Goal: Communication & Community: Participate in discussion

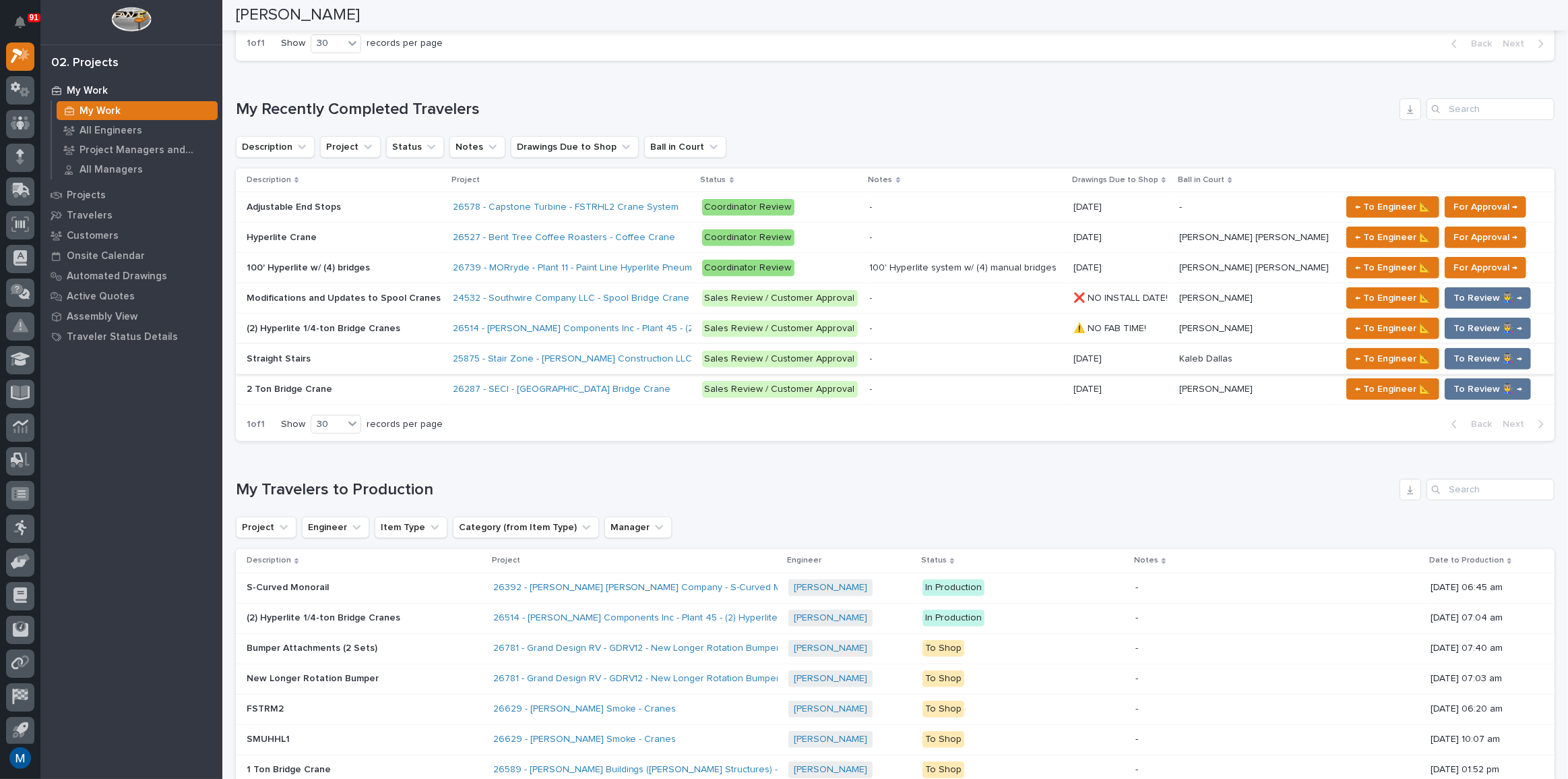
scroll to position [613, 0]
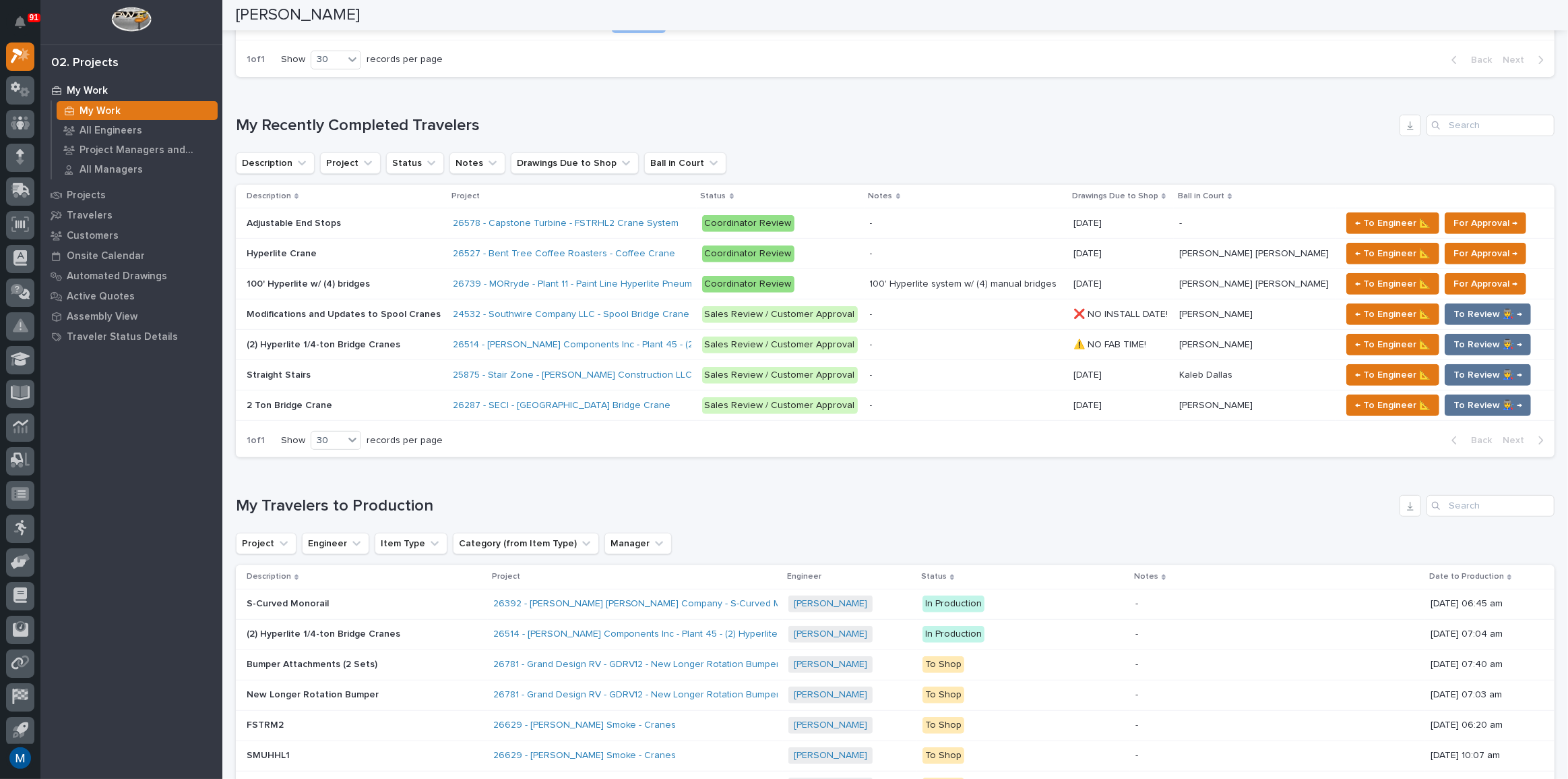
click at [411, 250] on p at bounding box center [344, 253] width 196 height 12
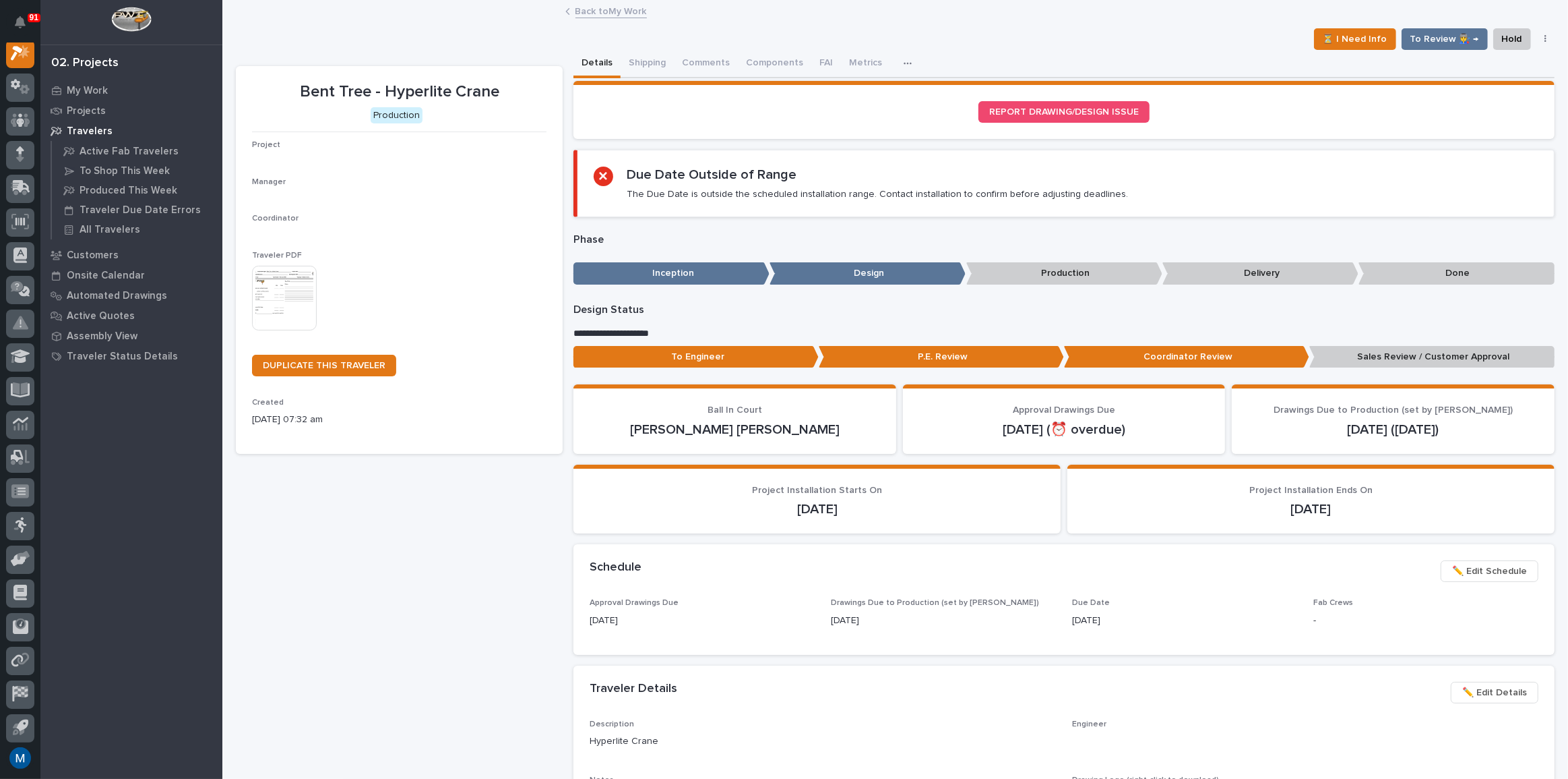
scroll to position [34, 0]
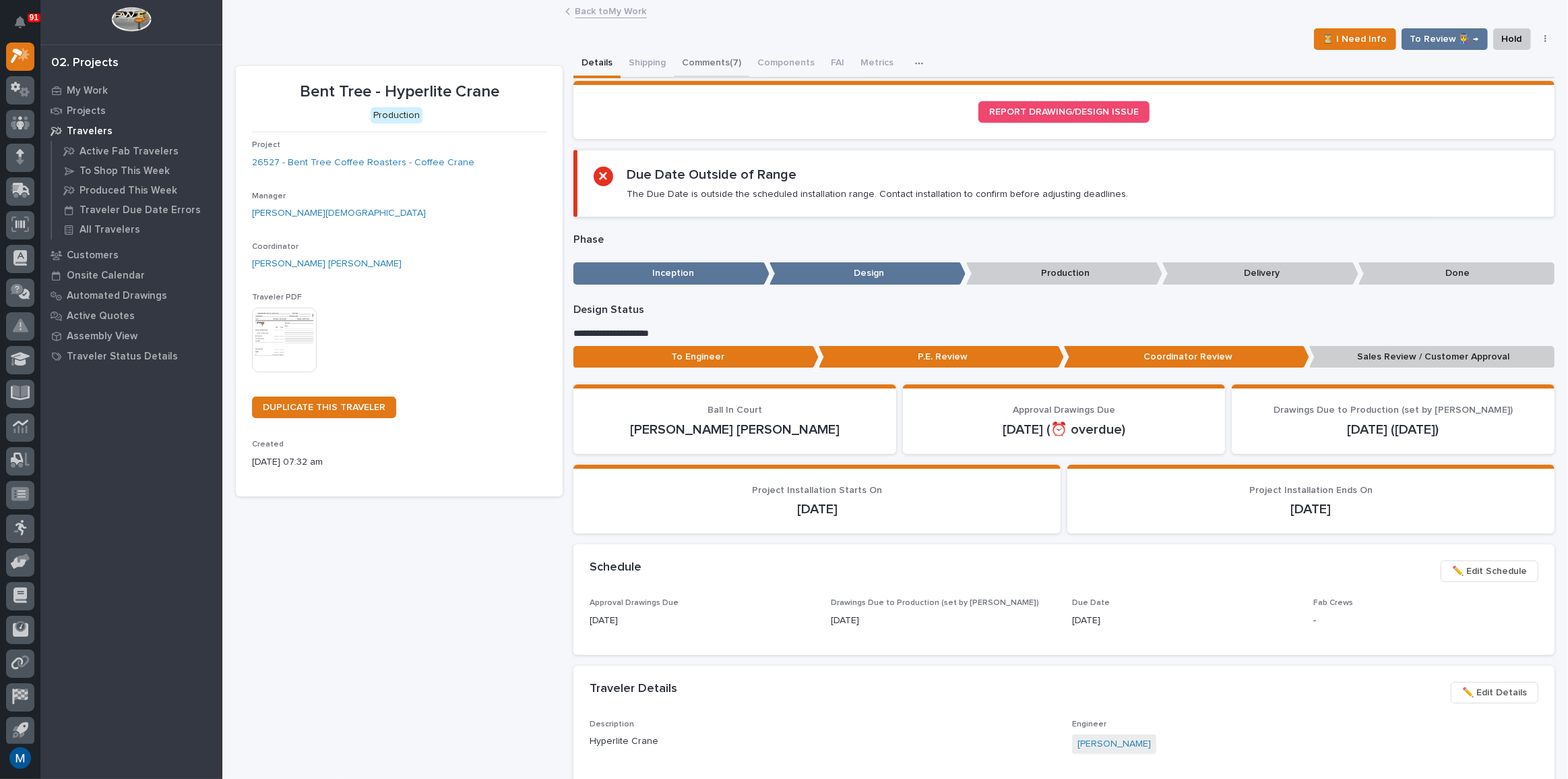
click at [698, 54] on button "Comments (7)" at bounding box center [712, 64] width 75 height 29
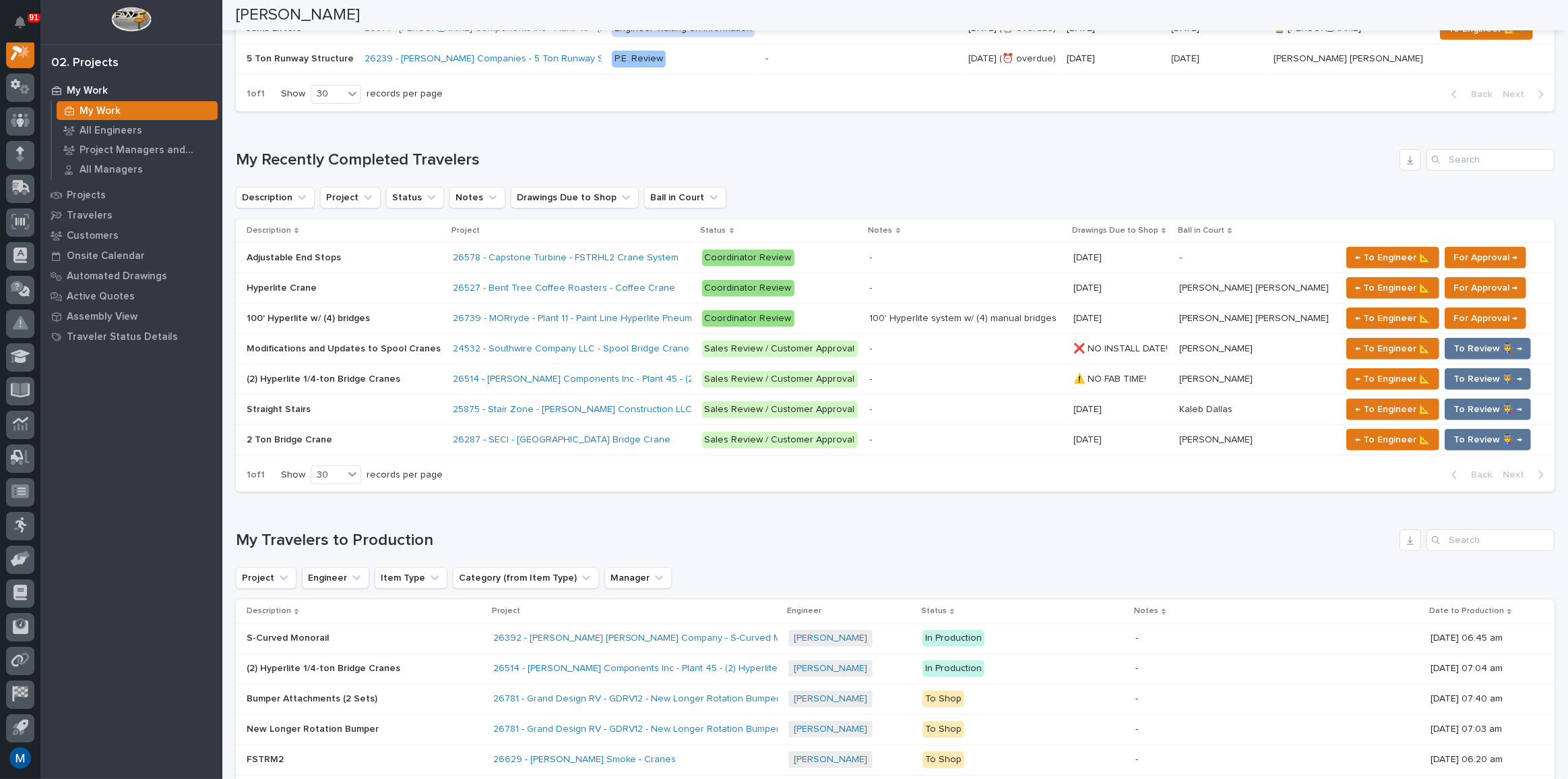
scroll to position [613, 0]
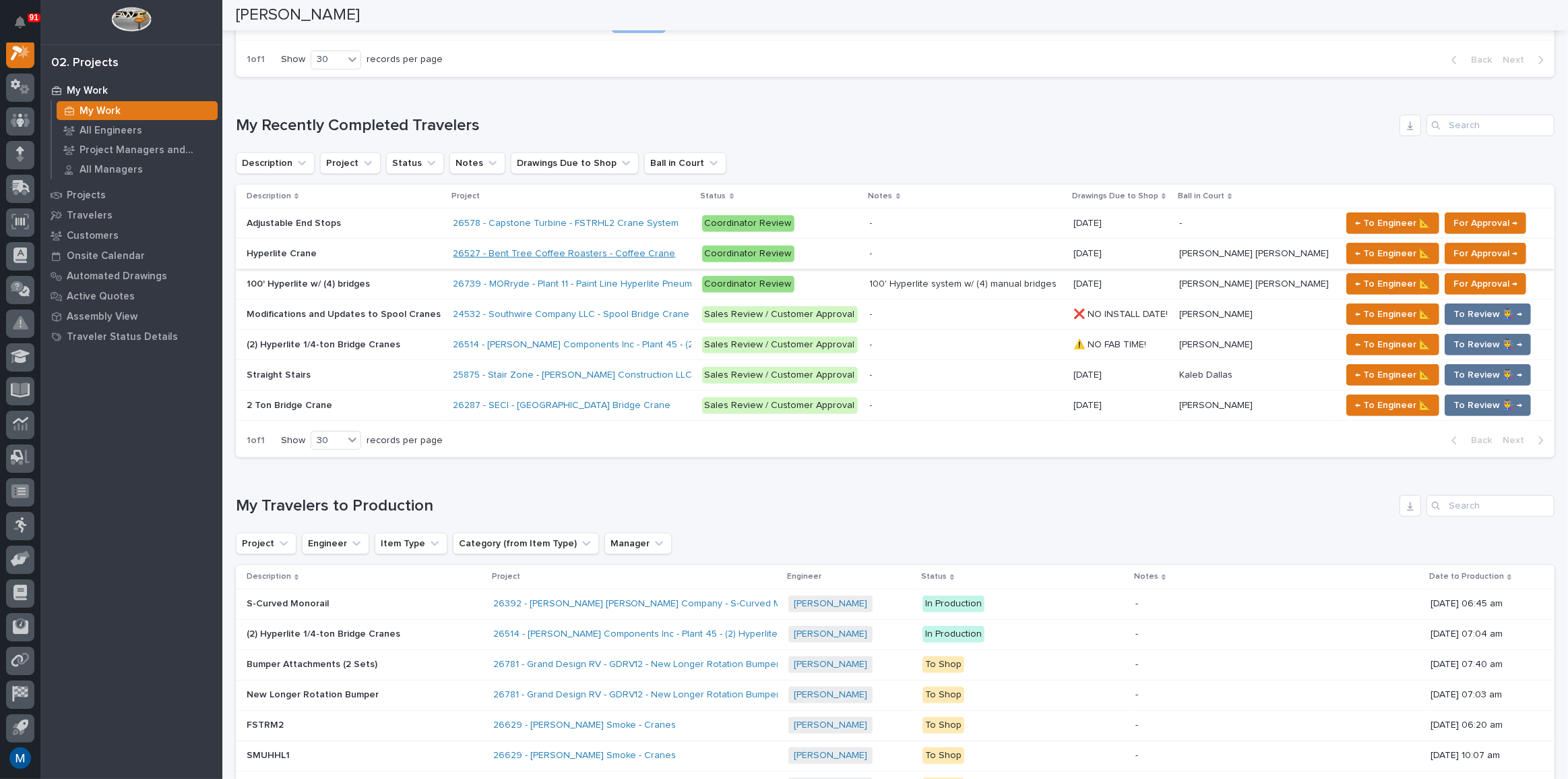
click at [563, 256] on link "26527 - Bent Tree Coffee Roasters - Coffee Crane" at bounding box center [564, 253] width 223 height 12
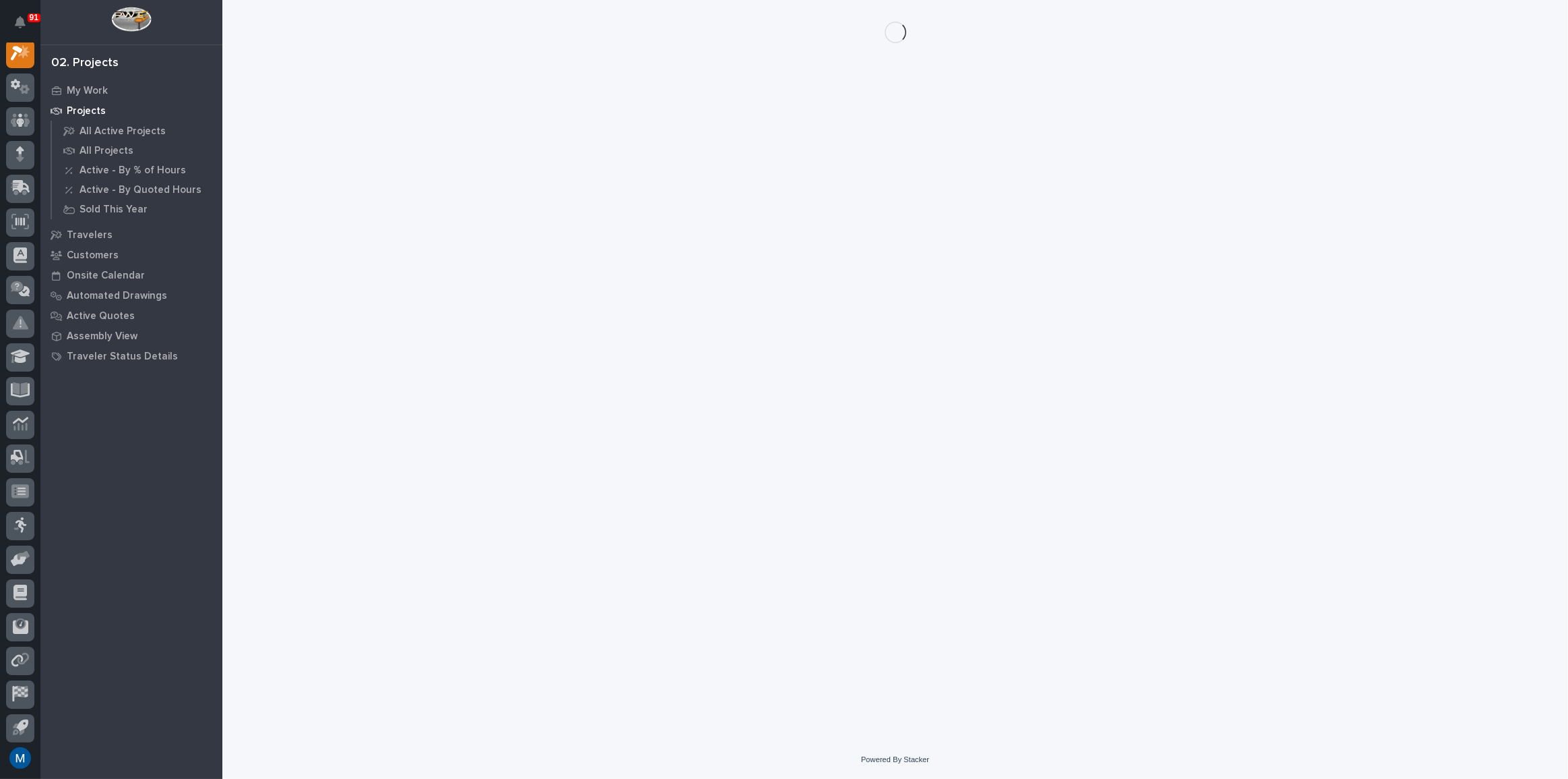
scroll to position [34, 0]
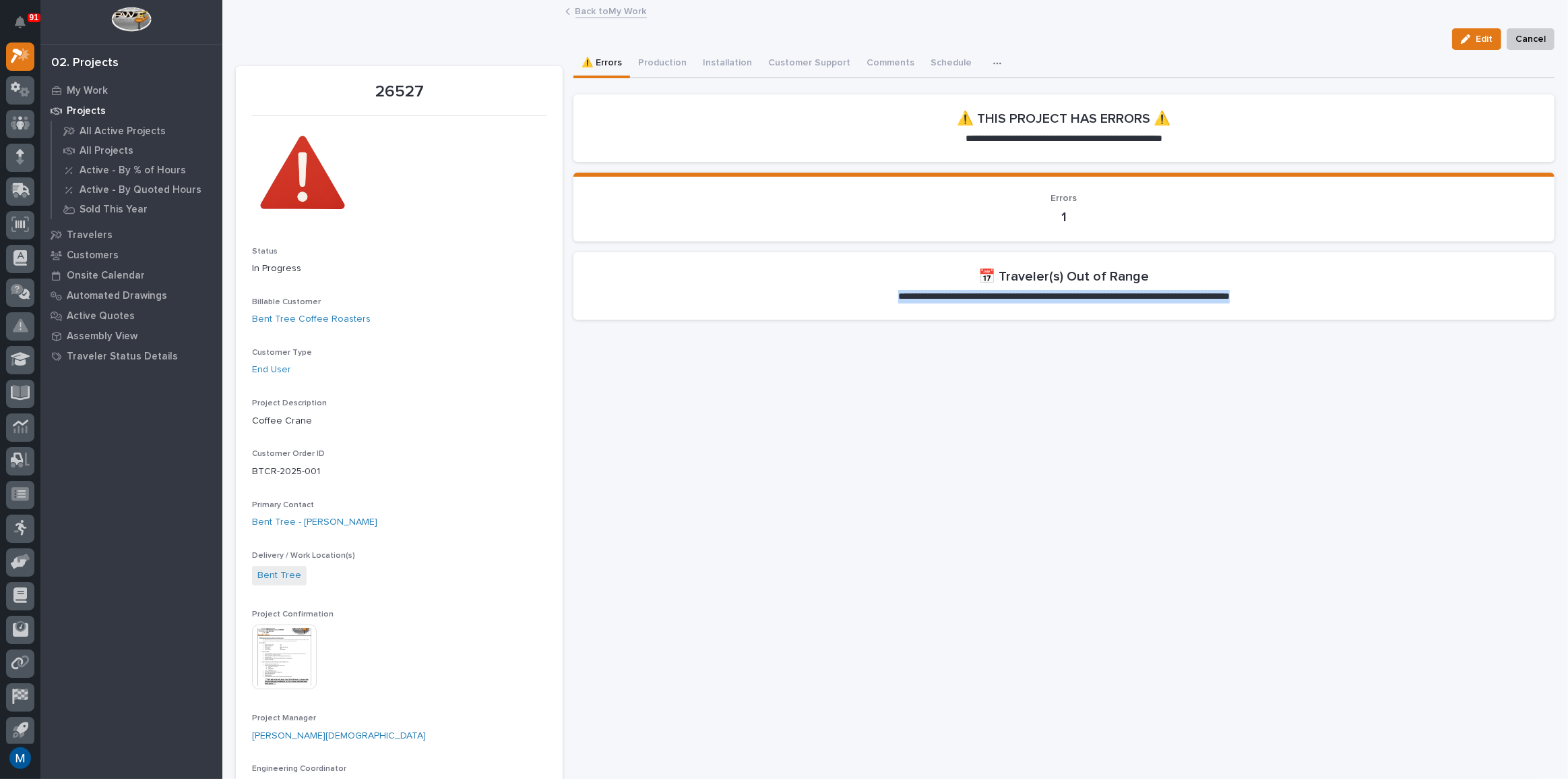
drag, startPoint x: 845, startPoint y: 294, endPoint x: 1290, endPoint y: 352, distance: 448.8
click at [101, 97] on div "My Work" at bounding box center [131, 89] width 175 height 19
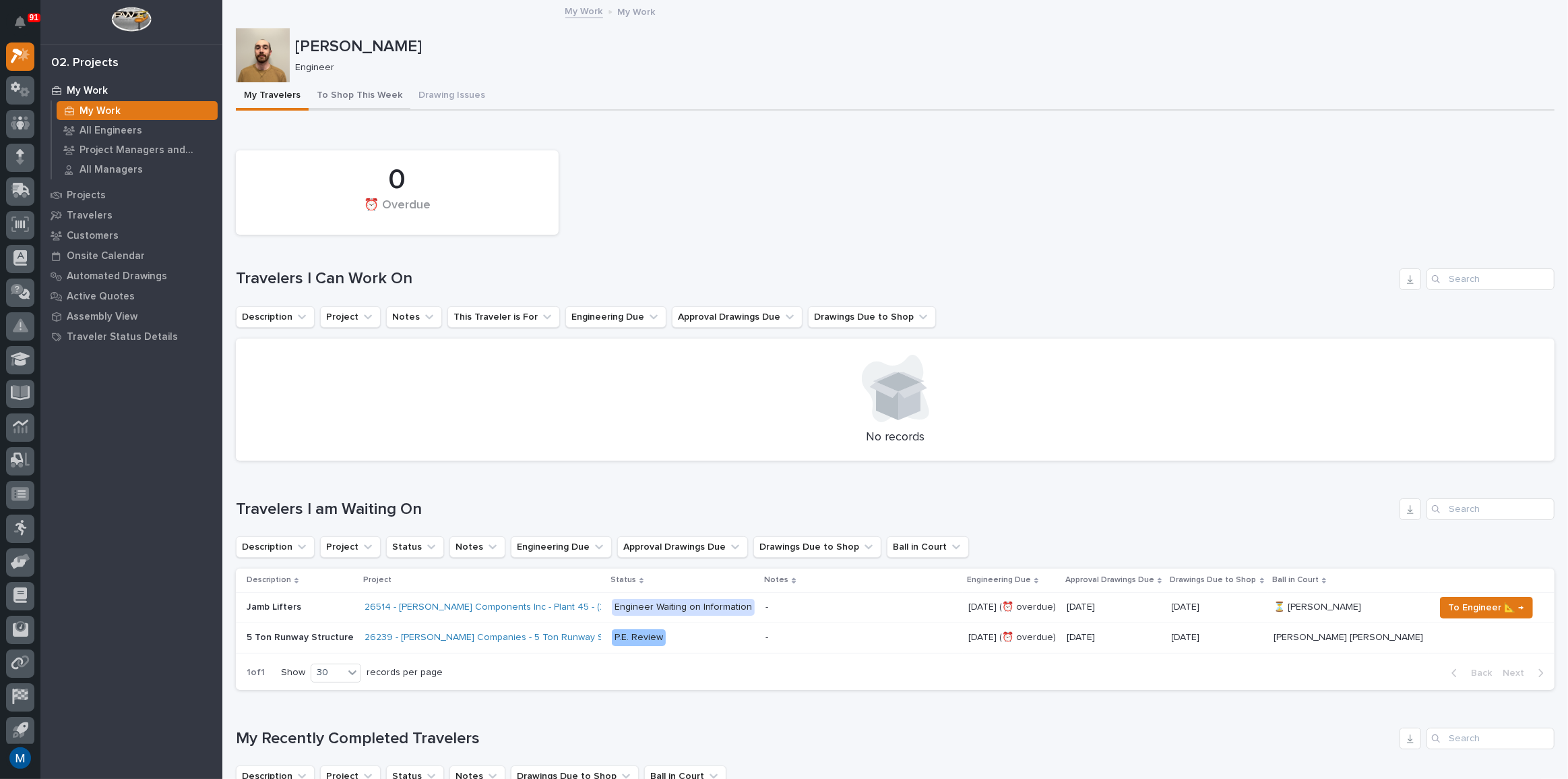
click at [369, 98] on button "To Shop This Week" at bounding box center [359, 97] width 102 height 29
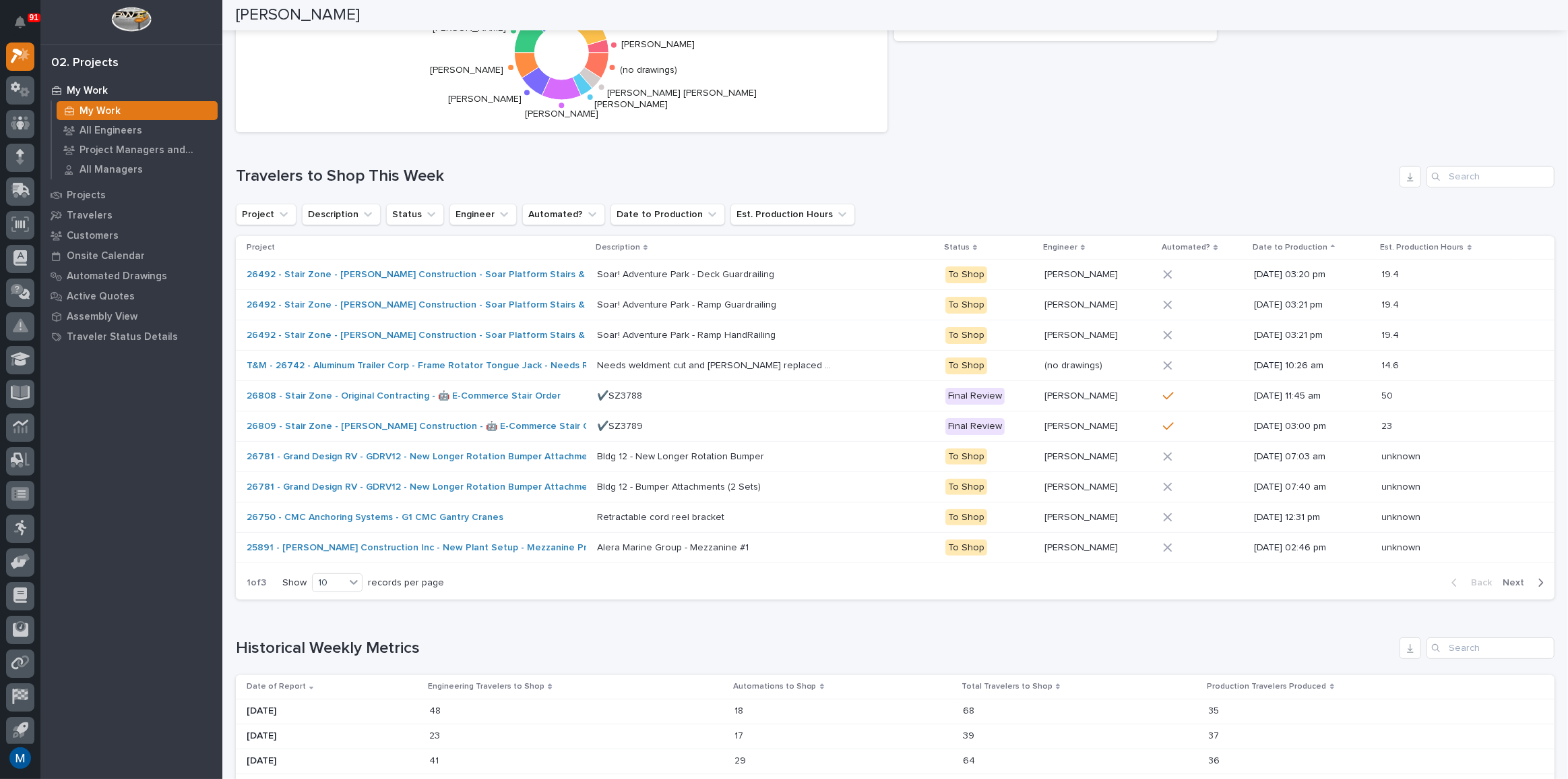
scroll to position [306, 0]
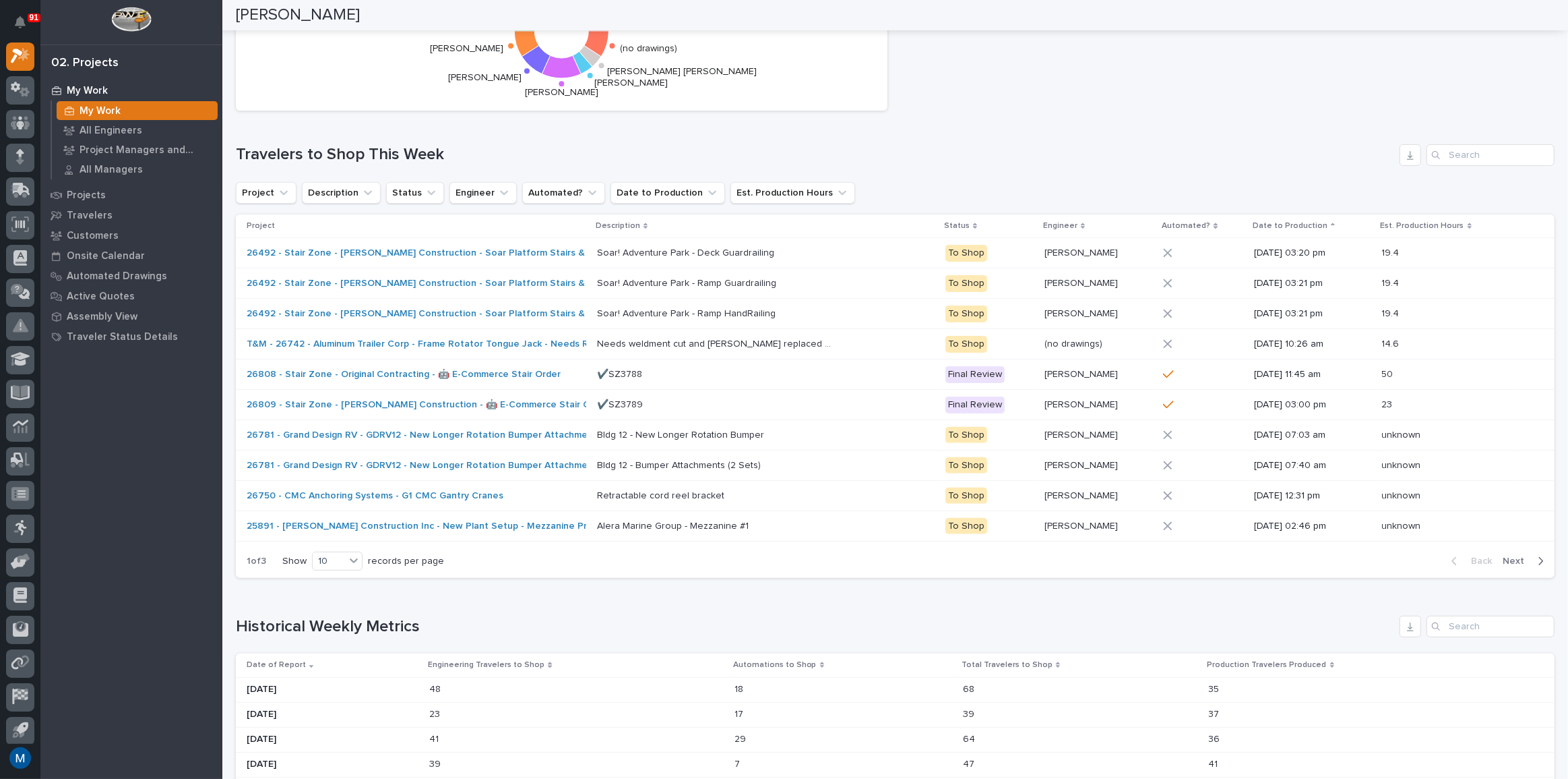
click at [1539, 557] on icon "button" at bounding box center [1541, 561] width 4 height 8
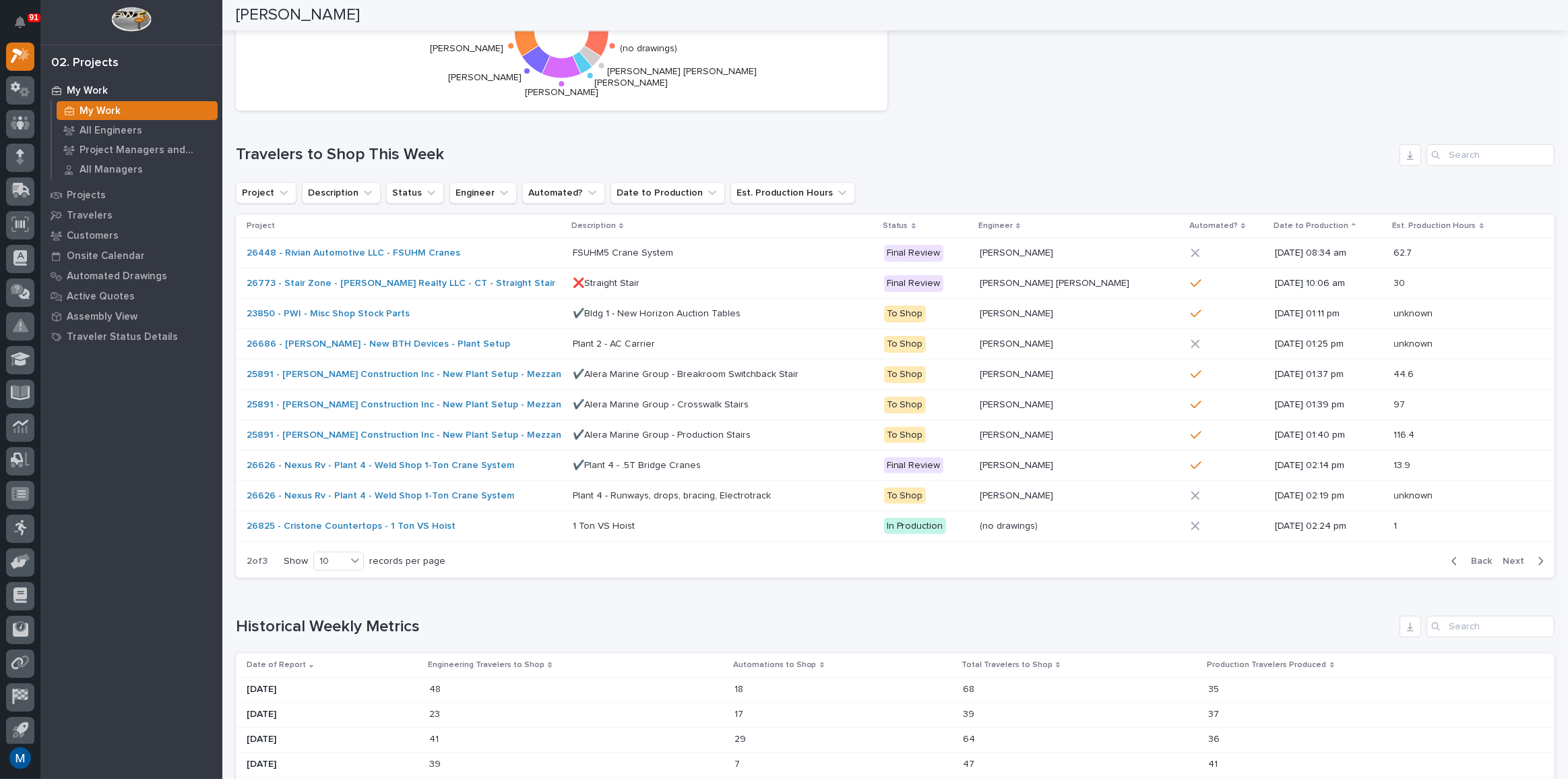
click at [1510, 560] on span "Next" at bounding box center [1517, 561] width 30 height 13
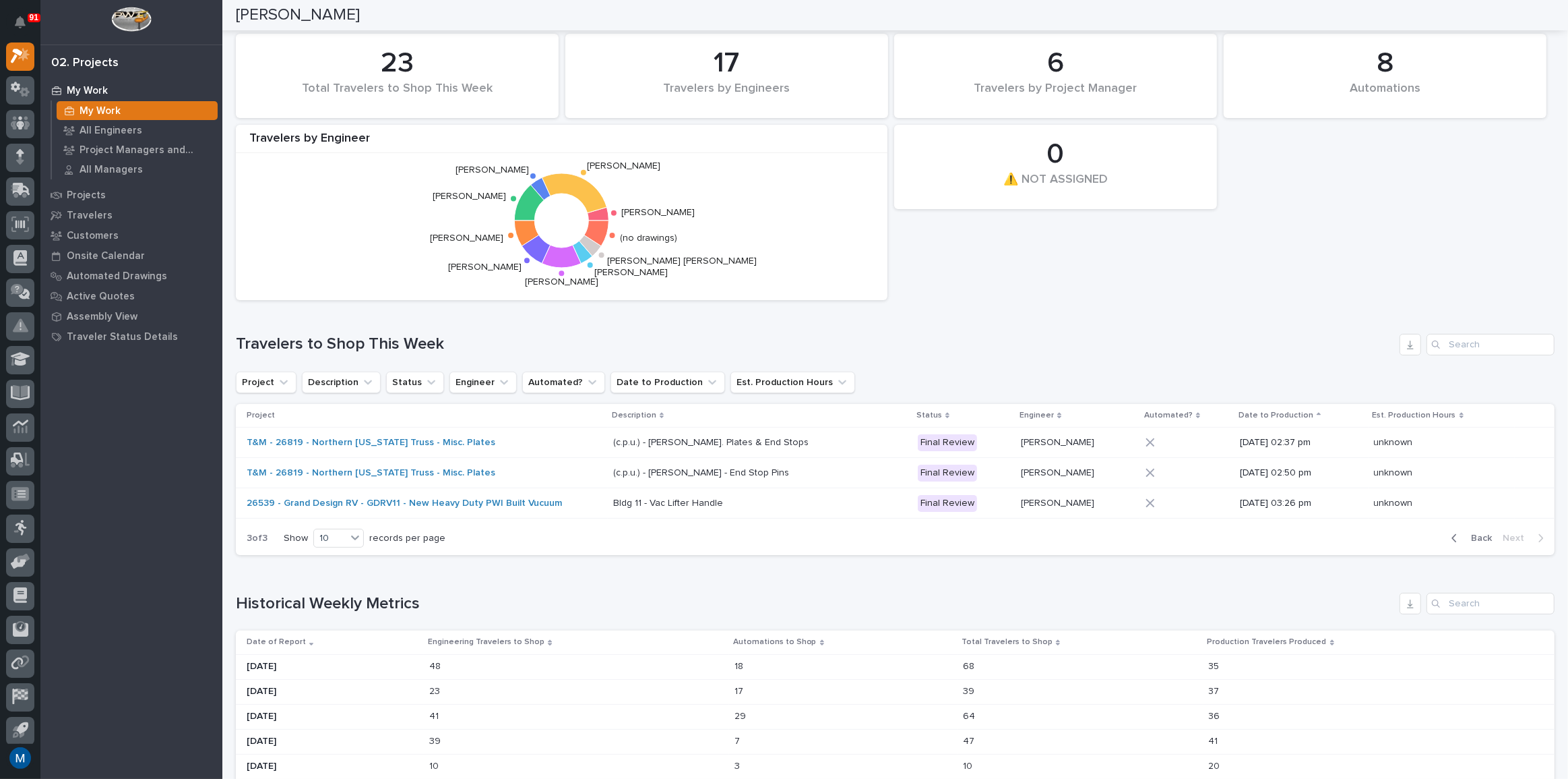
scroll to position [0, 0]
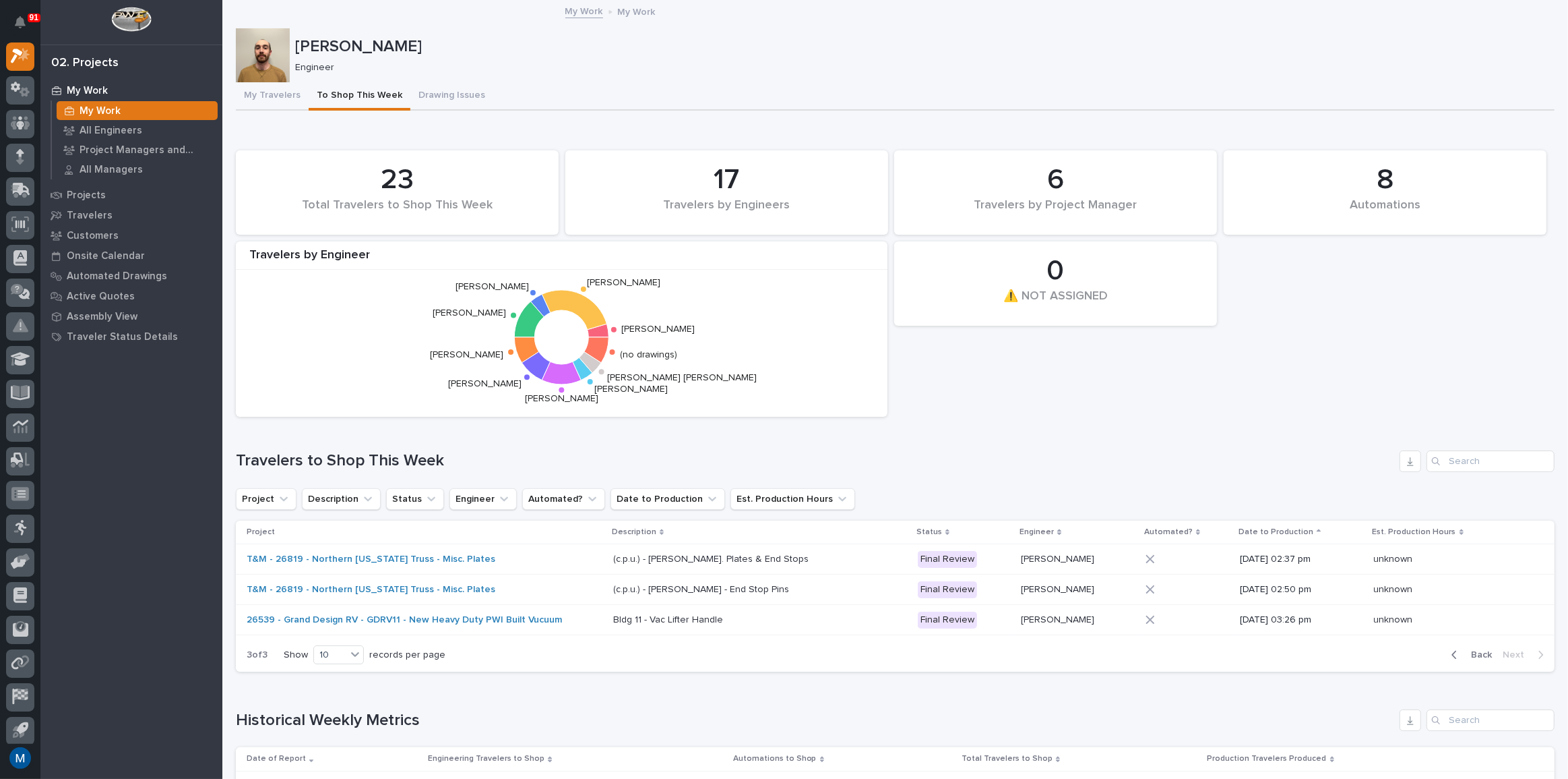
click at [127, 113] on div "My Work" at bounding box center [137, 110] width 161 height 19
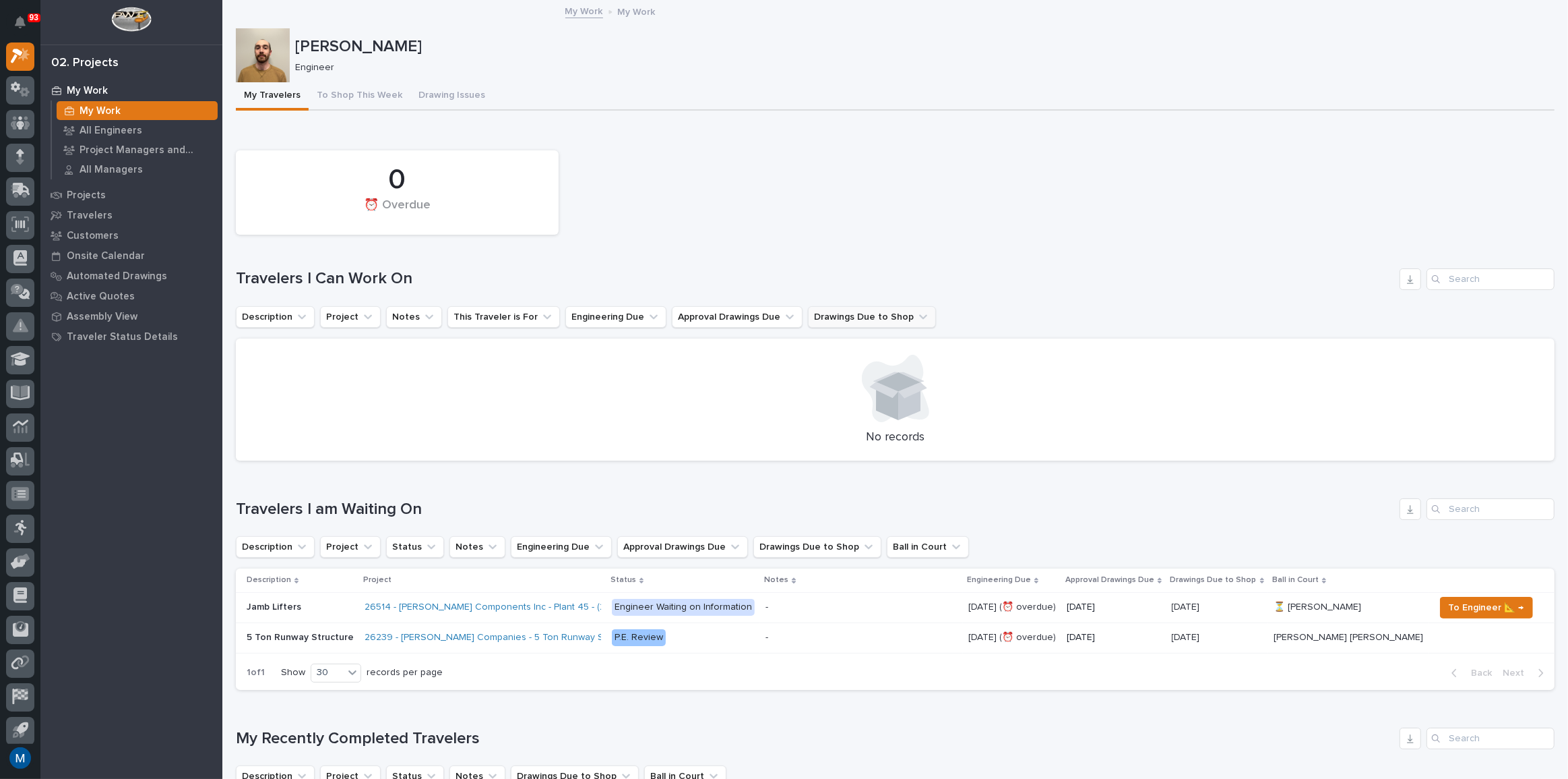
click at [916, 312] on icon "Drawings Due to Shop" at bounding box center [923, 317] width 13 height 13
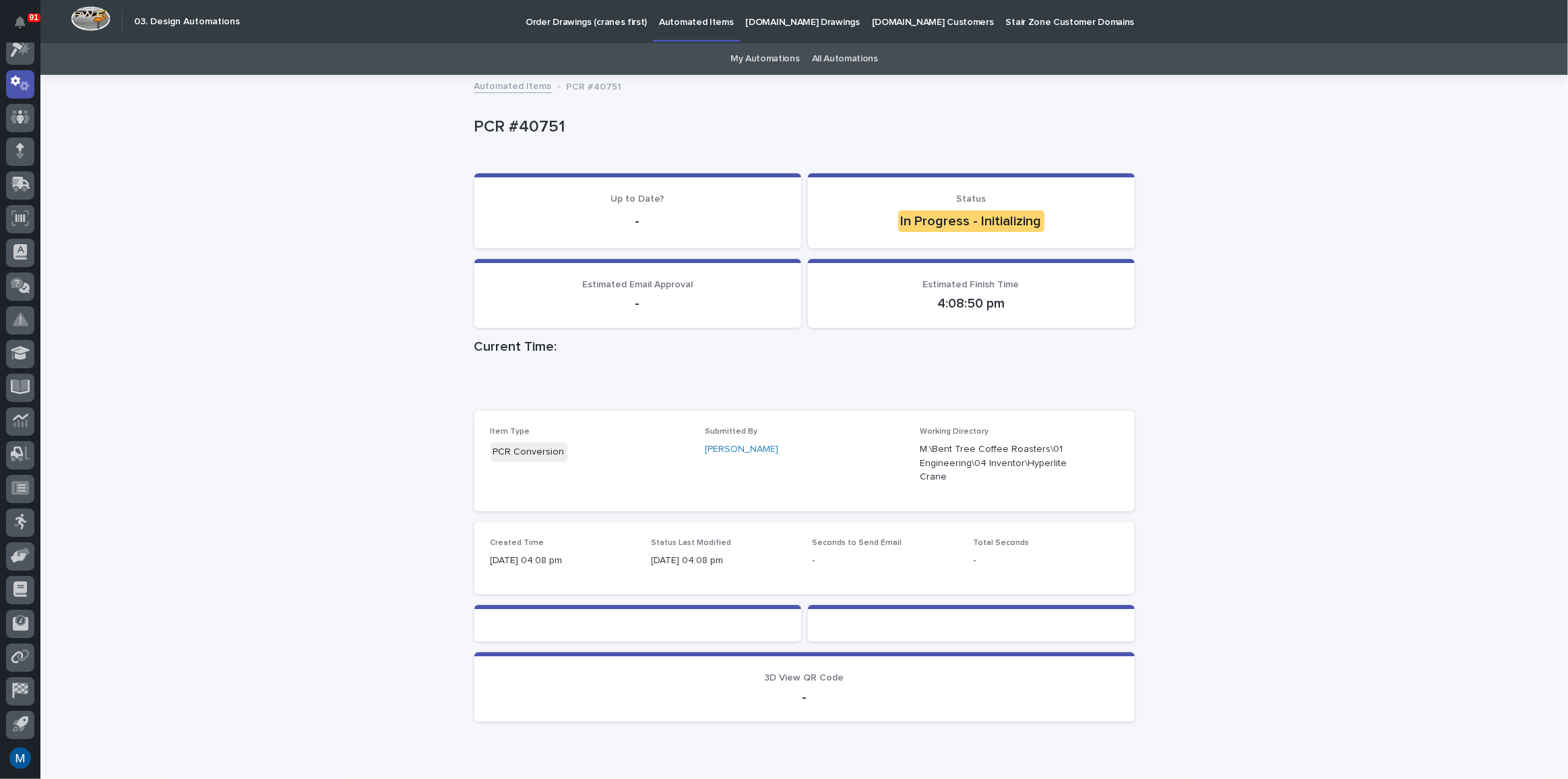
click at [1282, 366] on div "Loading... Saving… Loading... Saving… PCR #40751 PCR #40751 Sorry, there was an…" at bounding box center [804, 437] width 1528 height 724
drag, startPoint x: 1301, startPoint y: 253, endPoint x: 850, endPoint y: 207, distance: 453.3
click at [1301, 253] on div "Loading... Saving… Loading... Saving… PCR #40751 PCR #40751 Sorry, there was an…" at bounding box center [804, 437] width 1528 height 724
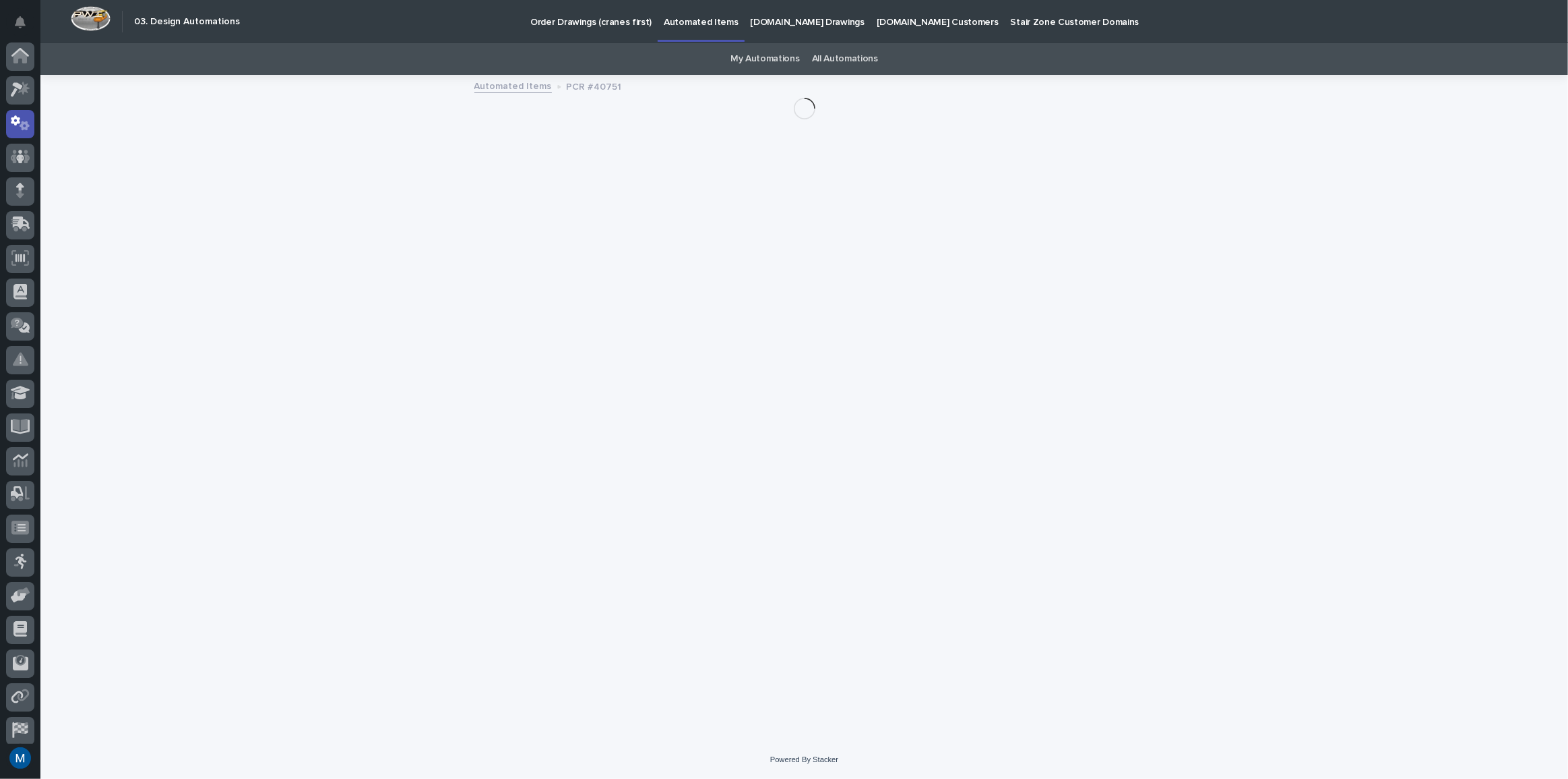
scroll to position [39, 0]
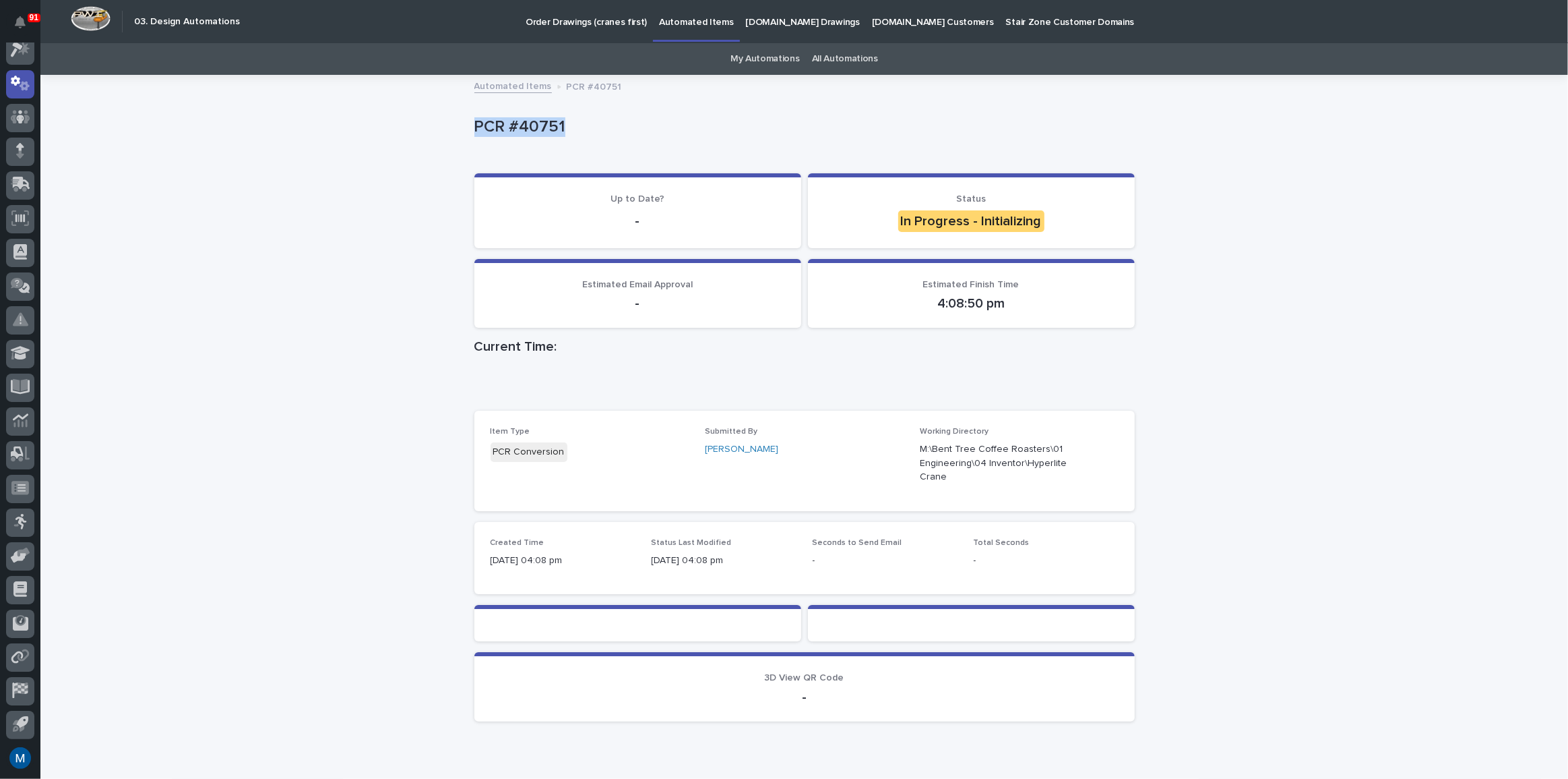
drag, startPoint x: 470, startPoint y: 126, endPoint x: 579, endPoint y: 133, distance: 109.2
click at [579, 133] on p "PCR #40751" at bounding box center [802, 127] width 655 height 20
drag, startPoint x: 531, startPoint y: 128, endPoint x: 453, endPoint y: 127, distance: 78.0
click at [453, 127] on div "Loading... Saving… Loading... Saving… PCR #40751 PCR #40751 Sorry, there was an…" at bounding box center [804, 437] width 1528 height 724
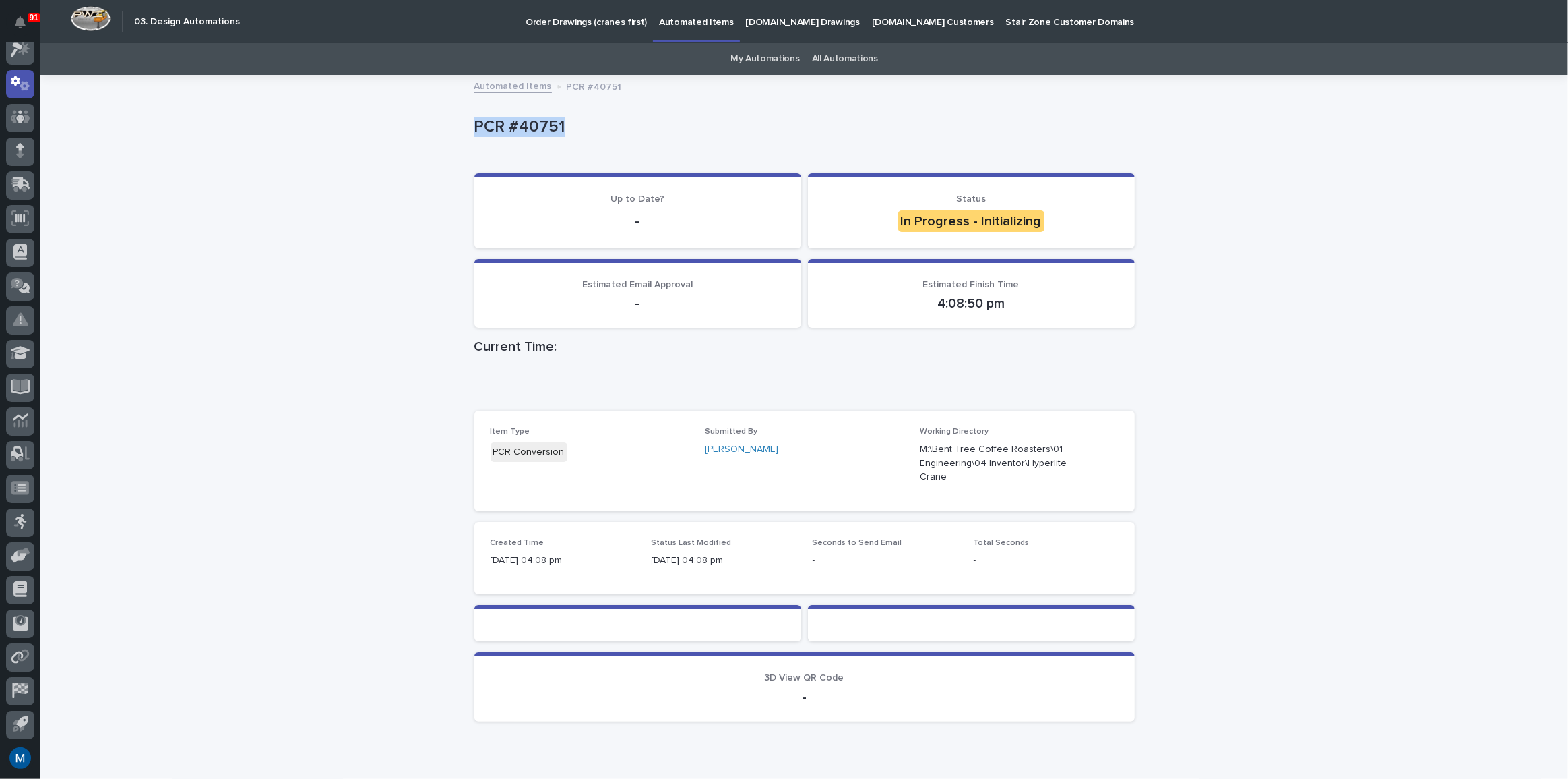
click at [453, 127] on div "Loading... Saving… Loading... Saving… PCR #40751 PCR #40751 Sorry, there was an…" at bounding box center [804, 437] width 1528 height 724
drag, startPoint x: 466, startPoint y: 119, endPoint x: 586, endPoint y: 123, distance: 120.1
click at [586, 123] on div "Loading... Saving… Loading... Saving… PCR #40751 PCR #40751 Sorry, there was an…" at bounding box center [805, 420] width 674 height 690
click at [586, 123] on p "PCR #40751" at bounding box center [802, 127] width 655 height 20
drag, startPoint x: 570, startPoint y: 124, endPoint x: 368, endPoint y: 127, distance: 202.0
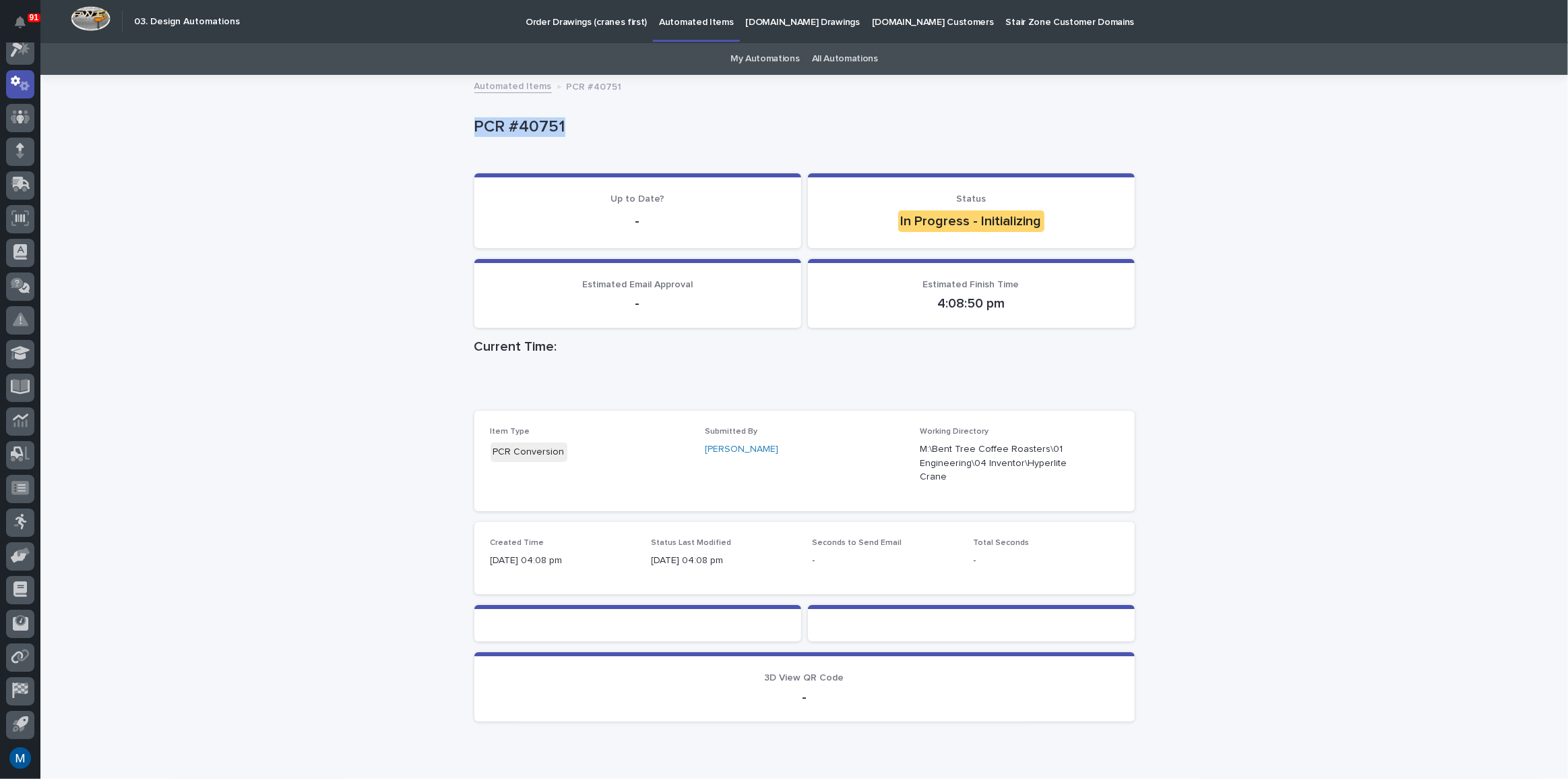
click at [368, 127] on div "Loading... Saving… Loading... Saving… PCR #40751 PCR #40751 Sorry, there was an…" at bounding box center [804, 437] width 1528 height 724
drag, startPoint x: 467, startPoint y: 124, endPoint x: 675, endPoint y: 139, distance: 208.5
click at [672, 139] on div "Loading... Saving… Loading... Saving… PCR #40751 PCR #40751 Sorry, there was an…" at bounding box center [805, 420] width 674 height 690
click at [675, 139] on div "PCR #40751" at bounding box center [802, 130] width 655 height 25
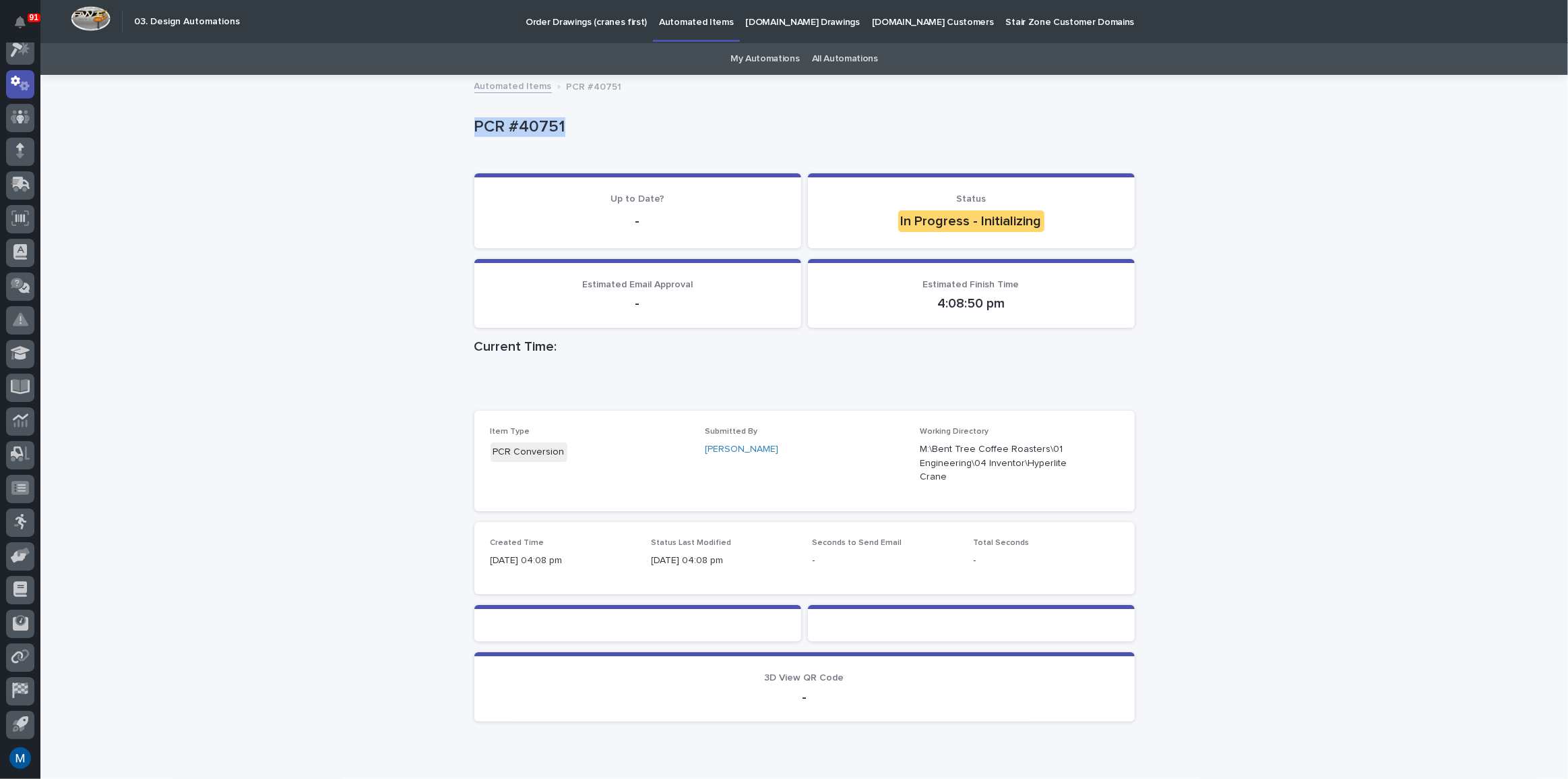
drag, startPoint x: 580, startPoint y: 133, endPoint x: 368, endPoint y: 127, distance: 212.1
click at [368, 127] on div "Loading... Saving… Loading... Saving… PCR #40751 PCR #40751 Sorry, there was an…" at bounding box center [804, 437] width 1528 height 724
click at [286, 189] on div "Loading... Saving… Loading... Saving… PCR #40751 PCR #40751 Sorry, there was an…" at bounding box center [804, 437] width 1528 height 724
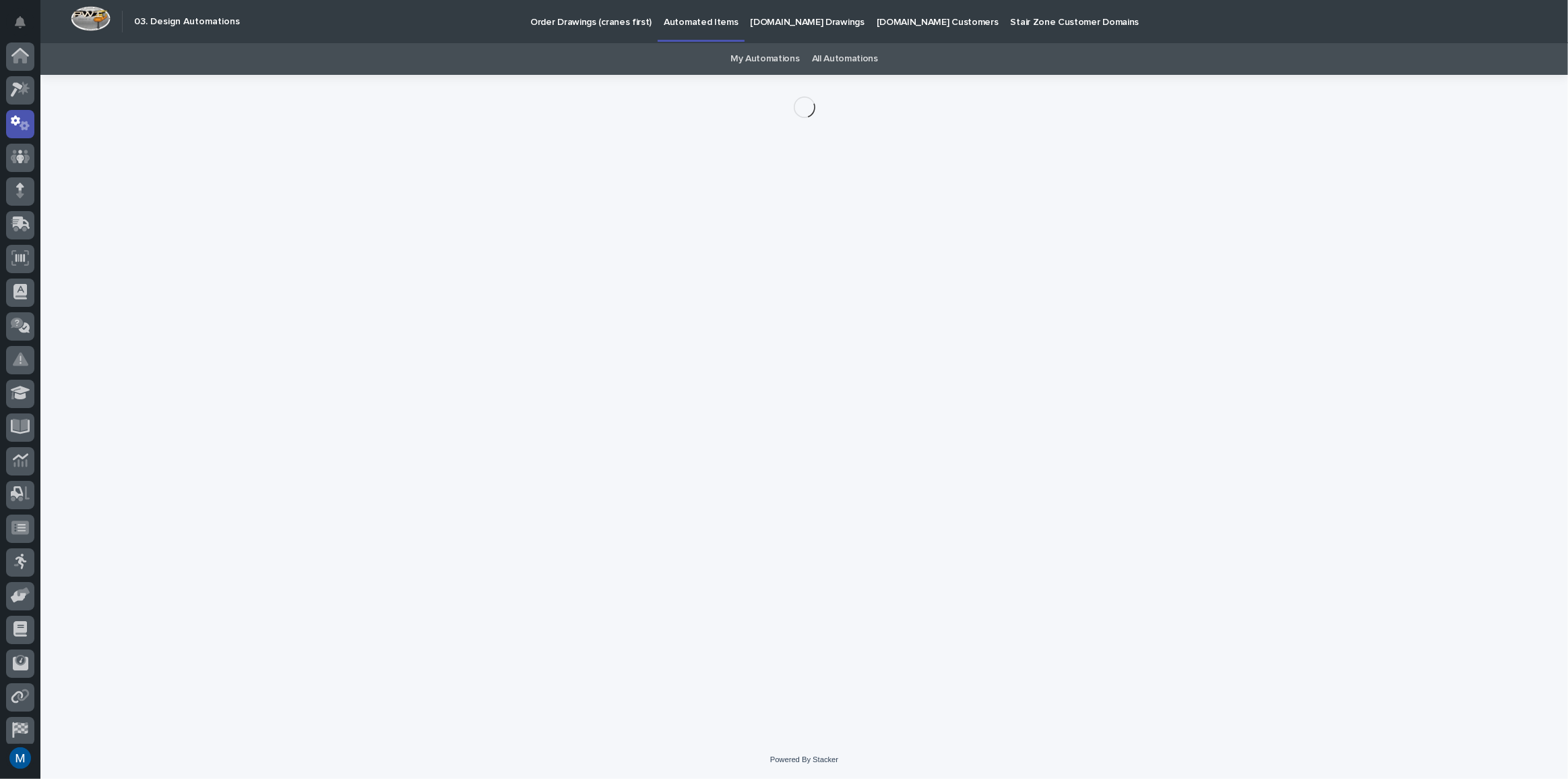
scroll to position [39, 0]
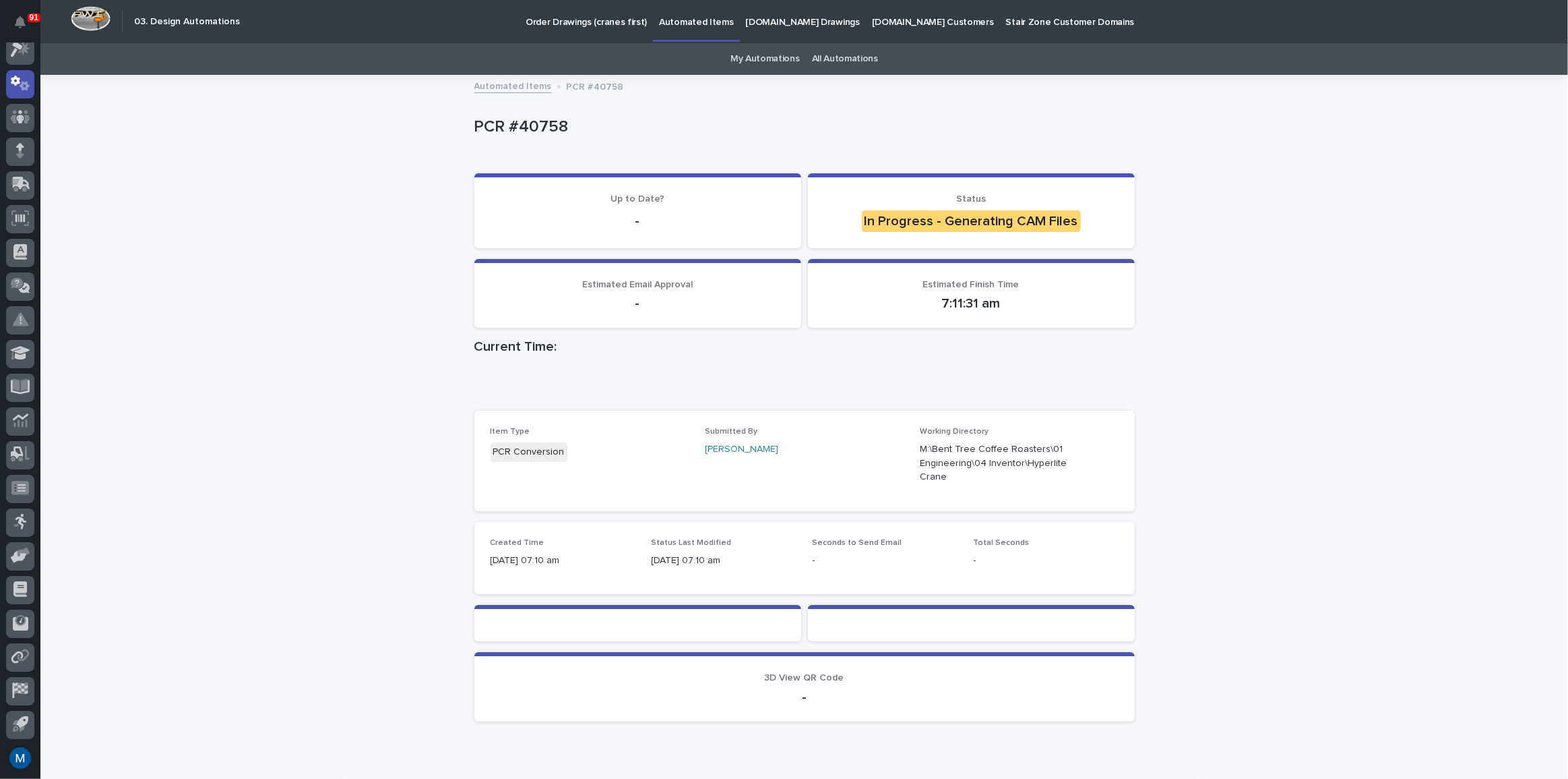
click at [521, 89] on link "Automated Items" at bounding box center [513, 85] width 78 height 15
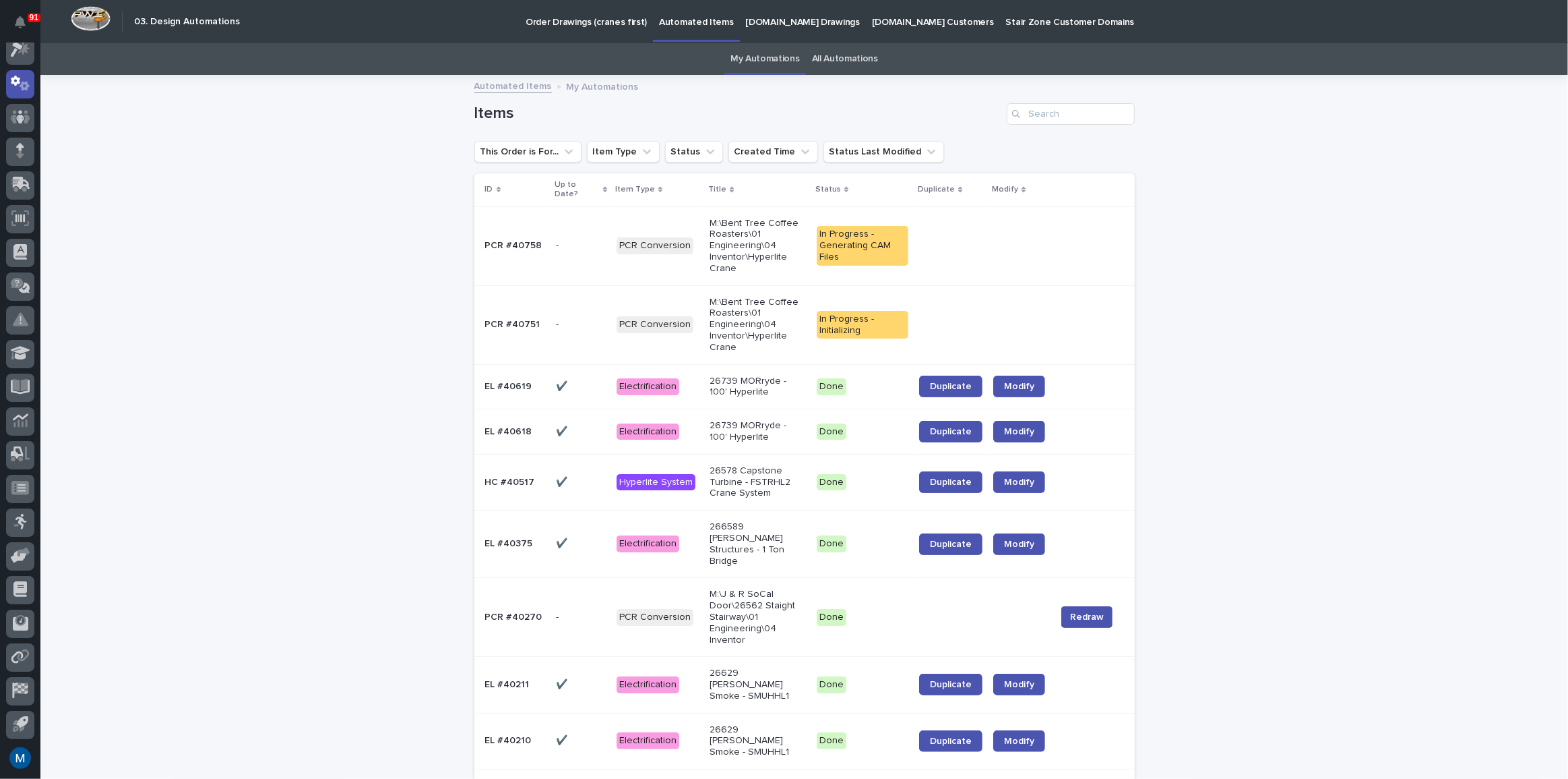
scroll to position [61, 0]
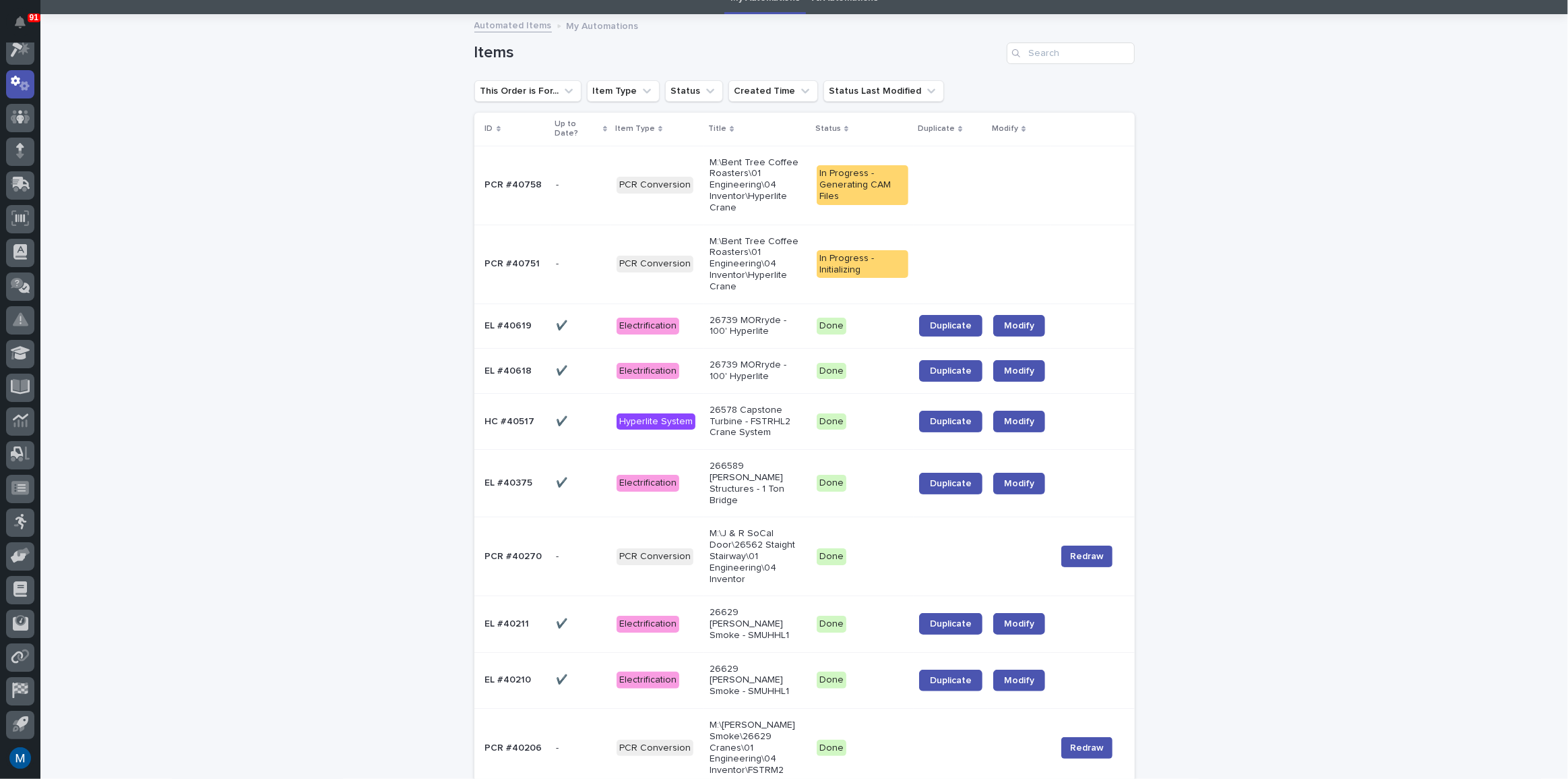
drag, startPoint x: 577, startPoint y: 242, endPoint x: 381, endPoint y: 245, distance: 196.0
click at [525, 258] on p "PCR #40751" at bounding box center [514, 263] width 58 height 14
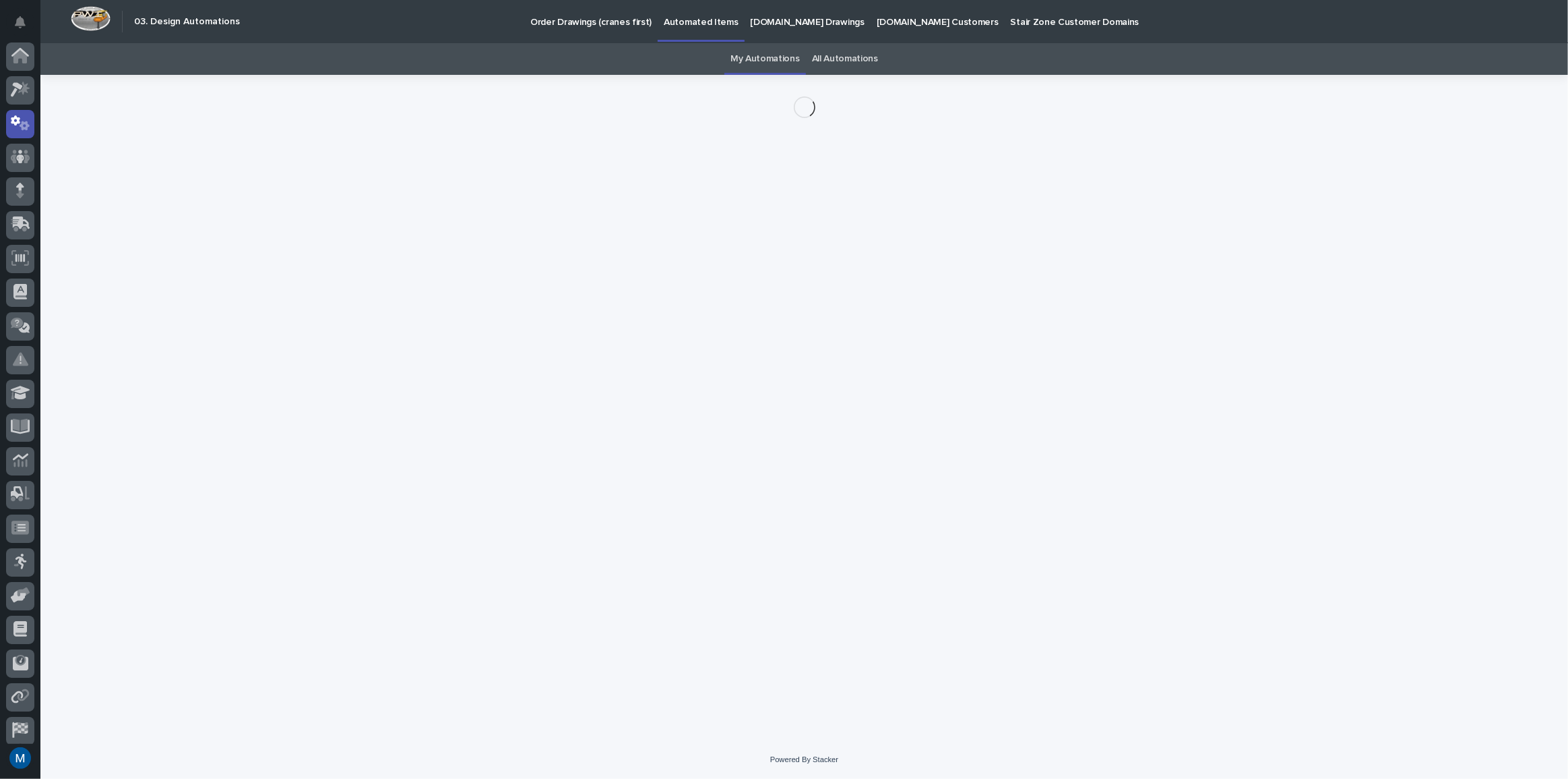
scroll to position [39, 0]
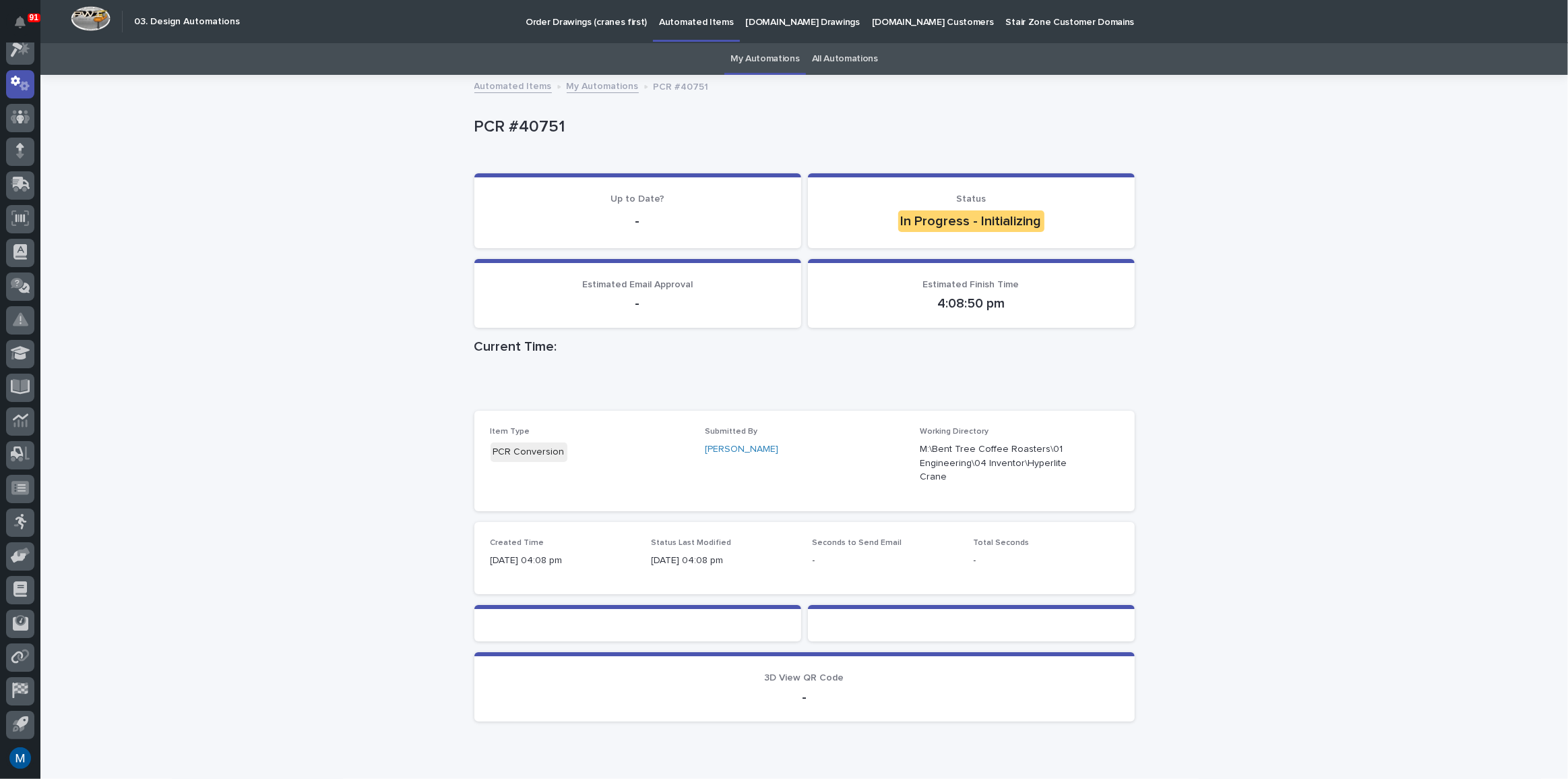
click at [508, 83] on link "Automated Items" at bounding box center [513, 85] width 78 height 15
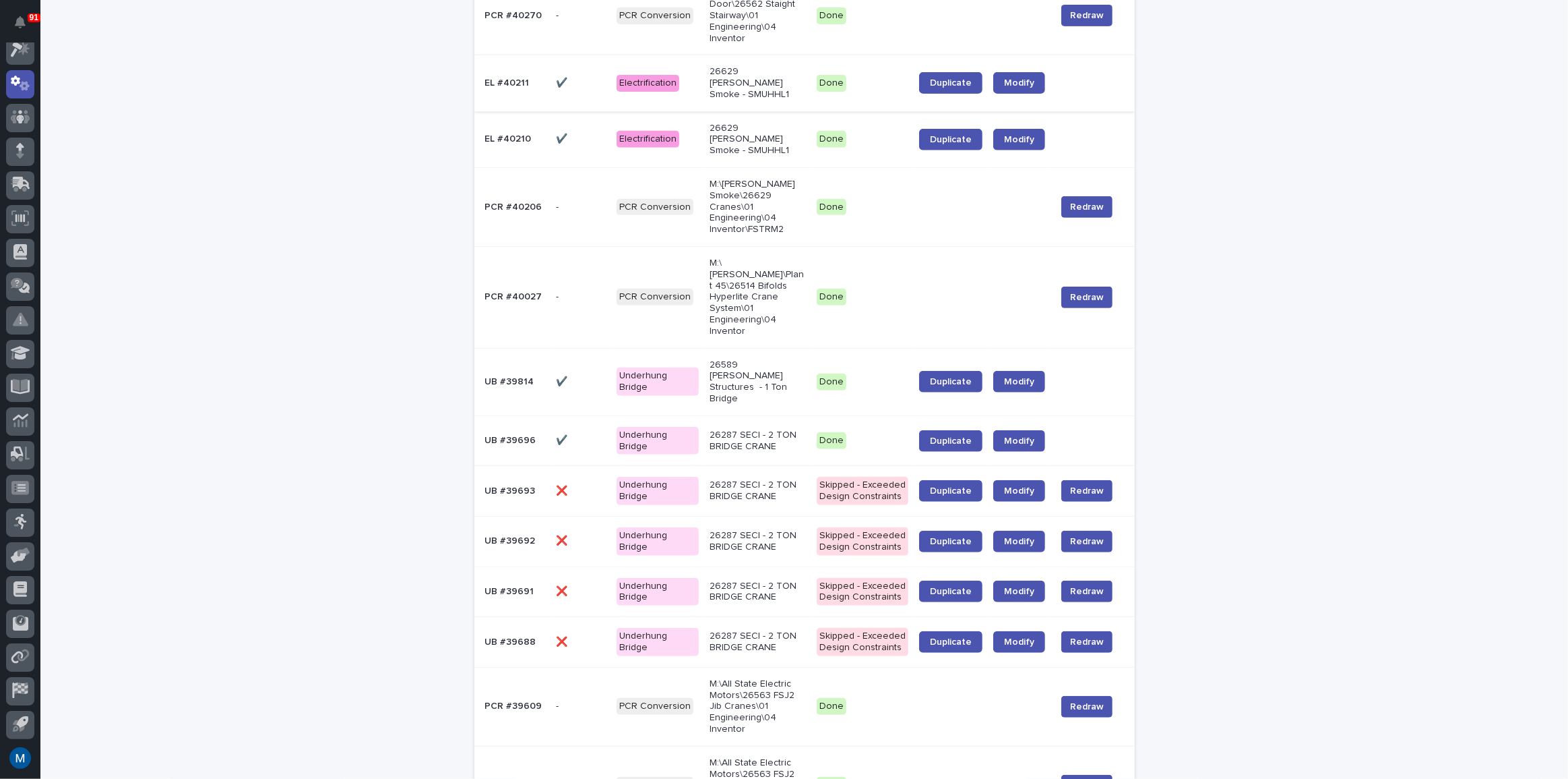
scroll to position [613, 0]
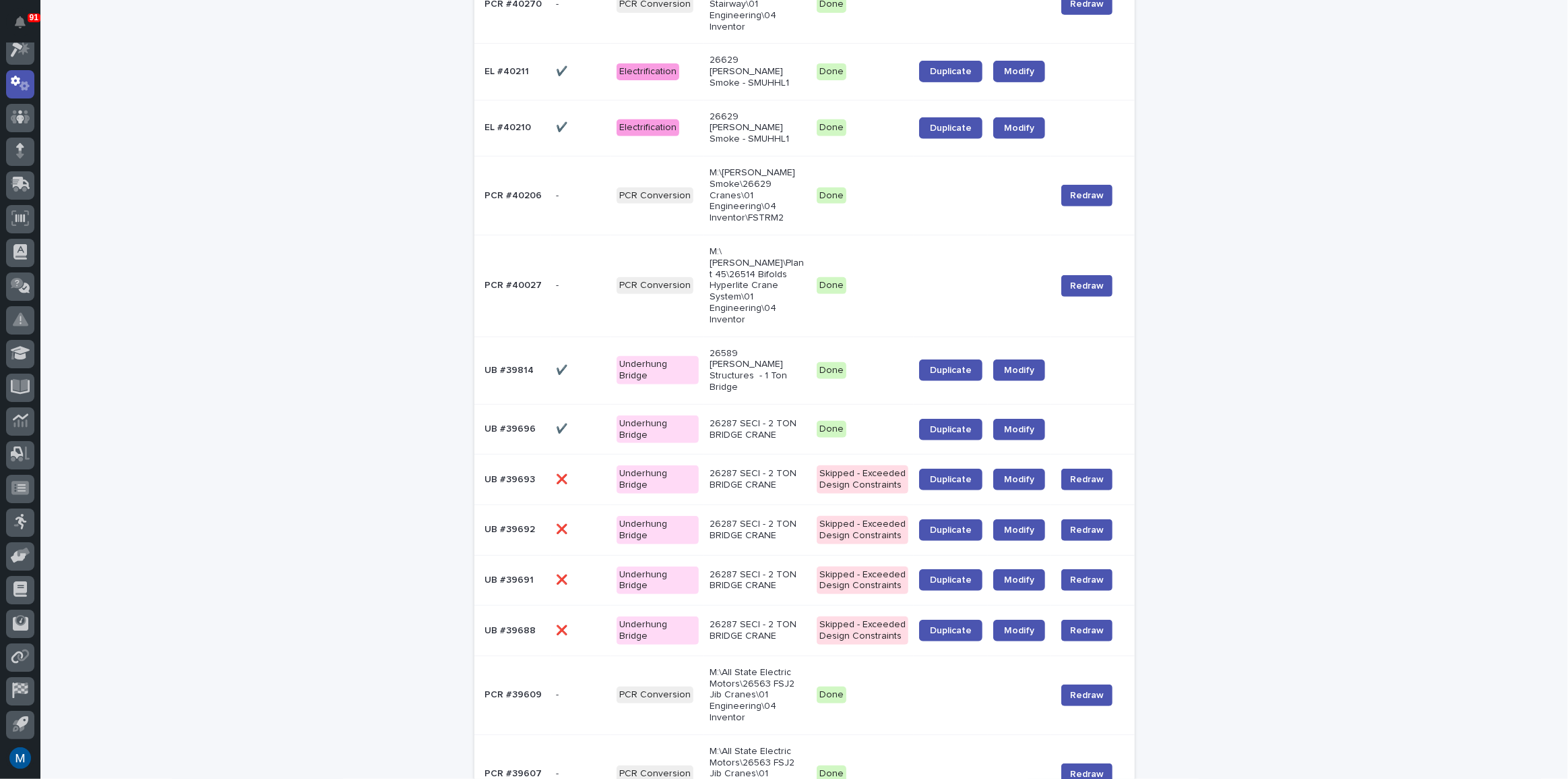
click at [760, 468] on p "26287 SECI - 2 TON BRIDGE CRANE" at bounding box center [758, 479] width 97 height 23
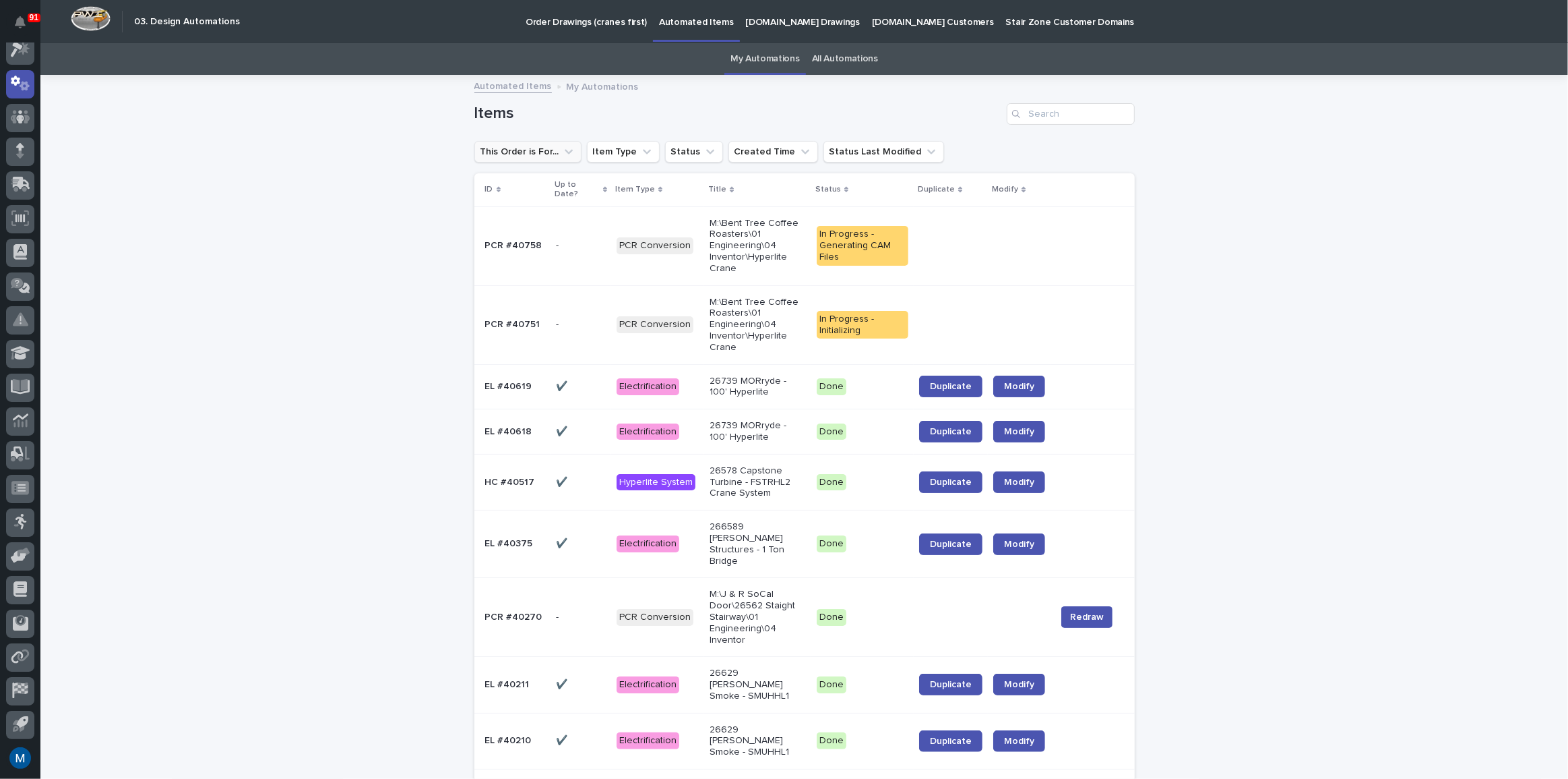
click at [562, 146] on icon "This Order is For..." at bounding box center [569, 151] width 13 height 13
click at [510, 88] on link "Automated Items" at bounding box center [513, 85] width 78 height 15
click at [891, 248] on div "In Progress - Generating CAM Files" at bounding box center [863, 246] width 92 height 39
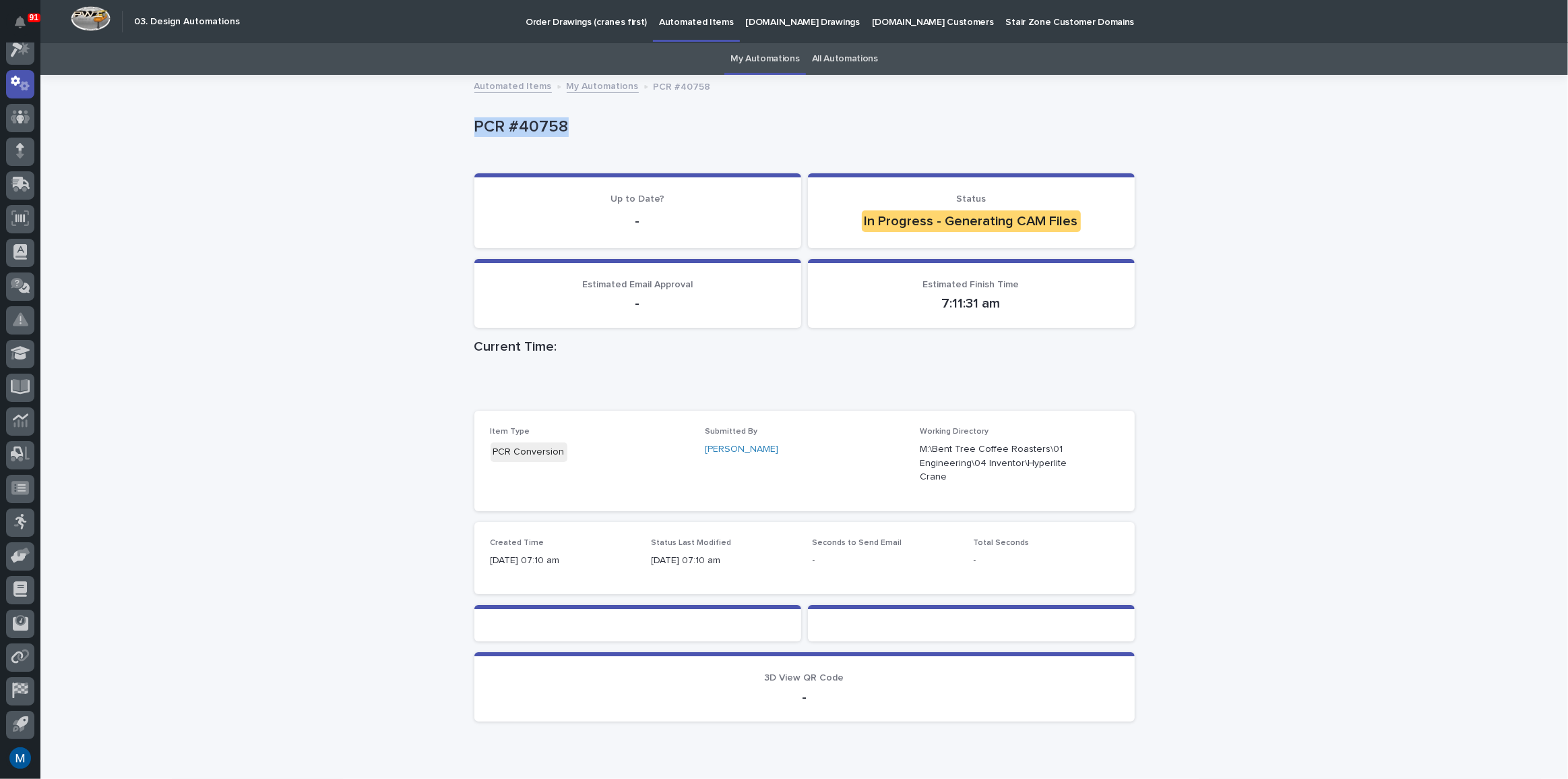
drag, startPoint x: 469, startPoint y: 126, endPoint x: 561, endPoint y: 125, distance: 92.0
click at [561, 125] on p "PCR #40758" at bounding box center [802, 127] width 655 height 20
click at [417, 217] on div "Loading... Saving… Loading... Saving… PCR #40758 PCR #40758 Sorry, there was an…" at bounding box center [804, 437] width 1528 height 724
drag, startPoint x: 467, startPoint y: 131, endPoint x: 562, endPoint y: 128, distance: 95.0
click at [562, 128] on div "Loading... Saving… Loading... Saving… PCR #40758 PCR #40758 Sorry, there was an…" at bounding box center [805, 420] width 674 height 690
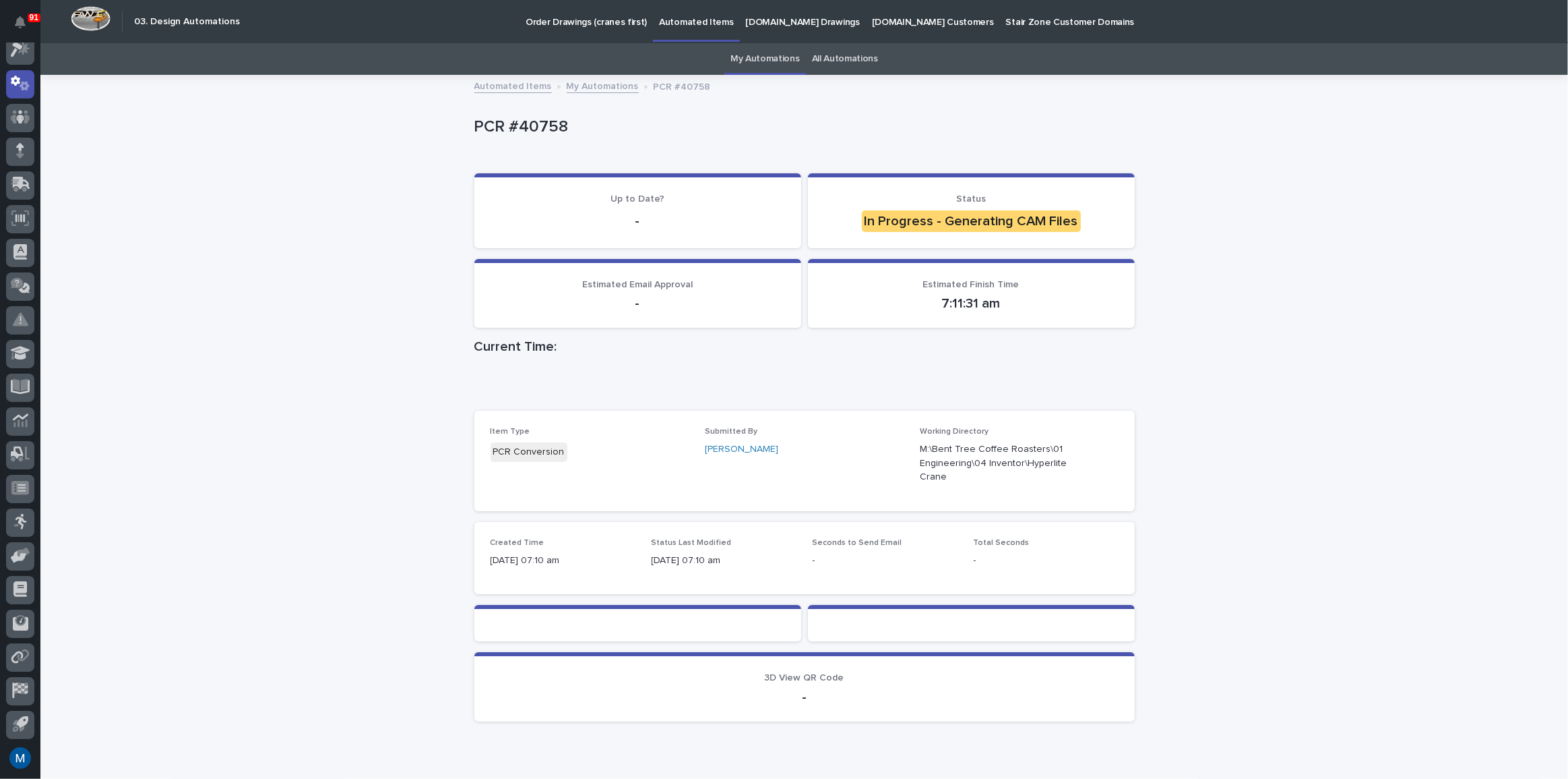
click at [278, 171] on div "Loading... Saving… Loading... Saving… PCR #40758 PCR #40758 Sorry, there was an…" at bounding box center [804, 437] width 1528 height 724
drag, startPoint x: 856, startPoint y: 216, endPoint x: 1129, endPoint y: 241, distance: 274.1
click at [1129, 241] on section "Status In Progress - Generating CAM Files" at bounding box center [972, 211] width 327 height 75
drag, startPoint x: 573, startPoint y: 287, endPoint x: 686, endPoint y: 316, distance: 116.7
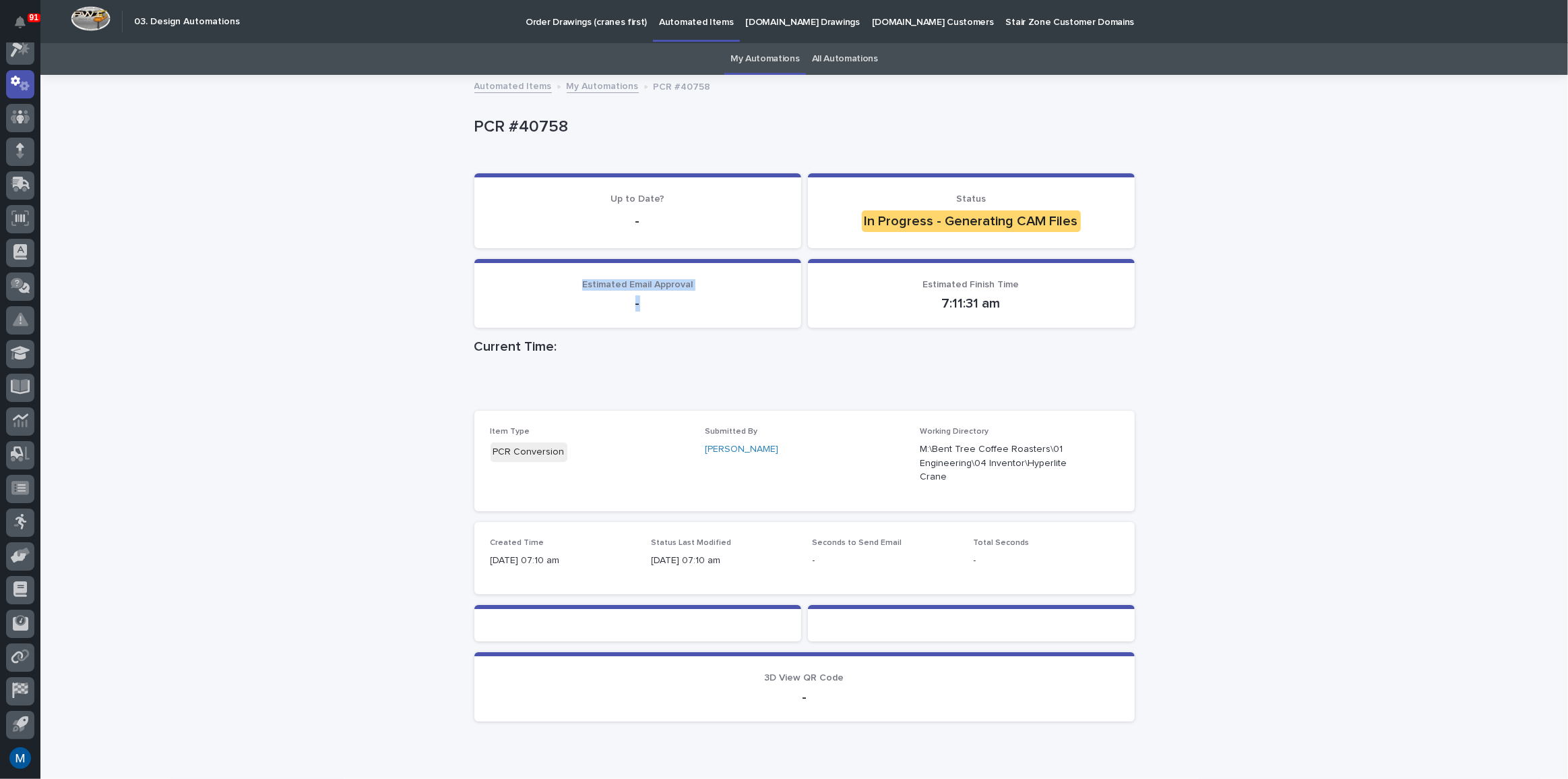
click at [686, 316] on section "Estimated Email Approval -" at bounding box center [638, 294] width 327 height 70
click at [658, 304] on p "-" at bounding box center [637, 303] width 294 height 16
drag, startPoint x: 636, startPoint y: 301, endPoint x: 552, endPoint y: 268, distance: 90.2
click at [552, 268] on section "Estimated Email Approval -" at bounding box center [638, 294] width 327 height 70
click at [556, 281] on p "Estimated Email Approval" at bounding box center [637, 284] width 294 height 12
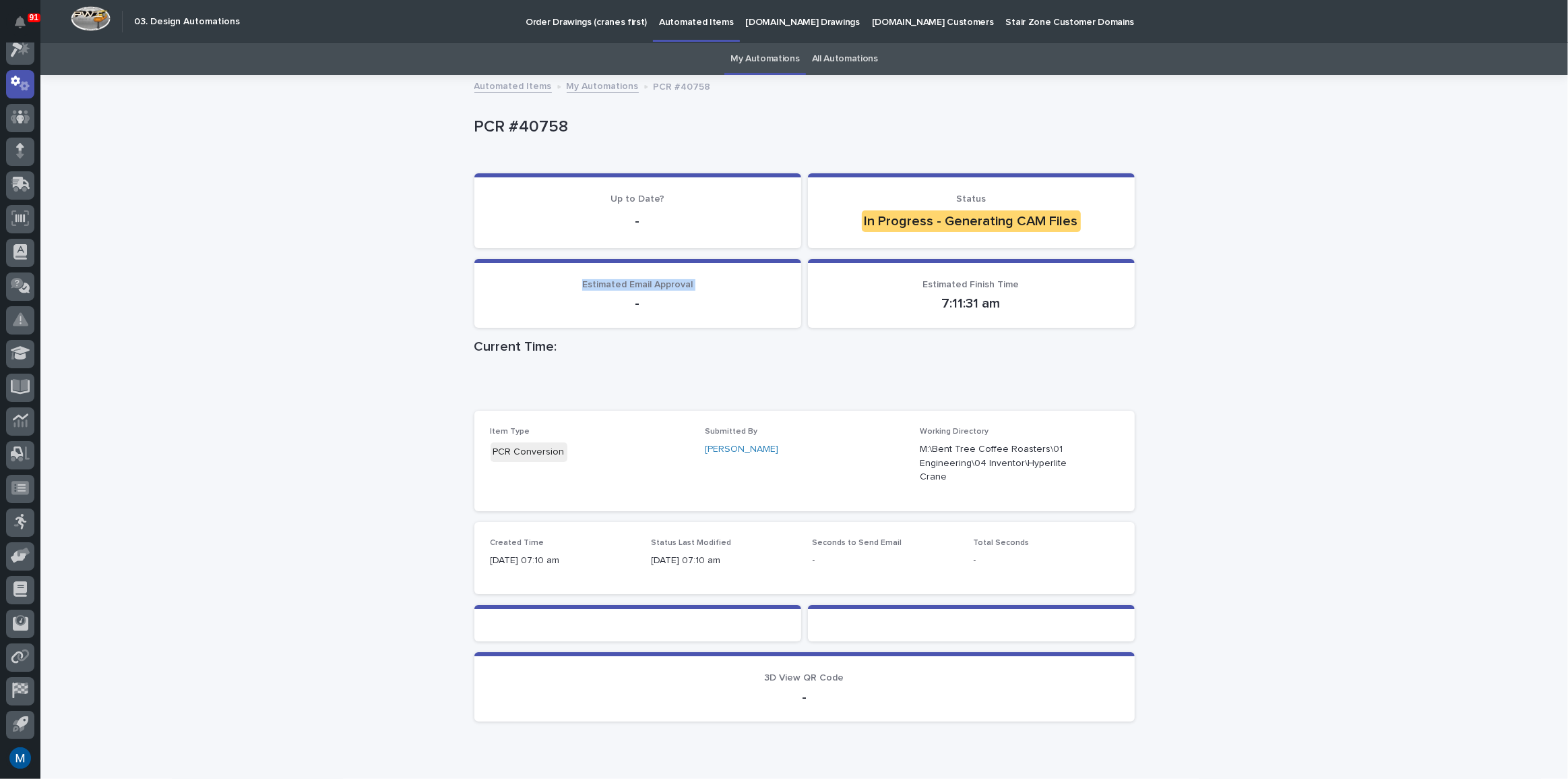
drag, startPoint x: 581, startPoint y: 284, endPoint x: 610, endPoint y: 294, distance: 30.7
click at [610, 294] on div "Estimated Email Approval -" at bounding box center [637, 295] width 294 height 33
click at [610, 295] on p "-" at bounding box center [637, 303] width 294 height 16
drag, startPoint x: 573, startPoint y: 284, endPoint x: 677, endPoint y: 317, distance: 109.1
click at [677, 317] on section "Estimated Email Approval -" at bounding box center [638, 294] width 327 height 70
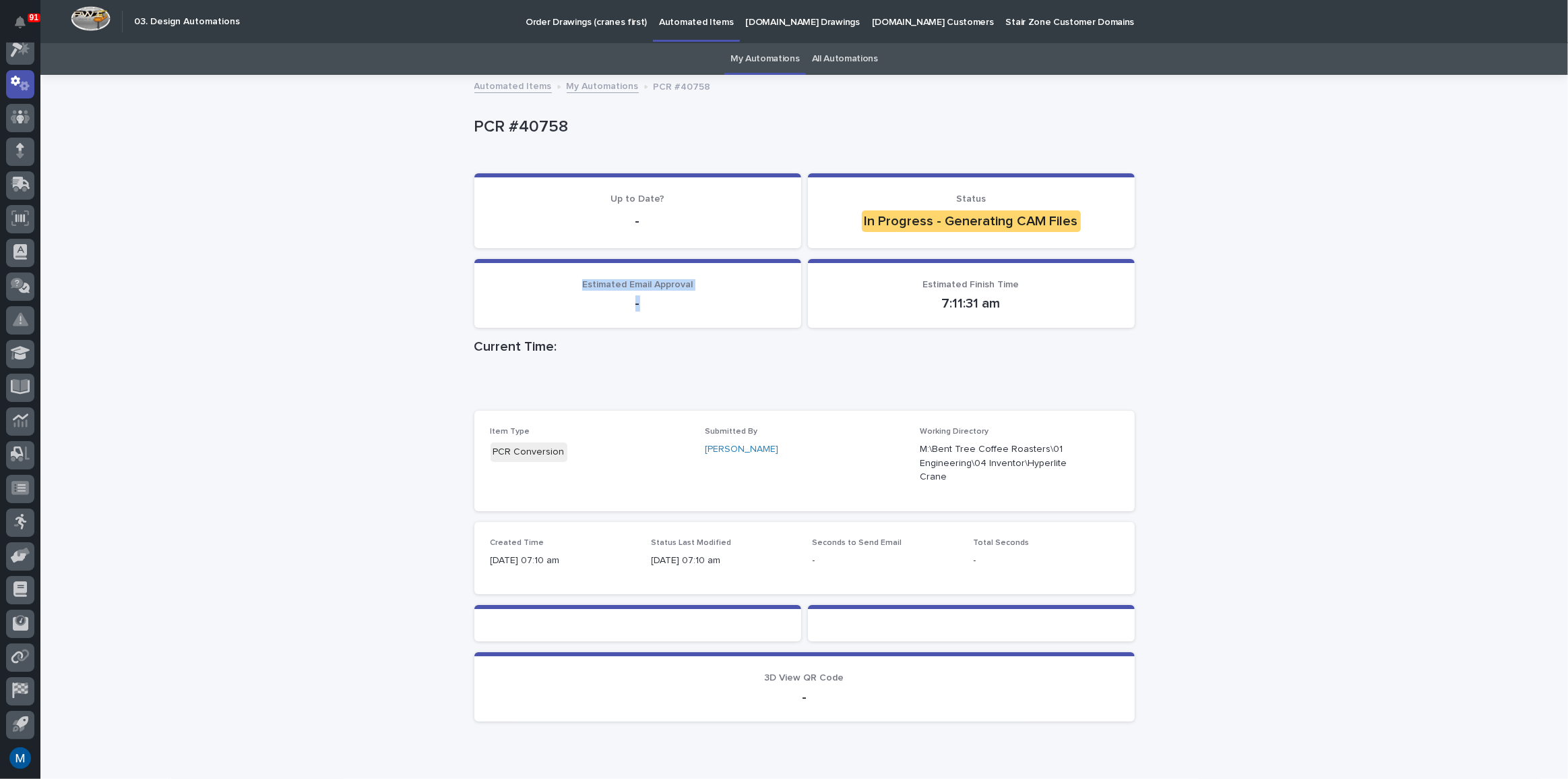
click at [670, 314] on section "Estimated Email Approval -" at bounding box center [638, 294] width 327 height 70
drag, startPoint x: 645, startPoint y: 304, endPoint x: 528, endPoint y: 266, distance: 123.0
click at [528, 266] on section "Estimated Email Approval -" at bounding box center [638, 294] width 327 height 70
drag, startPoint x: 539, startPoint y: 275, endPoint x: 571, endPoint y: 282, distance: 32.8
click at [541, 276] on section "Estimated Email Approval -" at bounding box center [638, 294] width 327 height 70
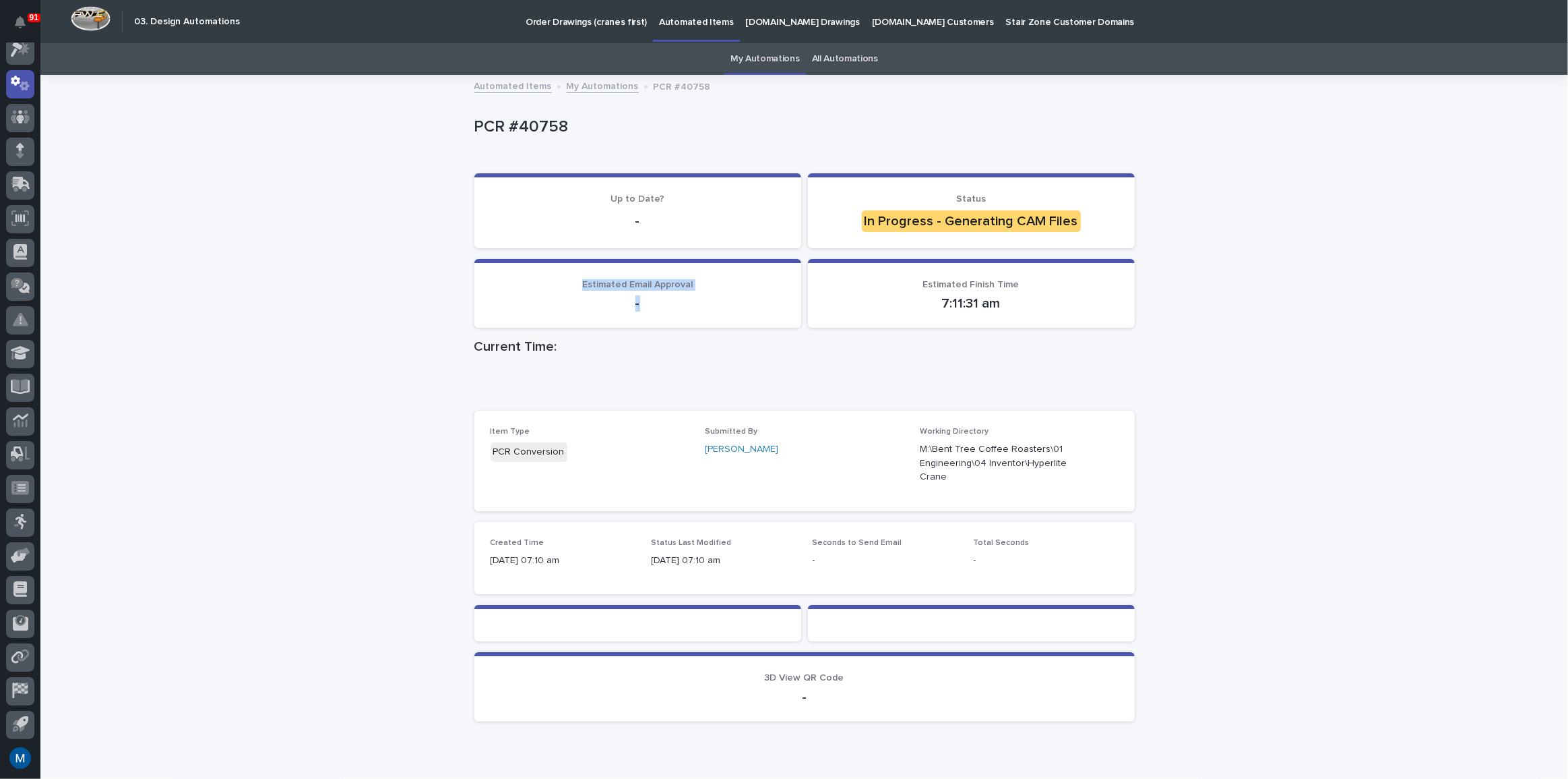
click at [577, 284] on p "Estimated Email Approval" at bounding box center [637, 284] width 294 height 12
drag, startPoint x: 577, startPoint y: 284, endPoint x: 647, endPoint y: 307, distance: 73.7
click at [647, 307] on div "Estimated Email Approval -" at bounding box center [637, 295] width 294 height 33
click at [647, 307] on p "-" at bounding box center [637, 303] width 294 height 16
drag, startPoint x: 647, startPoint y: 307, endPoint x: 485, endPoint y: 262, distance: 168.1
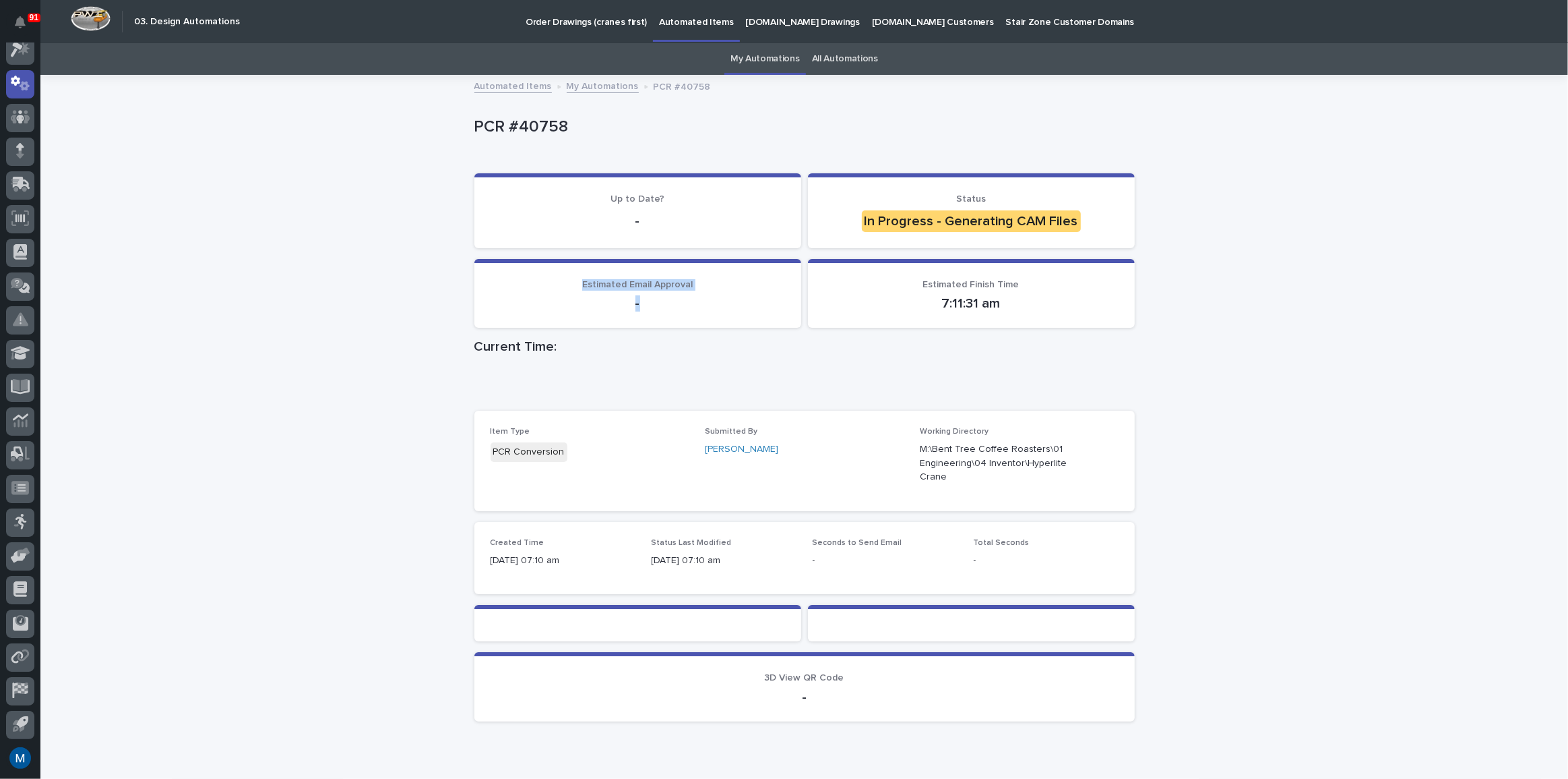
click at [485, 262] on section "Estimated Email Approval -" at bounding box center [638, 294] width 327 height 70
click at [512, 276] on section "Estimated Email Approval -" at bounding box center [638, 294] width 327 height 70
drag, startPoint x: 579, startPoint y: 290, endPoint x: 649, endPoint y: 309, distance: 72.5
click at [649, 309] on div "Estimated Email Approval -" at bounding box center [637, 295] width 294 height 33
click at [649, 309] on p "-" at bounding box center [637, 303] width 294 height 16
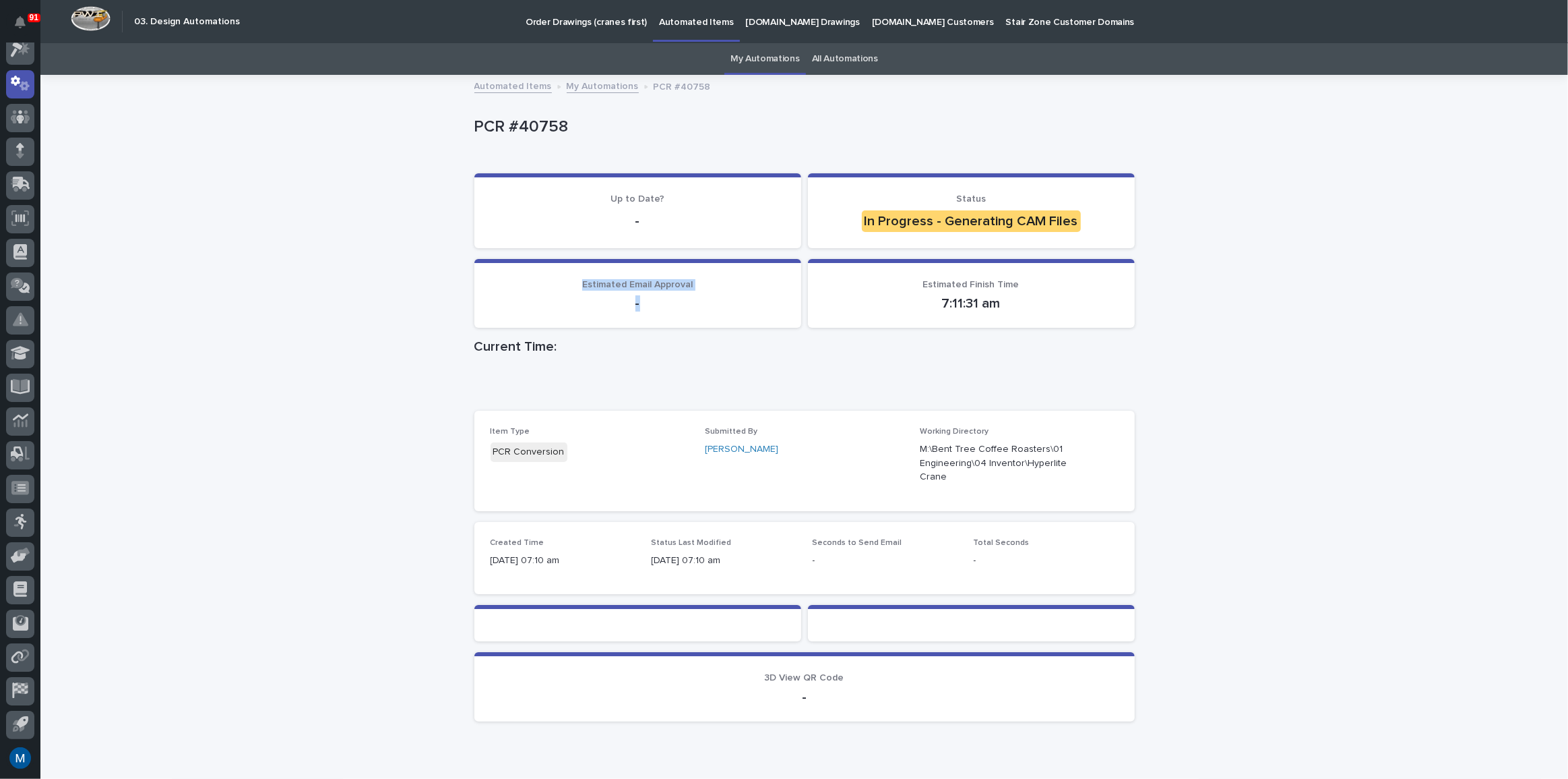
drag, startPoint x: 649, startPoint y: 309, endPoint x: 577, endPoint y: 286, distance: 75.6
click at [577, 286] on div "Estimated Email Approval -" at bounding box center [637, 295] width 294 height 33
click at [574, 285] on p "Estimated Email Approval" at bounding box center [637, 284] width 294 height 12
drag, startPoint x: 574, startPoint y: 285, endPoint x: 664, endPoint y: 316, distance: 95.2
click at [664, 316] on section "Estimated Email Approval -" at bounding box center [638, 294] width 327 height 70
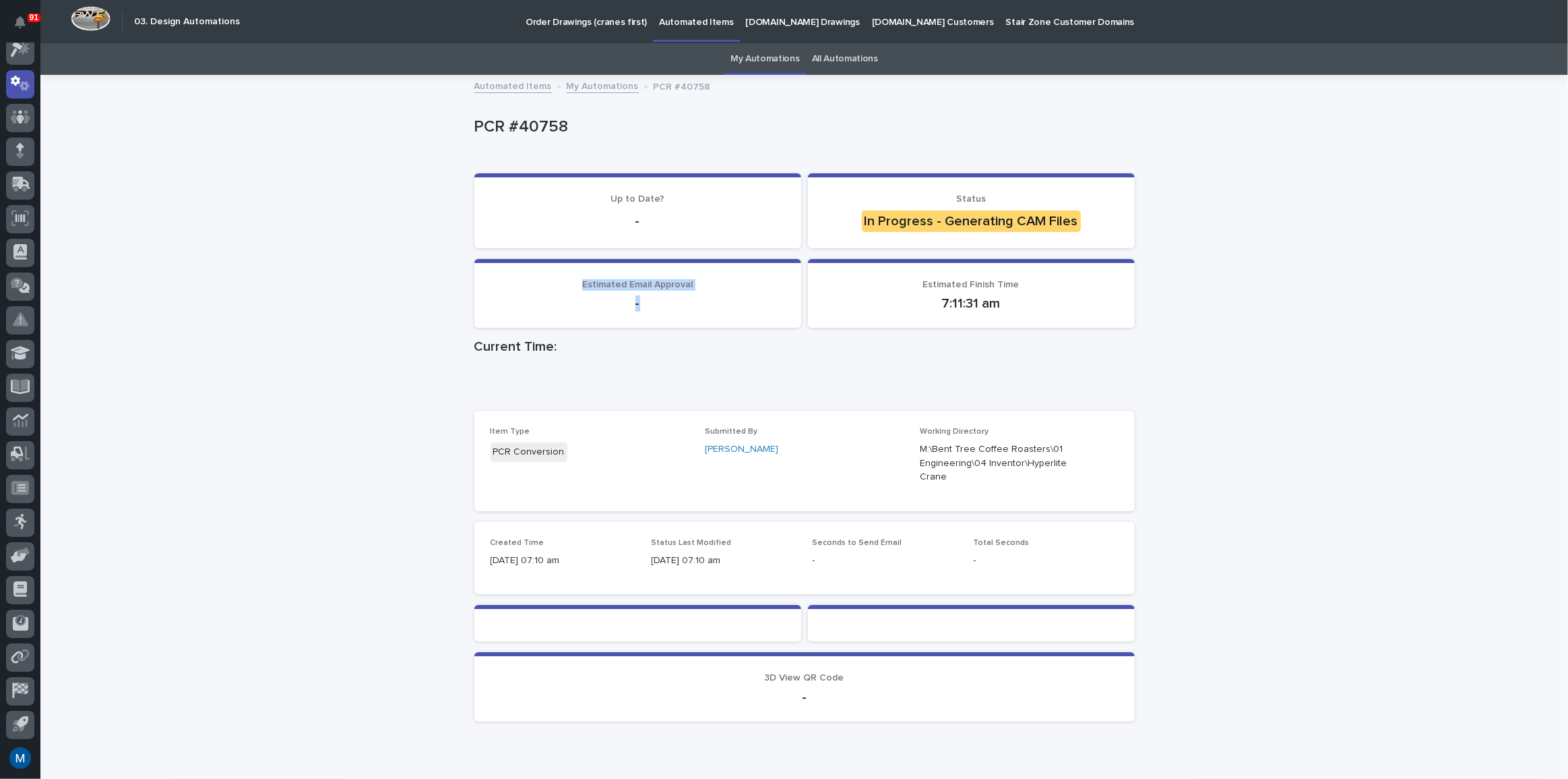
click at [664, 316] on section "Estimated Email Approval -" at bounding box center [638, 294] width 327 height 70
drag, startPoint x: 656, startPoint y: 312, endPoint x: 569, endPoint y: 284, distance: 91.4
click at [569, 284] on section "Estimated Email Approval -" at bounding box center [638, 294] width 327 height 70
click at [569, 284] on p "Estimated Email Approval" at bounding box center [637, 284] width 294 height 12
drag, startPoint x: 579, startPoint y: 285, endPoint x: 682, endPoint y: 314, distance: 107.0
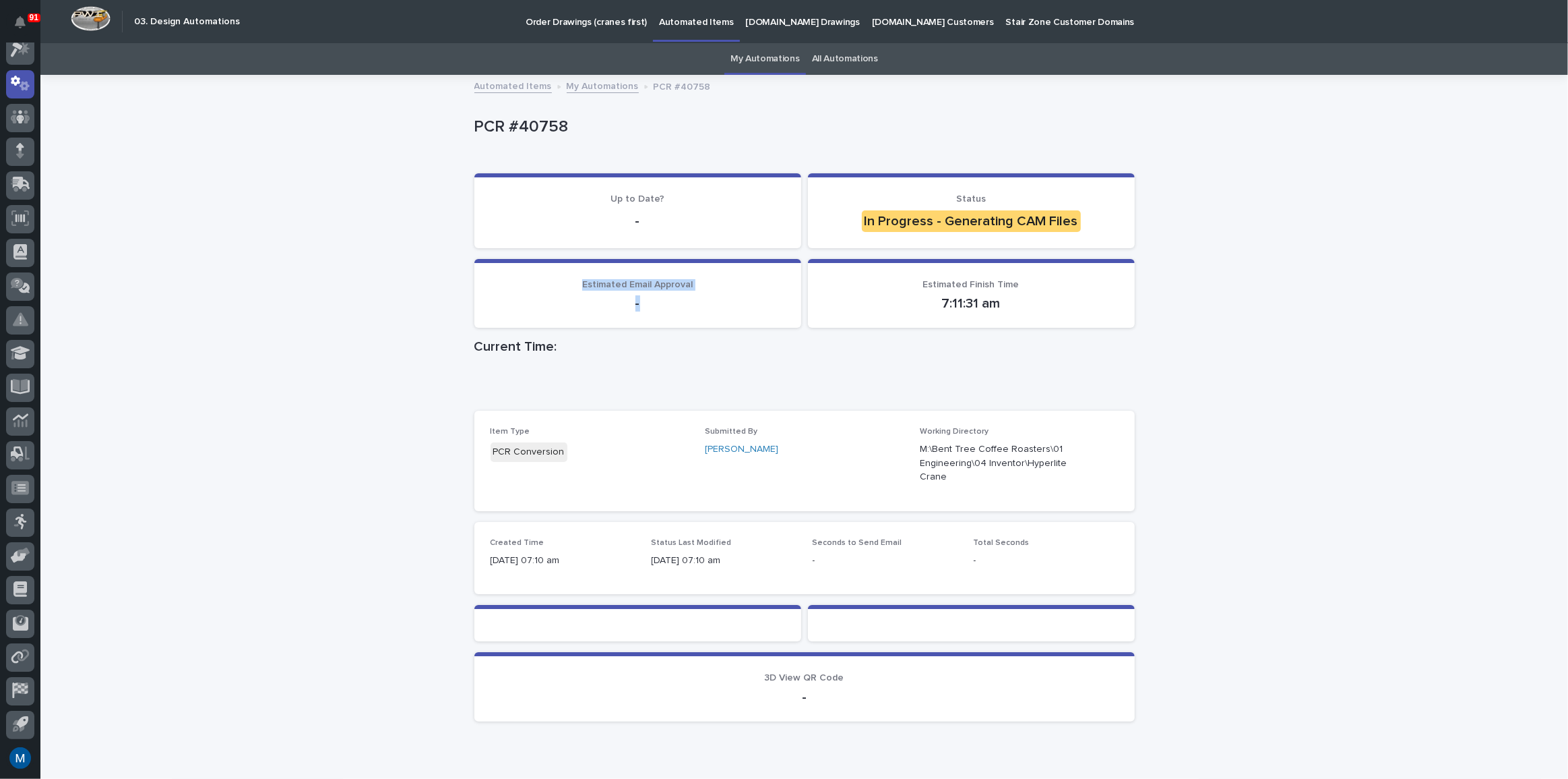
click at [682, 314] on section "Estimated Email Approval -" at bounding box center [638, 294] width 327 height 70
drag, startPoint x: 665, startPoint y: 309, endPoint x: 482, endPoint y: 263, distance: 188.7
click at [482, 263] on section "Estimated Email Approval -" at bounding box center [638, 294] width 327 height 70
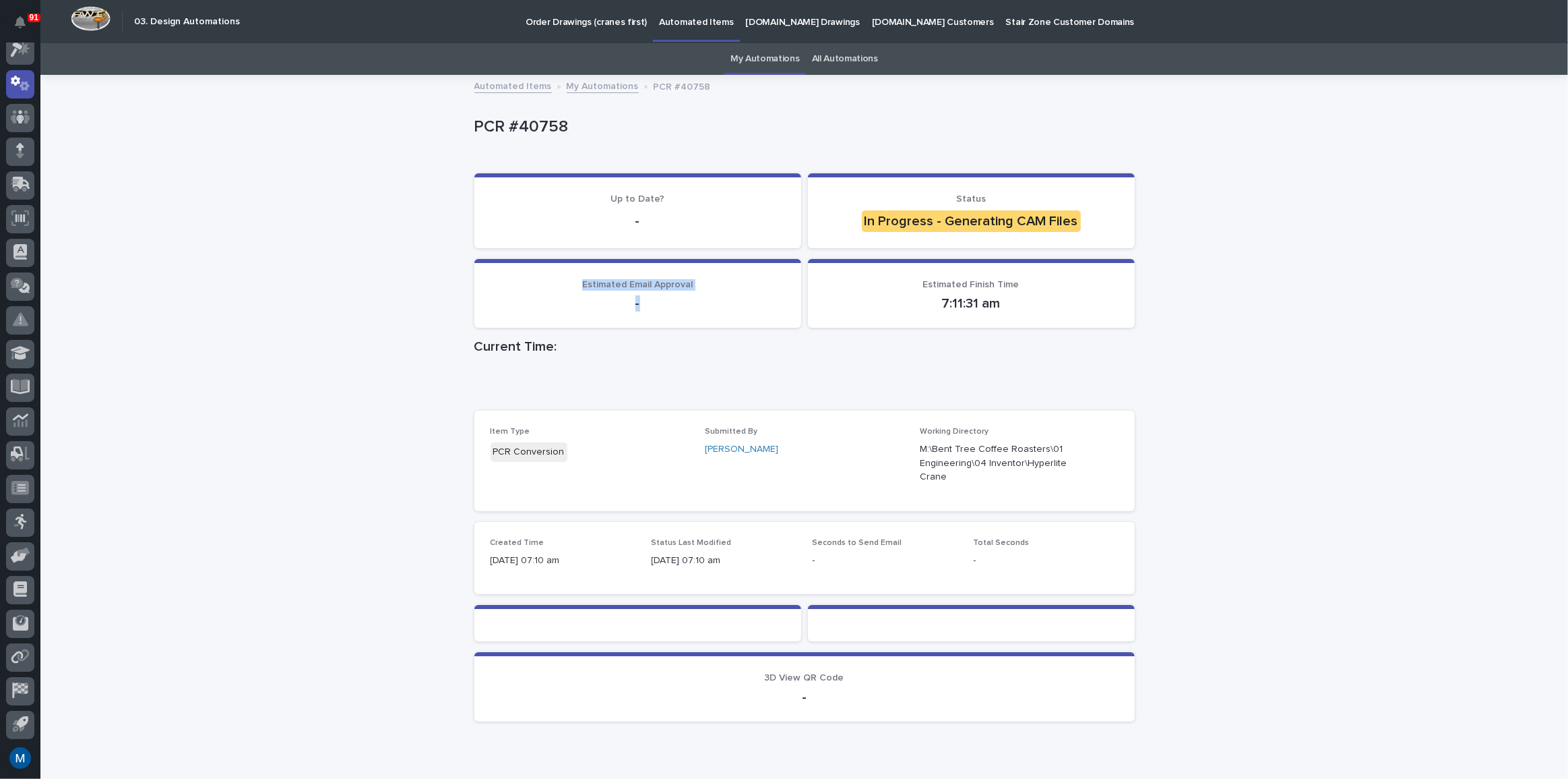
drag, startPoint x: 569, startPoint y: 289, endPoint x: 667, endPoint y: 309, distance: 100.0
click at [667, 309] on div "Estimated Email Approval -" at bounding box center [637, 295] width 294 height 33
click at [667, 309] on p "-" at bounding box center [637, 303] width 294 height 16
drag, startPoint x: 667, startPoint y: 309, endPoint x: 541, endPoint y: 275, distance: 130.5
click at [542, 275] on section "Estimated Email Approval -" at bounding box center [638, 294] width 327 height 70
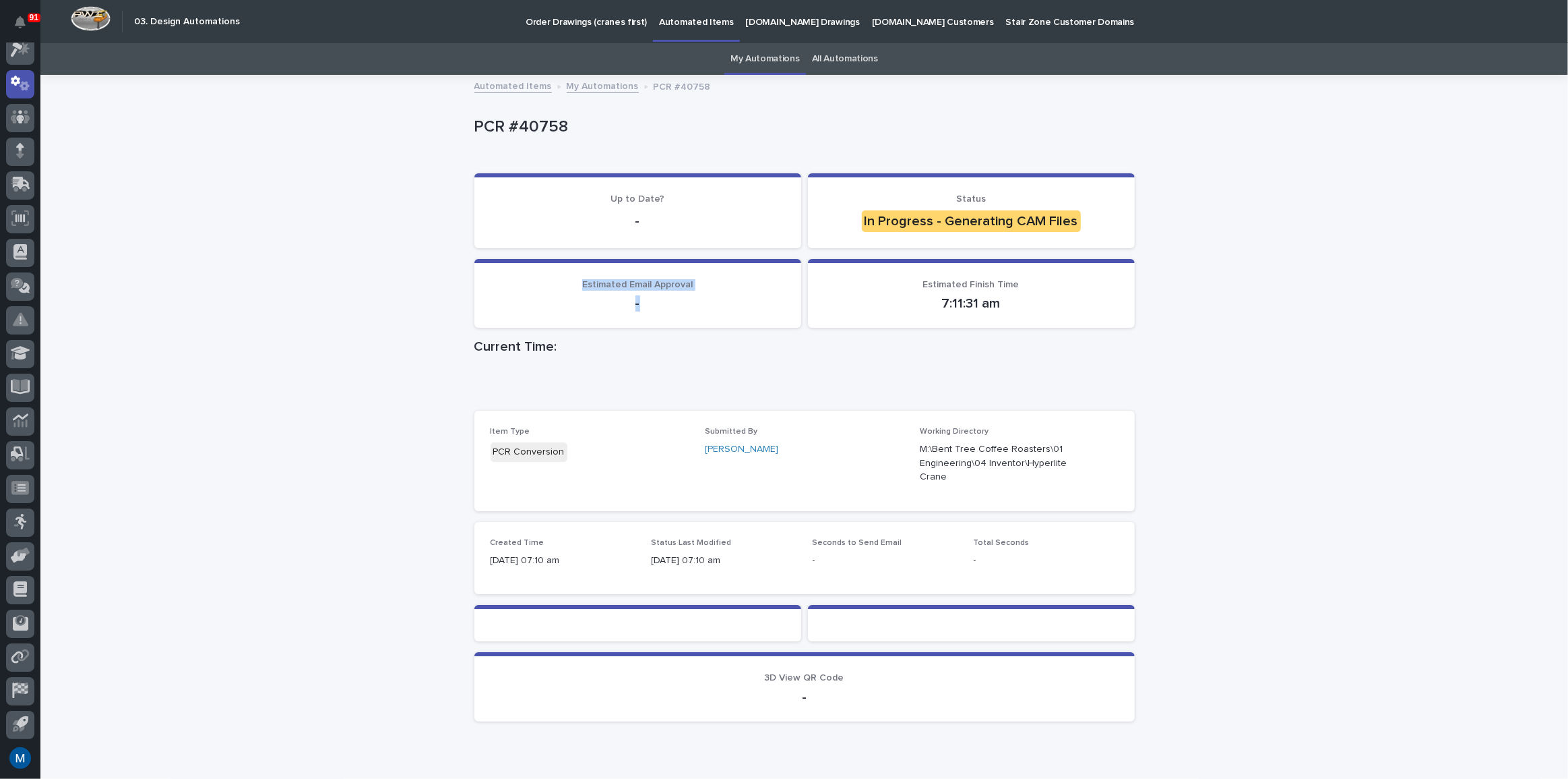
click at [540, 275] on section "Estimated Email Approval -" at bounding box center [638, 294] width 327 height 70
drag, startPoint x: 610, startPoint y: 293, endPoint x: 713, endPoint y: 319, distance: 106.2
click at [713, 319] on section "Estimated Email Approval -" at bounding box center [638, 294] width 327 height 70
drag, startPoint x: 653, startPoint y: 302, endPoint x: 539, endPoint y: 270, distance: 118.4
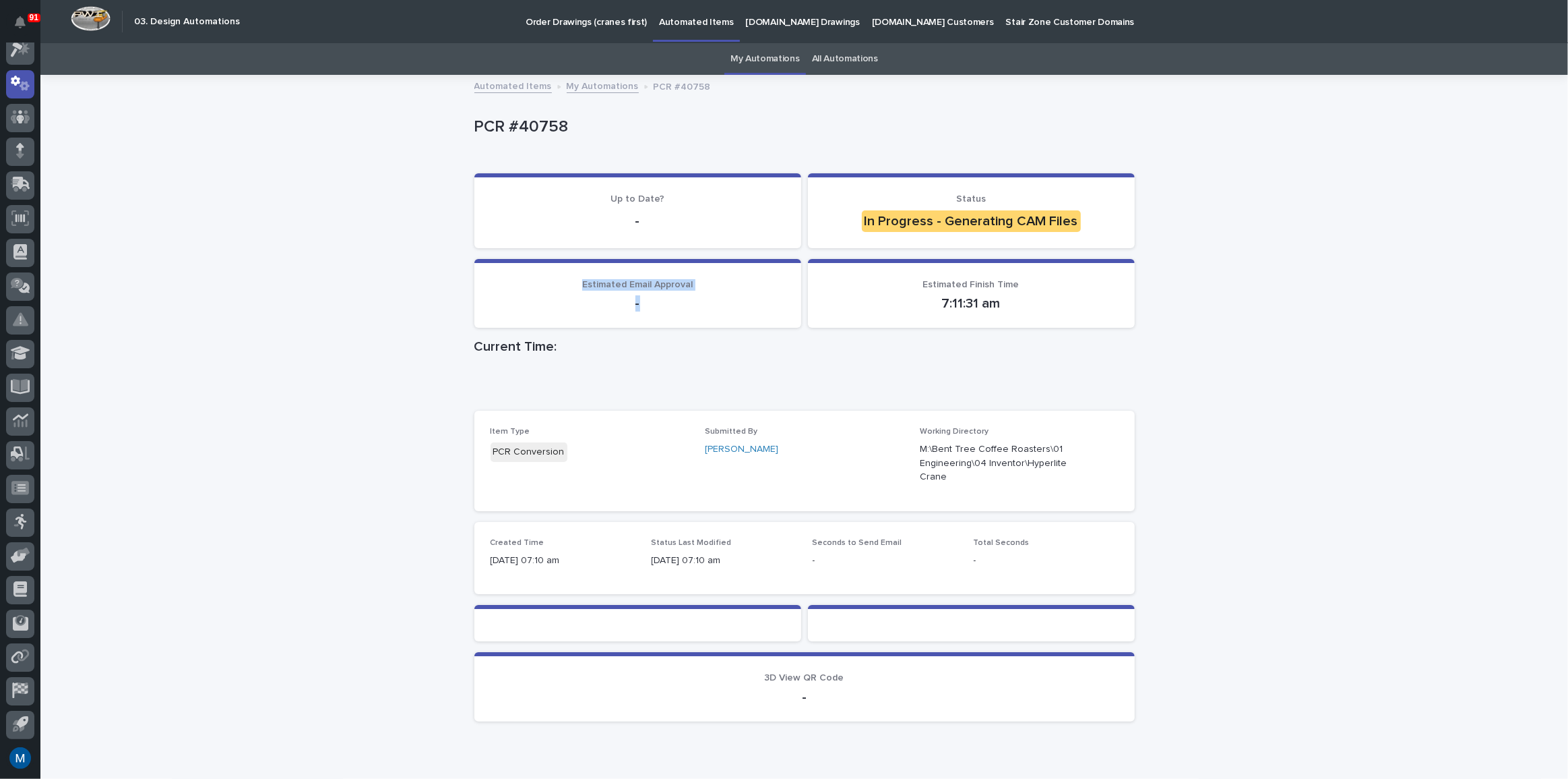
click at [540, 270] on section "Estimated Email Approval -" at bounding box center [638, 294] width 327 height 70
click at [539, 270] on section "Estimated Email Approval -" at bounding box center [638, 294] width 327 height 70
drag, startPoint x: 852, startPoint y: 225, endPoint x: 1154, endPoint y: 237, distance: 302.2
click at [1154, 237] on div "Loading... Saving… Loading... Saving… PCR #40758 PCR #40758 Sorry, there was an…" at bounding box center [804, 437] width 1528 height 724
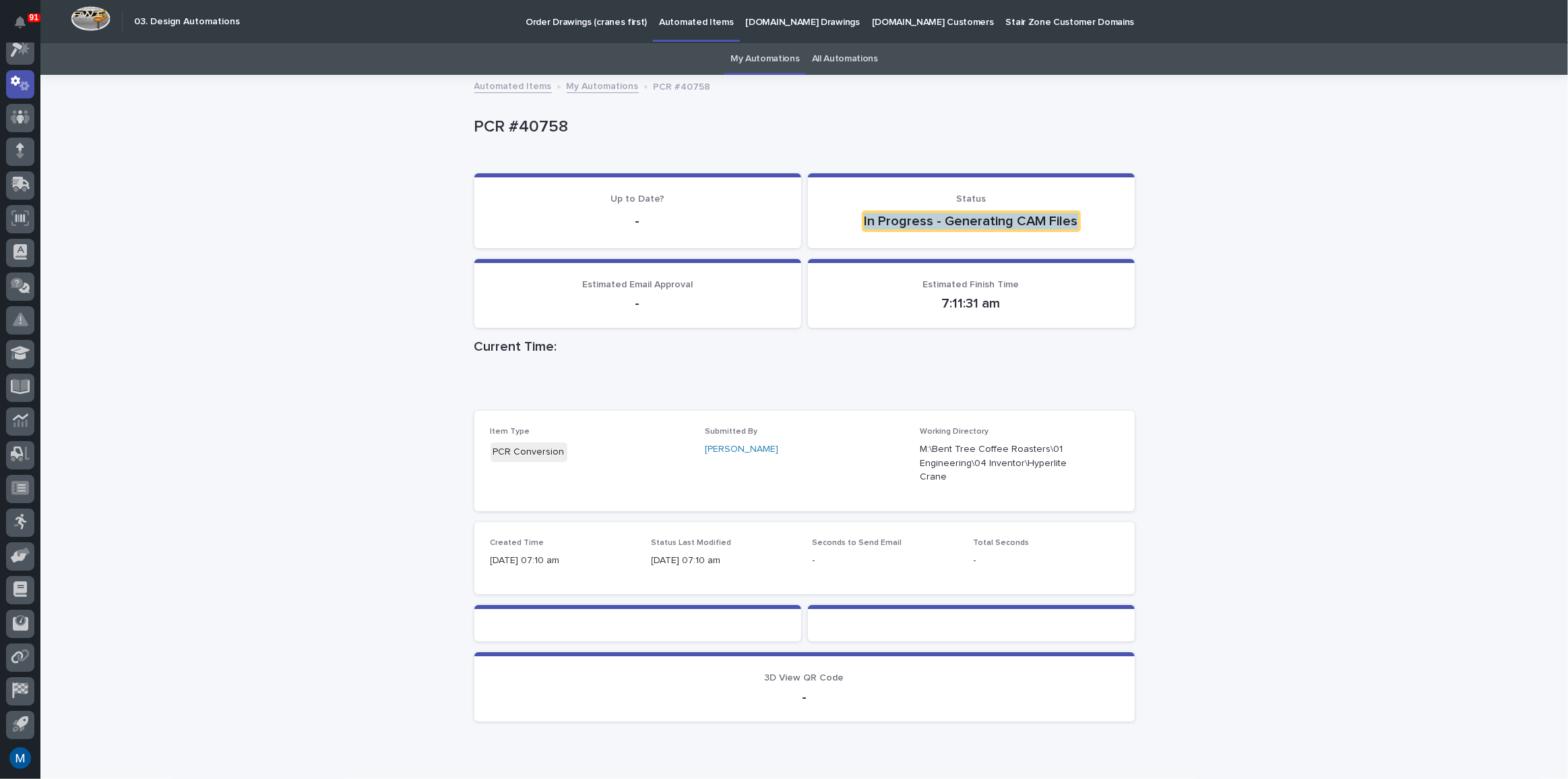
drag, startPoint x: 1075, startPoint y: 223, endPoint x: 840, endPoint y: 221, distance: 235.0
click at [840, 221] on p "In Progress - Generating CAM Files" at bounding box center [971, 221] width 294 height 21
drag, startPoint x: 923, startPoint y: 233, endPoint x: 1136, endPoint y: 255, distance: 214.1
click at [1136, 255] on div "Loading... Saving… Loading... Saving… PCR #40758 PCR #40758 Sorry, there was an…" at bounding box center [805, 420] width 674 height 690
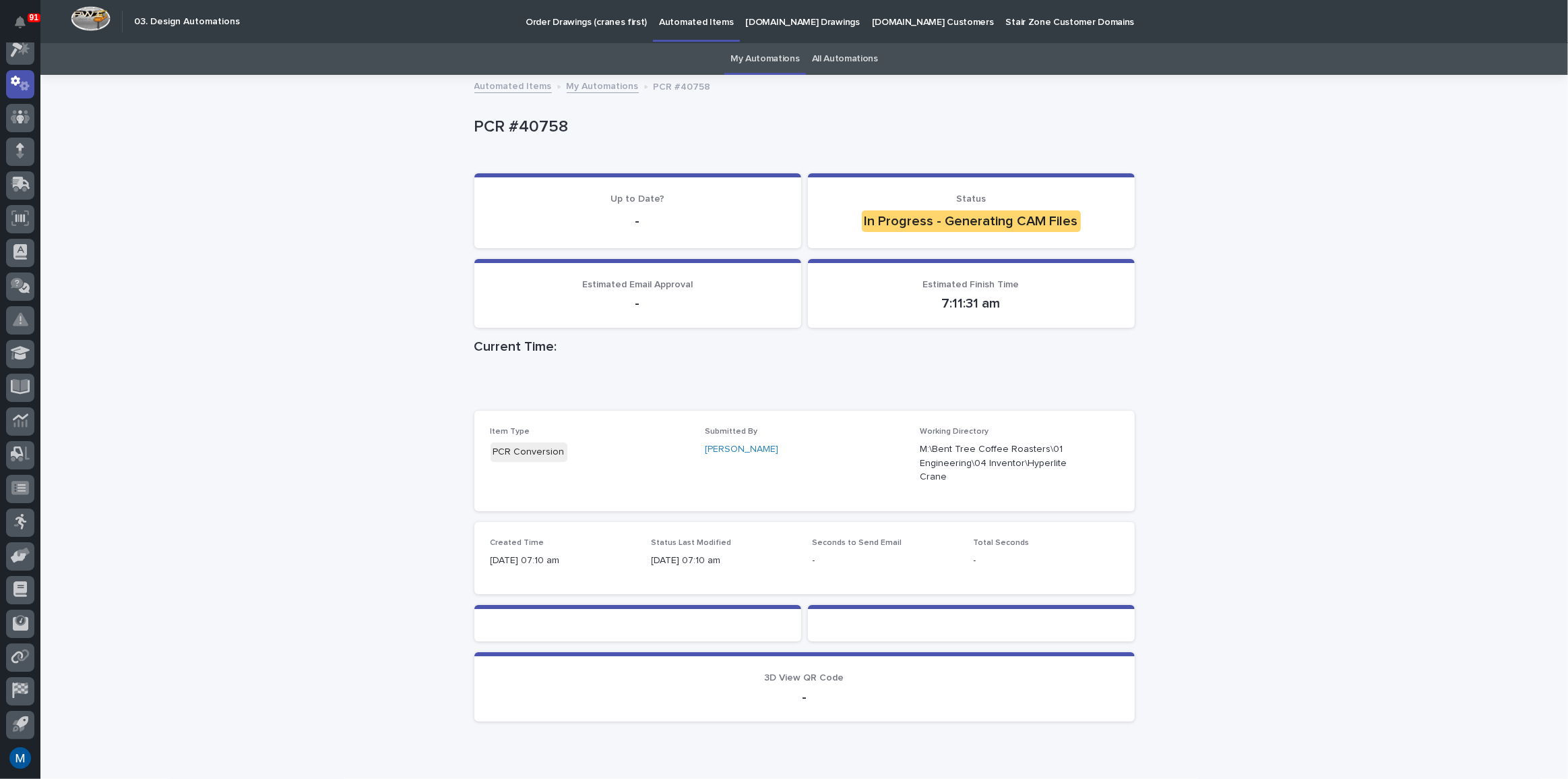
click at [1123, 251] on div "Loading... Saving… Up to Date? - Status In Progress - Generating CAM Files" at bounding box center [805, 216] width 661 height 86
drag, startPoint x: 1099, startPoint y: 233, endPoint x: 821, endPoint y: 234, distance: 278.0
click at [821, 234] on section "Status In Progress - Generating CAM Files" at bounding box center [972, 211] width 327 height 75
drag, startPoint x: 837, startPoint y: 225, endPoint x: 1080, endPoint y: 237, distance: 243.3
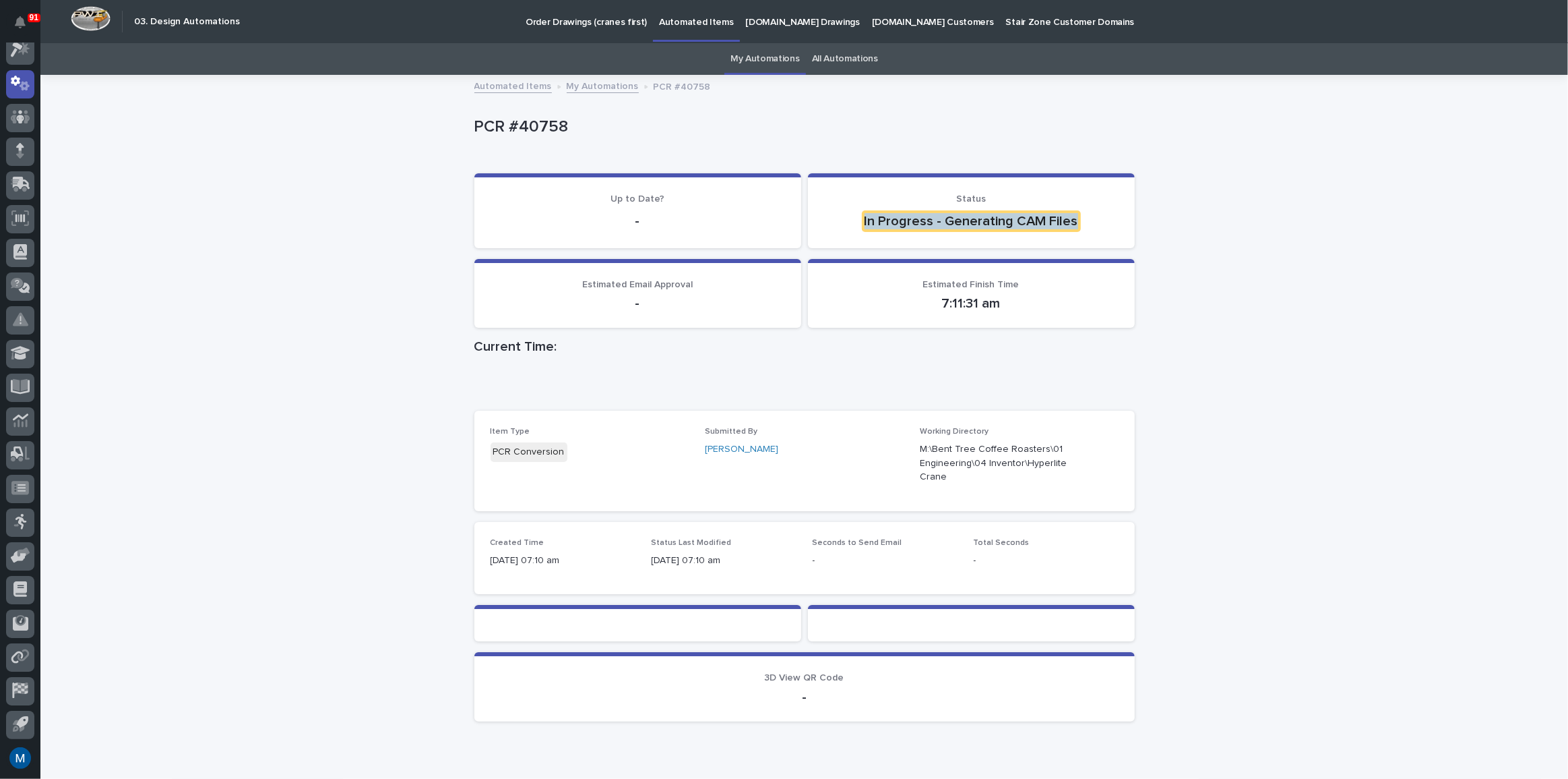
click at [1080, 237] on section "Status In Progress - Generating CAM Files" at bounding box center [972, 211] width 327 height 75
drag, startPoint x: 1083, startPoint y: 236, endPoint x: 850, endPoint y: 228, distance: 233.1
click at [850, 228] on section "Status In Progress - Generating CAM Files" at bounding box center [972, 211] width 327 height 75
click at [850, 228] on p "In Progress - Generating CAM Files" at bounding box center [971, 221] width 294 height 21
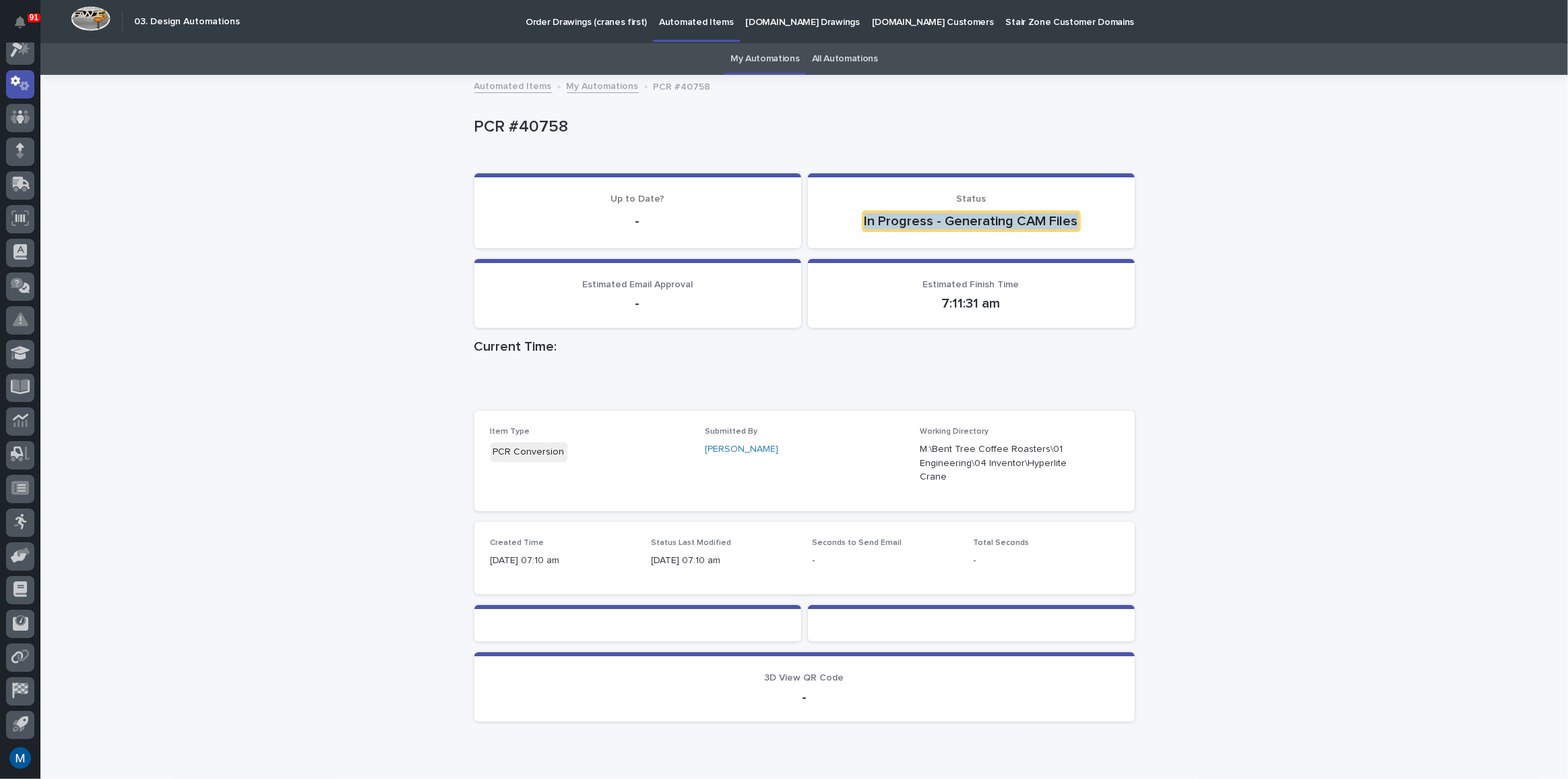
drag, startPoint x: 847, startPoint y: 225, endPoint x: 1130, endPoint y: 251, distance: 284.2
click at [1130, 251] on div "Loading... Saving… Up to Date? - Status In Progress - Generating CAM Files" at bounding box center [805, 216] width 661 height 86
drag, startPoint x: 1058, startPoint y: 236, endPoint x: 803, endPoint y: 215, distance: 255.9
click at [808, 215] on section "Status In Progress - Generating CAM Files" at bounding box center [972, 211] width 327 height 75
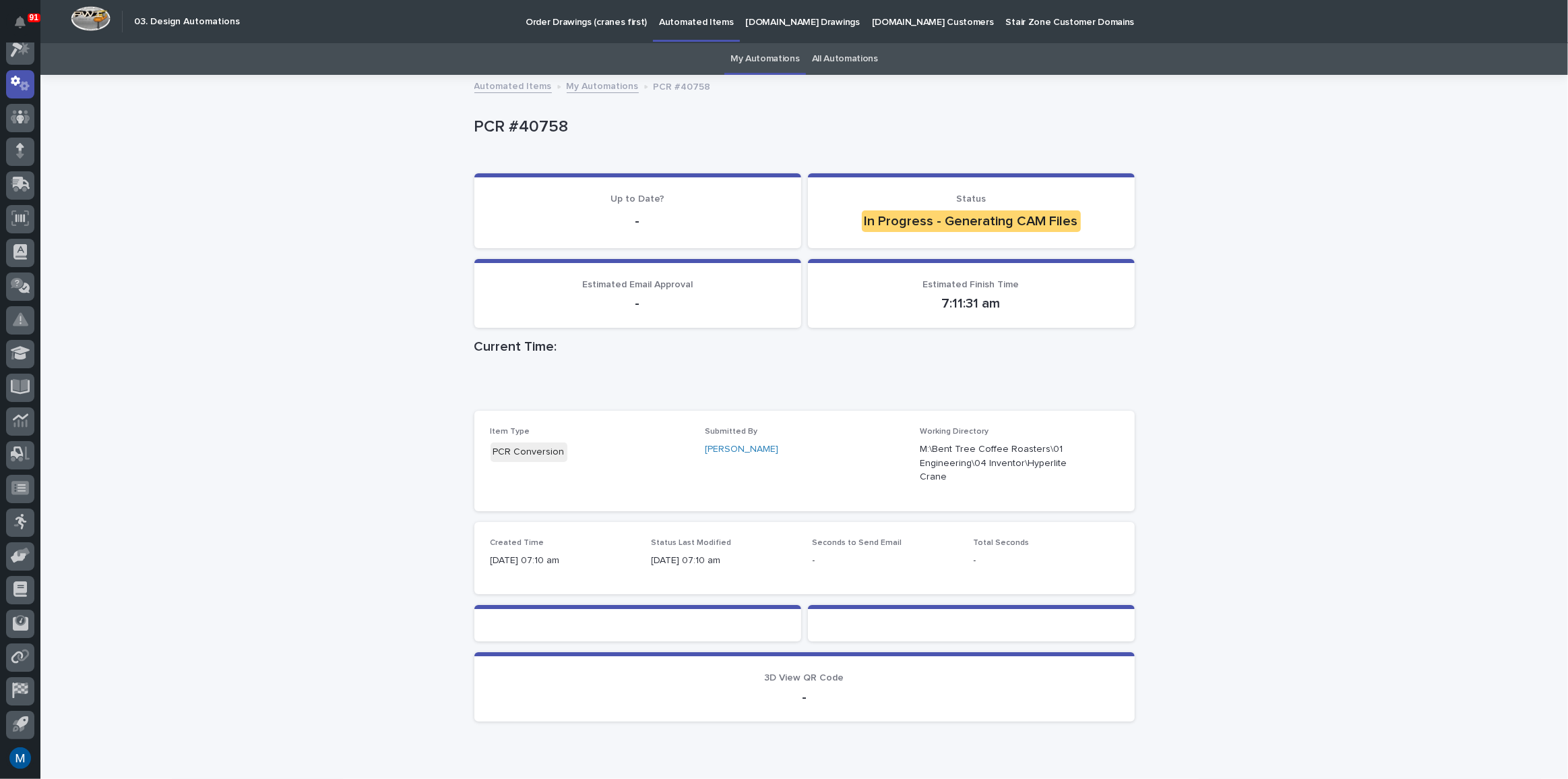
click at [808, 215] on section "Status In Progress - Generating CAM Files" at bounding box center [972, 211] width 327 height 75
drag, startPoint x: 862, startPoint y: 216, endPoint x: 1094, endPoint y: 219, distance: 232.0
click at [1094, 219] on p "In Progress - Generating CAM Files" at bounding box center [971, 221] width 294 height 21
drag, startPoint x: 1010, startPoint y: 486, endPoint x: 915, endPoint y: 449, distance: 102.0
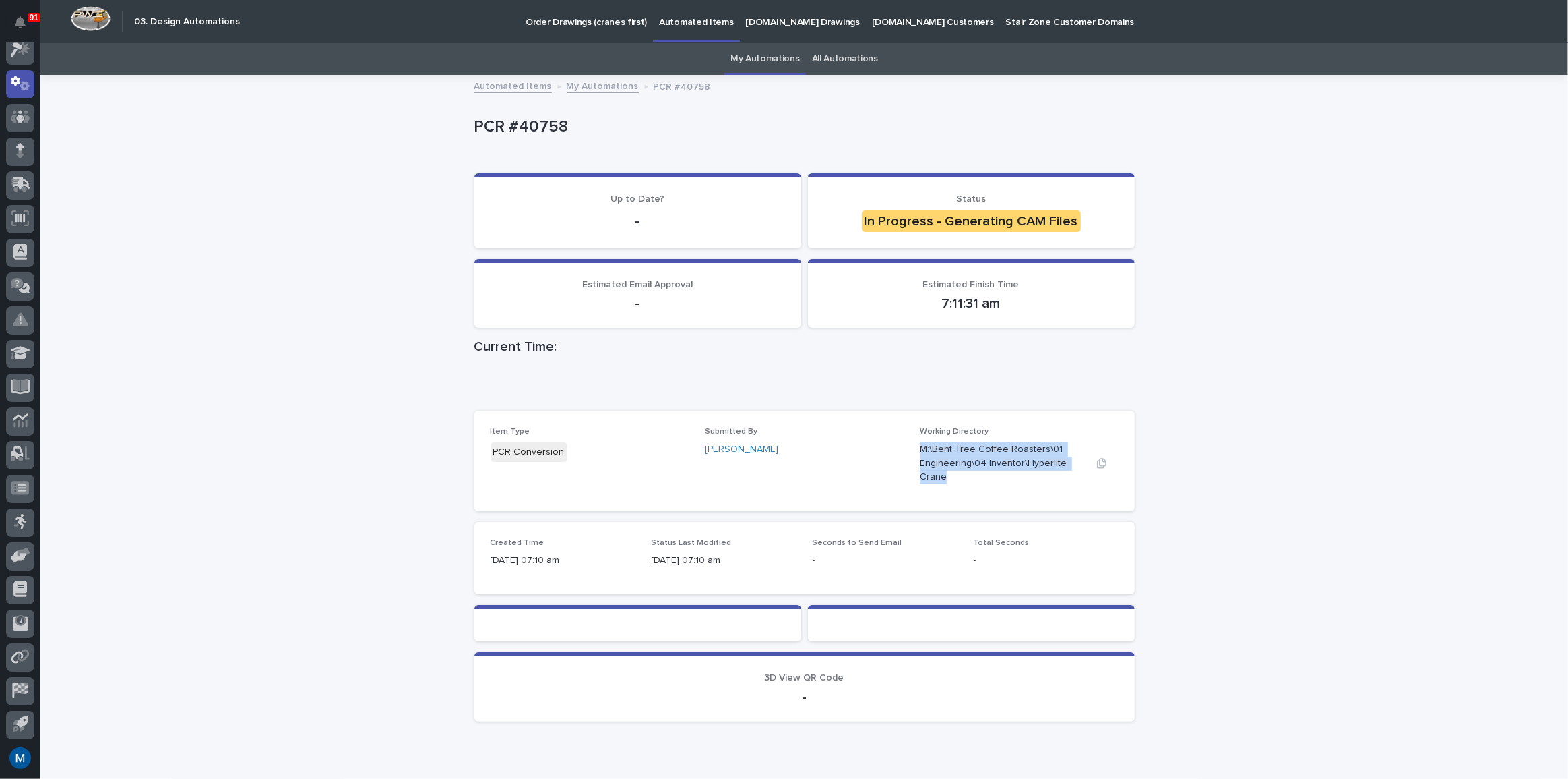
click at [920, 449] on div "Working Directory M:\Bent Tree Coffee Roasters\01 Engineering\04 Inventor\Hyper…" at bounding box center [1019, 461] width 198 height 68
click at [998, 464] on p "M:\Bent Tree Coffee Roasters\01 Engineering\04 Inventor\Hyperlite Crane" at bounding box center [1003, 463] width 166 height 42
click at [360, 233] on div "Loading... Saving… Loading... Saving… PCR #40758 PCR #40758 Sorry, there was an…" at bounding box center [804, 437] width 1528 height 724
click at [333, 256] on div "Loading... Saving… Loading... Saving… PCR #40758 PCR #40758 Sorry, there was an…" at bounding box center [804, 437] width 1528 height 724
drag, startPoint x: 957, startPoint y: 472, endPoint x: 912, endPoint y: 434, distance: 58.9
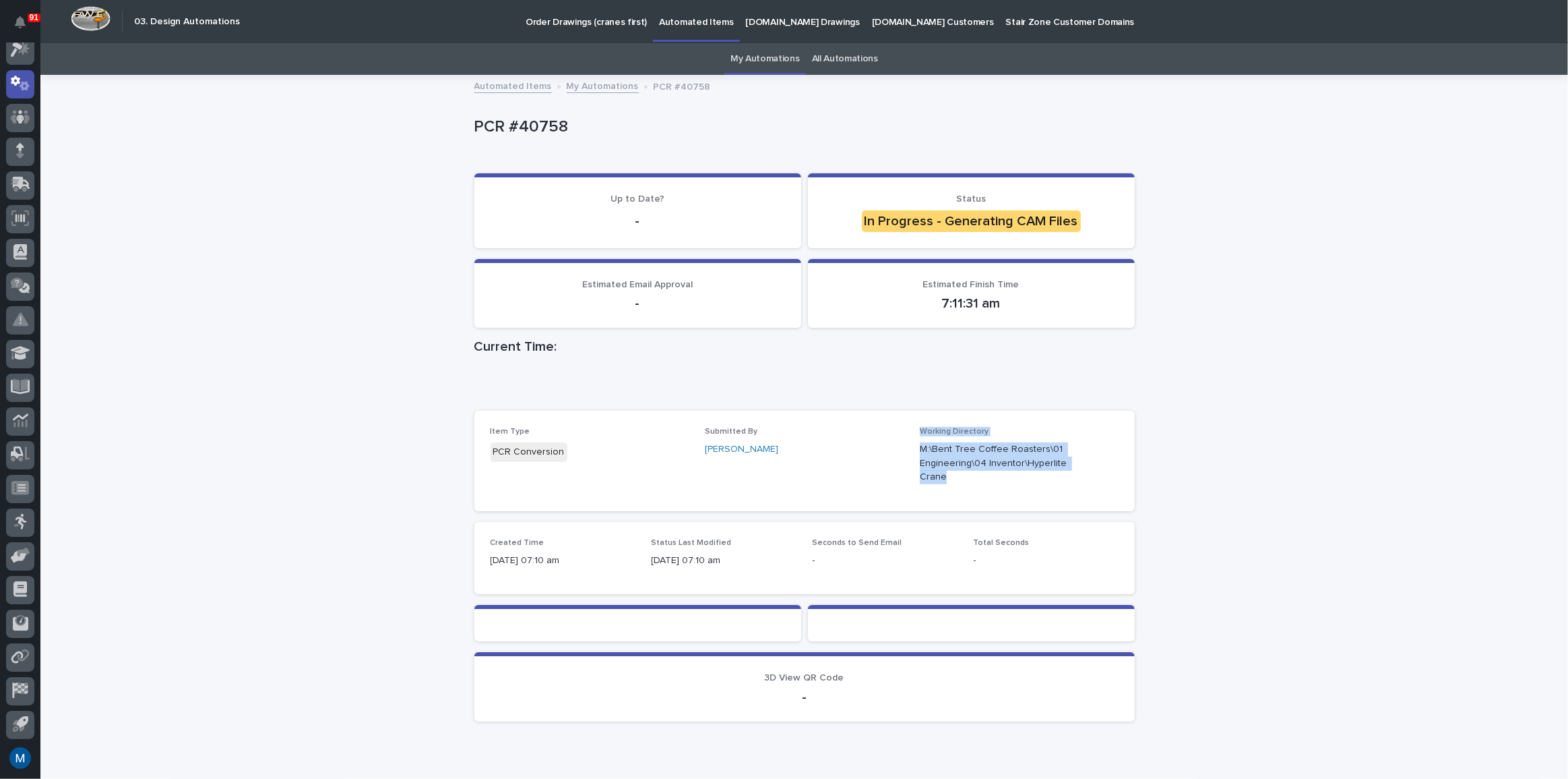
click at [912, 434] on div "Item Type PCR Conversion Submitted By Marston Norris Working Directory M:\Bent …" at bounding box center [805, 461] width 628 height 68
drag, startPoint x: 590, startPoint y: 195, endPoint x: 660, endPoint y: 216, distance: 73.1
click at [660, 216] on div "Up to Date? -" at bounding box center [637, 212] width 294 height 38
click at [391, 174] on div "Loading... Saving… Loading... Saving… PCR #40758 PCR #40758 Sorry, there was an…" at bounding box center [804, 437] width 1528 height 724
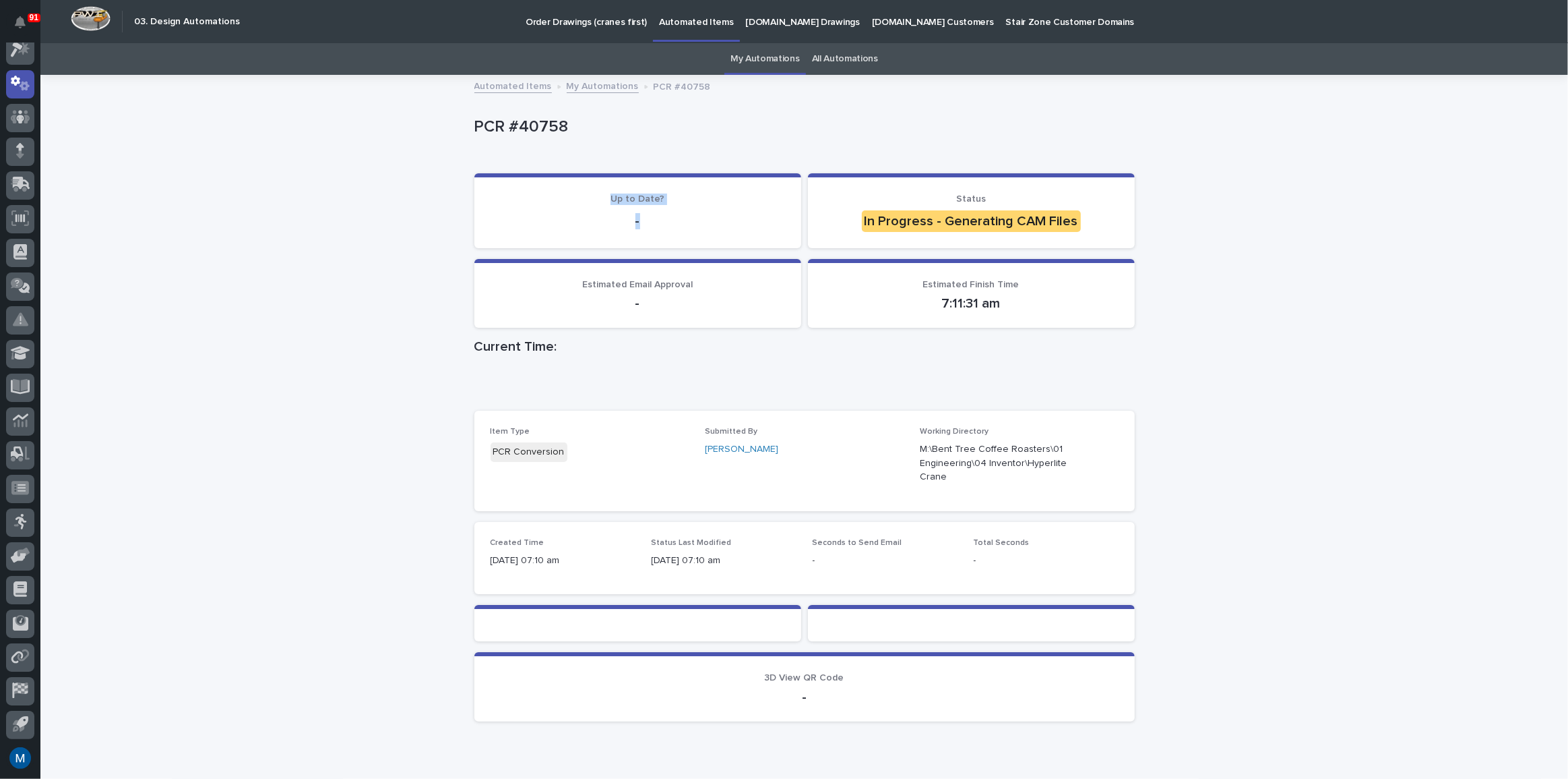
drag, startPoint x: 598, startPoint y: 195, endPoint x: 636, endPoint y: 224, distance: 47.8
click at [636, 224] on div "Up to Date? -" at bounding box center [637, 212] width 294 height 38
click at [533, 215] on p "-" at bounding box center [637, 221] width 294 height 16
drag, startPoint x: 639, startPoint y: 218, endPoint x: 569, endPoint y: 200, distance: 72.3
click at [569, 200] on div "Up to Date? -" at bounding box center [637, 212] width 294 height 38
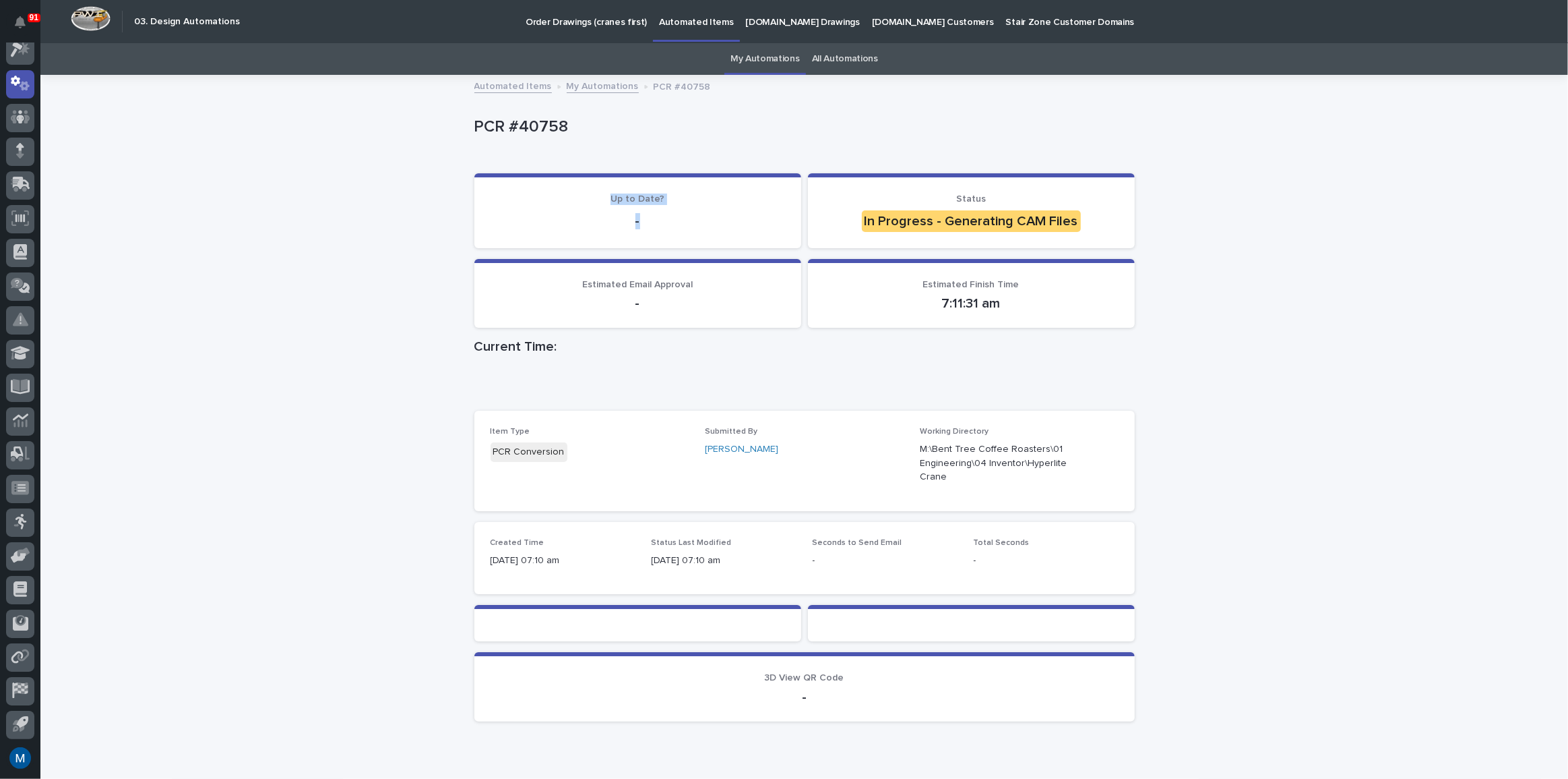
click at [569, 200] on p "Up to Date?" at bounding box center [637, 199] width 294 height 12
drag, startPoint x: 596, startPoint y: 199, endPoint x: 707, endPoint y: 243, distance: 119.4
click at [707, 243] on section "Up to Date? -" at bounding box center [638, 211] width 327 height 75
click at [668, 224] on p "-" at bounding box center [637, 221] width 294 height 16
drag, startPoint x: 653, startPoint y: 221, endPoint x: 596, endPoint y: 189, distance: 65.4
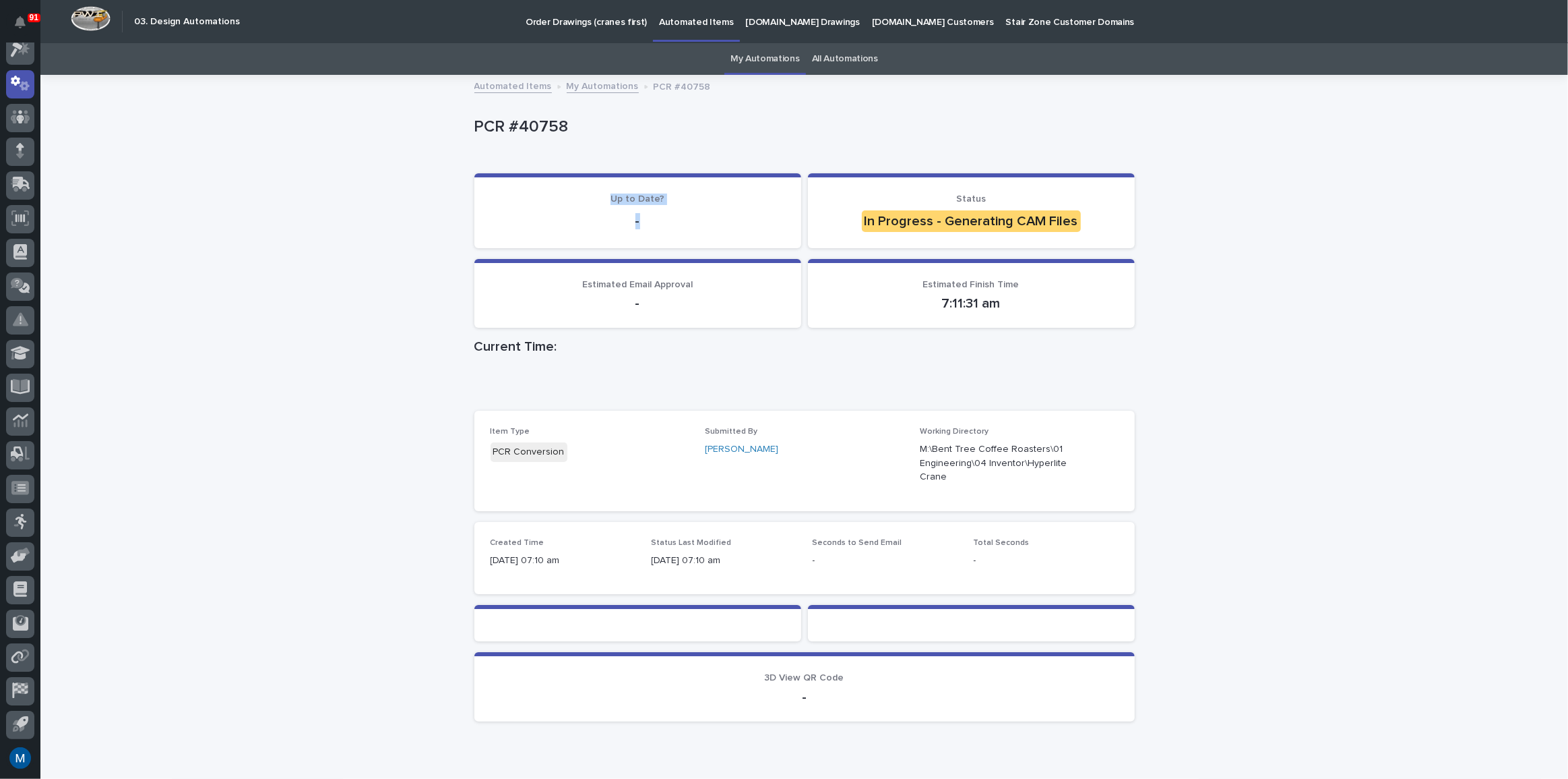
click at [596, 189] on section "Up to Date? -" at bounding box center [638, 211] width 327 height 75
click at [610, 211] on div "-" at bounding box center [637, 219] width 294 height 19
drag, startPoint x: 607, startPoint y: 199, endPoint x: 676, endPoint y: 223, distance: 73.1
click at [676, 223] on div "Up to Date? -" at bounding box center [637, 212] width 294 height 38
click at [666, 221] on p "-" at bounding box center [637, 221] width 294 height 16
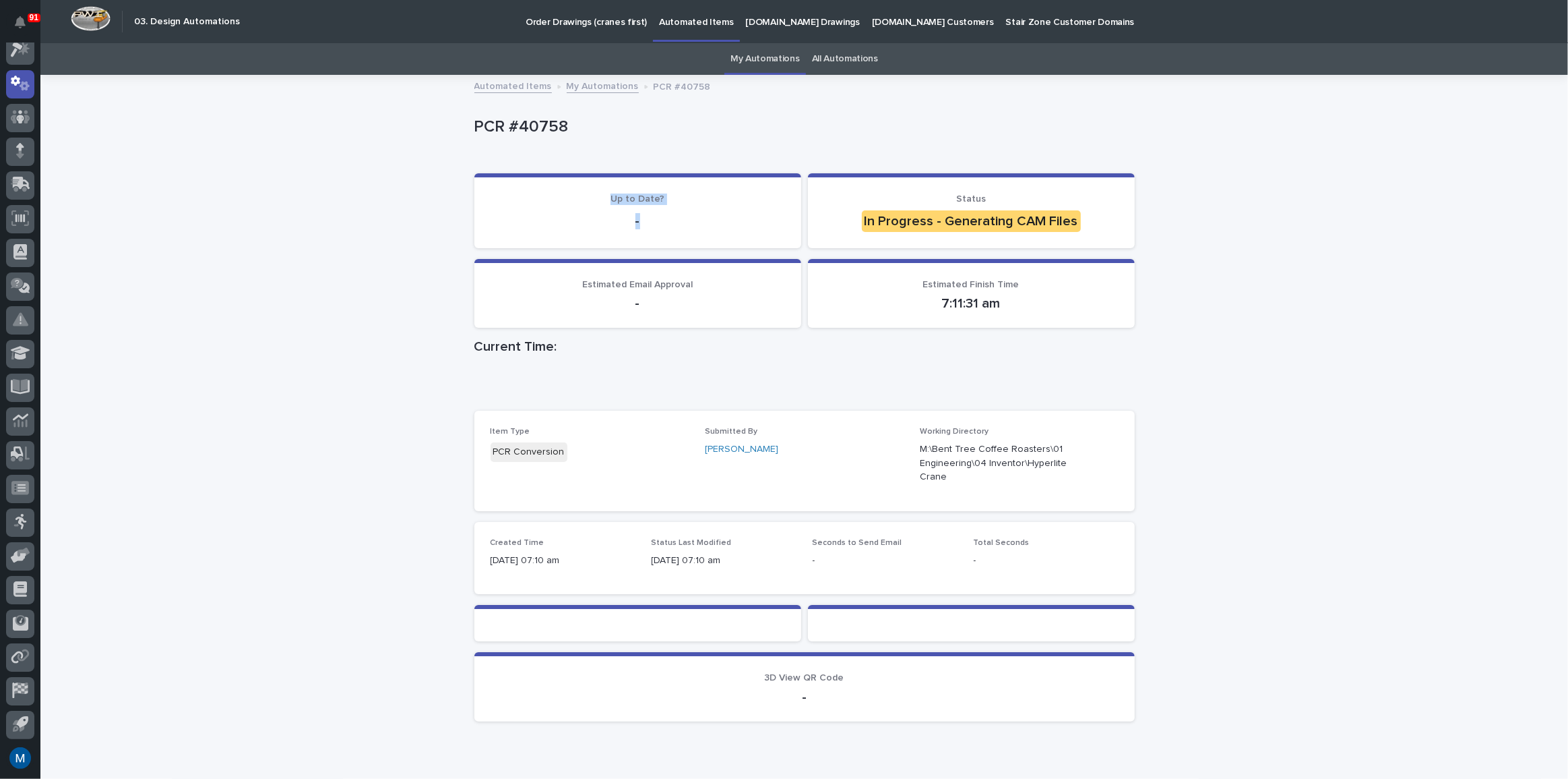
drag, startPoint x: 646, startPoint y: 218, endPoint x: 598, endPoint y: 196, distance: 52.8
click at [598, 196] on div "Up to Date? -" at bounding box center [637, 212] width 294 height 38
click at [607, 239] on section "Up to Date? -" at bounding box center [638, 211] width 327 height 75
click at [248, 456] on div "Loading... Saving… Loading... Saving… PCR #40758 PCR #40758 Sorry, there was an…" at bounding box center [804, 437] width 1528 height 724
drag, startPoint x: 990, startPoint y: 305, endPoint x: 890, endPoint y: 285, distance: 102.0
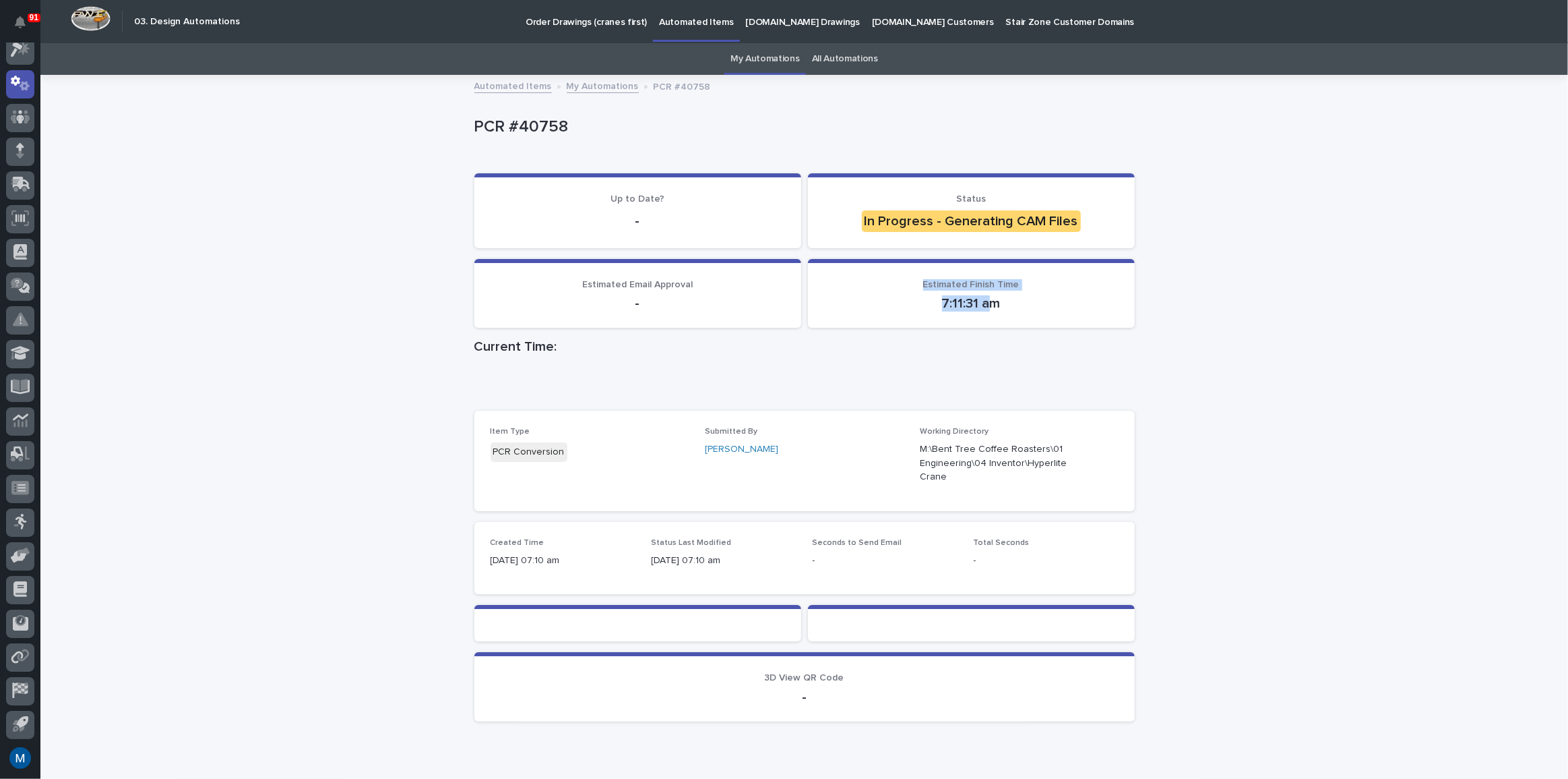
click at [890, 285] on div "Estimated Finish Time 7:11:31 am" at bounding box center [971, 295] width 294 height 33
click at [916, 292] on div "7:11:31 am" at bounding box center [971, 301] width 294 height 19
drag, startPoint x: 998, startPoint y: 306, endPoint x: 887, endPoint y: 284, distance: 113.2
click at [887, 284] on div "Estimated Finish Time 7:11:31 am" at bounding box center [971, 295] width 294 height 33
click at [887, 284] on p "Estimated Finish Time" at bounding box center [971, 284] width 294 height 12
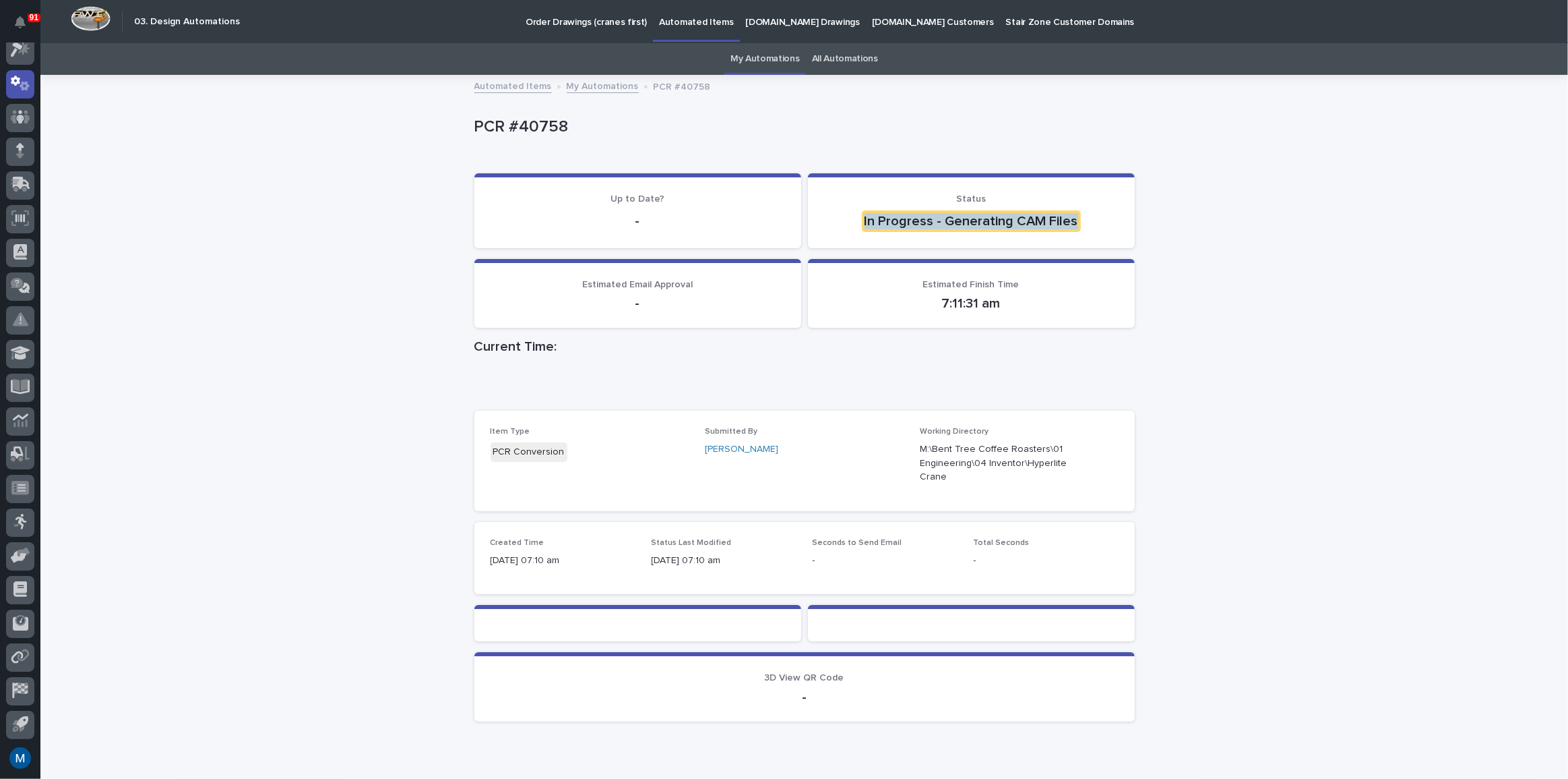
drag, startPoint x: 848, startPoint y: 216, endPoint x: 1106, endPoint y: 250, distance: 260.2
click at [1106, 250] on div "Loading... Saving… Up to Date? - Status In Progress - Generating CAM Files" at bounding box center [805, 216] width 661 height 86
click at [1242, 209] on div "Loading... Saving… Loading... Saving… PCR #40758 PCR #40758 Sorry, there was an…" at bounding box center [804, 437] width 1528 height 724
drag, startPoint x: 852, startPoint y: 217, endPoint x: 1088, endPoint y: 226, distance: 236.2
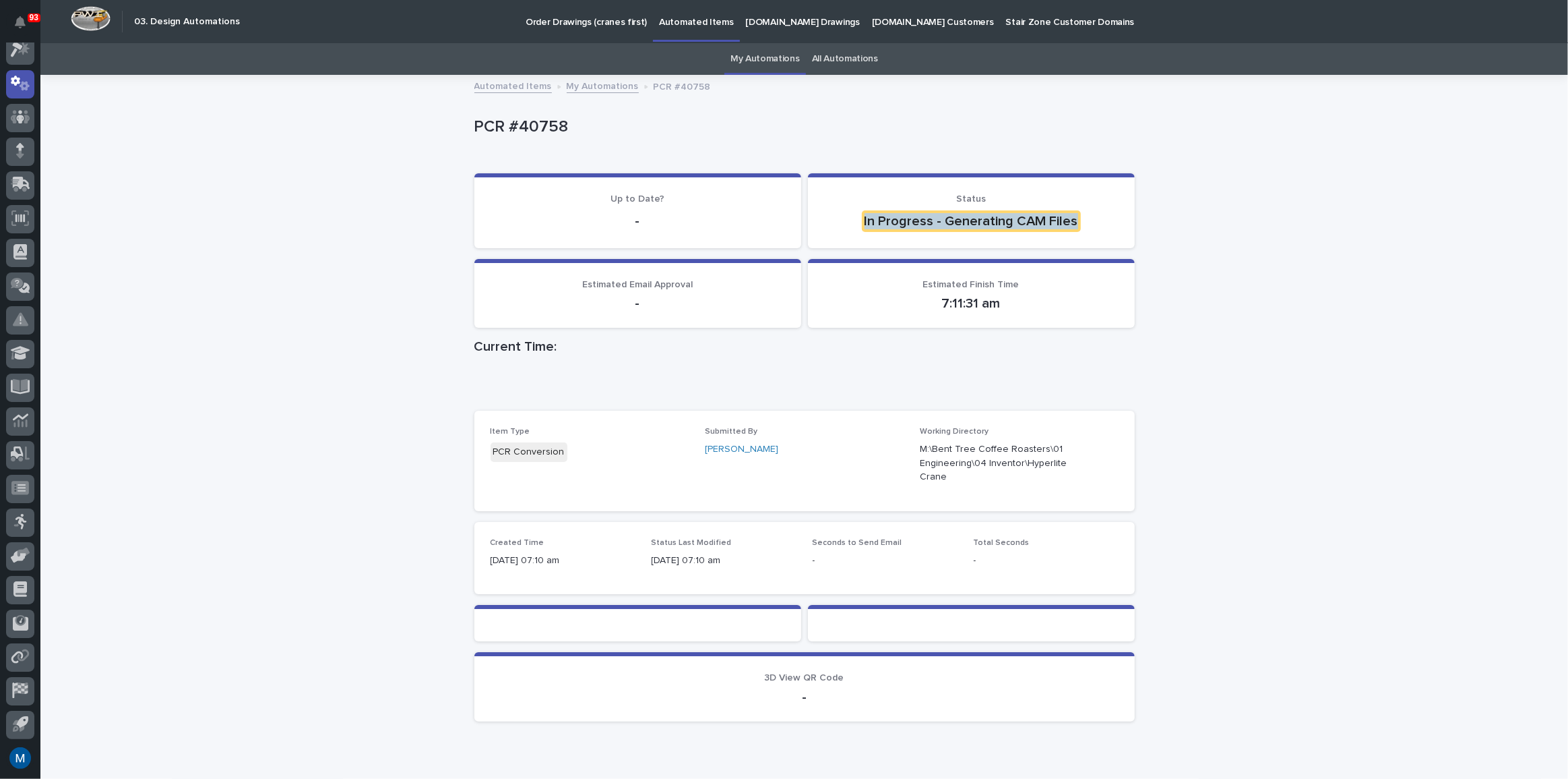
click at [1088, 226] on p "In Progress - Generating CAM Files" at bounding box center [971, 221] width 294 height 21
drag, startPoint x: 1077, startPoint y: 221, endPoint x: 858, endPoint y: 227, distance: 219.1
click at [858, 227] on p "In Progress - Generating CAM Files" at bounding box center [971, 221] width 294 height 21
click at [862, 227] on div "In Progress - Generating CAM Files" at bounding box center [971, 221] width 219 height 21
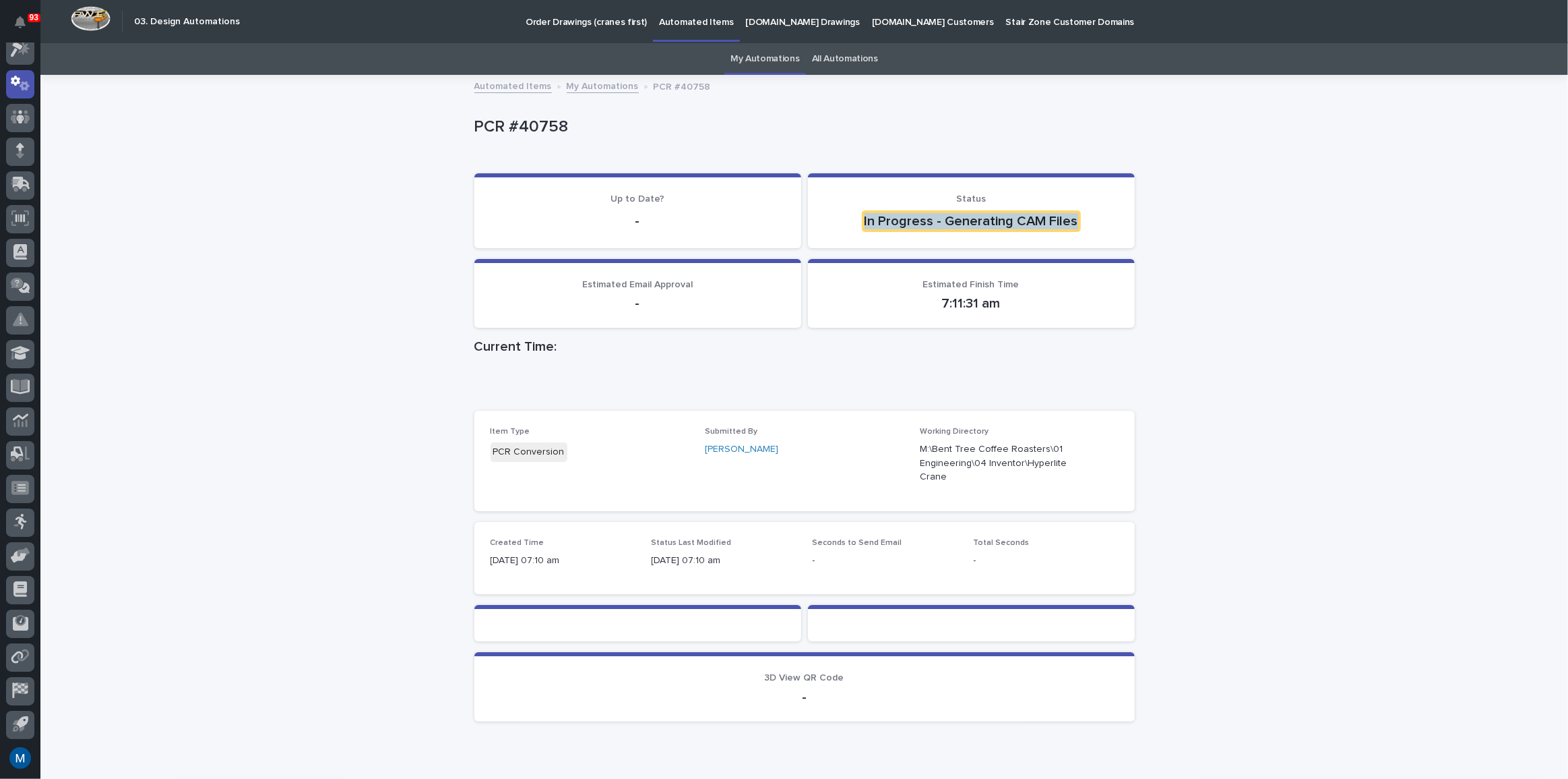
drag, startPoint x: 858, startPoint y: 224, endPoint x: 1123, endPoint y: 245, distance: 265.8
click at [1123, 245] on section "Status In Progress - Generating CAM Files" at bounding box center [972, 211] width 327 height 75
click at [1105, 227] on p "In Progress - Generating CAM Files" at bounding box center [971, 221] width 294 height 21
click at [1259, 184] on div "Loading... Saving… Loading... Saving… PCR #40758 PCR #40758 Sorry, there was an…" at bounding box center [804, 437] width 1528 height 724
drag, startPoint x: 1251, startPoint y: 205, endPoint x: 1133, endPoint y: 280, distance: 139.8
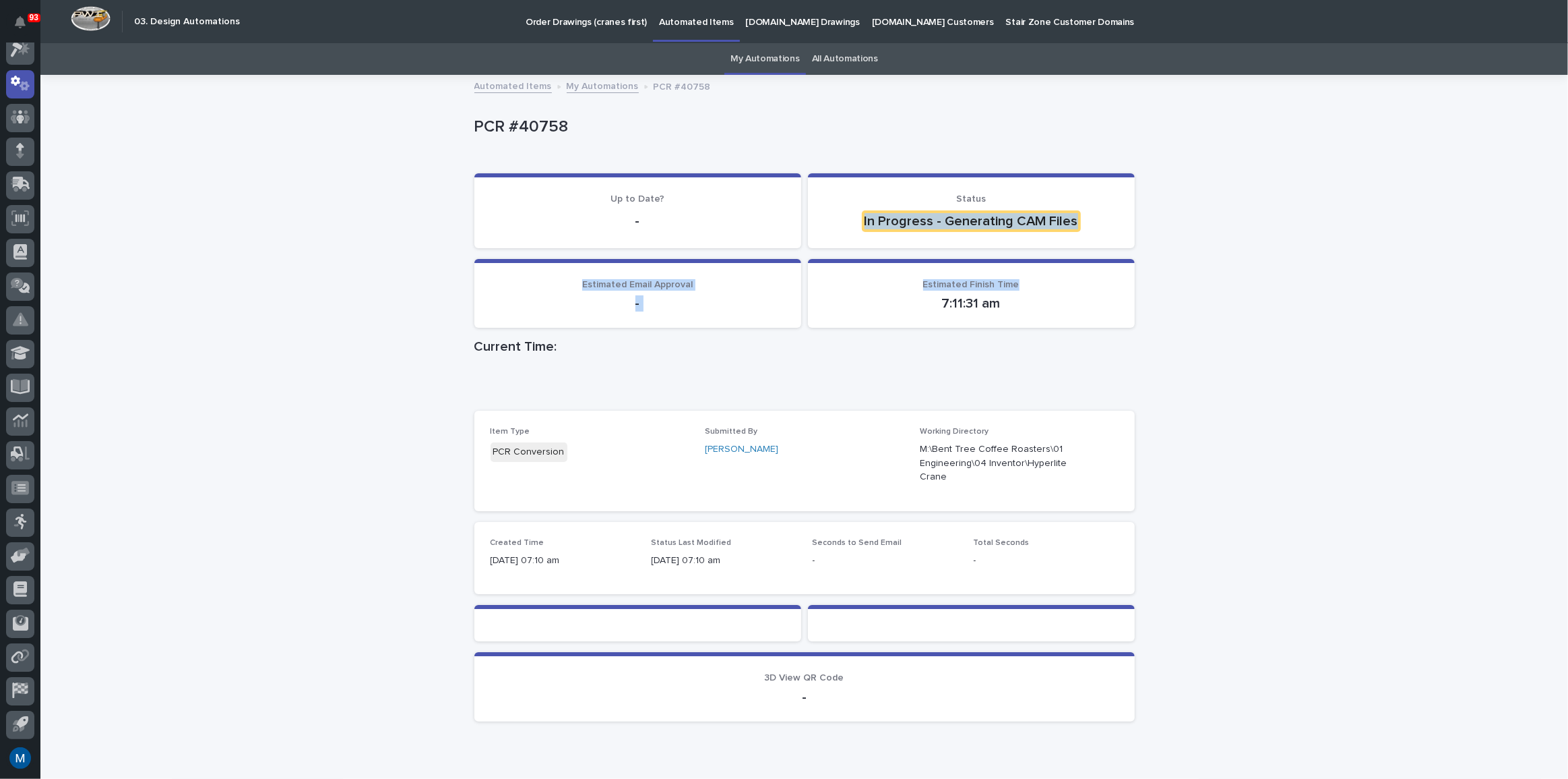
click at [1133, 280] on div "Loading... Saving… Loading... Saving… PCR #40758 PCR #40758 Sorry, there was an…" at bounding box center [804, 437] width 1528 height 724
click at [1220, 265] on div "Loading... Saving… Loading... Saving… PCR #40758 PCR #40758 Sorry, there was an…" at bounding box center [804, 437] width 1528 height 724
click at [387, 254] on div "Loading... Saving… Loading... Saving… PCR #40758 PCR #40758 Sorry, there was an…" at bounding box center [804, 437] width 1528 height 724
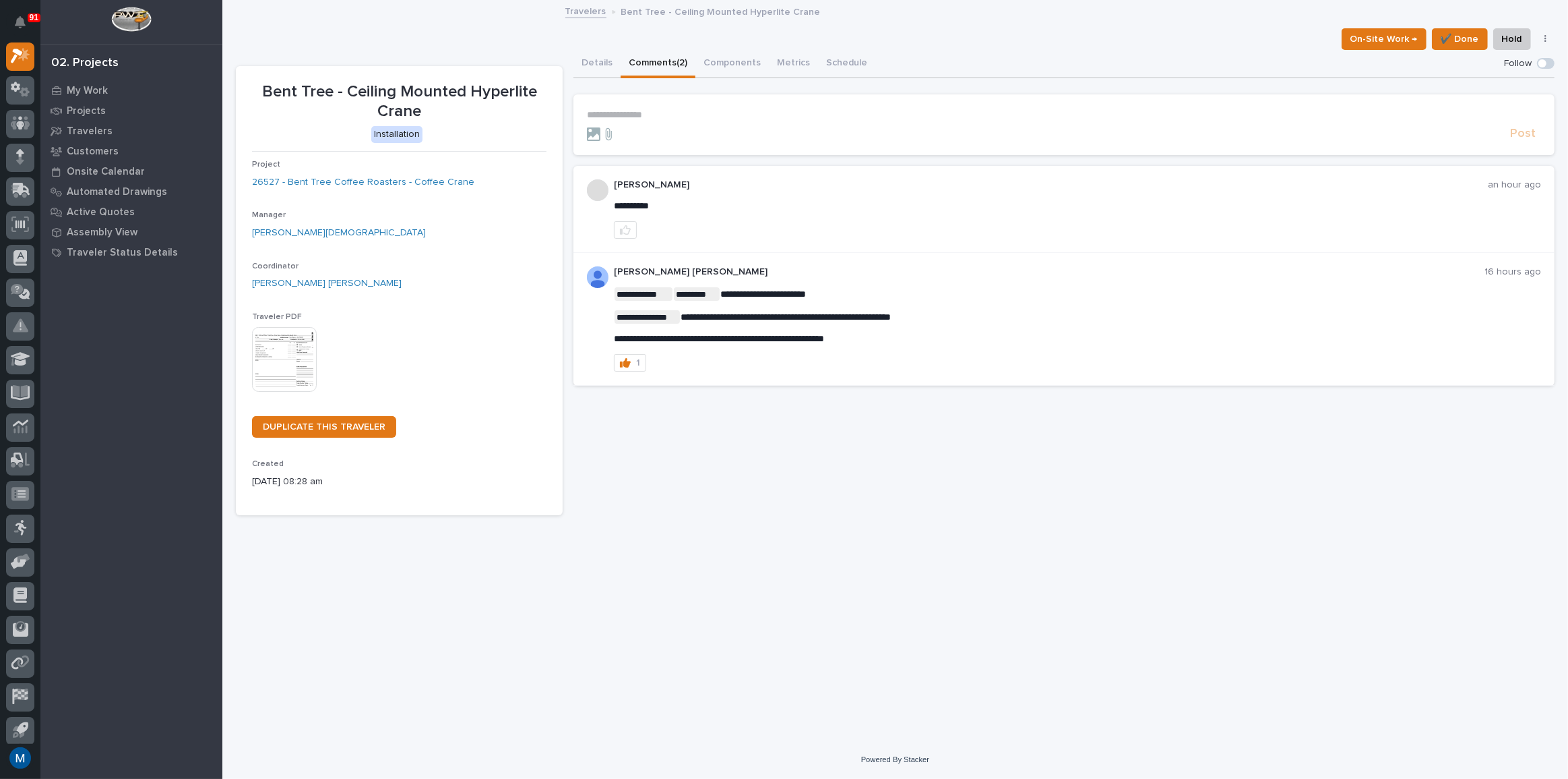
drag, startPoint x: 744, startPoint y: 528, endPoint x: 620, endPoint y: 587, distance: 137.3
click at [620, 587] on div "**********" at bounding box center [895, 354] width 1332 height 706
click at [618, 587] on div "**********" at bounding box center [895, 354] width 1332 height 706
drag, startPoint x: 598, startPoint y: 572, endPoint x: 486, endPoint y: 538, distance: 117.0
click at [486, 538] on div "**********" at bounding box center [895, 354] width 1332 height 706
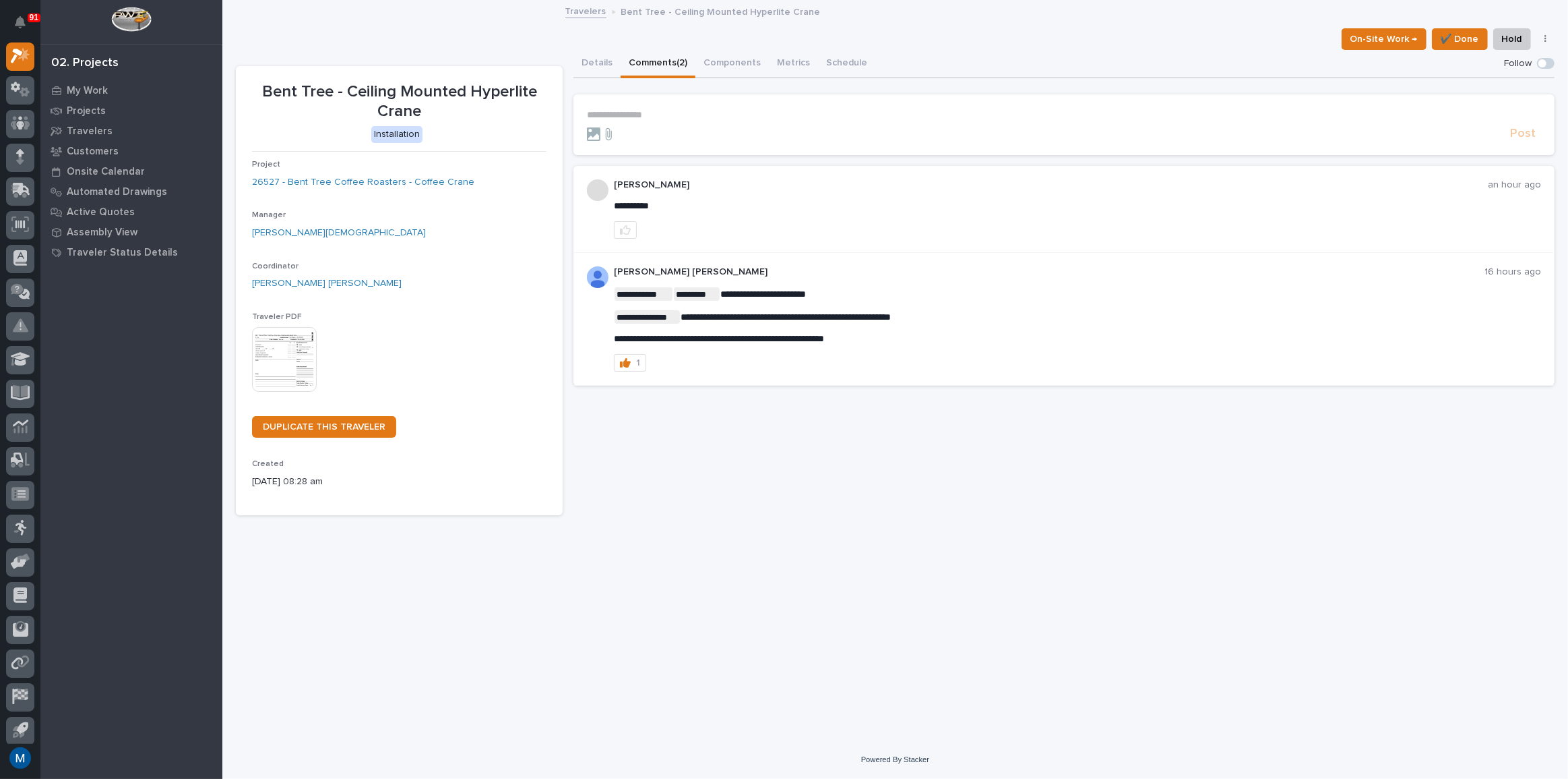
click at [486, 538] on div "**********" at bounding box center [895, 354] width 1332 height 706
drag, startPoint x: 485, startPoint y: 543, endPoint x: 591, endPoint y: 484, distance: 121.3
click at [591, 484] on div "**********" at bounding box center [895, 354] width 1332 height 706
click at [589, 503] on div "**********" at bounding box center [1065, 283] width 982 height 466
drag, startPoint x: 575, startPoint y: 517, endPoint x: 515, endPoint y: 566, distance: 77.5
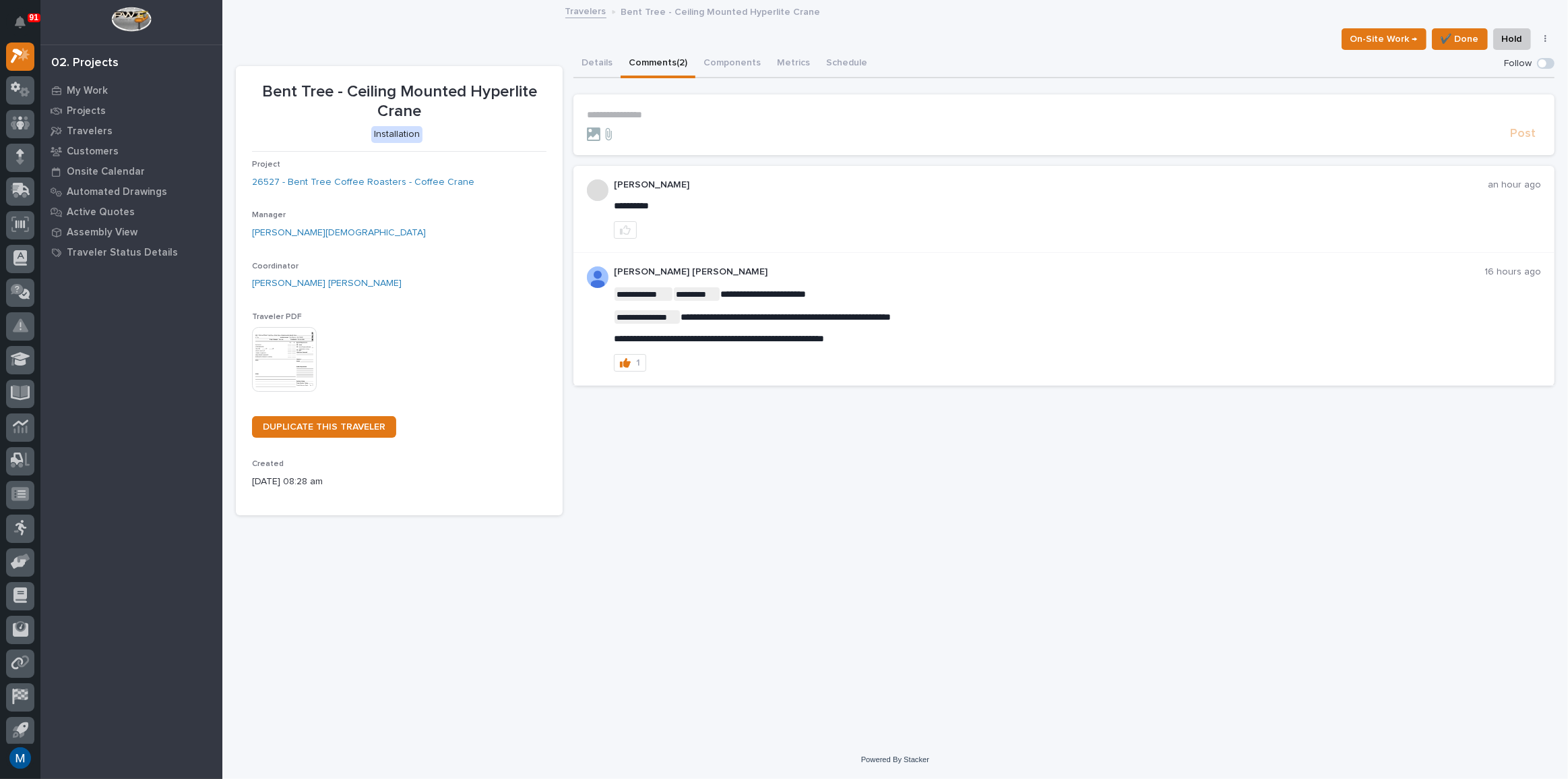
click at [515, 566] on div "**********" at bounding box center [895, 354] width 1332 height 706
click at [513, 566] on div "**********" at bounding box center [895, 354] width 1332 height 706
drag, startPoint x: 519, startPoint y: 560, endPoint x: 594, endPoint y: 498, distance: 97.3
click at [594, 499] on div "**********" at bounding box center [895, 354] width 1332 height 706
click at [594, 498] on div "**********" at bounding box center [1065, 283] width 982 height 466
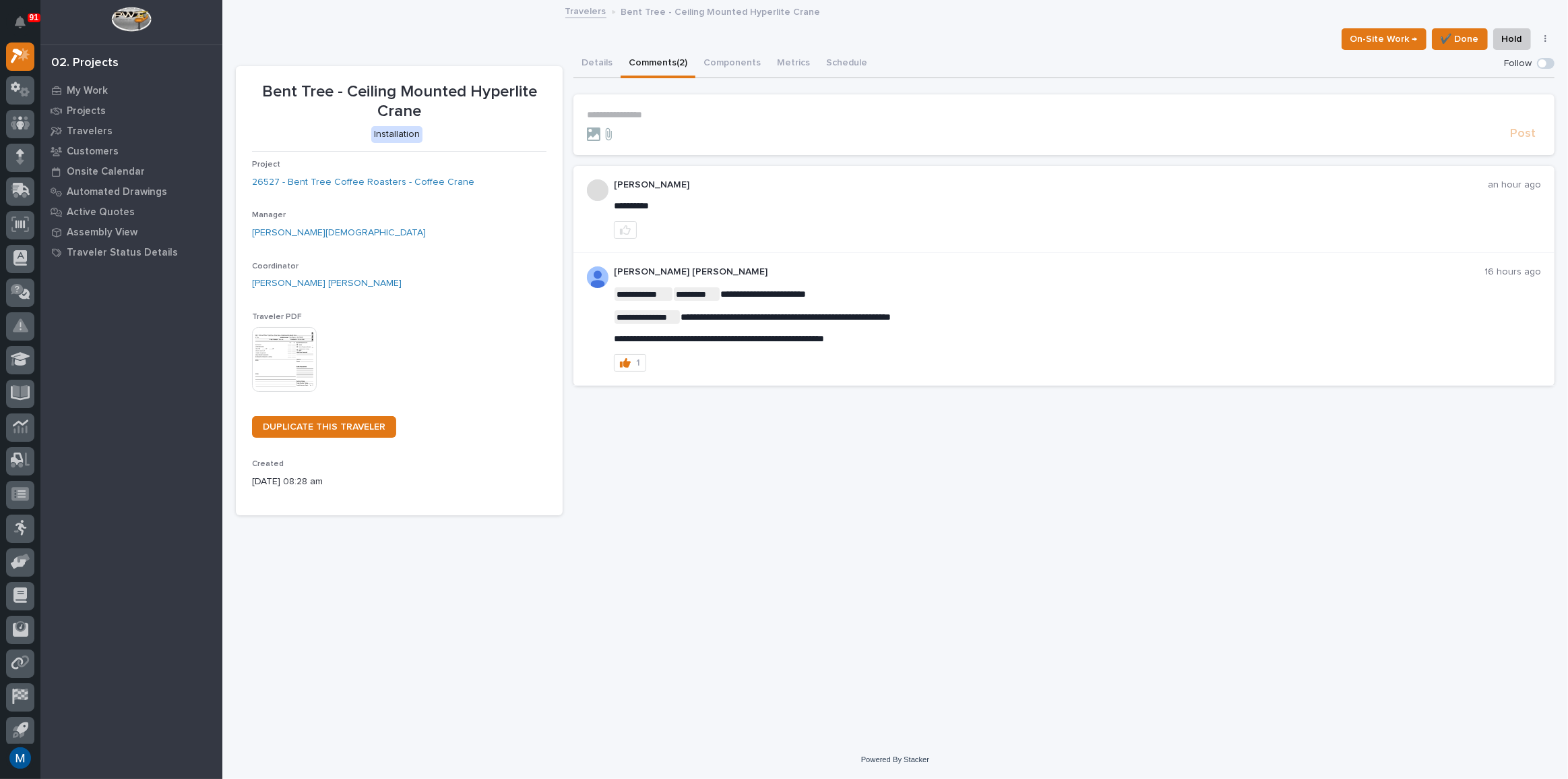
drag, startPoint x: 898, startPoint y: 347, endPoint x: 554, endPoint y: 297, distance: 347.6
click at [554, 297] on div "**********" at bounding box center [895, 283] width 1319 height 466
drag, startPoint x: 883, startPoint y: 338, endPoint x: 898, endPoint y: 344, distance: 16.2
click at [860, 425] on div "**********" at bounding box center [1065, 283] width 982 height 466
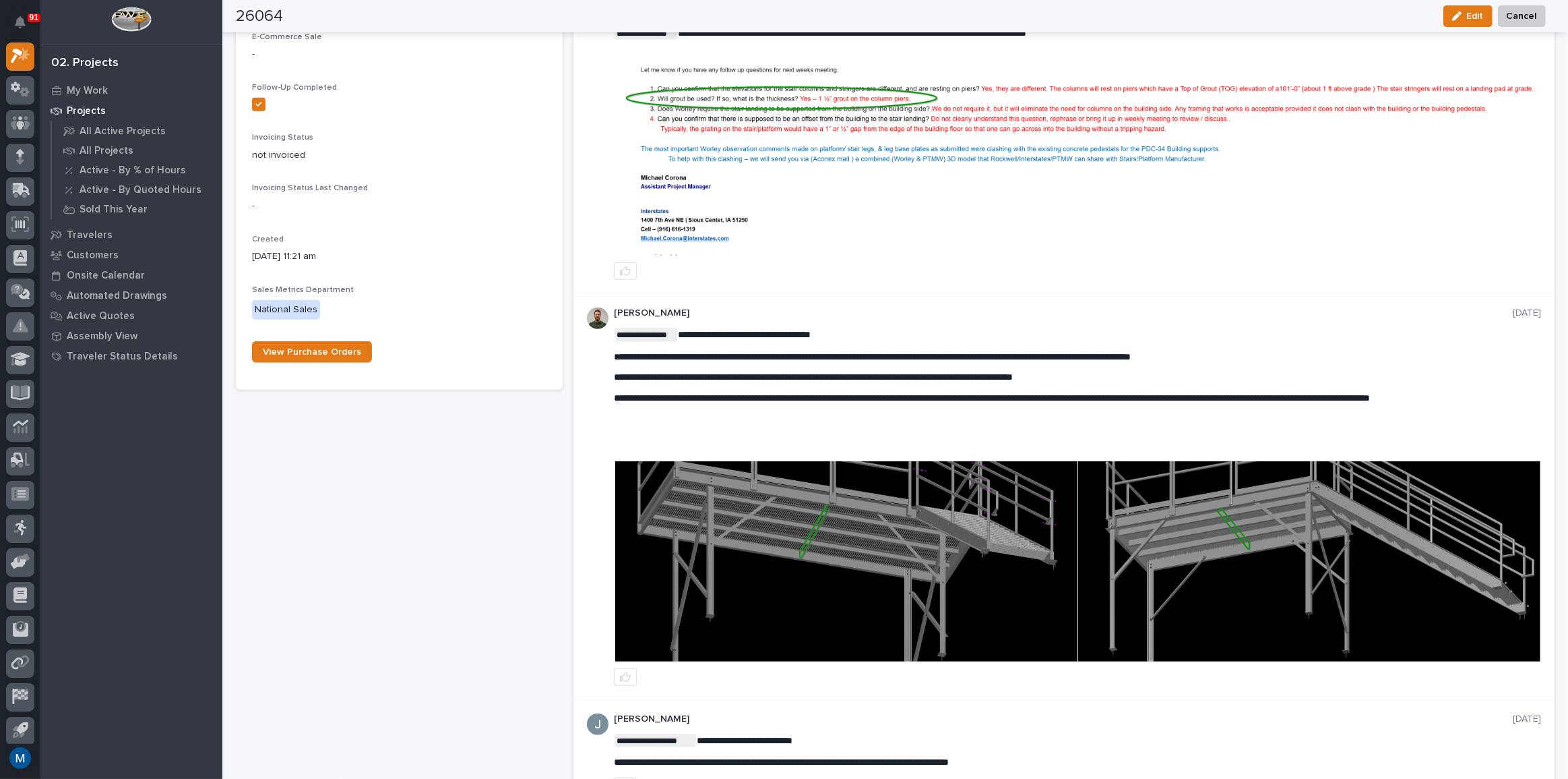
scroll to position [1349, 0]
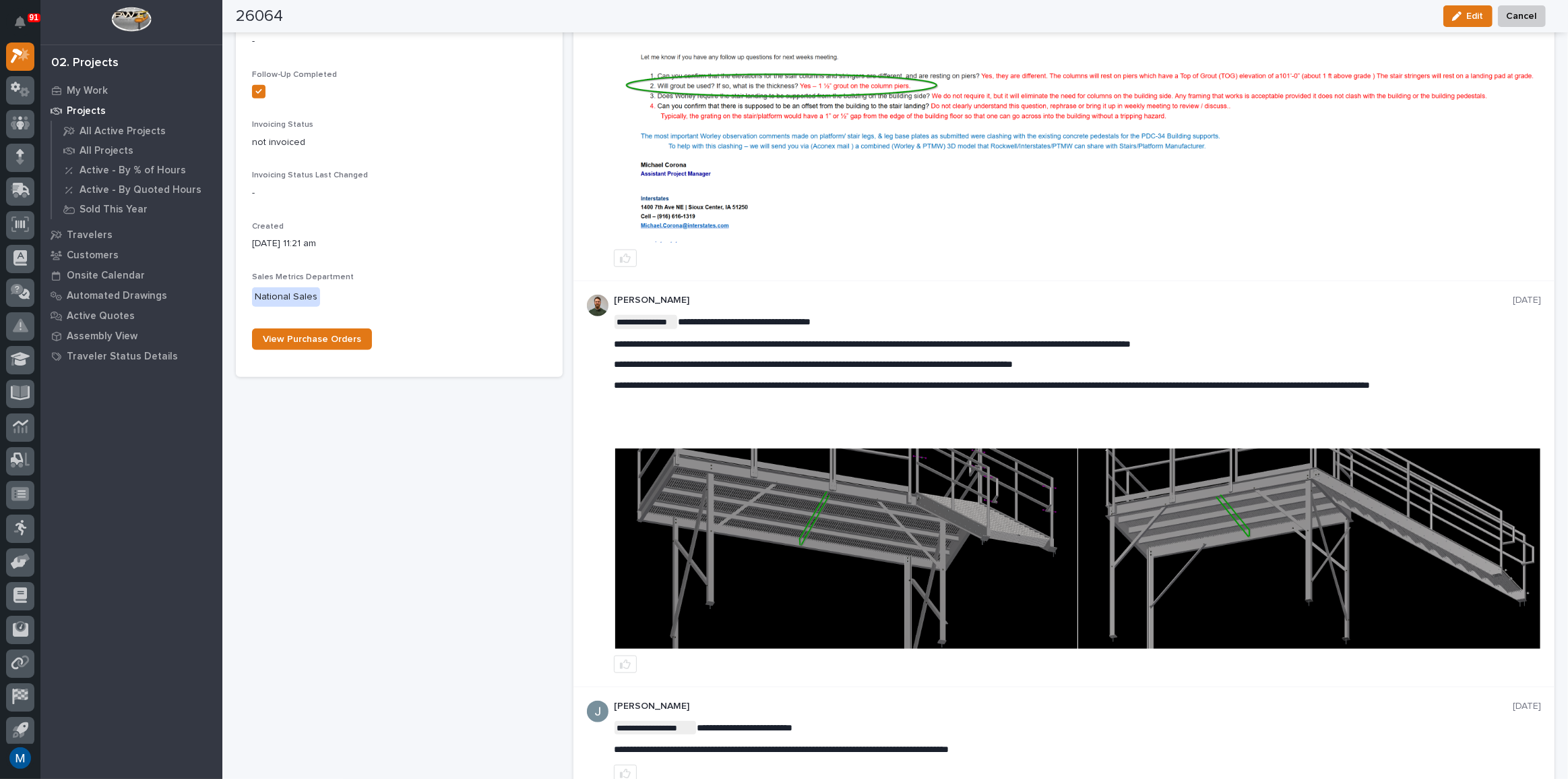
click at [1050, 466] on img at bounding box center [846, 548] width 462 height 200
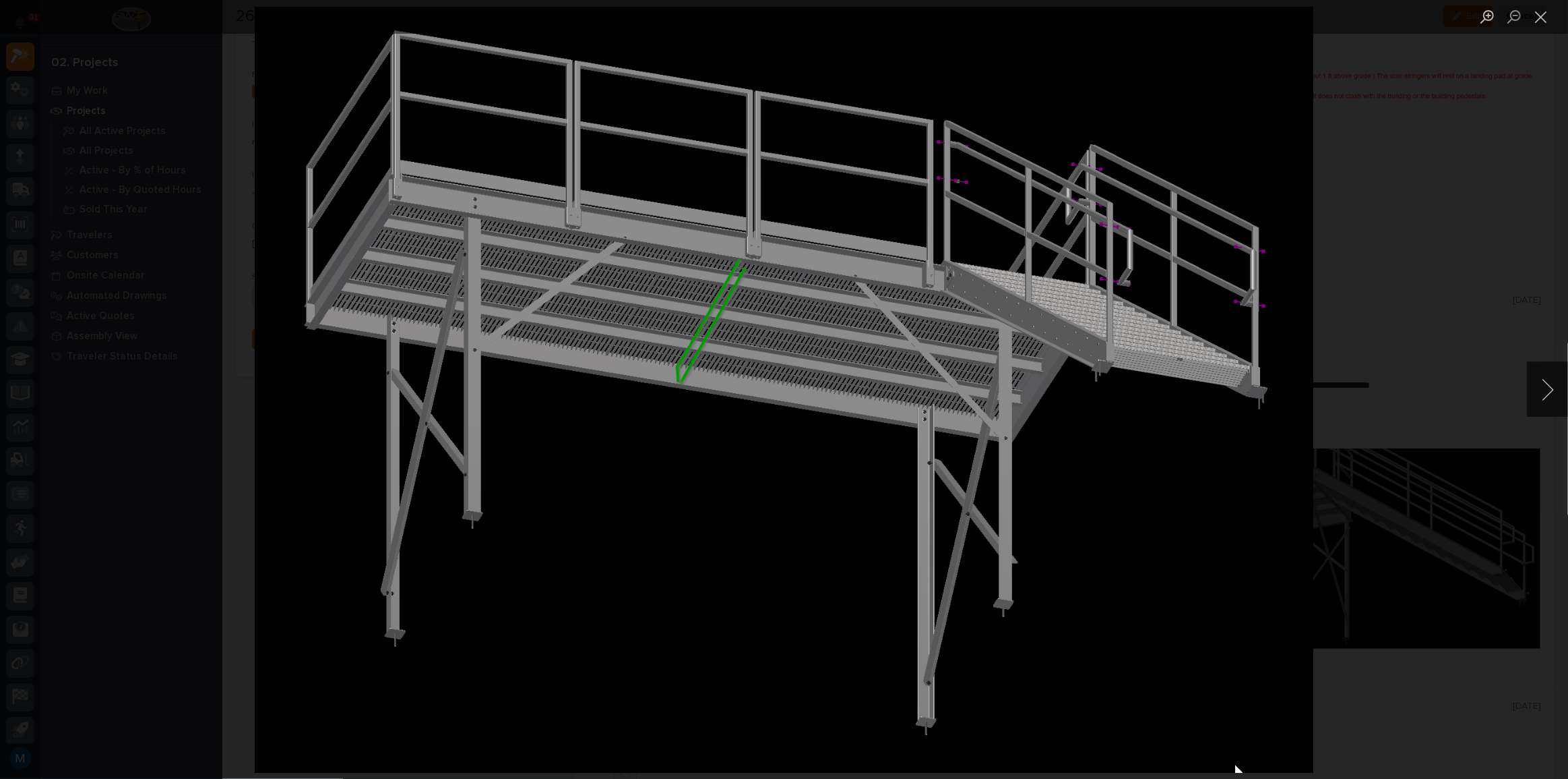
click at [1349, 365] on div "Lightbox" at bounding box center [784, 389] width 1568 height 779
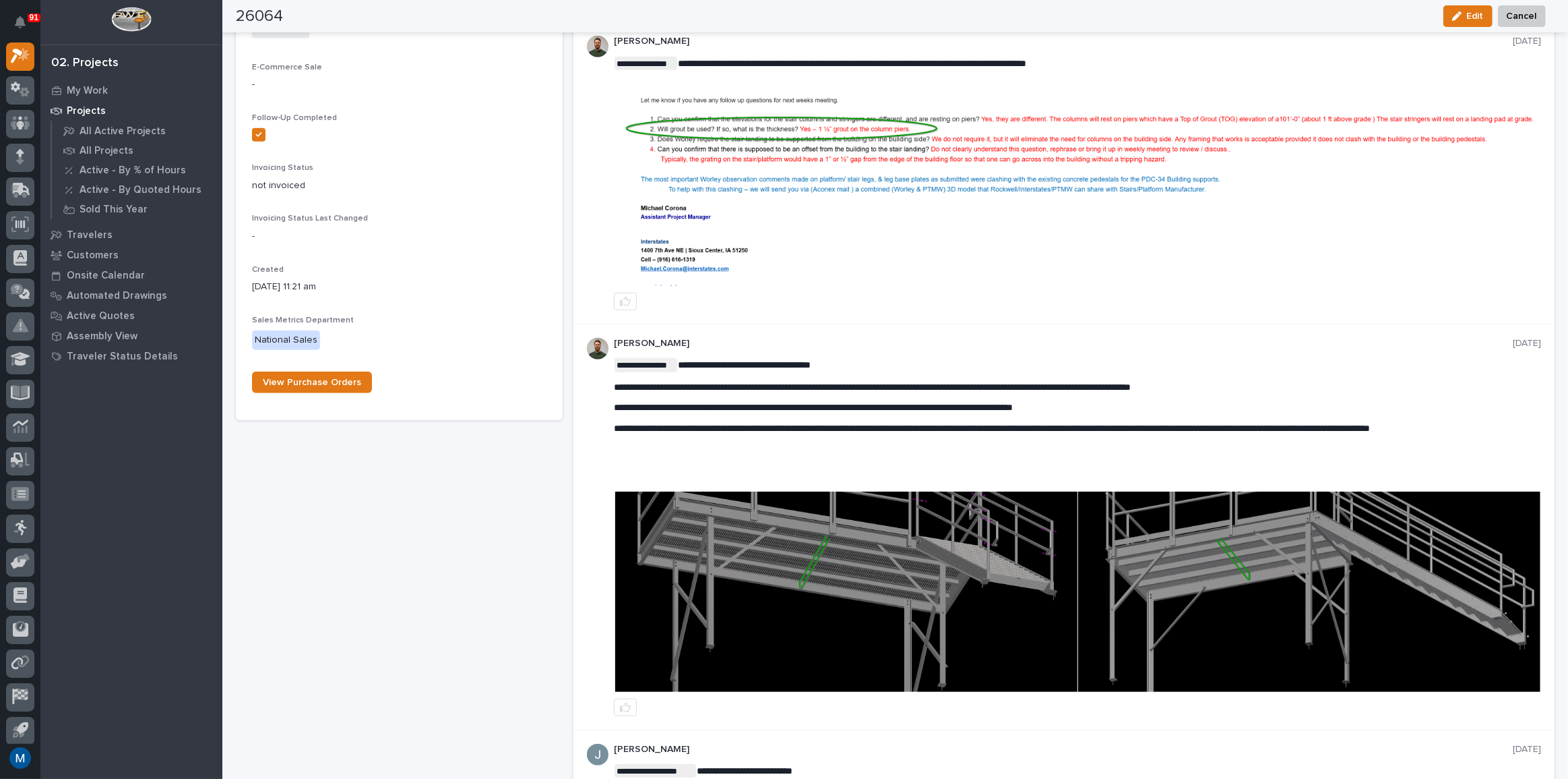
scroll to position [0, 0]
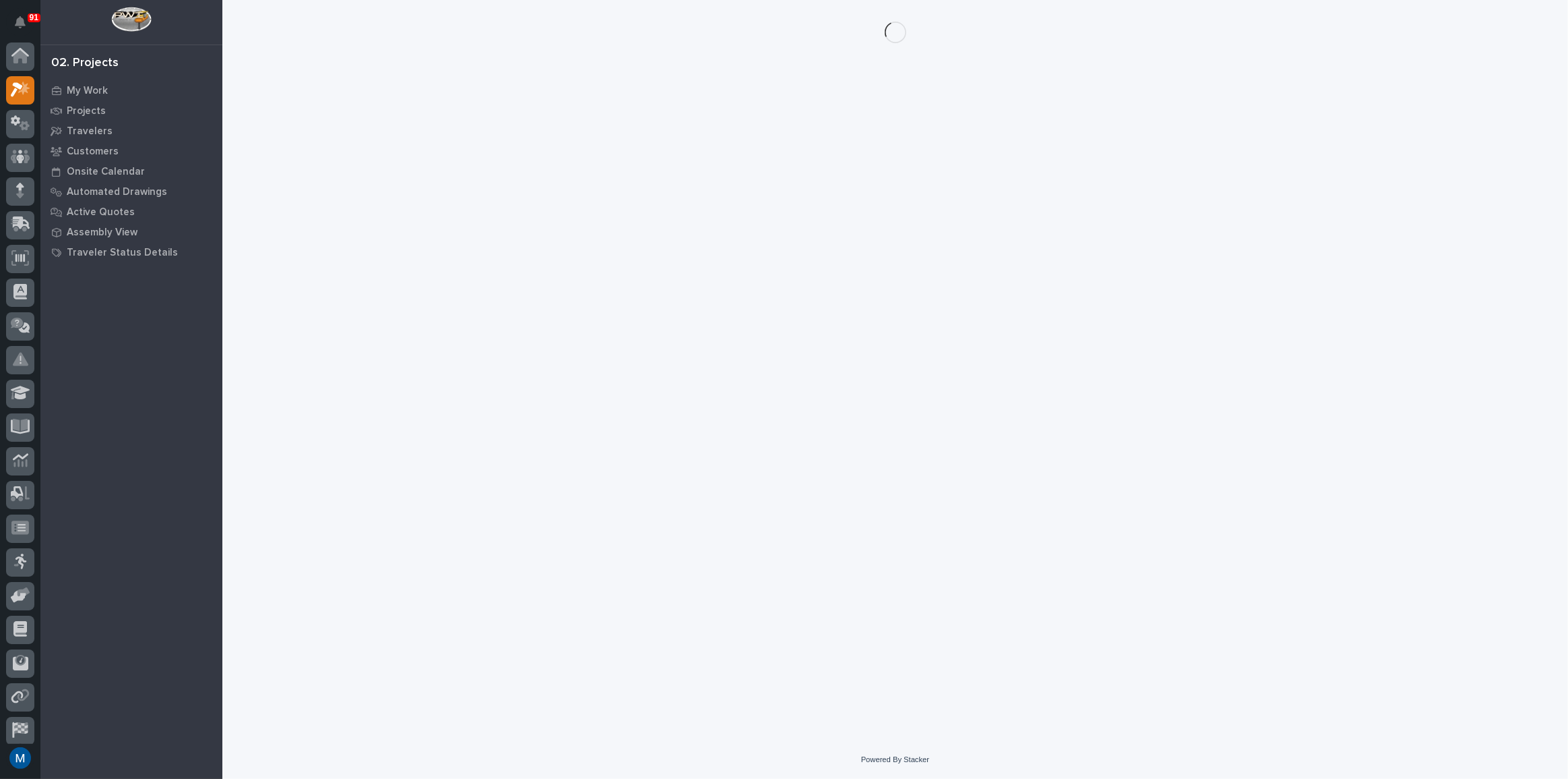
scroll to position [34, 0]
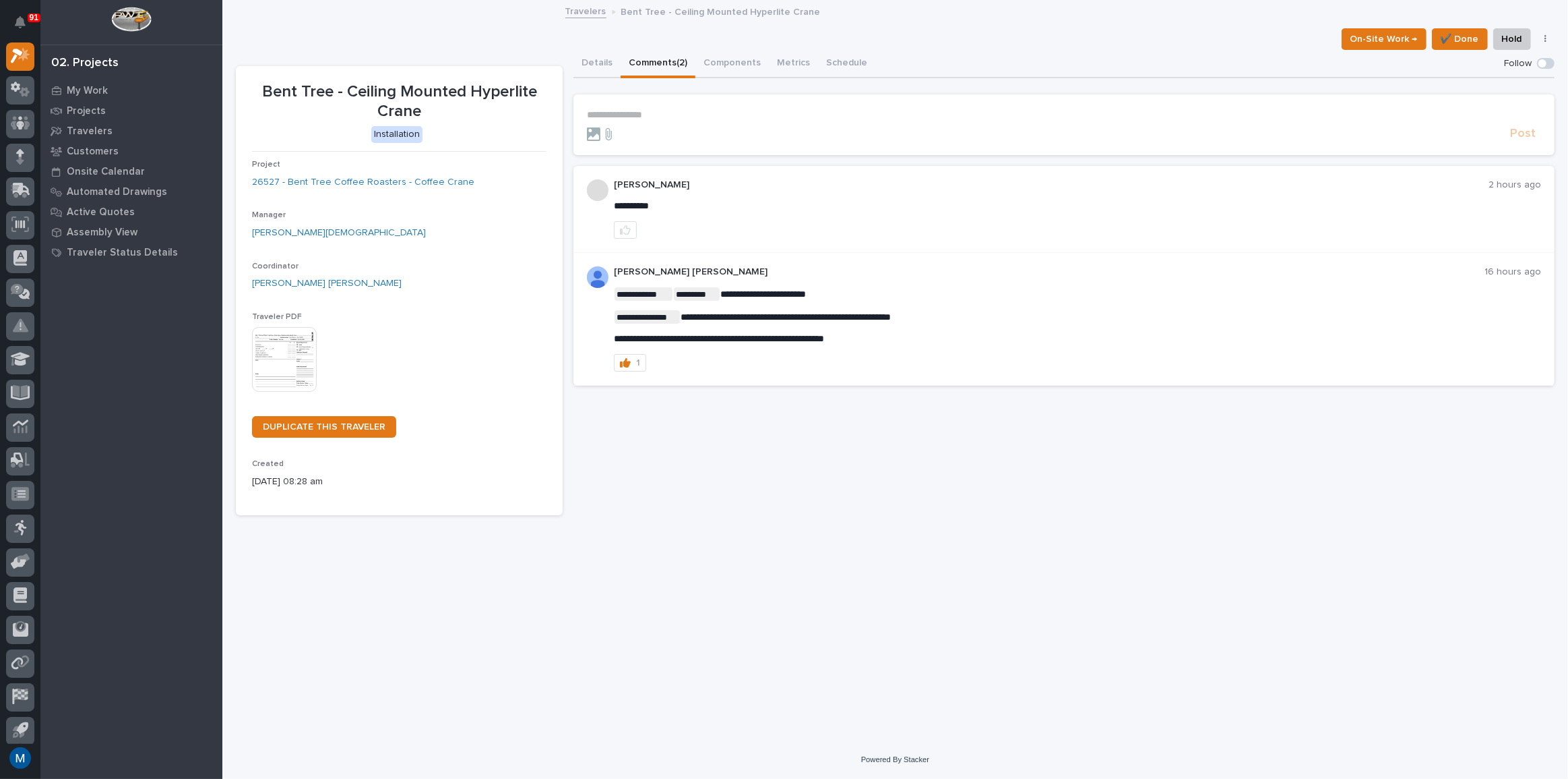
click at [636, 117] on p "**********" at bounding box center [1065, 114] width 955 height 12
click at [648, 109] on p "****" at bounding box center [1065, 114] width 955 height 12
click at [624, 114] on p "**********" at bounding box center [1065, 114] width 955 height 12
click at [624, 141] on button "[PERSON_NAME]" at bounding box center [628, 148] width 80 height 13
click at [695, 122] on p "﻿ * ********* ﻿ ﻿" at bounding box center [1065, 115] width 955 height 13
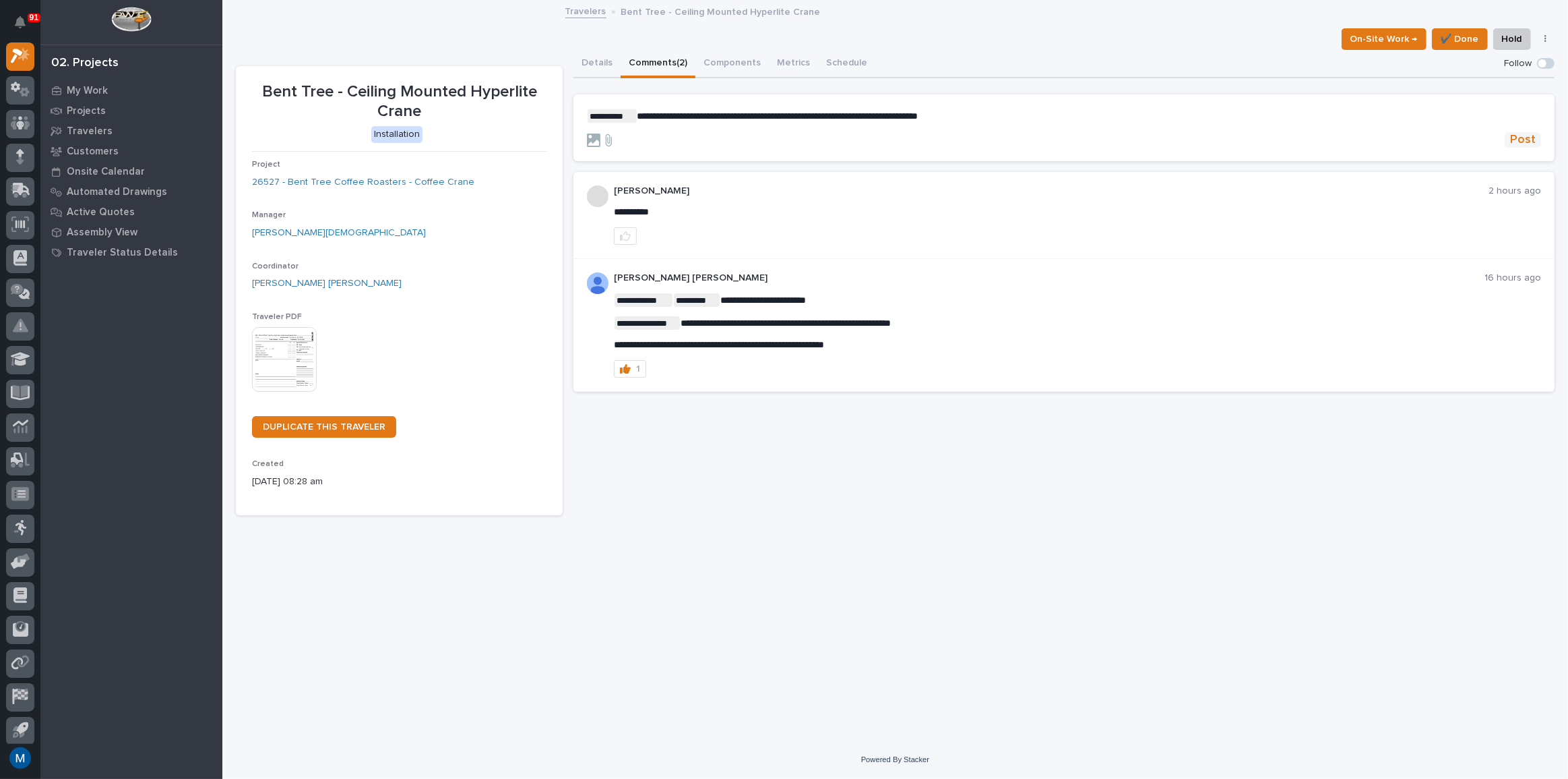
click at [1526, 140] on span "Post" at bounding box center [1523, 140] width 26 height 15
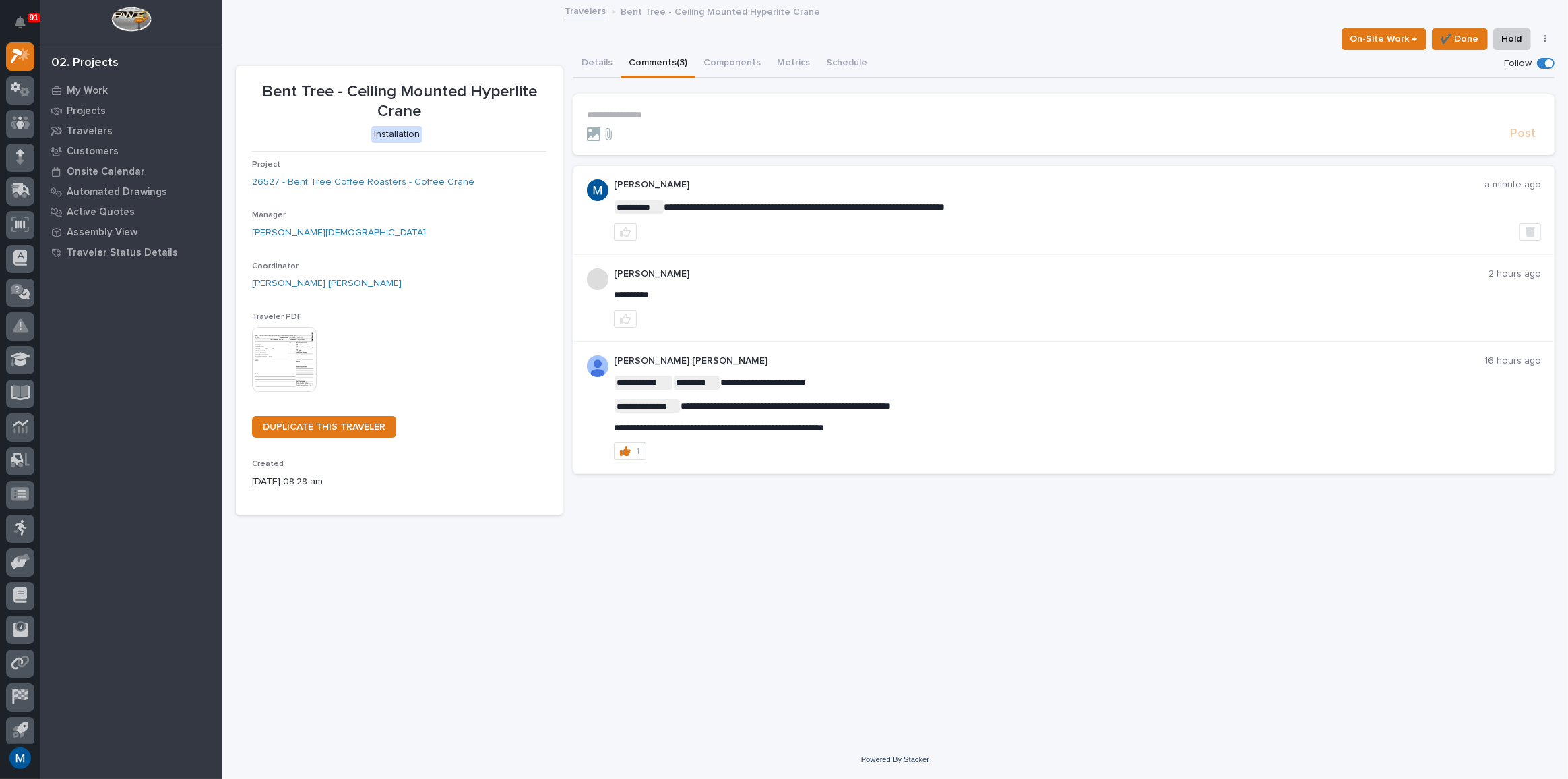
drag, startPoint x: 1011, startPoint y: 511, endPoint x: 923, endPoint y: 573, distance: 107.6
click at [923, 573] on div "**********" at bounding box center [895, 354] width 1332 height 706
click at [873, 610] on div "**********" at bounding box center [895, 354] width 1332 height 706
click at [875, 544] on div "**********" at bounding box center [895, 354] width 1332 height 706
click at [899, 538] on div "**********" at bounding box center [895, 354] width 1332 height 706
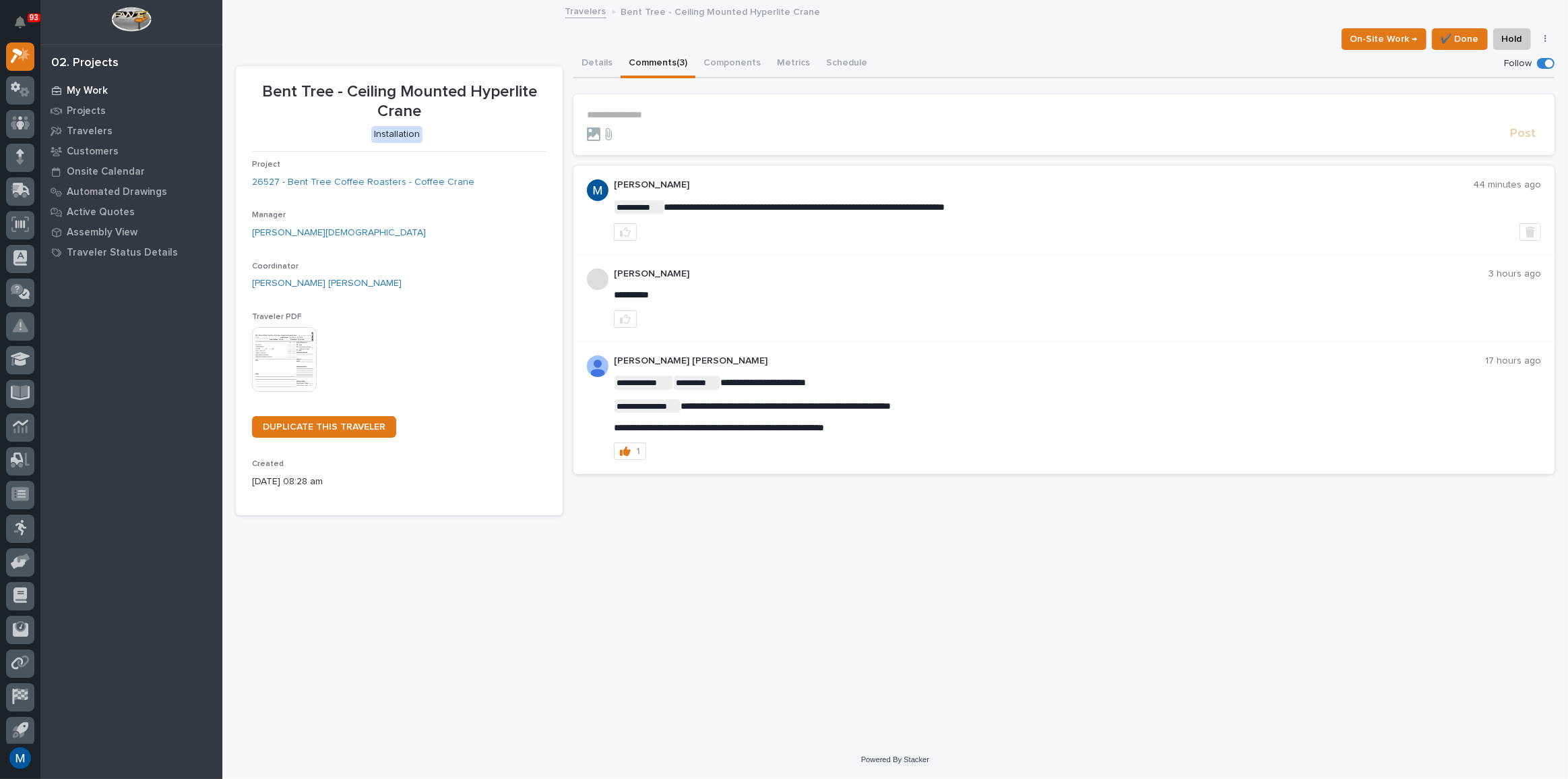
click at [85, 87] on p "My Work" at bounding box center [88, 91] width 41 height 13
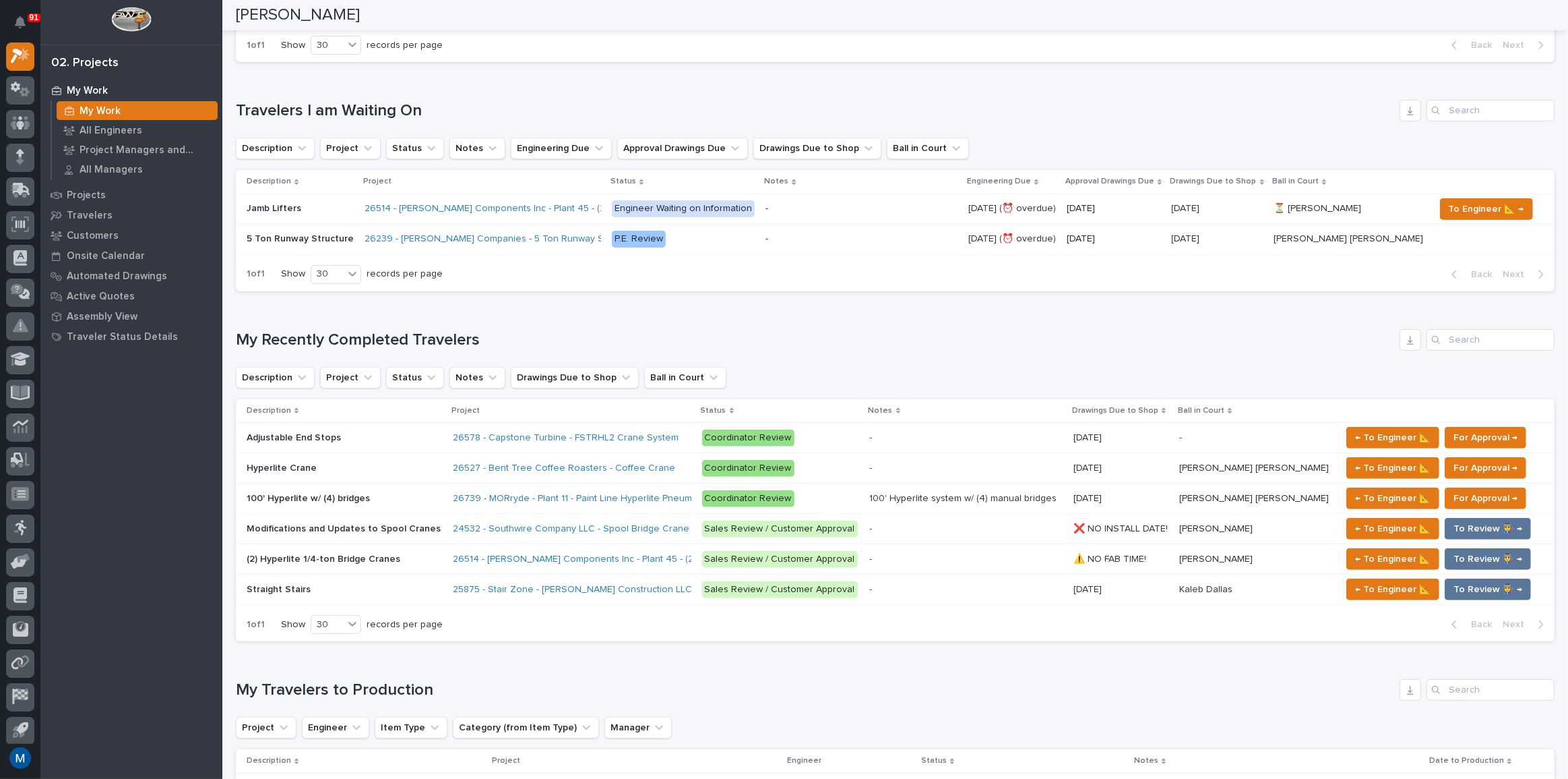
scroll to position [368, 0]
click at [412, 468] on p at bounding box center [344, 467] width 196 height 12
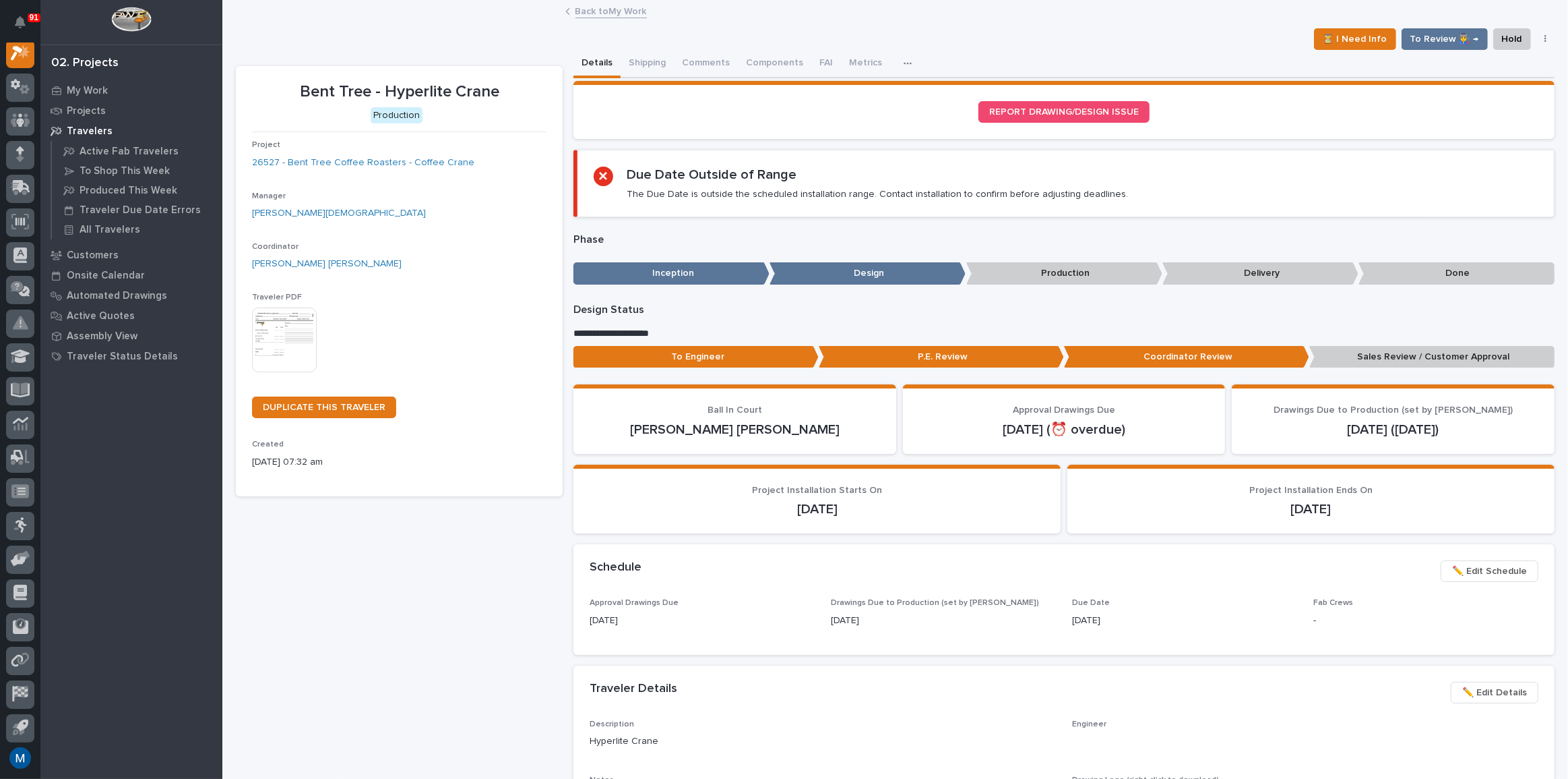
scroll to position [34, 0]
click at [708, 67] on button "Comments (7)" at bounding box center [712, 64] width 75 height 29
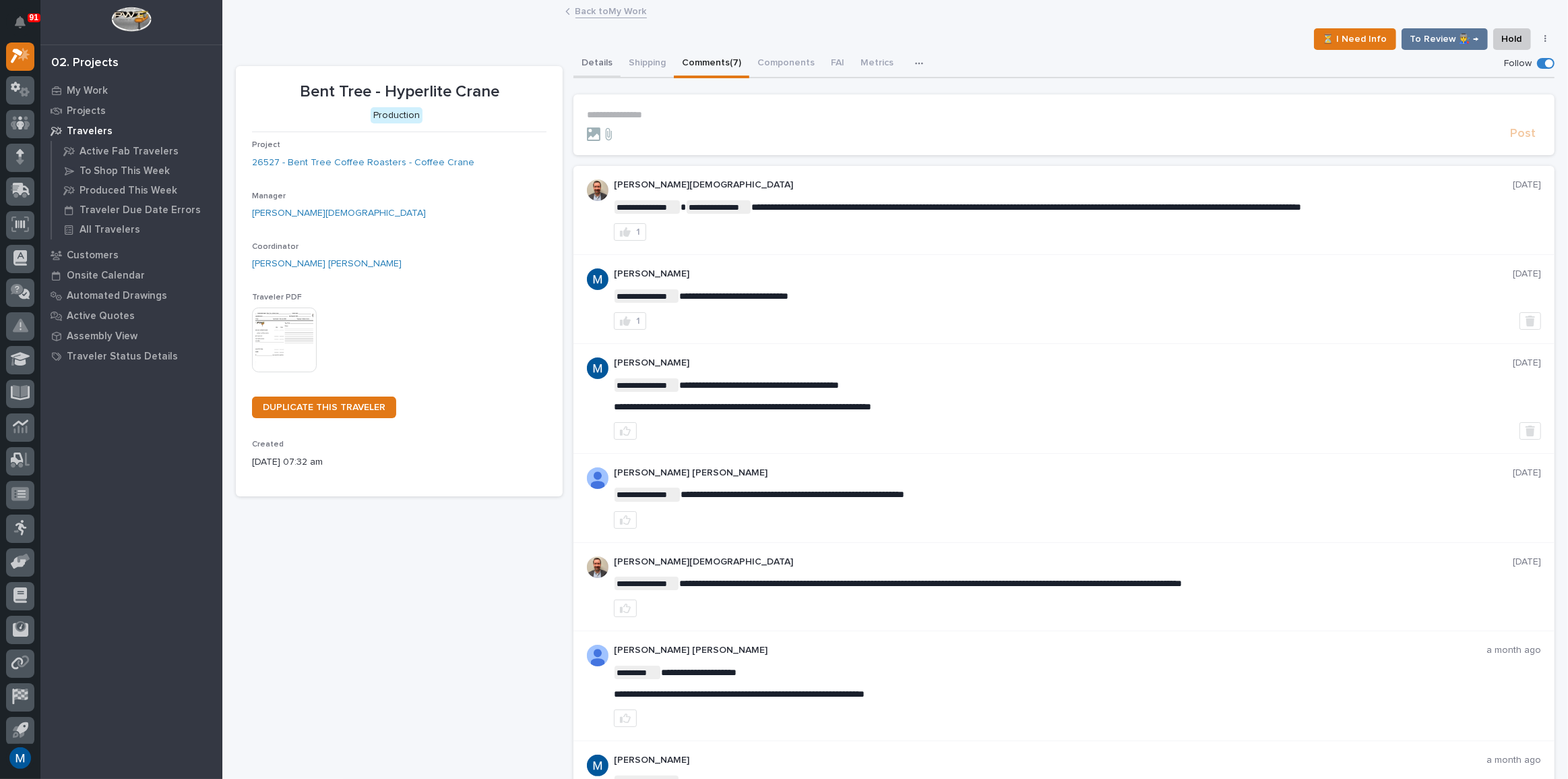
click at [601, 67] on button "Details" at bounding box center [597, 64] width 47 height 29
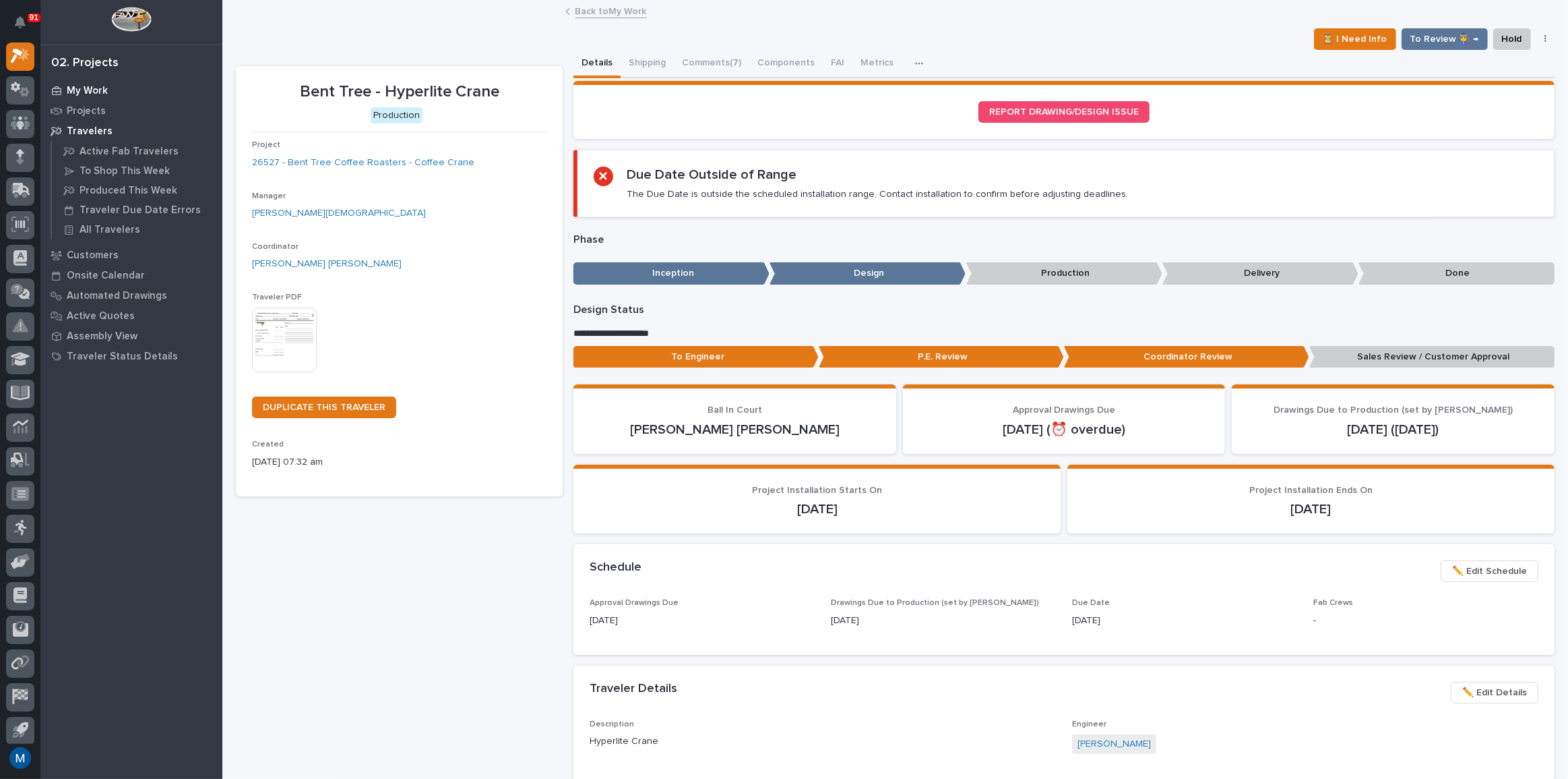
click at [85, 83] on div "My Work" at bounding box center [131, 89] width 175 height 19
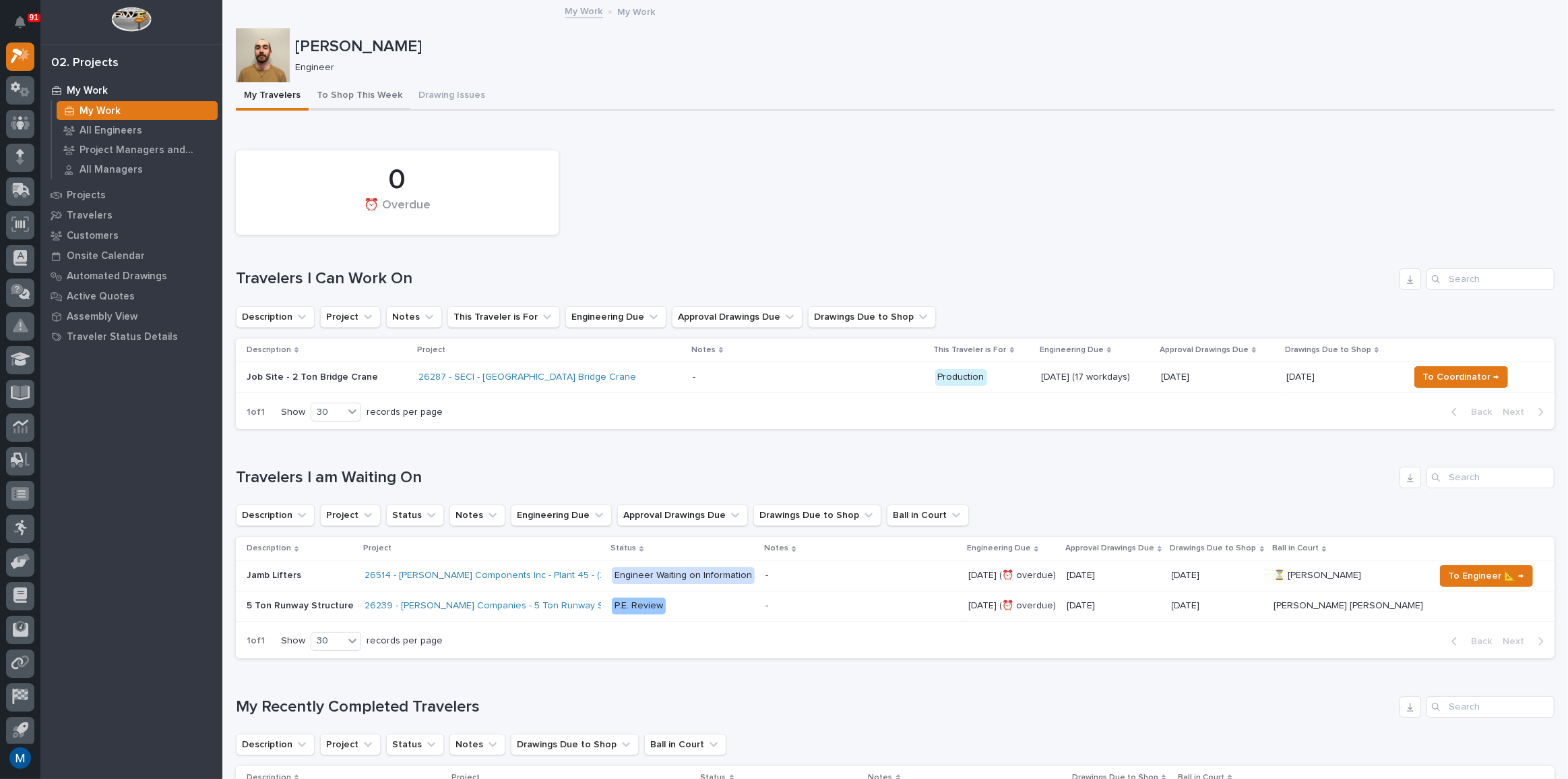
click at [341, 82] on button "To Shop This Week" at bounding box center [359, 97] width 102 height 29
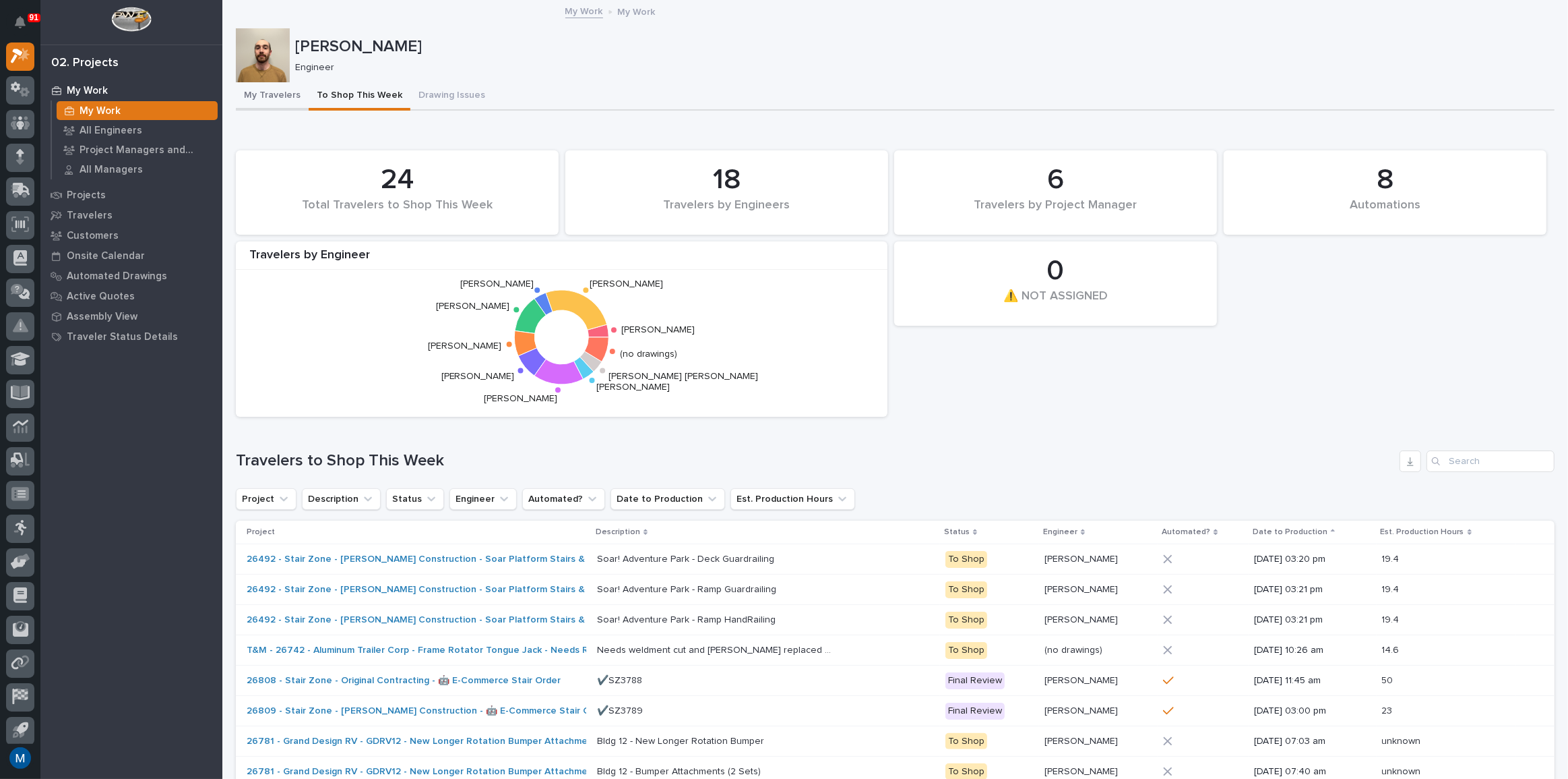
click at [257, 89] on button "My Travelers" at bounding box center [272, 97] width 72 height 29
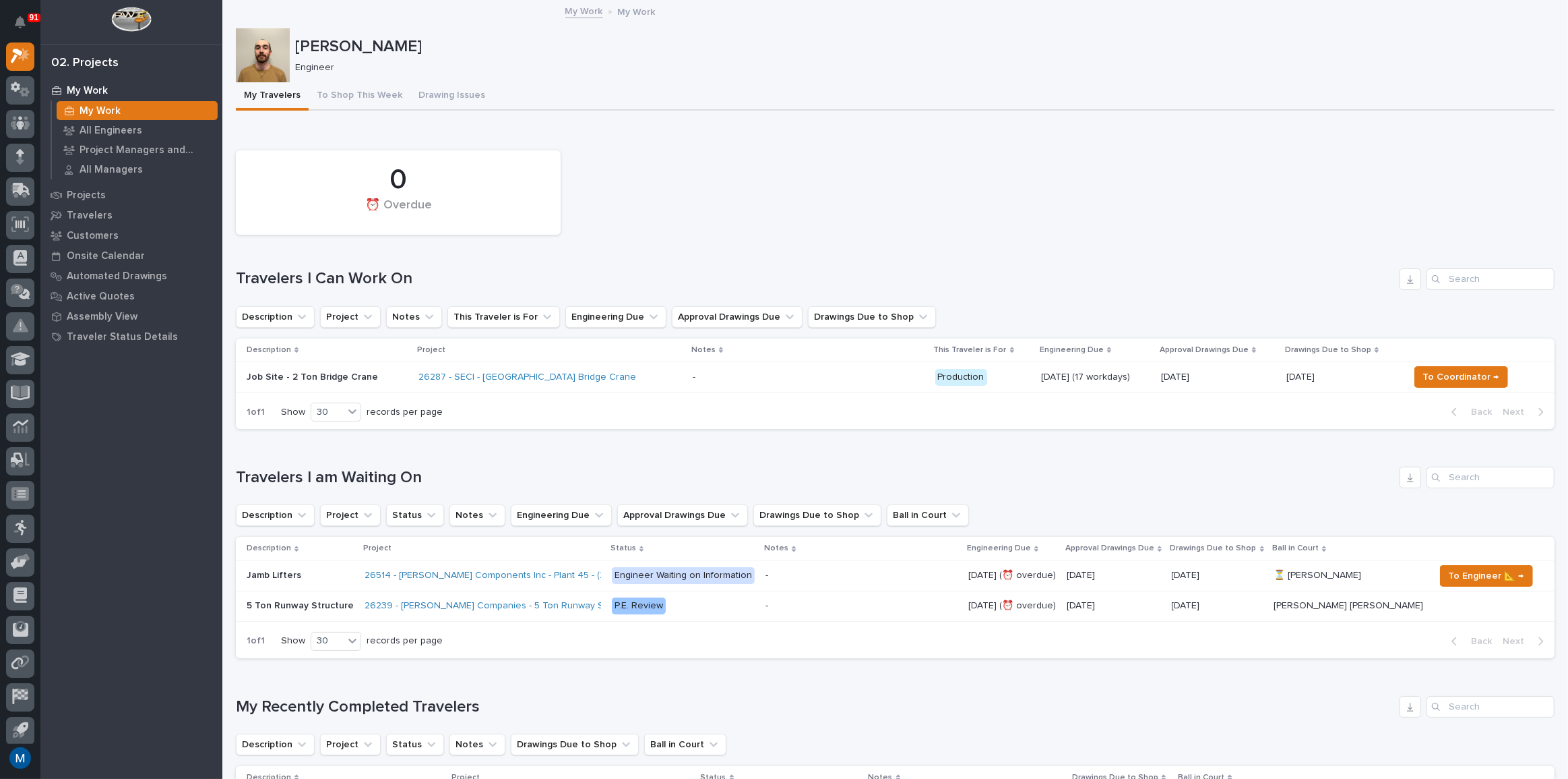
drag, startPoint x: 271, startPoint y: 37, endPoint x: 243, endPoint y: 59, distance: 35.6
click at [243, 59] on div at bounding box center [263, 55] width 54 height 54
click at [417, 103] on button "Drawing Issues" at bounding box center [451, 97] width 83 height 29
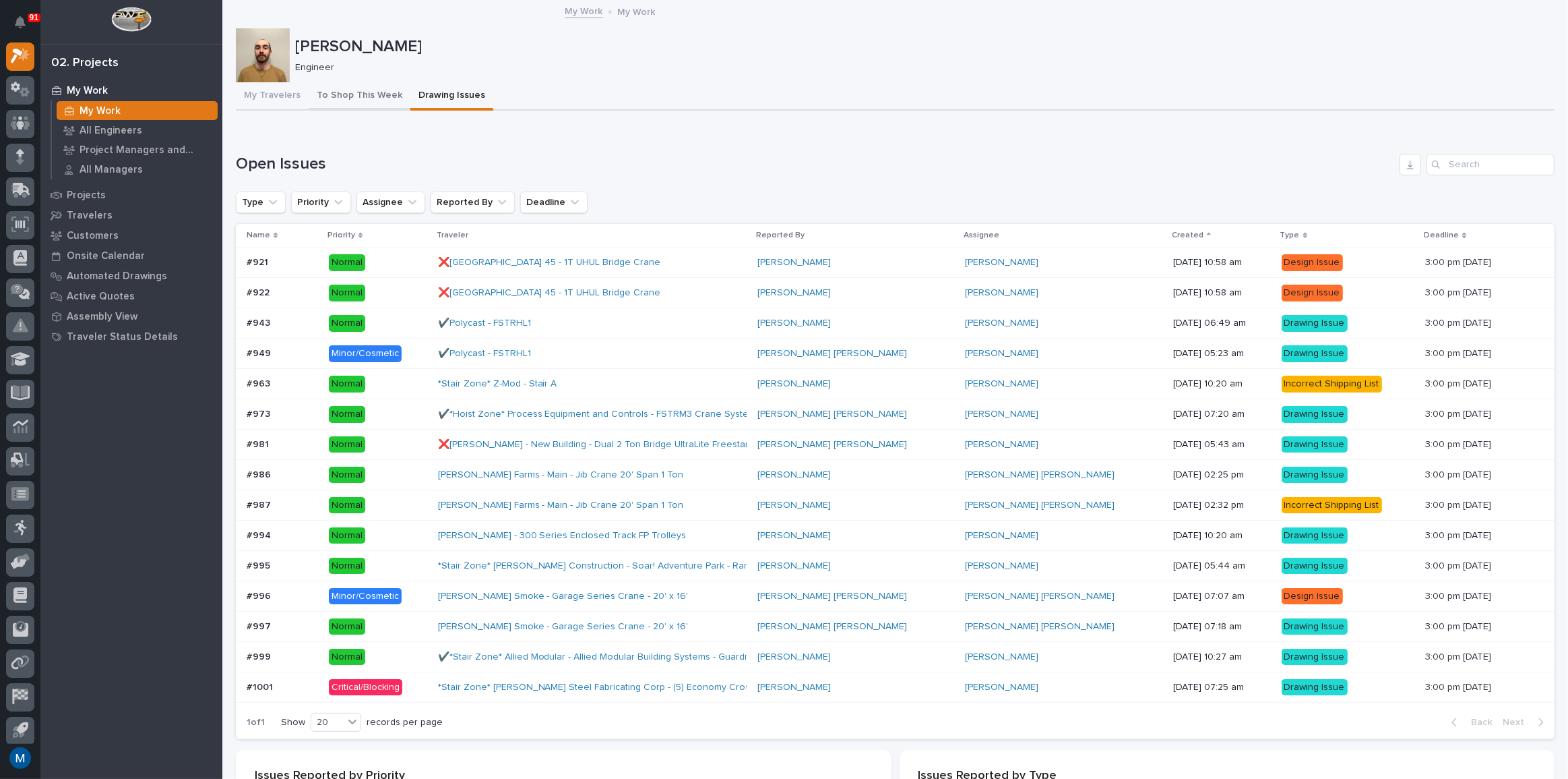
click at [379, 100] on button "To Shop This Week" at bounding box center [359, 97] width 102 height 29
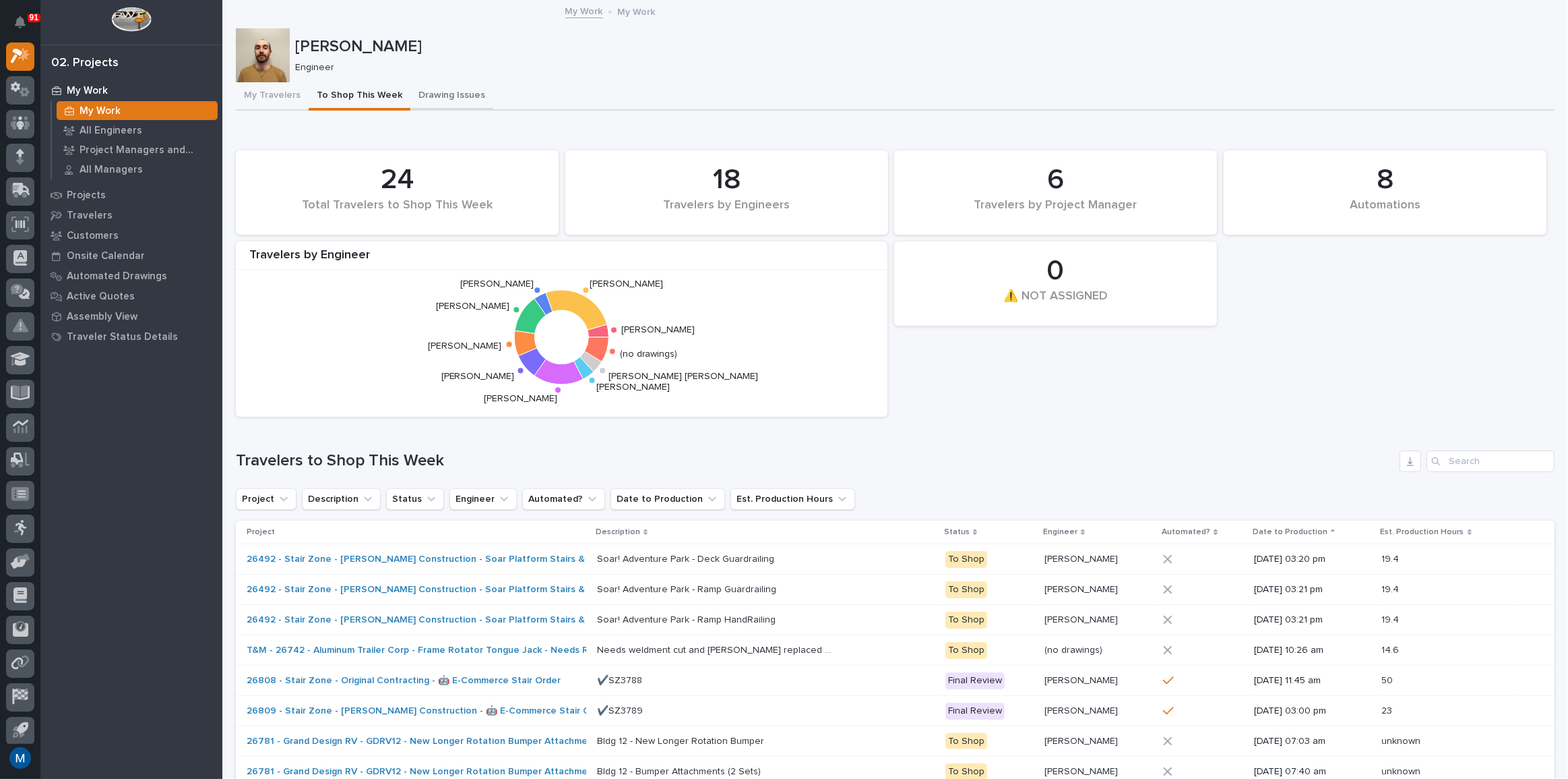
click at [451, 91] on button "Drawing Issues" at bounding box center [451, 97] width 83 height 29
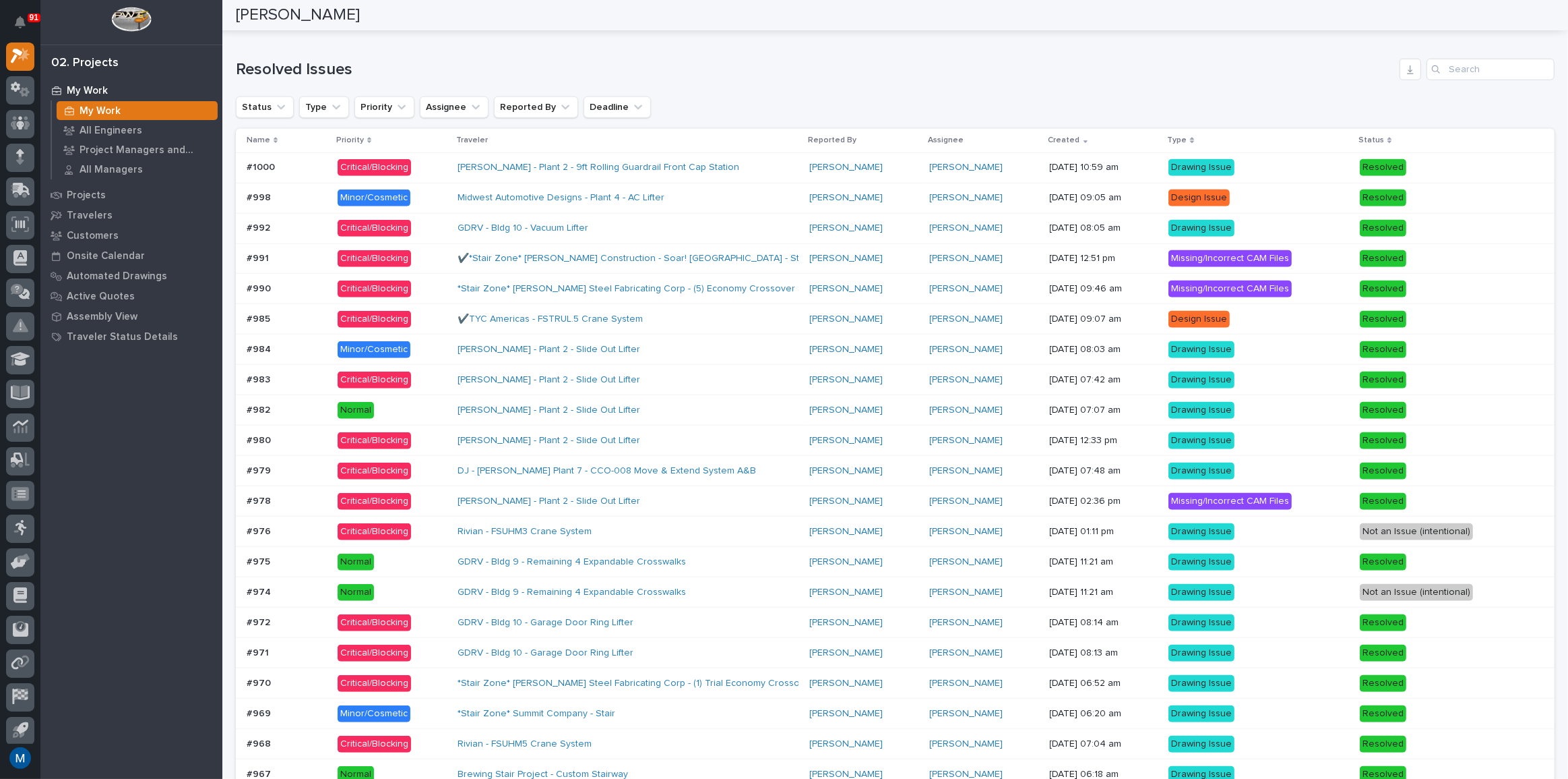
scroll to position [1042, 0]
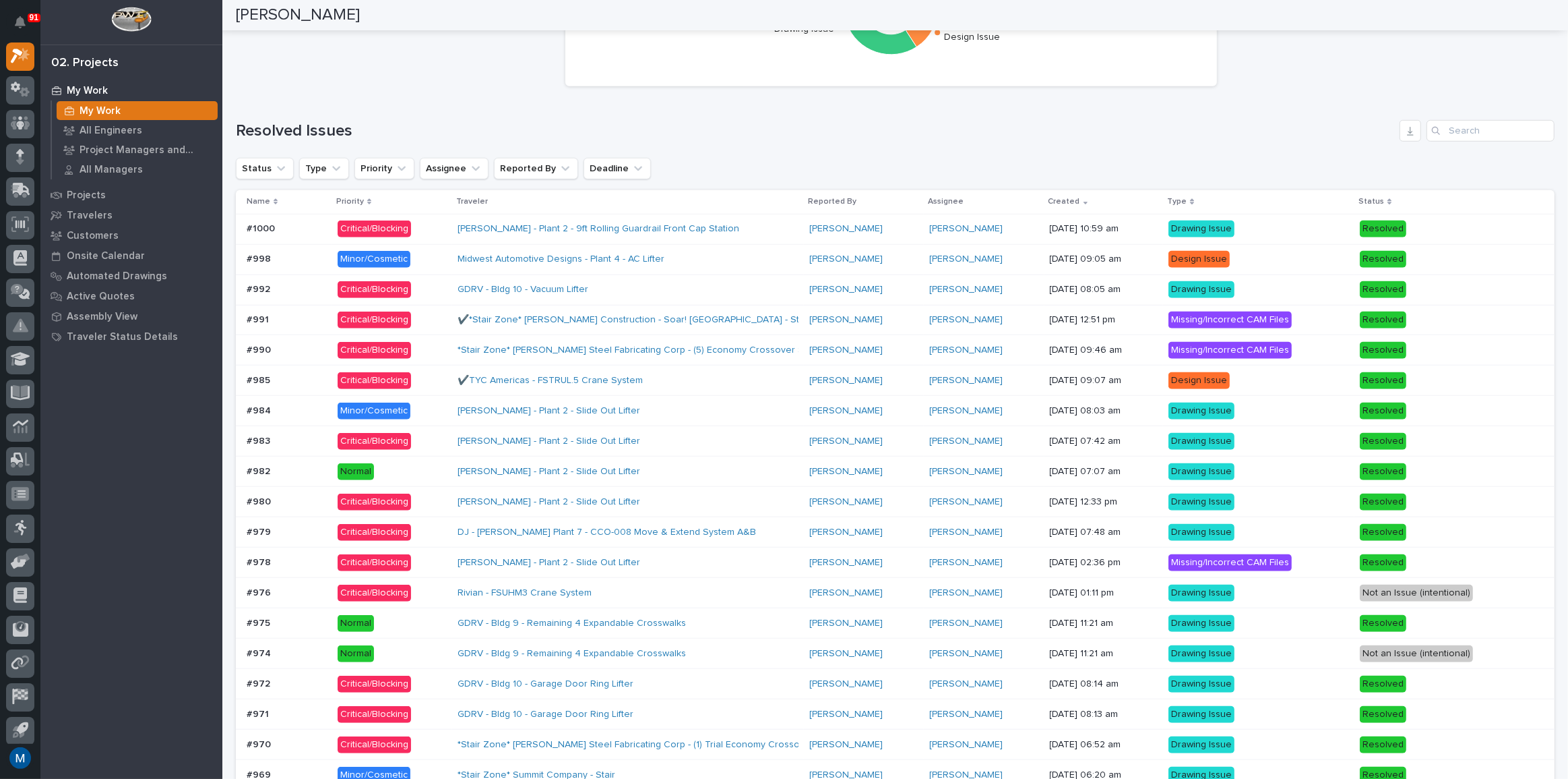
click at [760, 229] on div "Brinkley - Plant 2 - 9ft Rolling Guardrail Front Cap Station" at bounding box center [628, 229] width 341 height 22
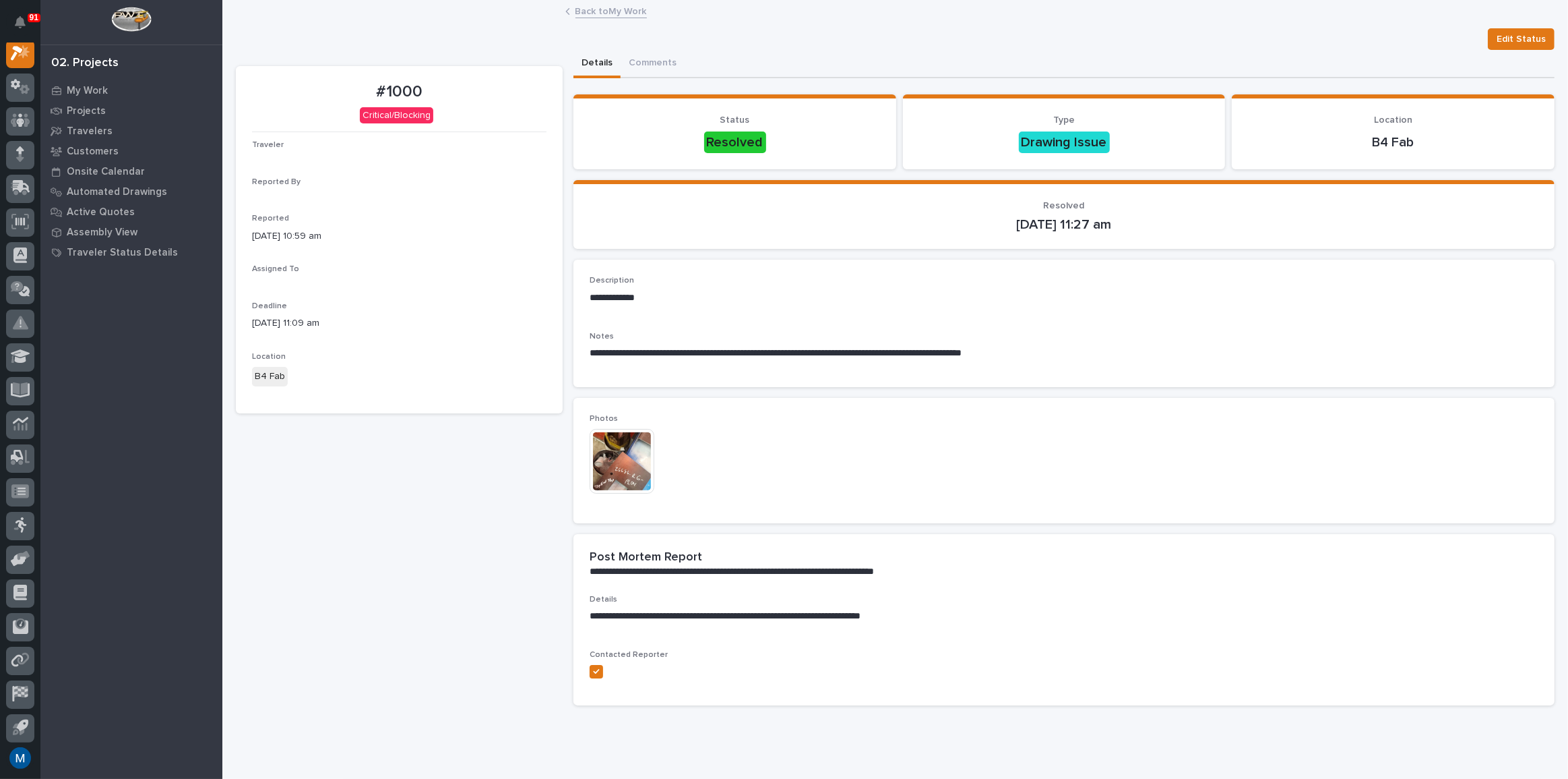
scroll to position [34, 0]
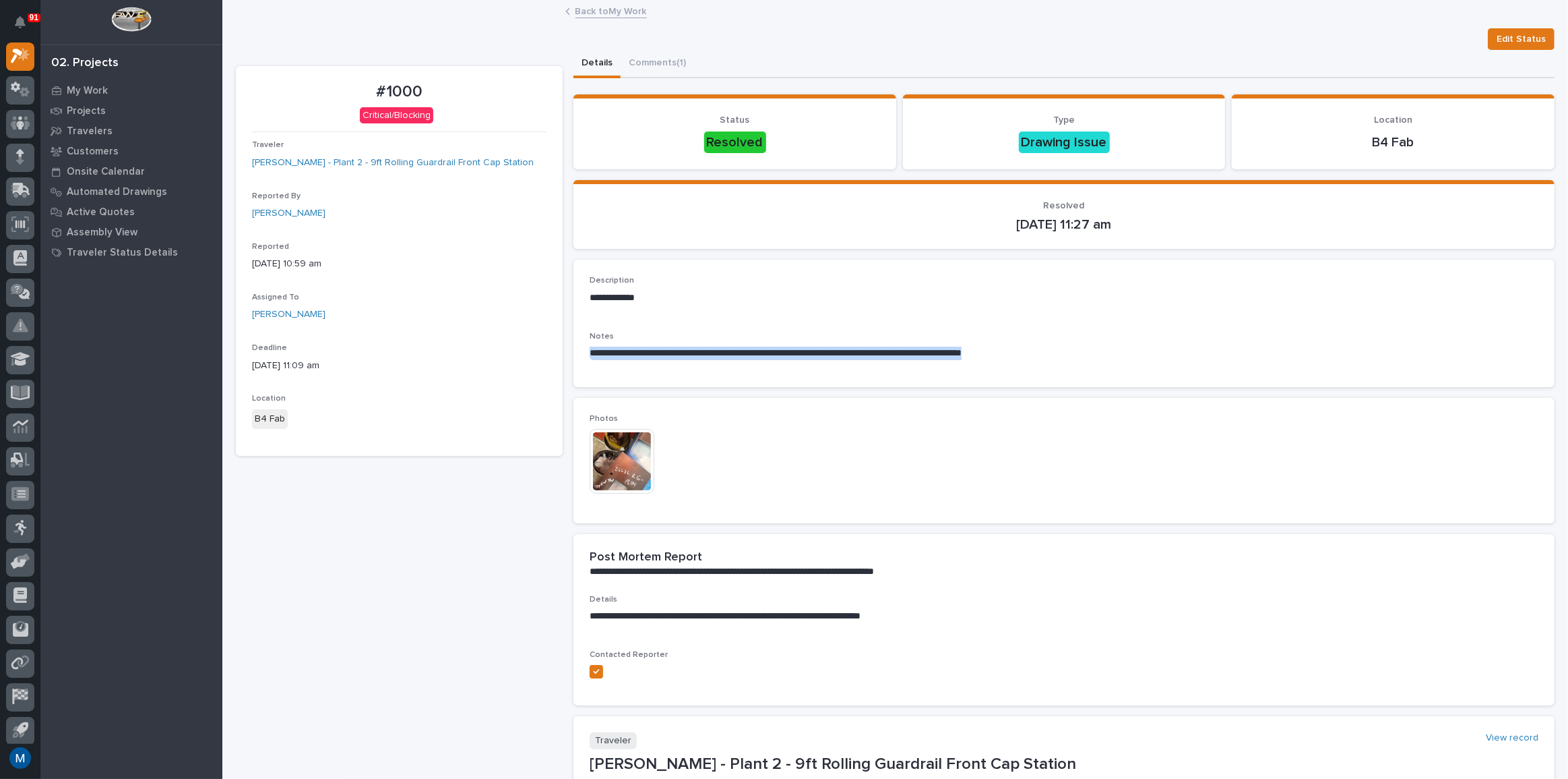
drag, startPoint x: 1041, startPoint y: 358, endPoint x: 573, endPoint y: 374, distance: 468.3
click at [574, 374] on div "**********" at bounding box center [1065, 323] width 982 height 127
click at [760, 354] on p "**********" at bounding box center [1061, 353] width 942 height 13
click at [634, 452] on img at bounding box center [622, 461] width 64 height 64
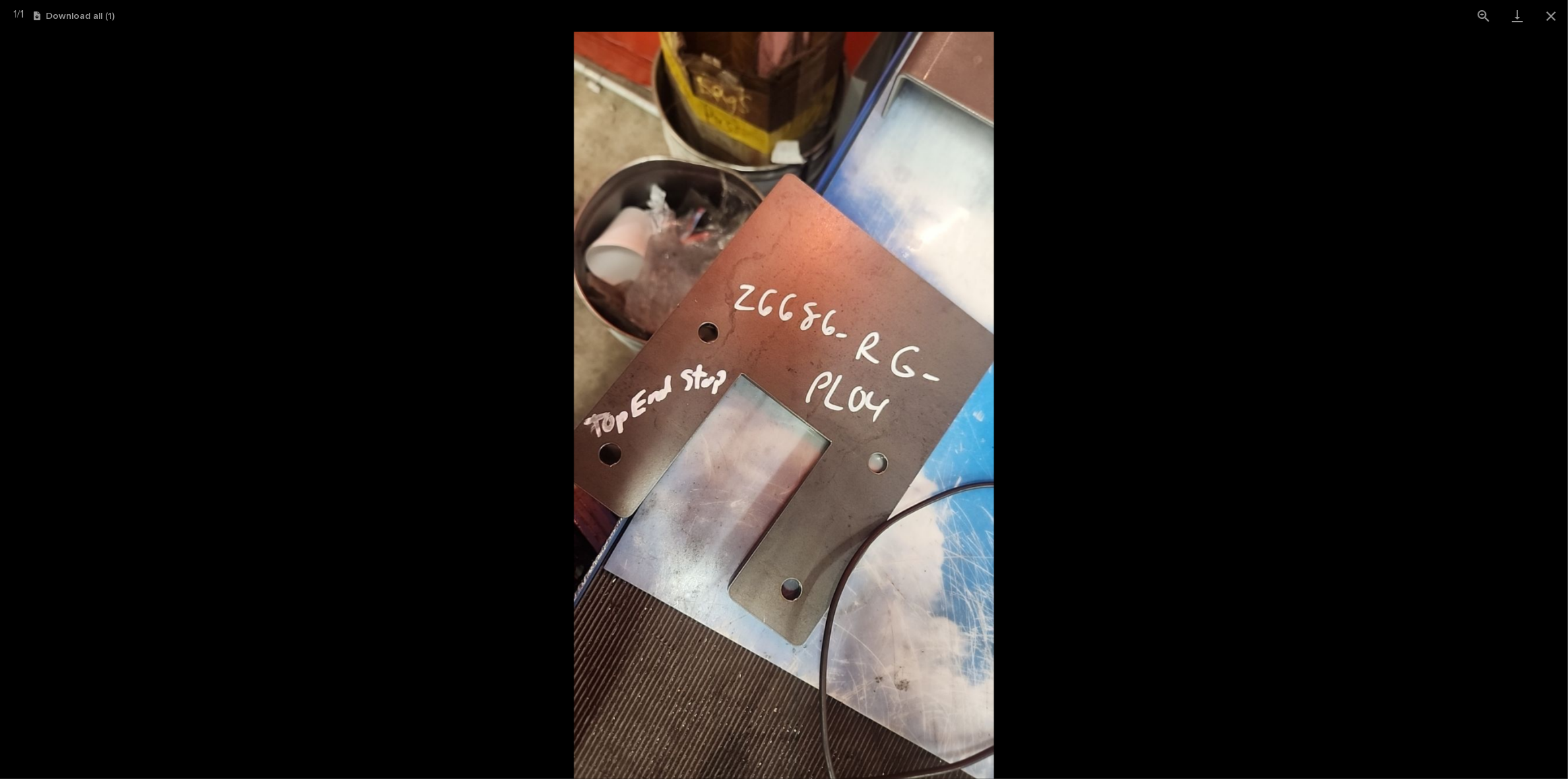
click at [1084, 425] on picture at bounding box center [784, 404] width 1568 height 747
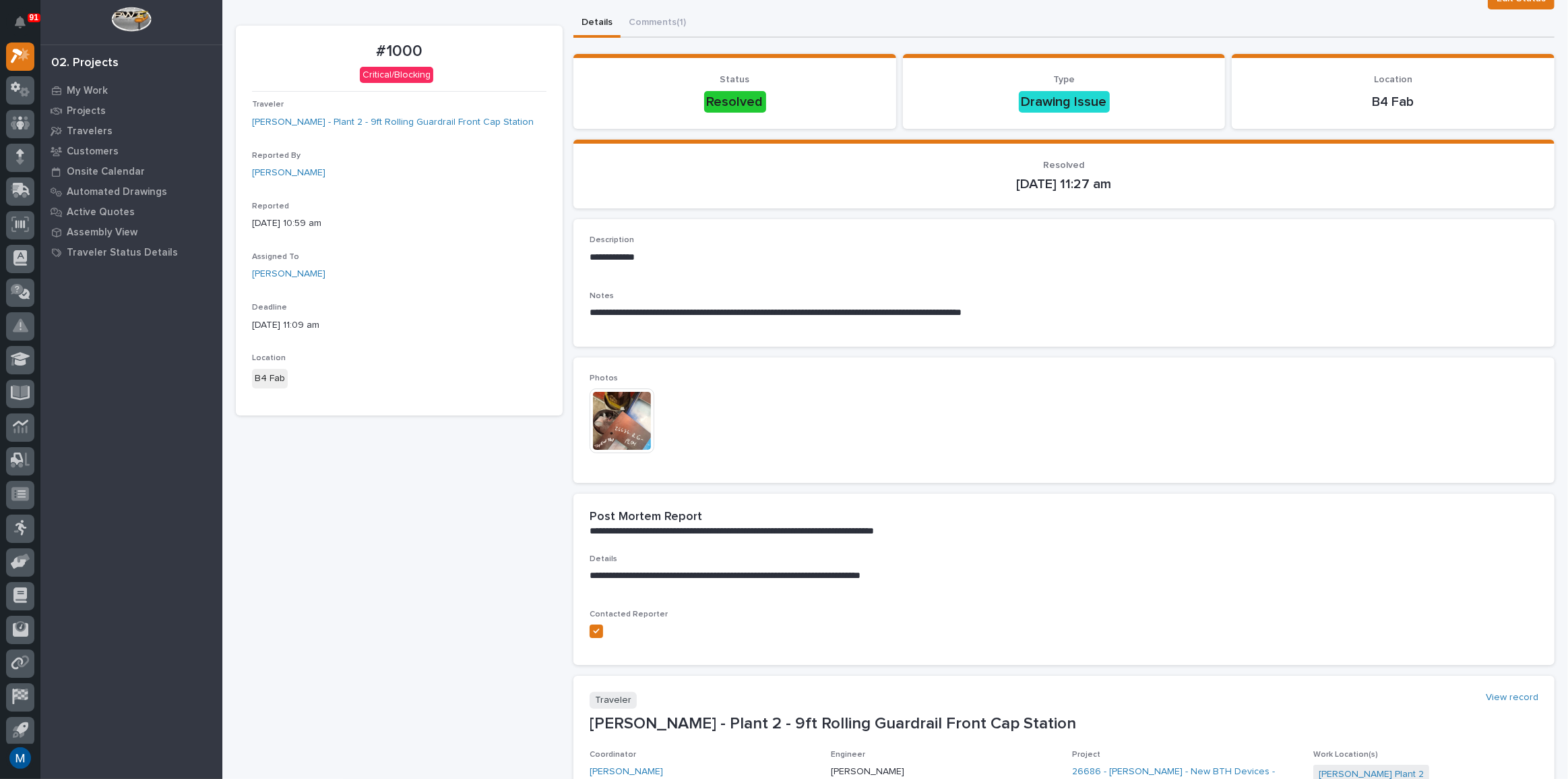
scroll to position [61, 0]
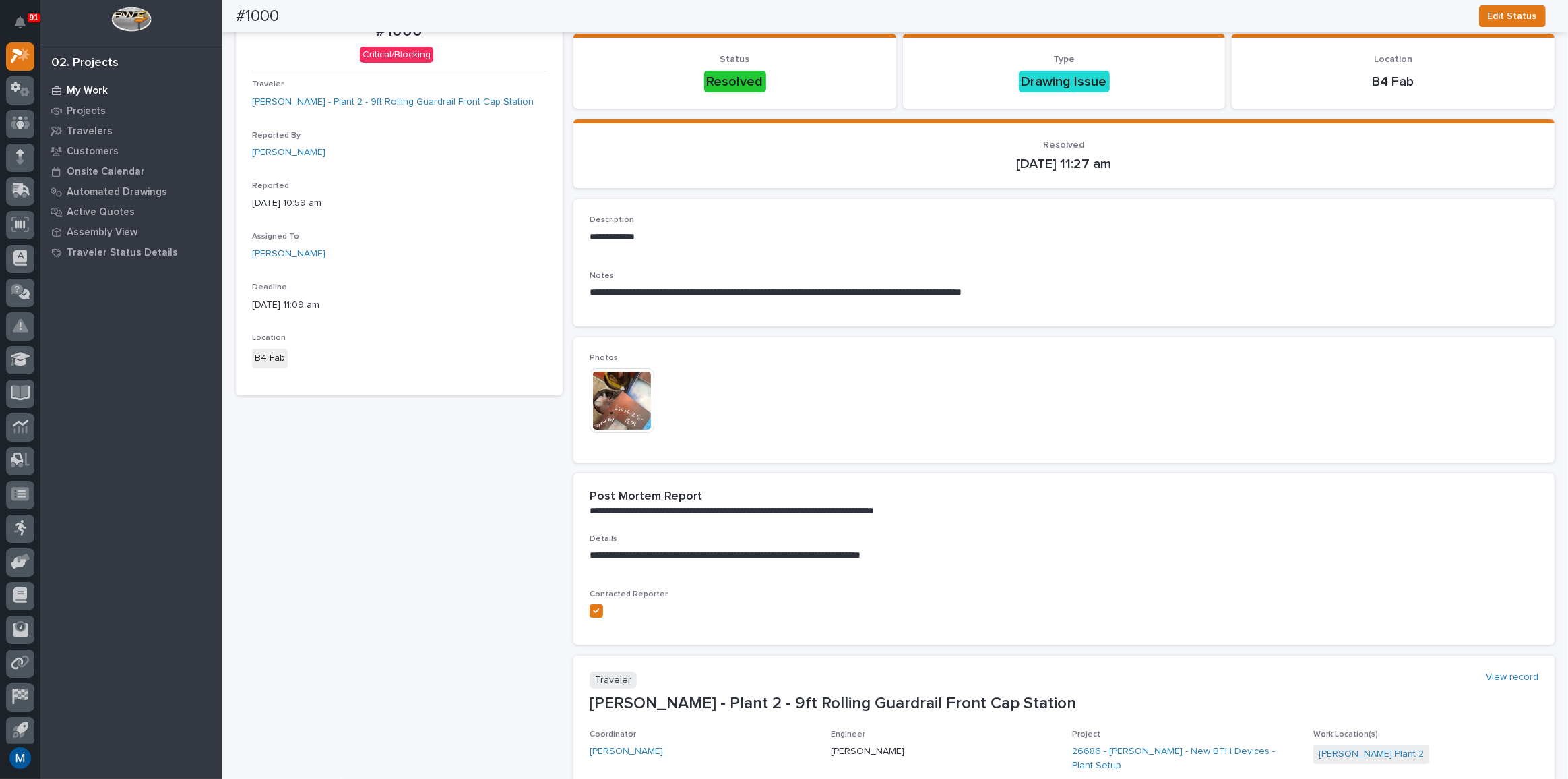
click at [72, 95] on p "My Work" at bounding box center [88, 91] width 41 height 13
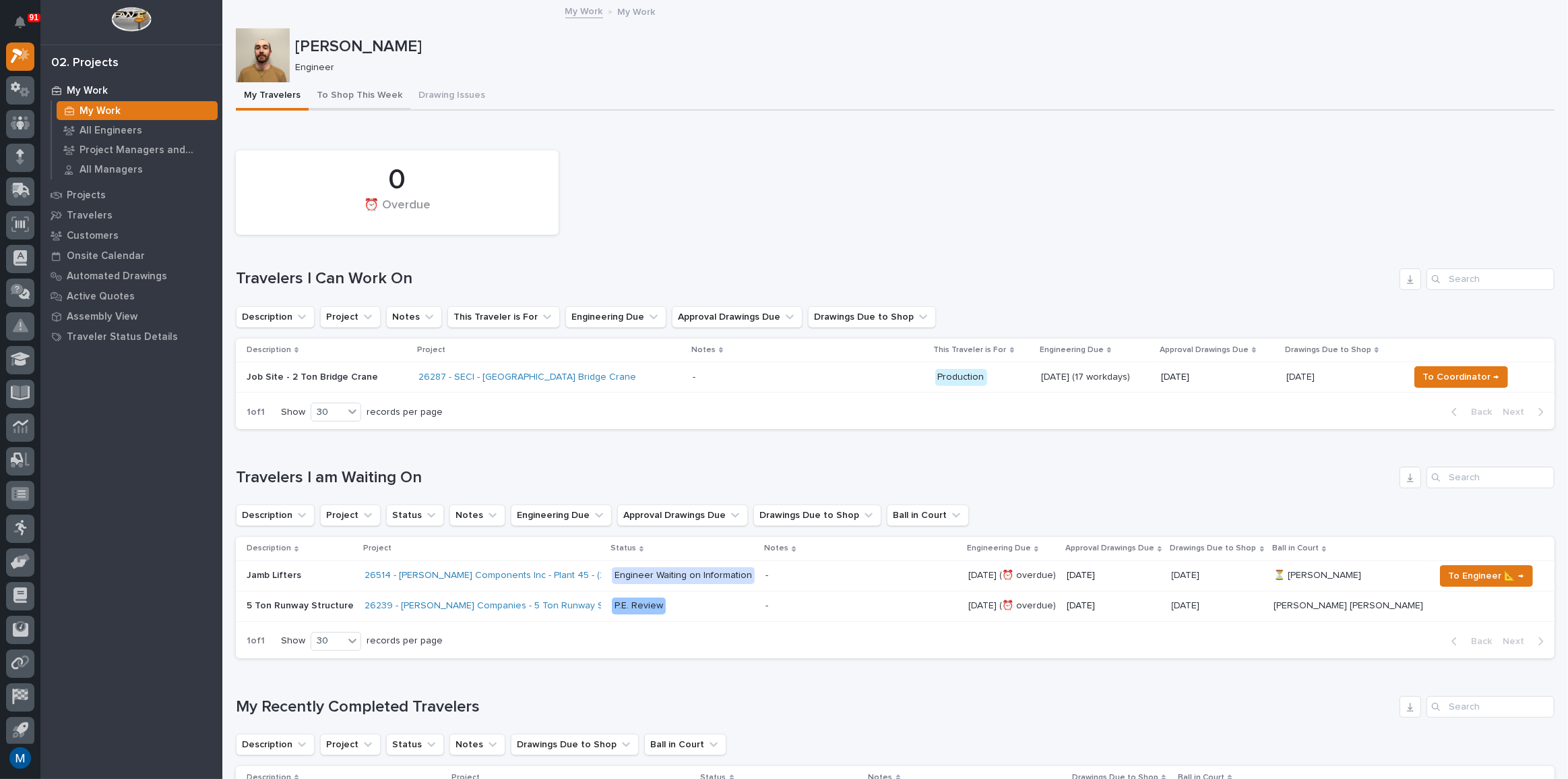
click at [376, 97] on button "To Shop This Week" at bounding box center [359, 97] width 102 height 29
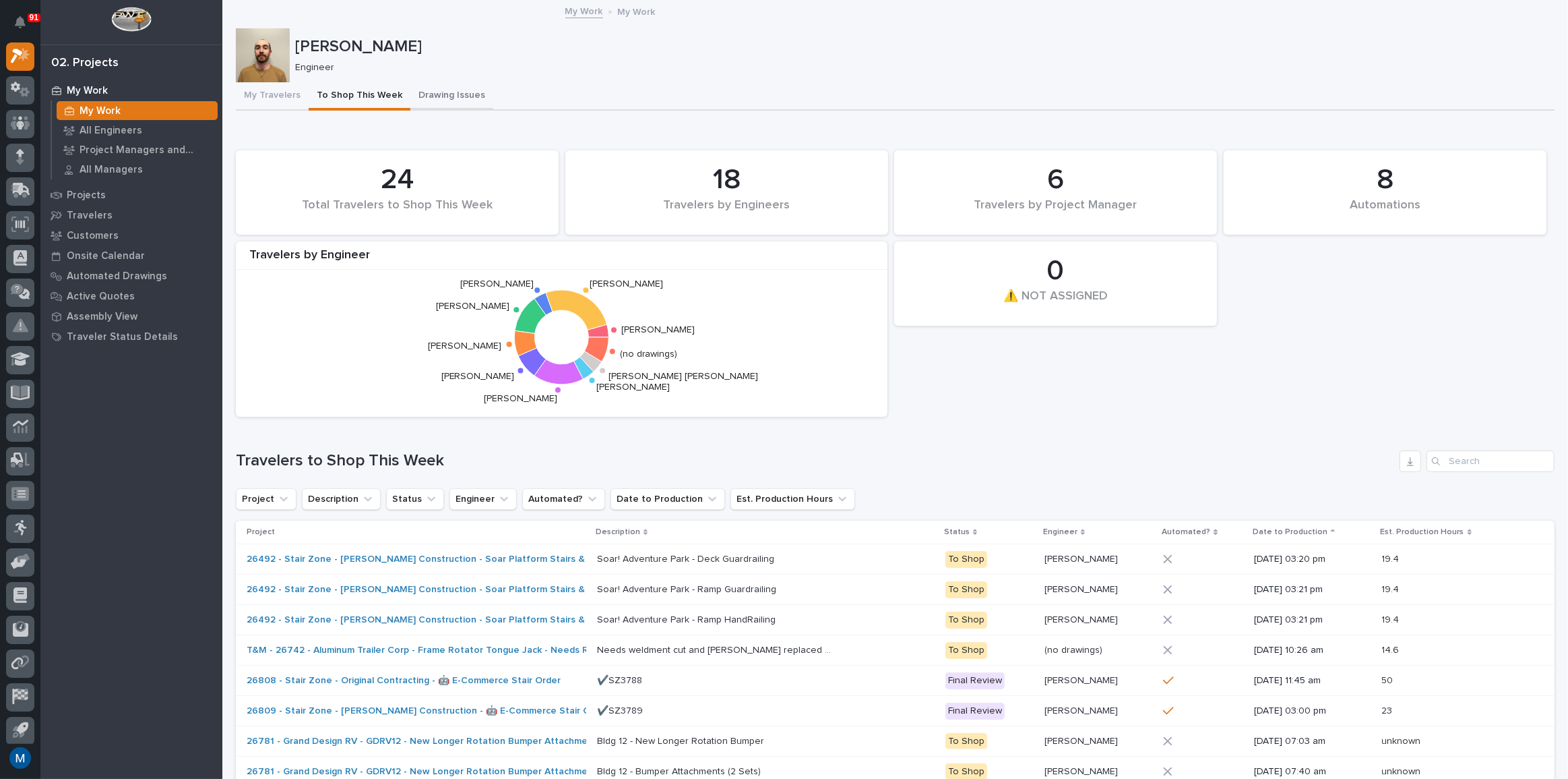
click at [415, 88] on button "Drawing Issues" at bounding box center [451, 97] width 83 height 29
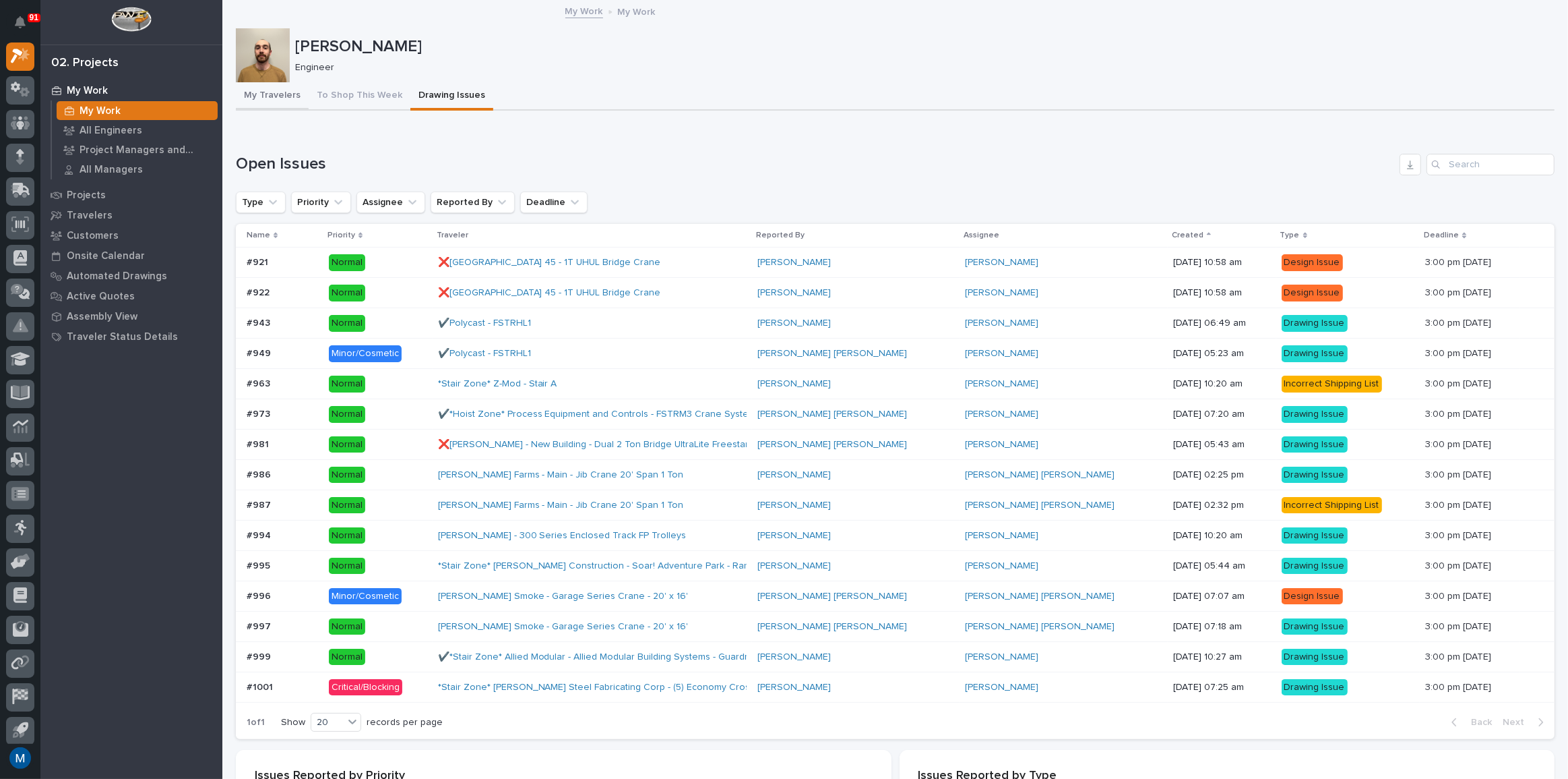
click at [266, 91] on button "My Travelers" at bounding box center [272, 97] width 72 height 29
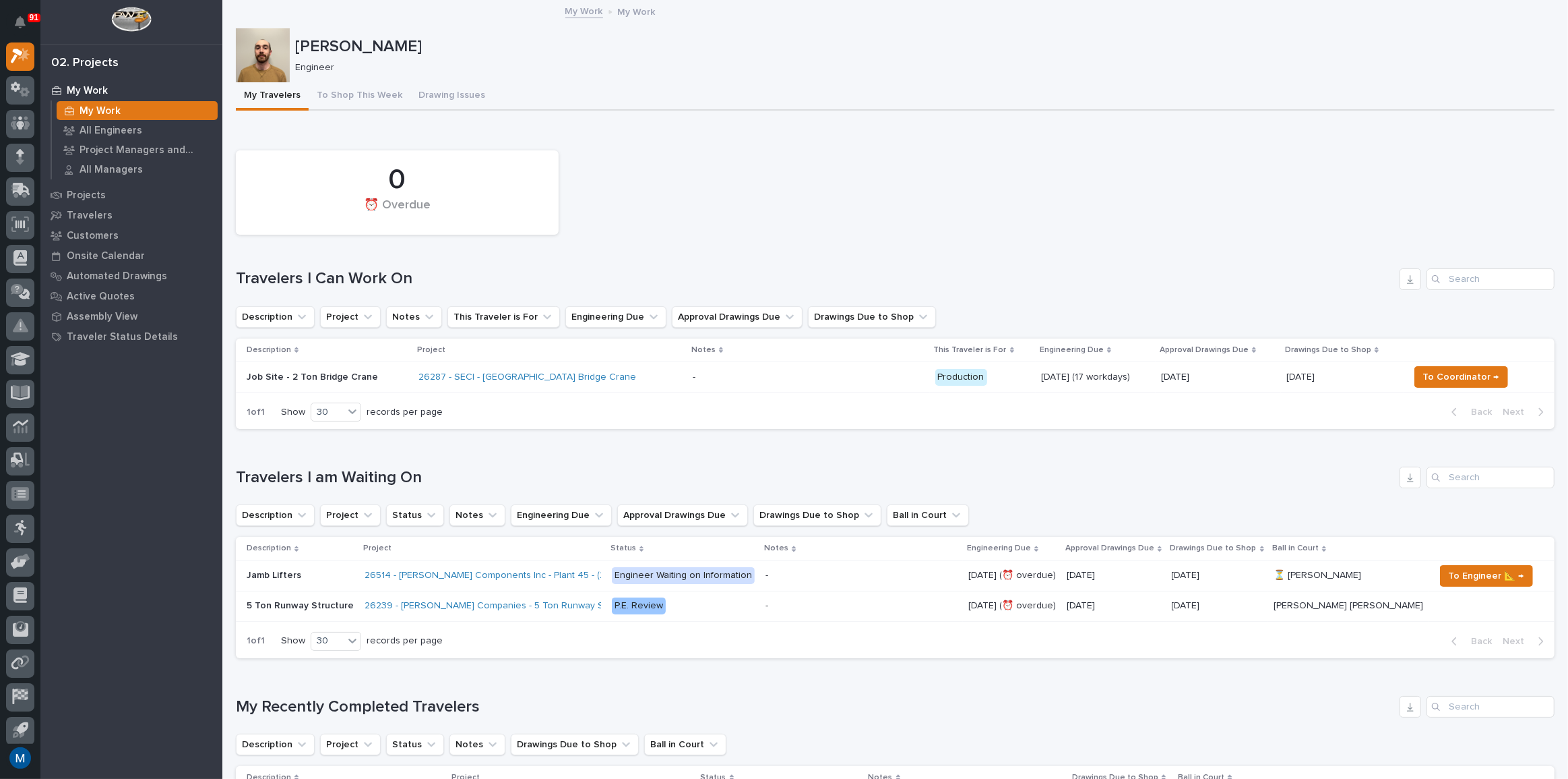
click at [762, 226] on div "0 ⏰ Overdue" at bounding box center [895, 192] width 1332 height 97
click at [796, 182] on div "0 ⏰ Overdue" at bounding box center [895, 192] width 1332 height 97
click at [626, 381] on div "26287 - SECI - Pump Station Bridge Crane" at bounding box center [536, 377] width 236 height 12
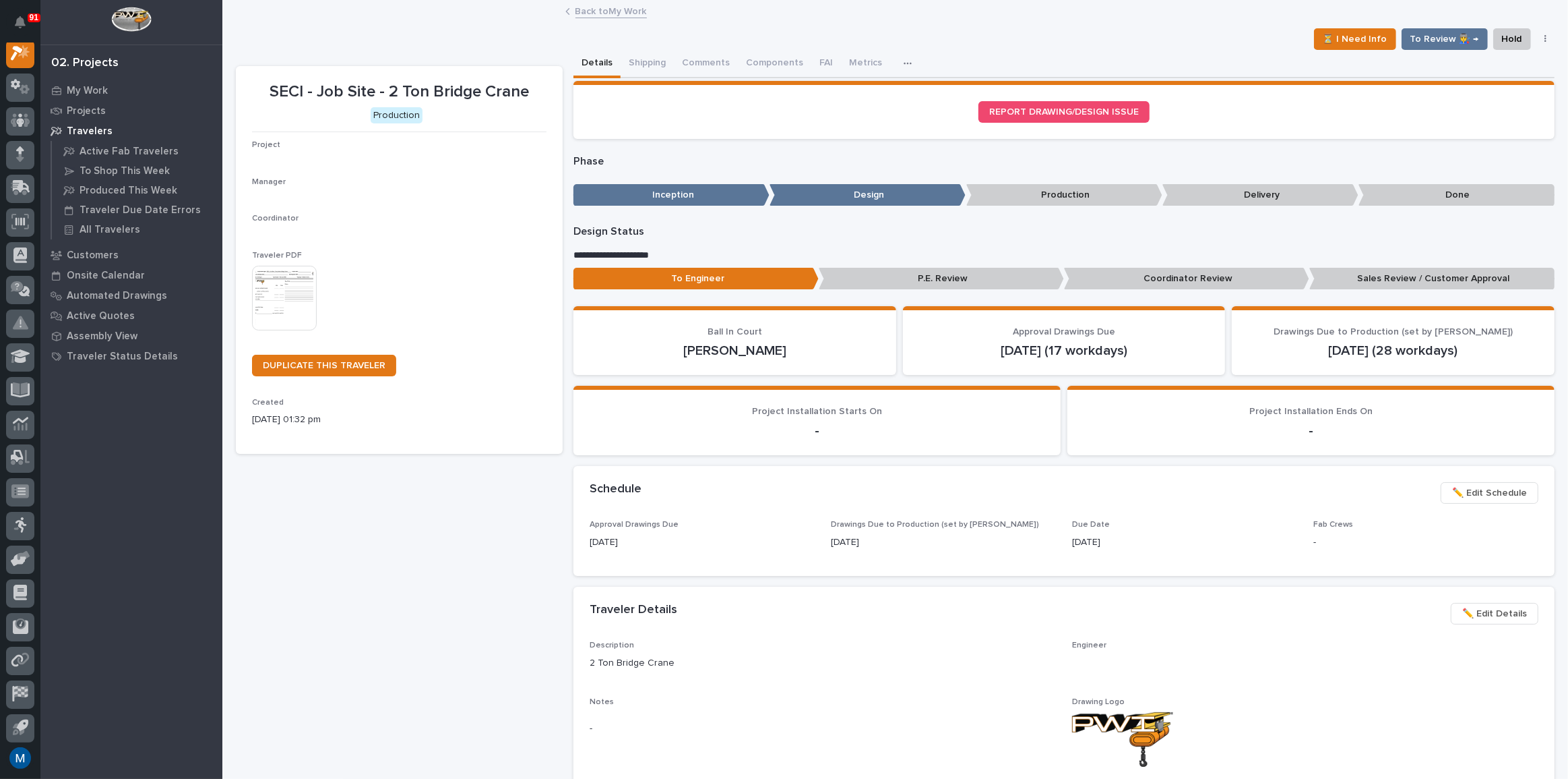
scroll to position [34, 0]
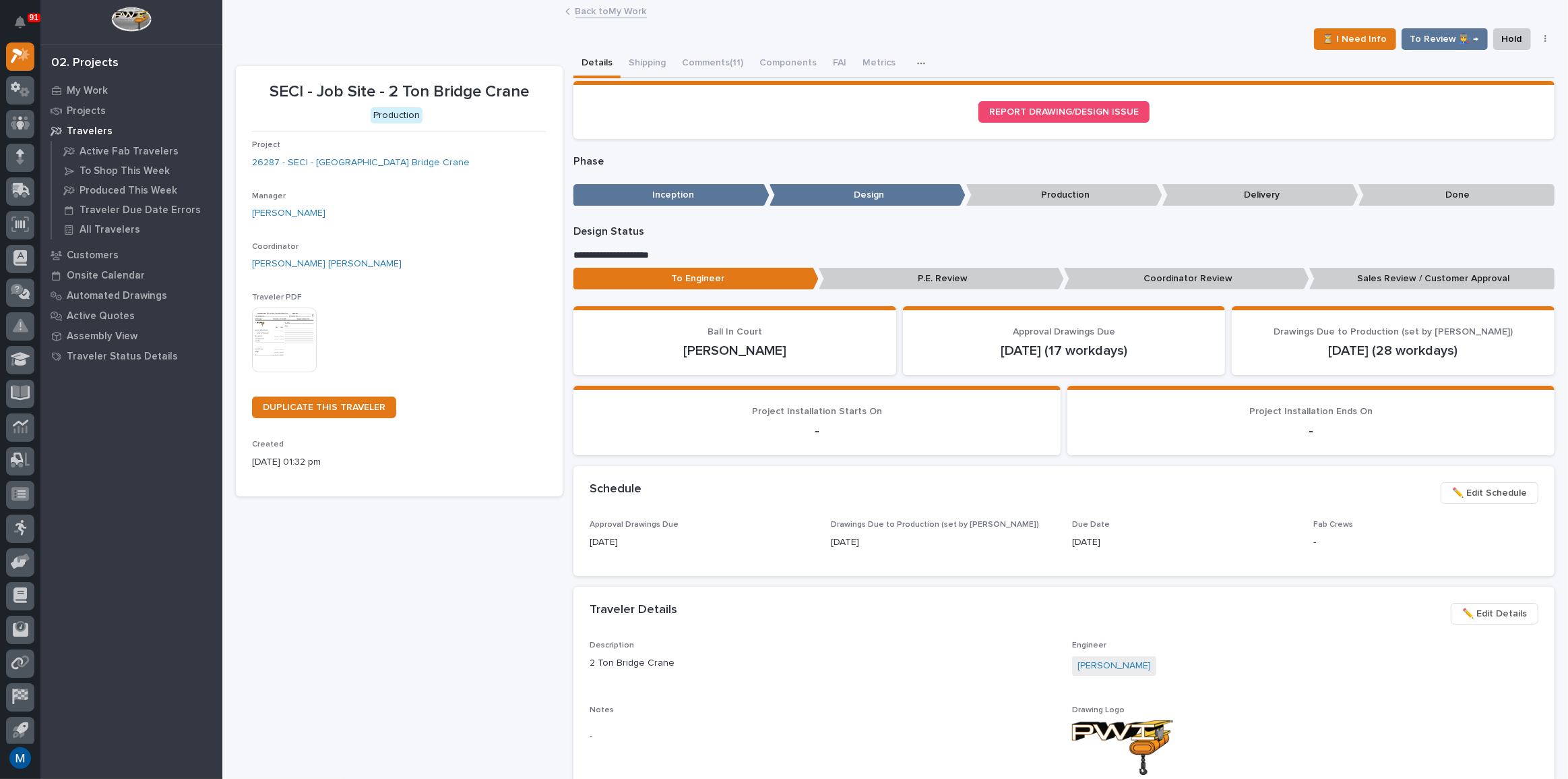
click at [1088, 281] on p "Coordinator Review" at bounding box center [1186, 278] width 245 height 22
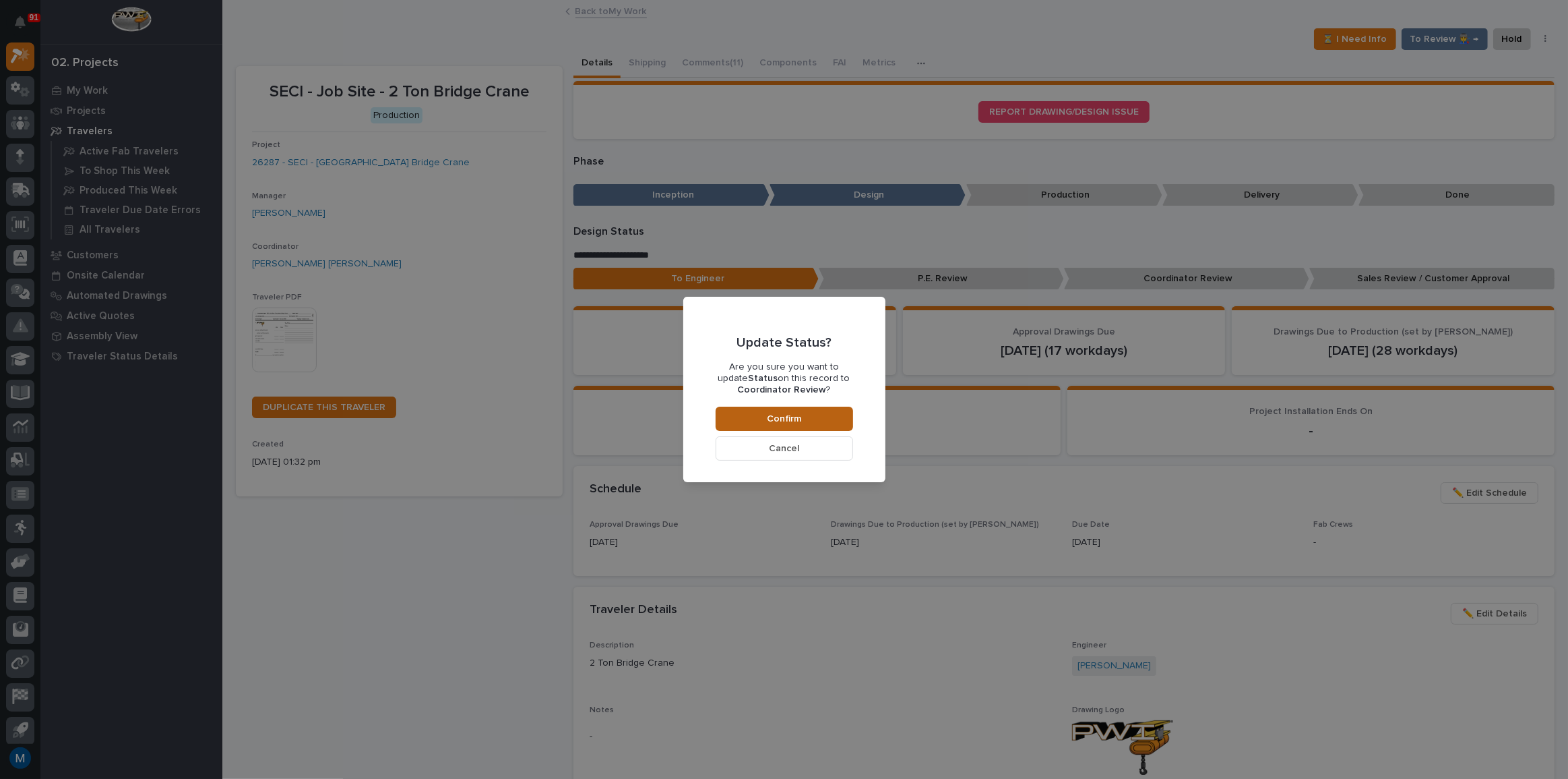
click at [818, 411] on button "Confirm" at bounding box center [785, 419] width 138 height 24
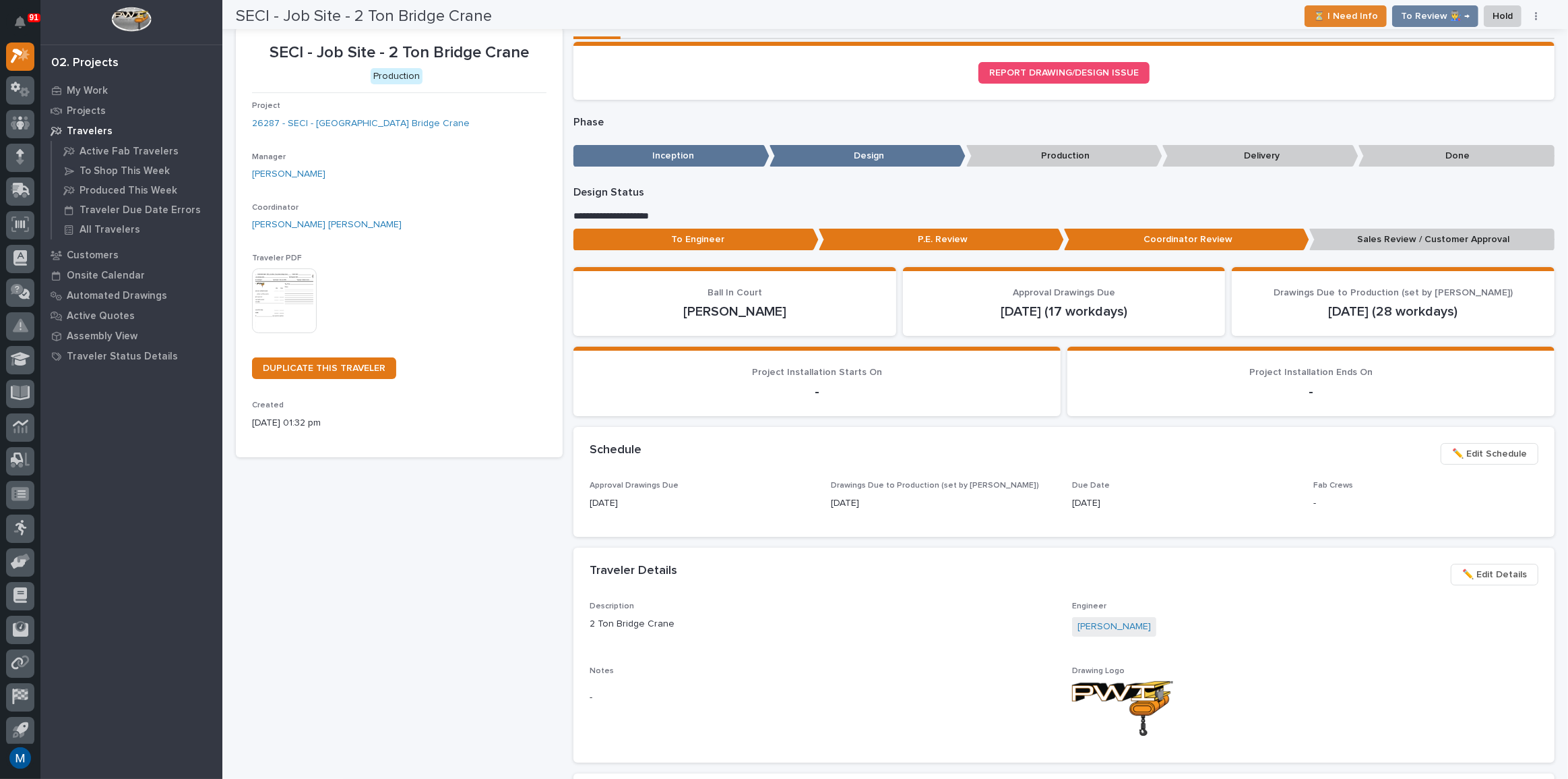
scroll to position [0, 0]
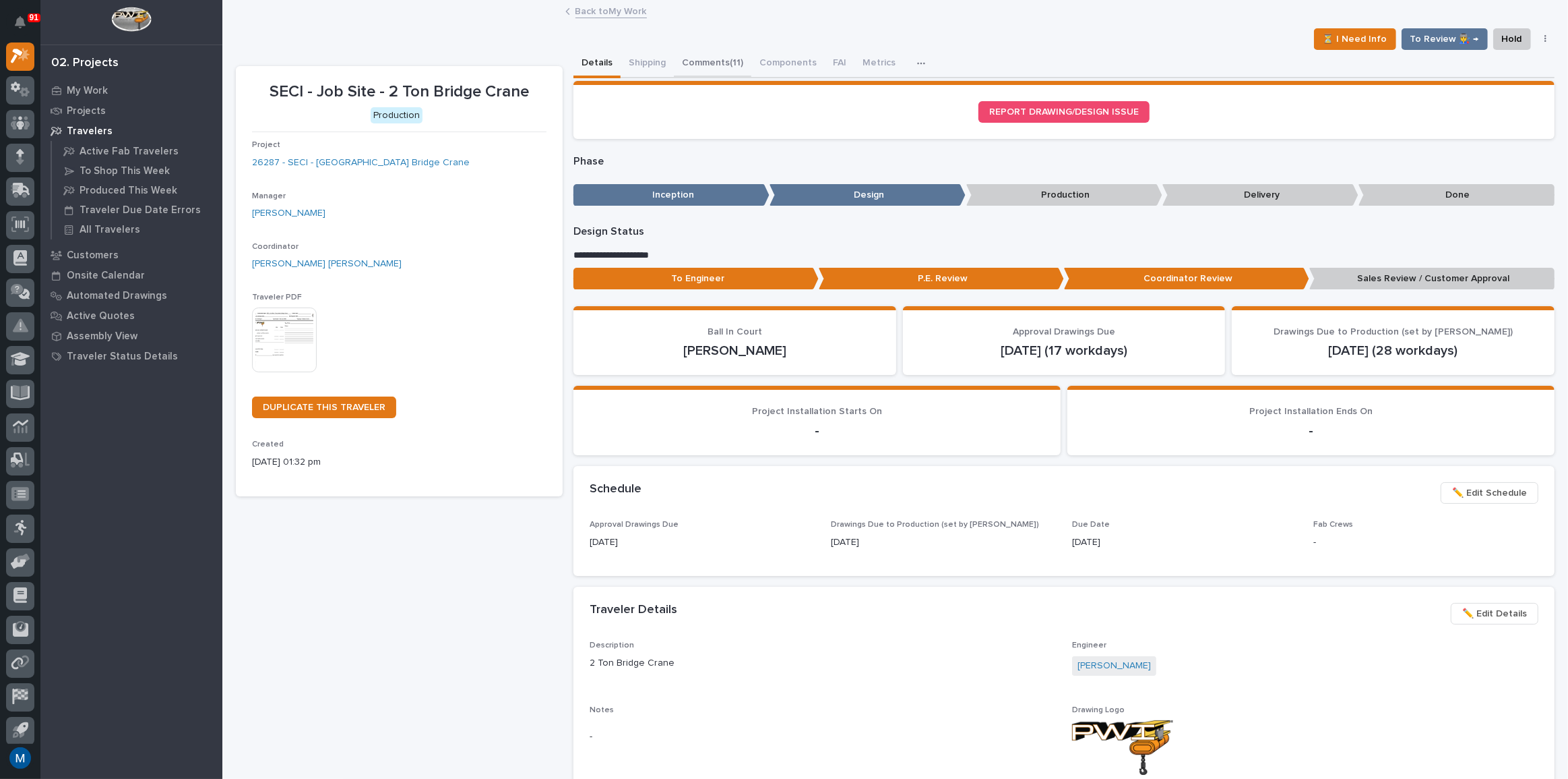
click at [719, 62] on button "Comments (11)" at bounding box center [712, 64] width 78 height 29
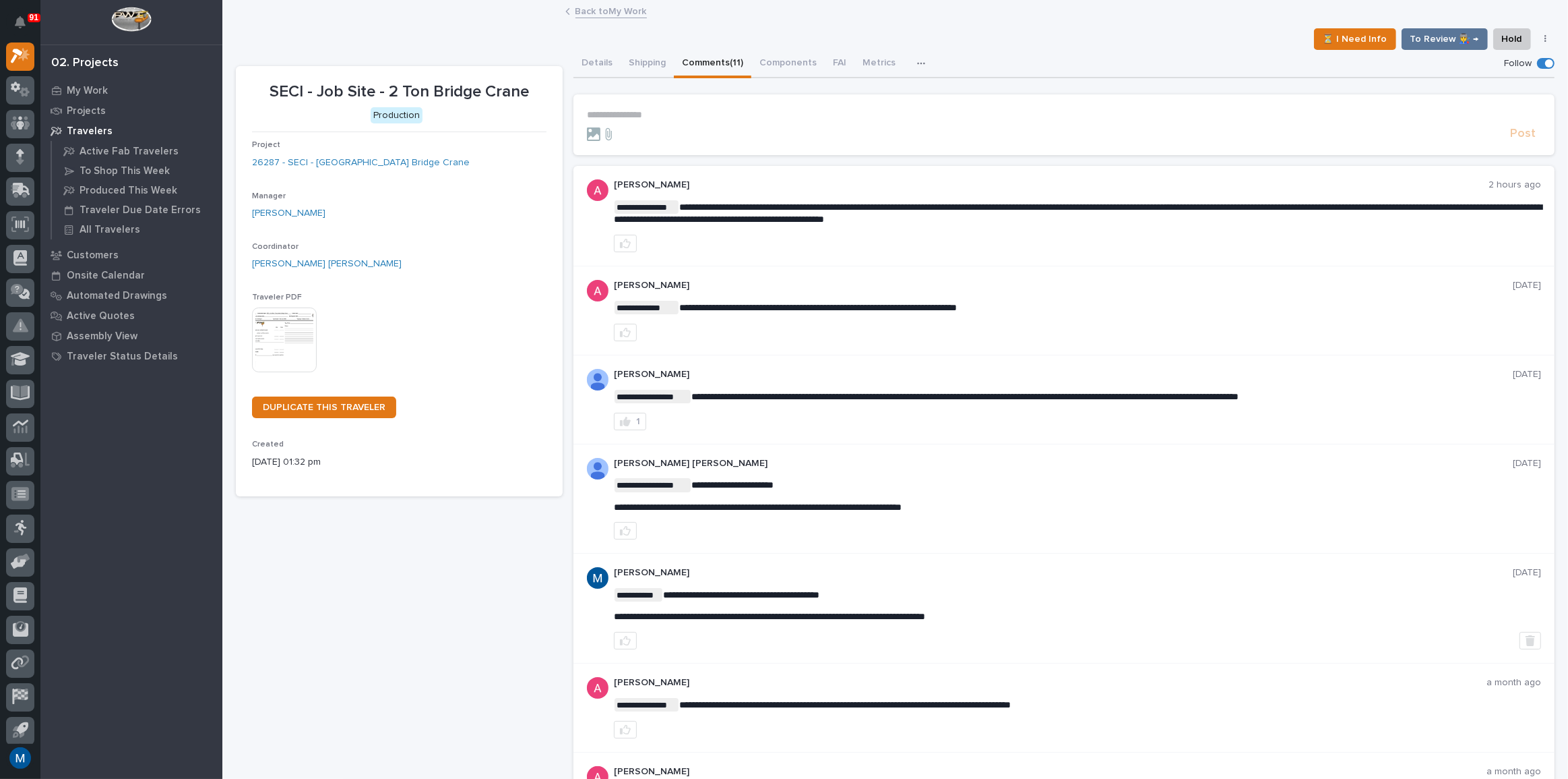
click at [701, 111] on p "**********" at bounding box center [1065, 114] width 955 height 12
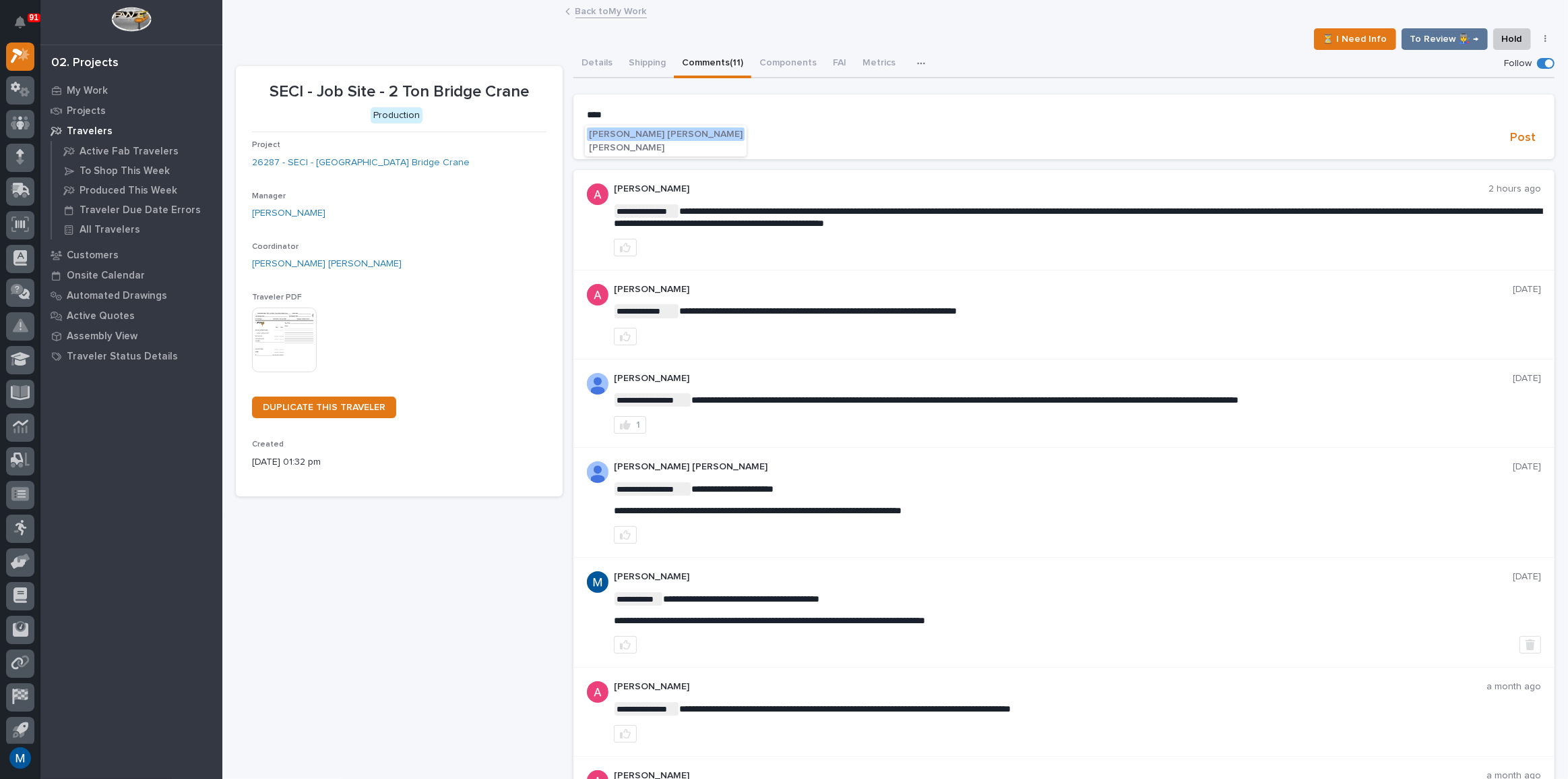
click at [637, 135] on span "[PERSON_NAME] [PERSON_NAME]" at bounding box center [666, 134] width 154 height 10
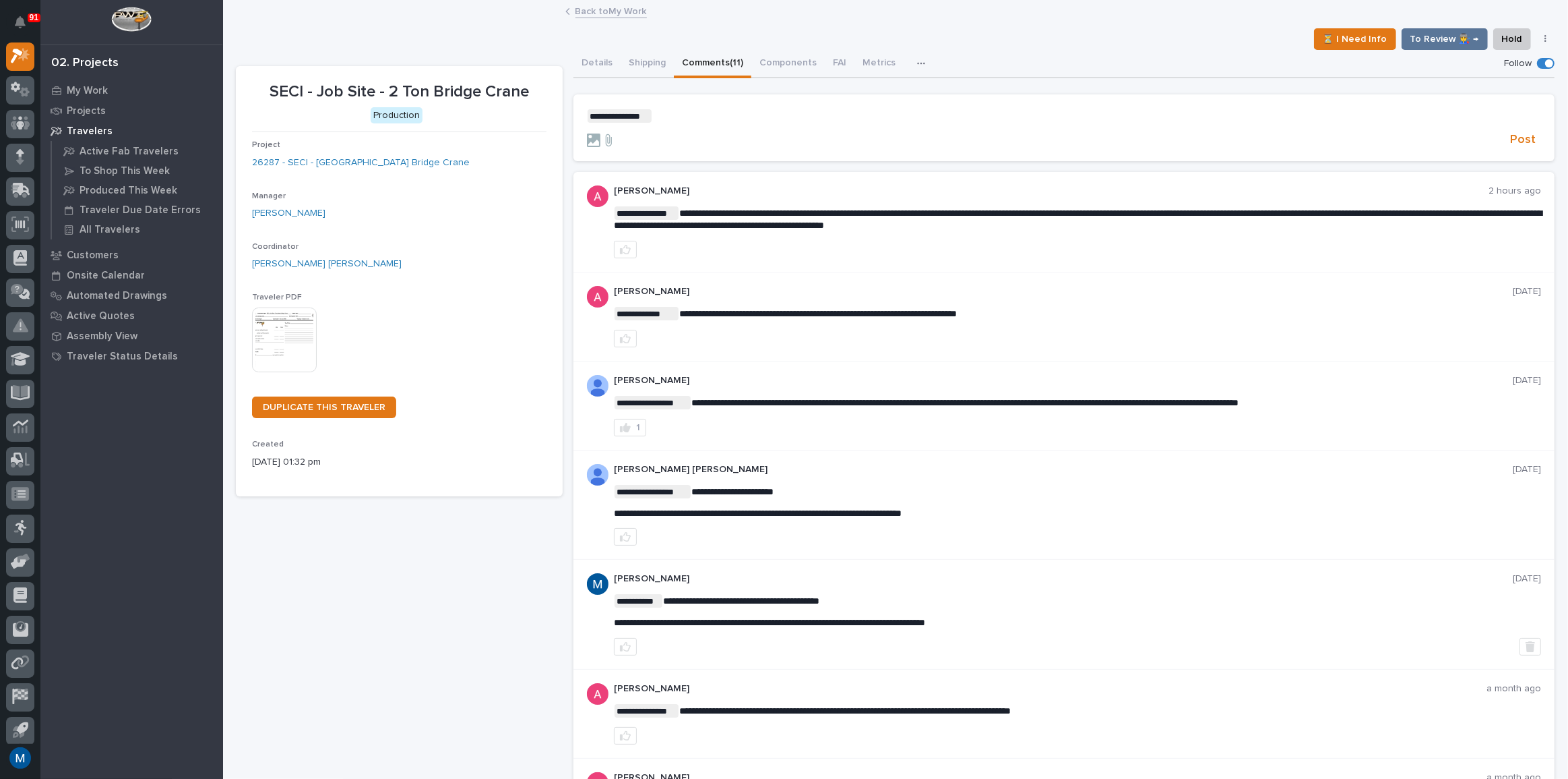
click at [678, 114] on p "**********" at bounding box center [1065, 115] width 955 height 13
drag, startPoint x: 1159, startPoint y: 127, endPoint x: 1446, endPoint y: 139, distance: 287.3
click at [1425, 146] on div at bounding box center [1046, 140] width 918 height 13
click at [1505, 135] on button "Post" at bounding box center [1522, 140] width 37 height 15
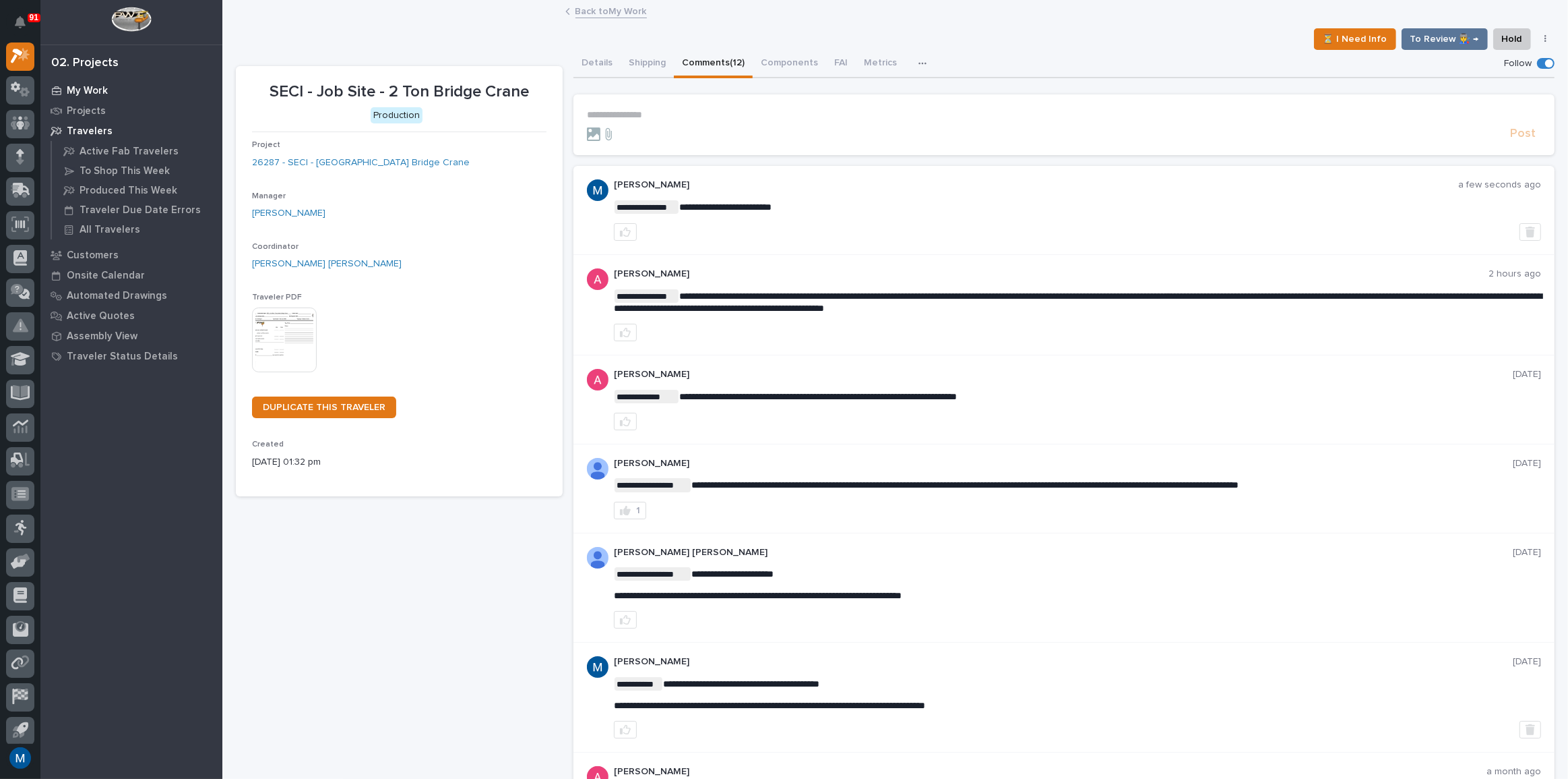
click at [64, 91] on div "My Work" at bounding box center [131, 89] width 175 height 19
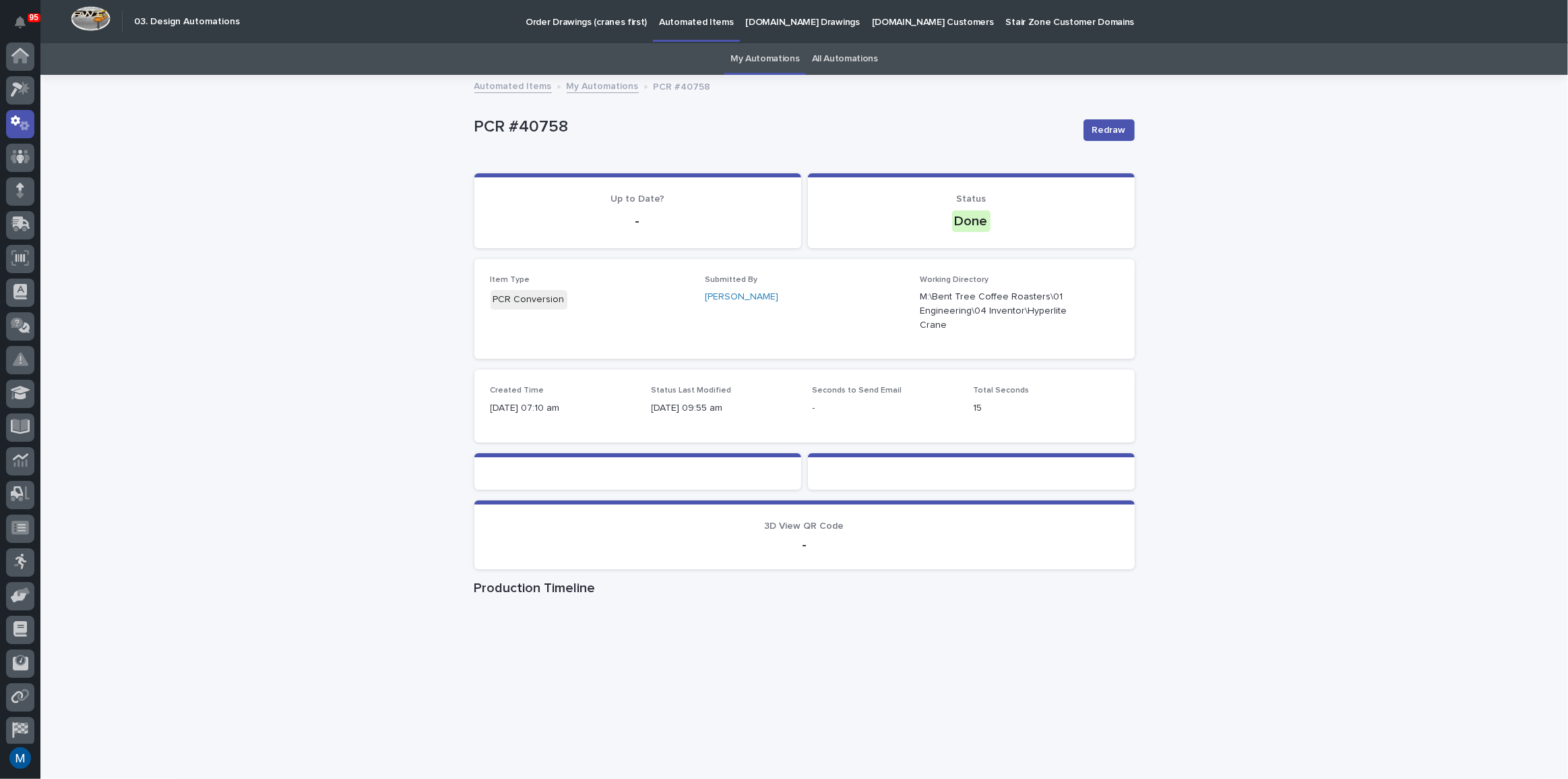
scroll to position [39, 0]
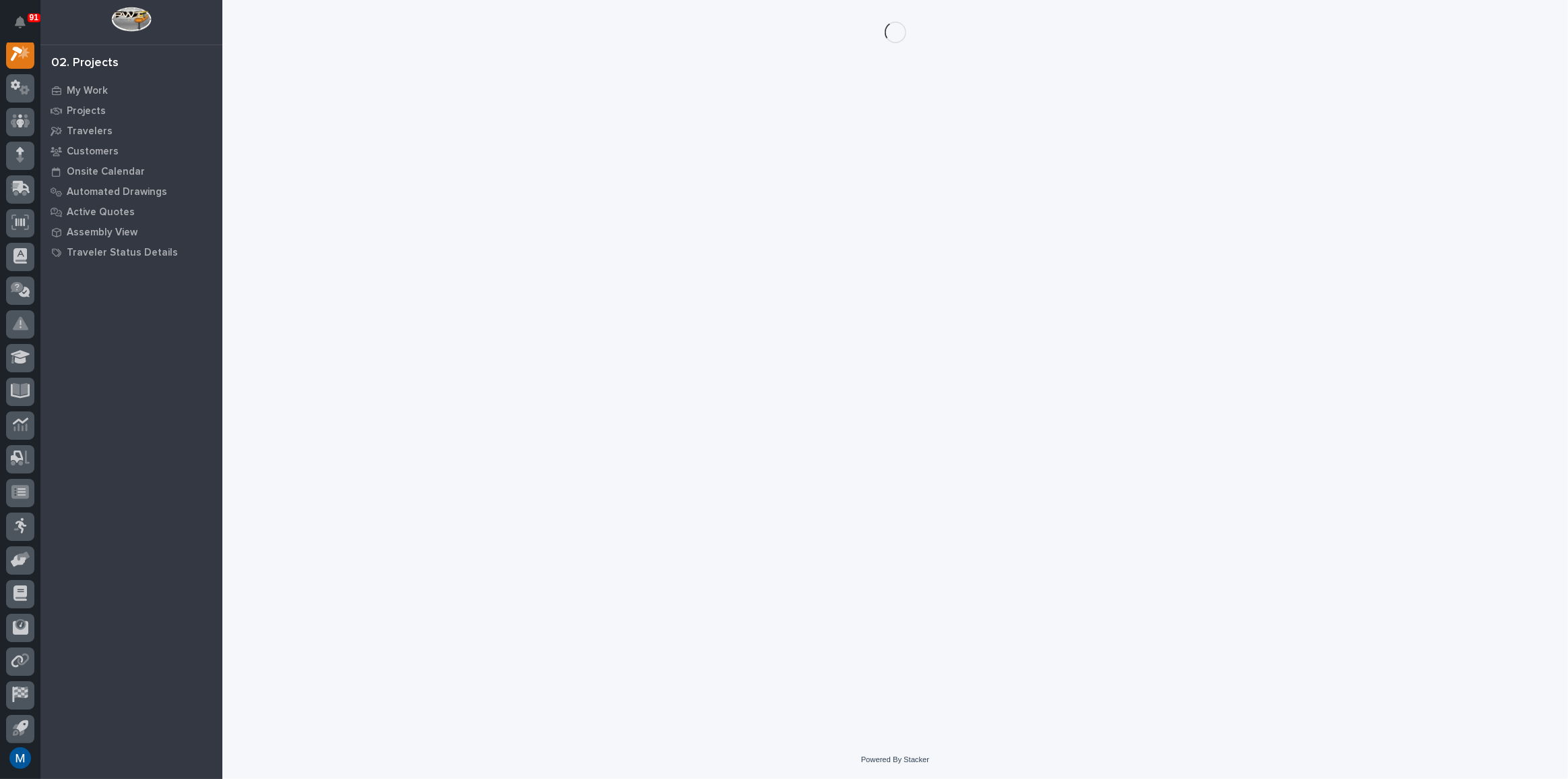
scroll to position [34, 0]
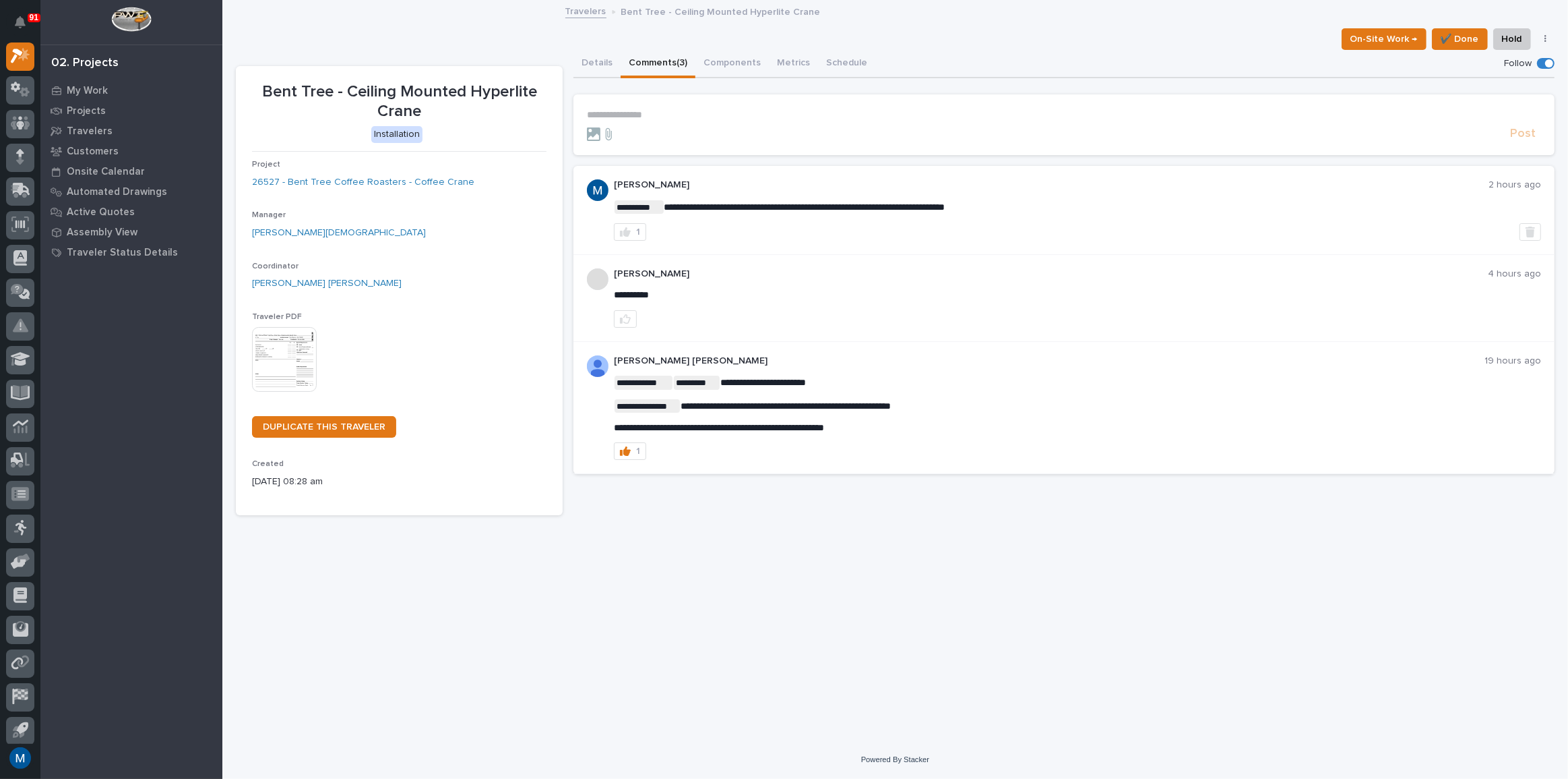
click at [599, 113] on p "**********" at bounding box center [1065, 114] width 955 height 12
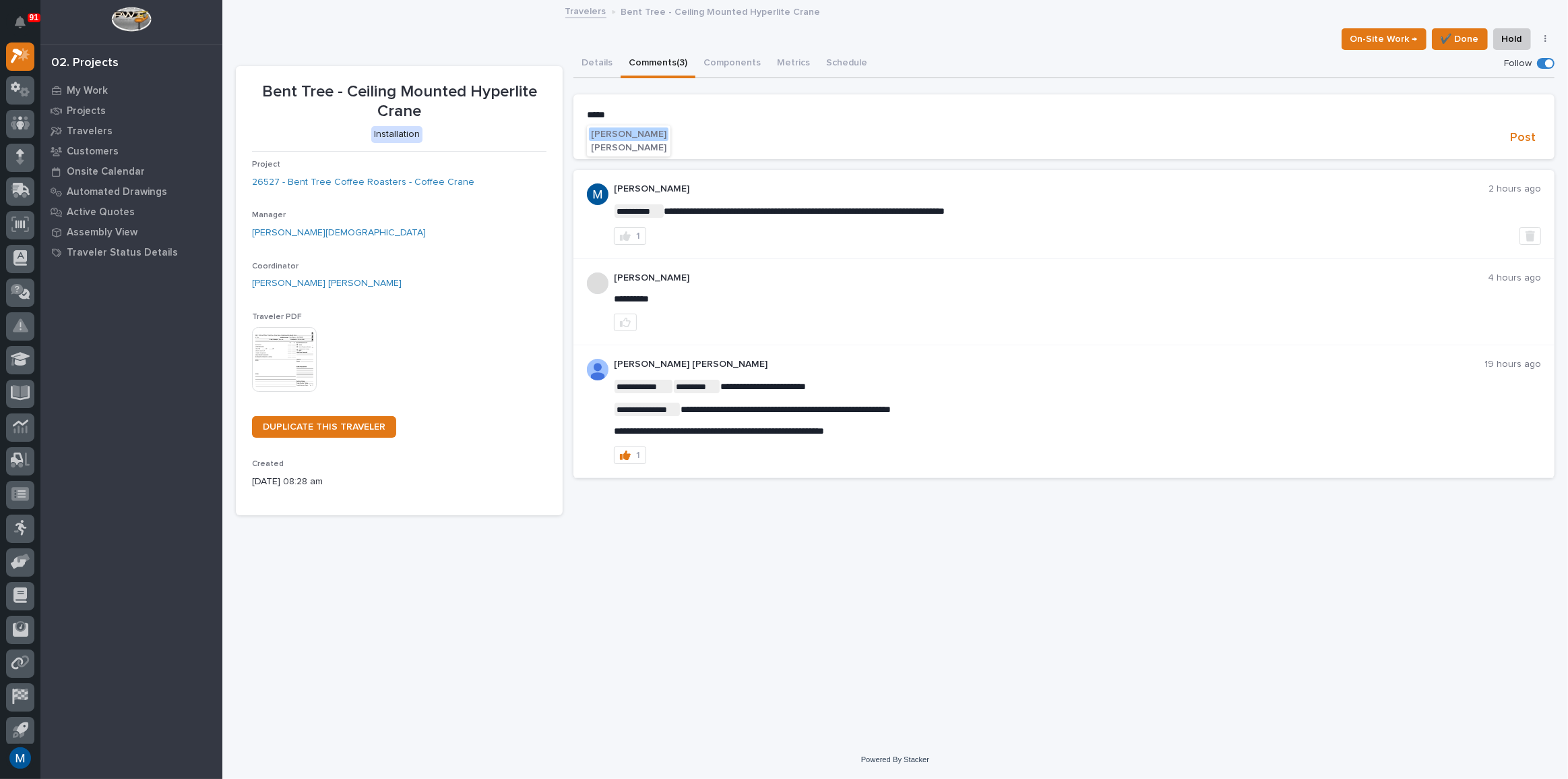
click at [603, 141] on button "[PERSON_NAME]" at bounding box center [628, 148] width 80 height 13
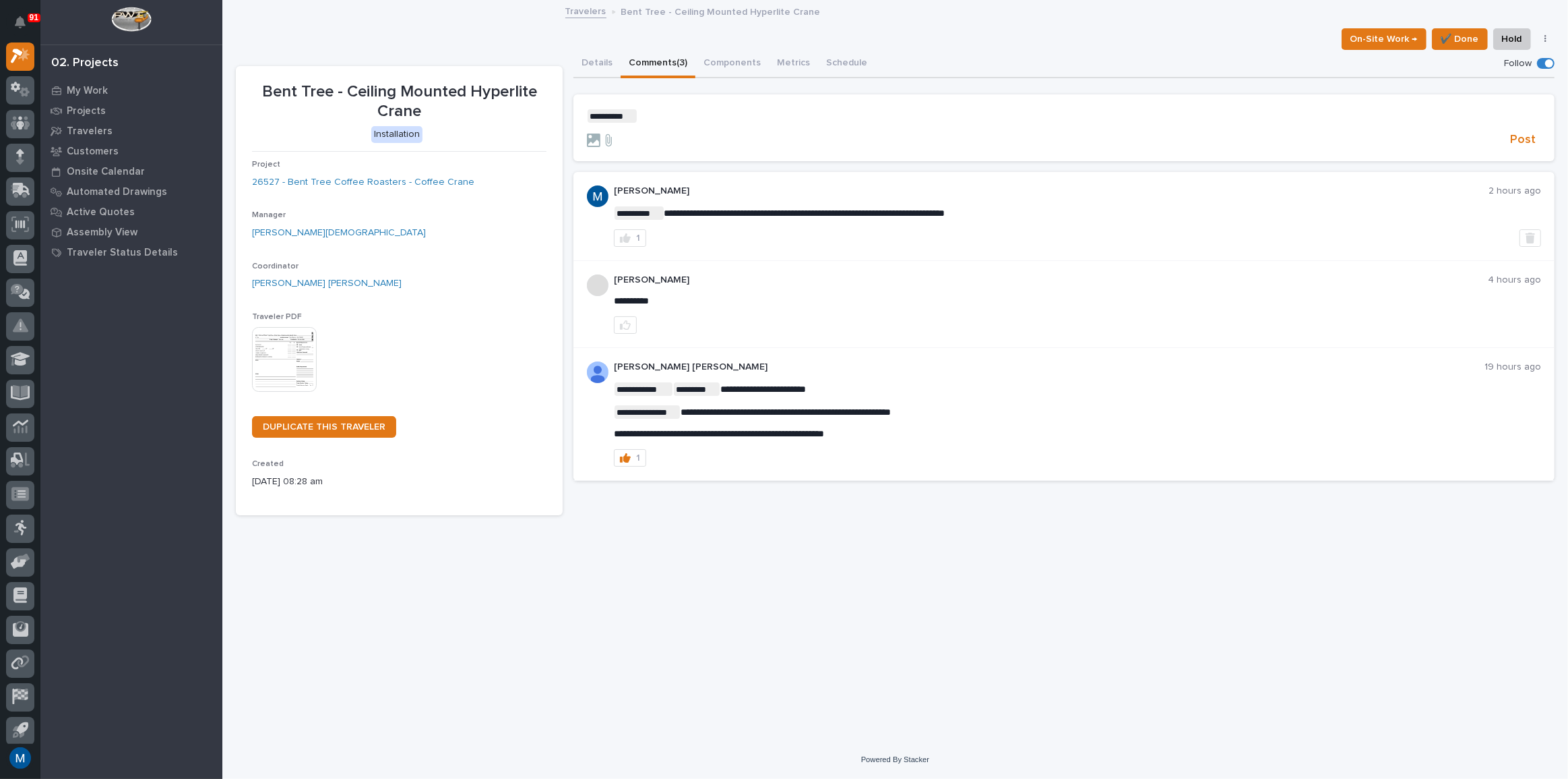
click at [651, 118] on p "﻿ * ********* ﻿ ﻿" at bounding box center [1065, 115] width 955 height 13
click at [1527, 137] on span "Post" at bounding box center [1523, 140] width 26 height 15
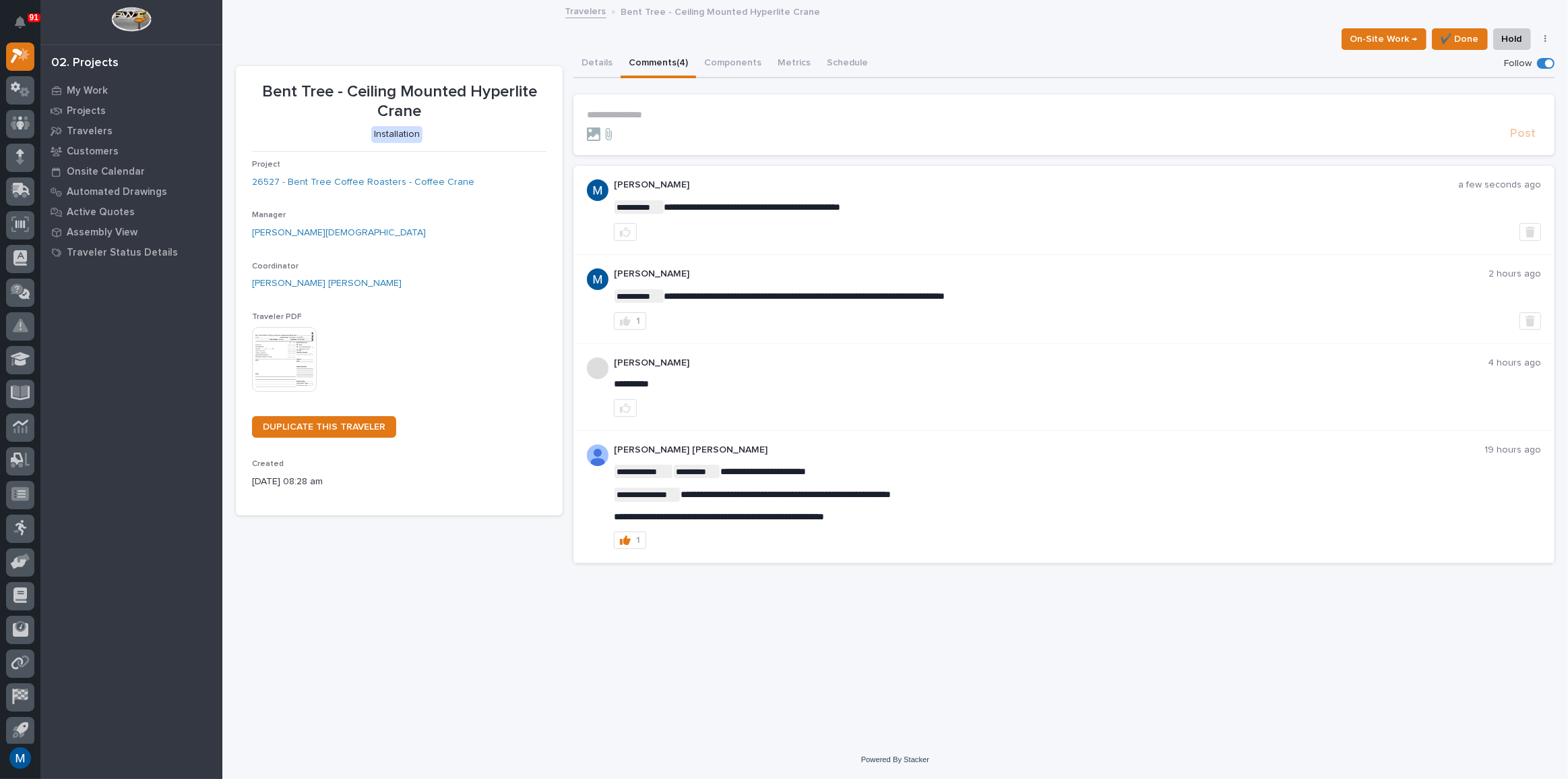
click at [86, 80] on link "My Work" at bounding box center [131, 90] width 182 height 21
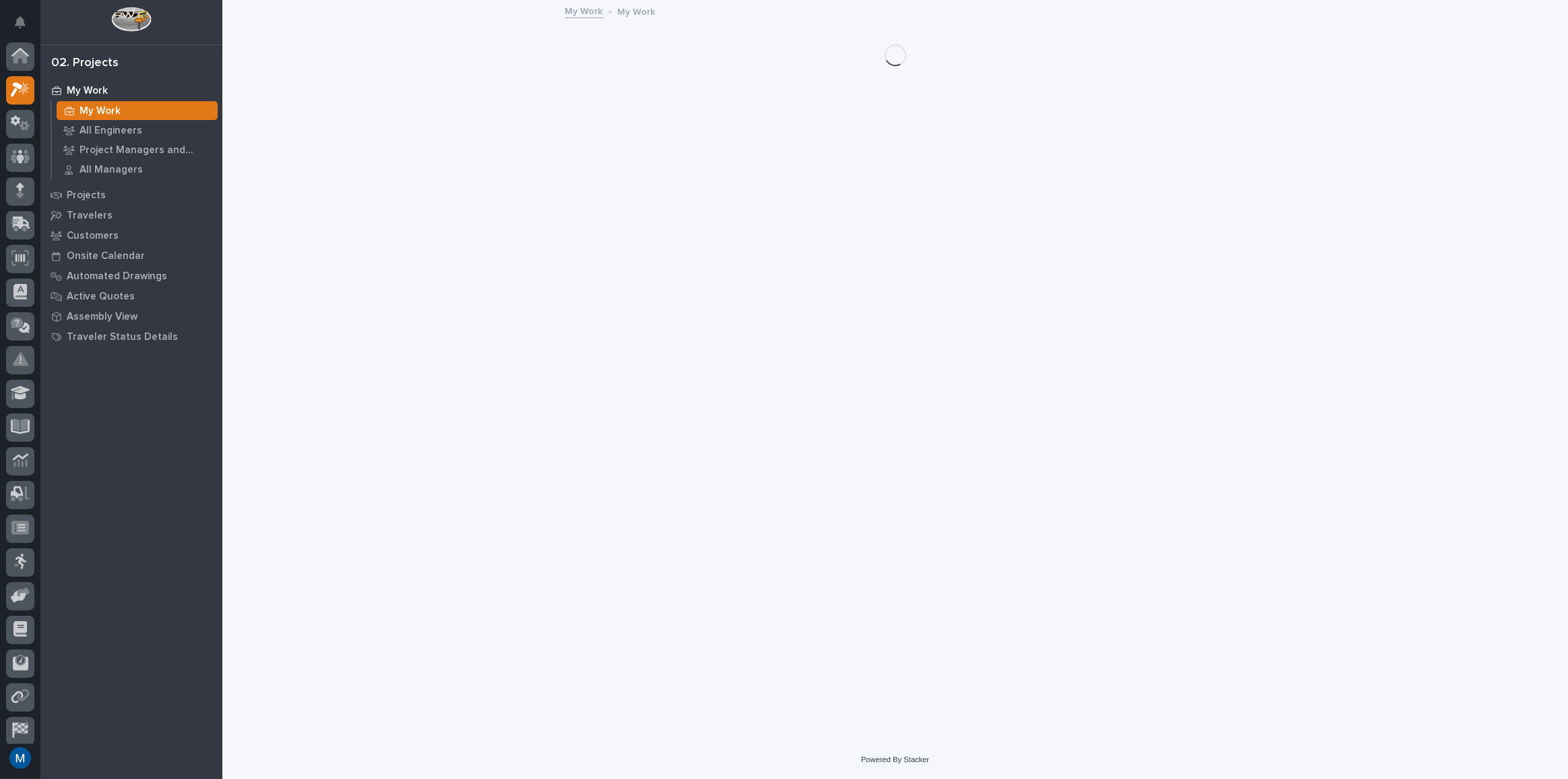
scroll to position [34, 0]
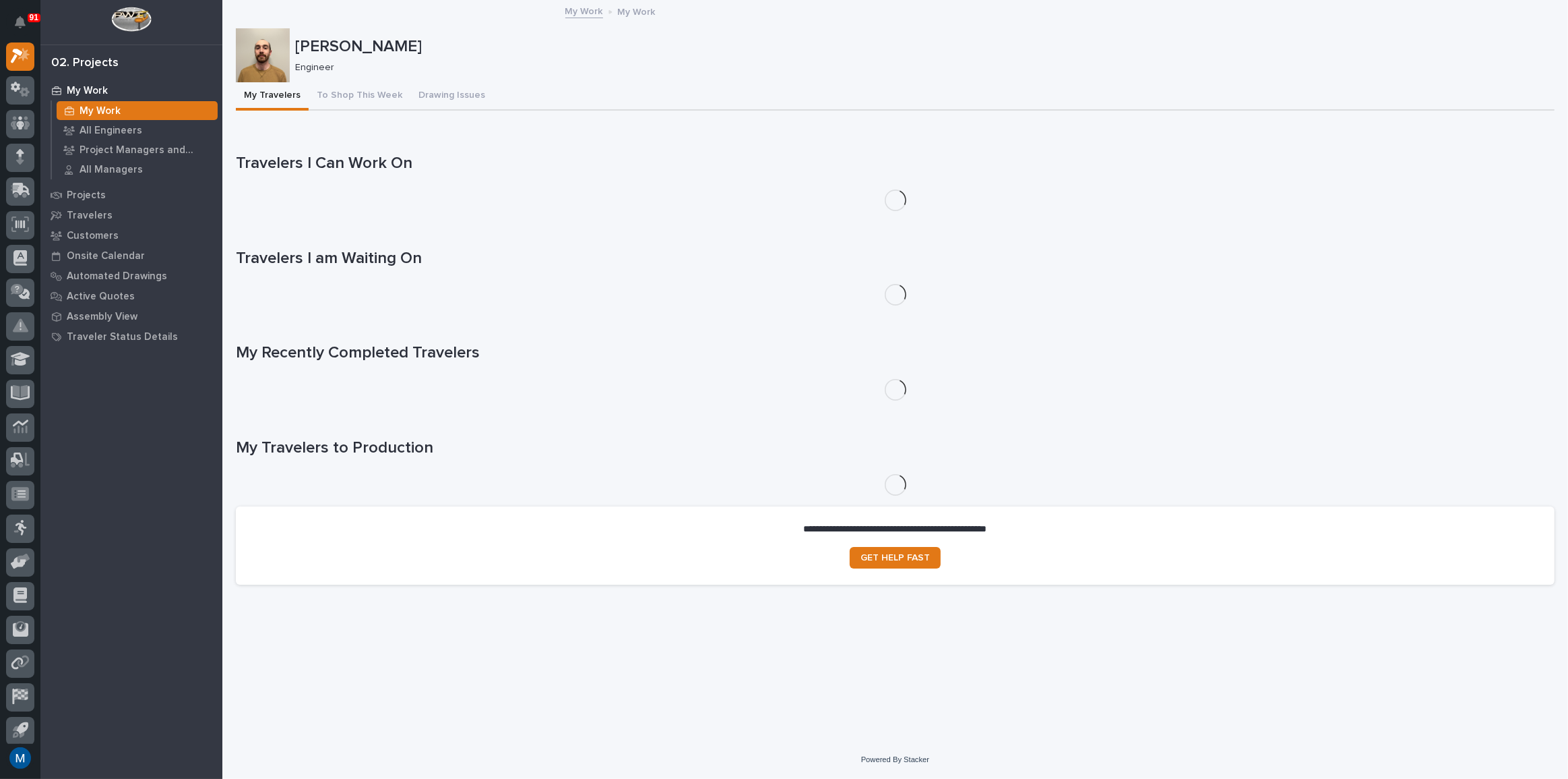
click at [88, 86] on p "My Work" at bounding box center [88, 91] width 41 height 13
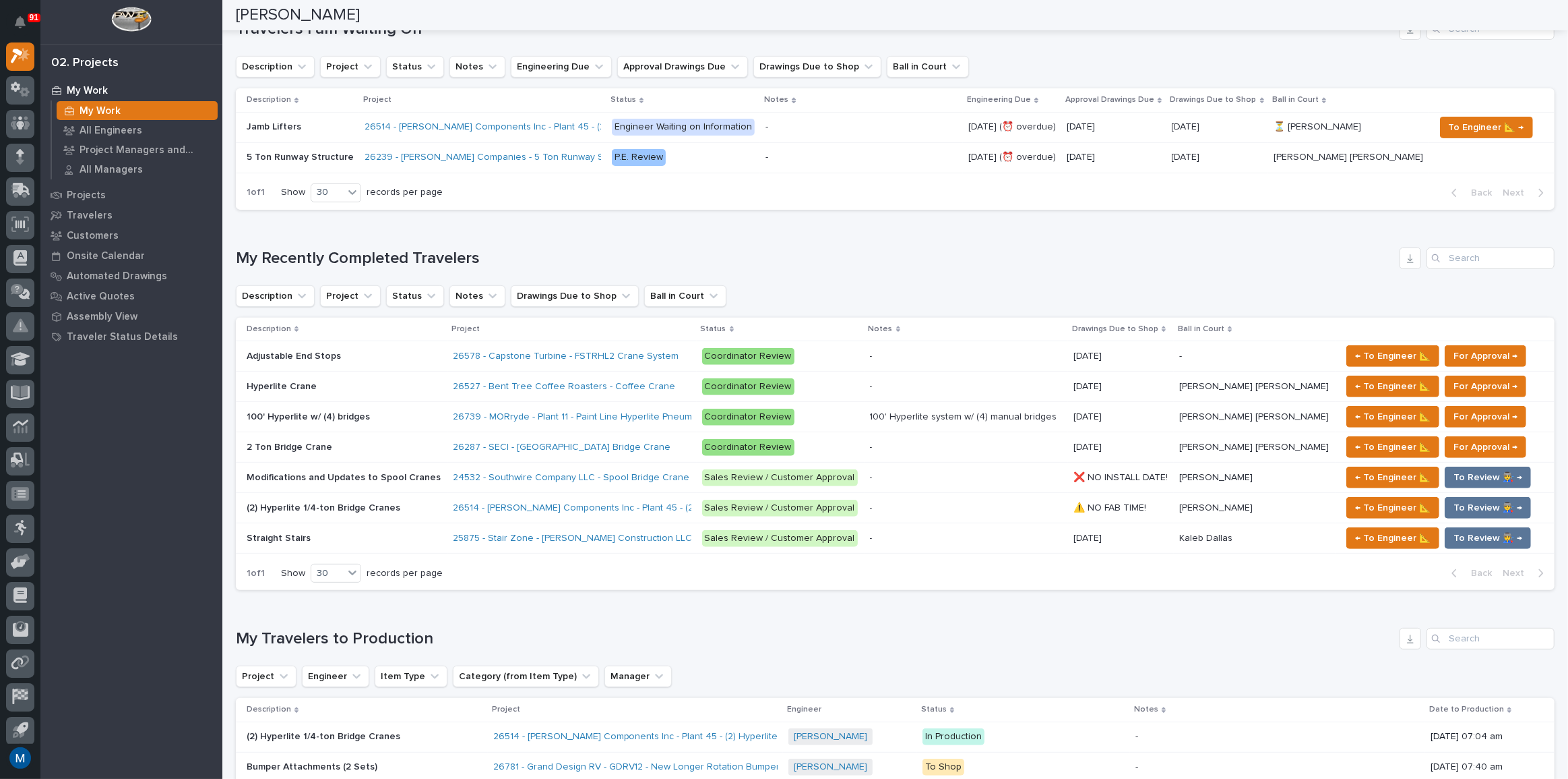
scroll to position [552, 0]
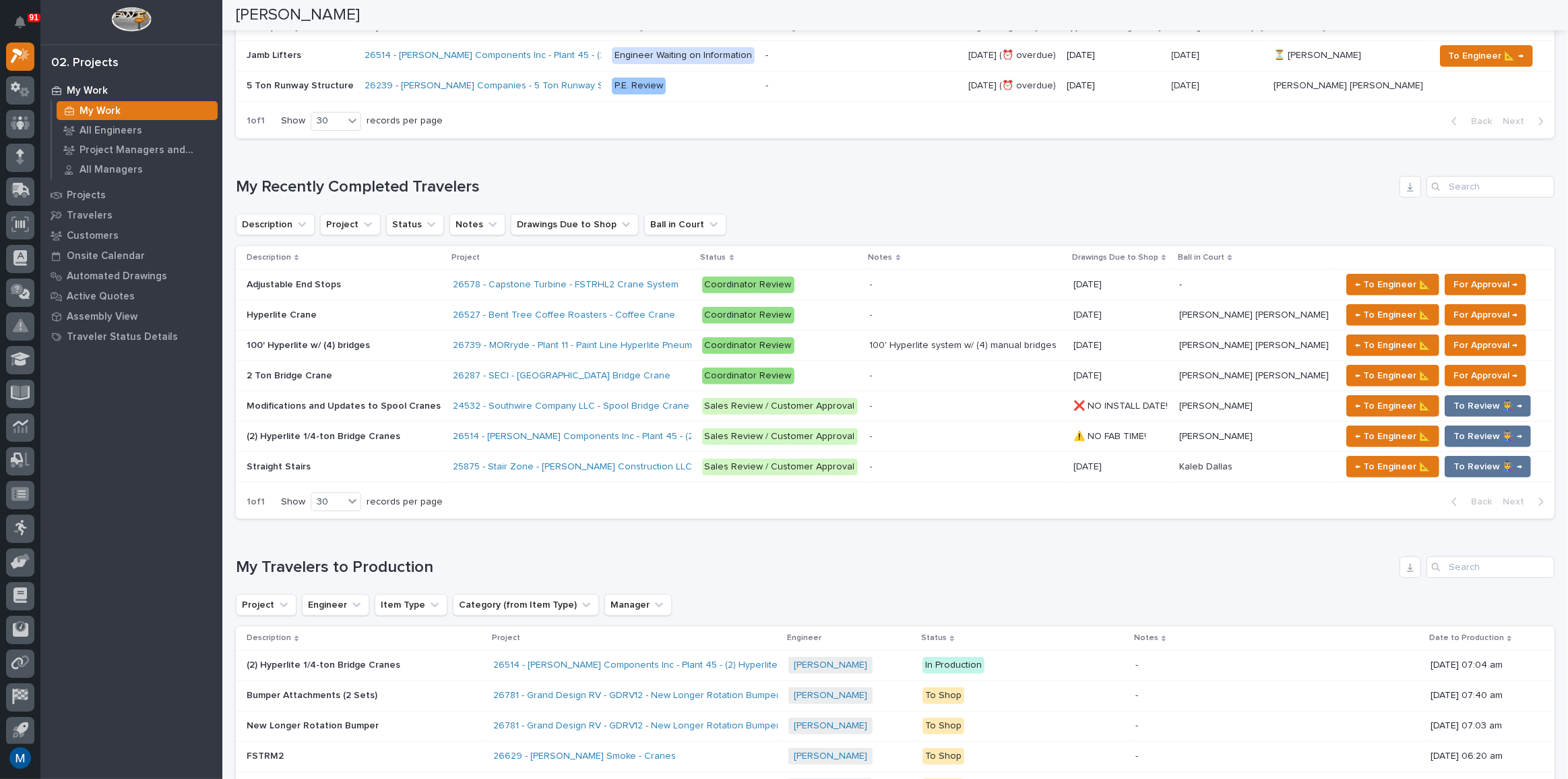
click at [391, 366] on div "2 Ton Bridge Crane 2 Ton Bridge Crane" at bounding box center [344, 376] width 196 height 22
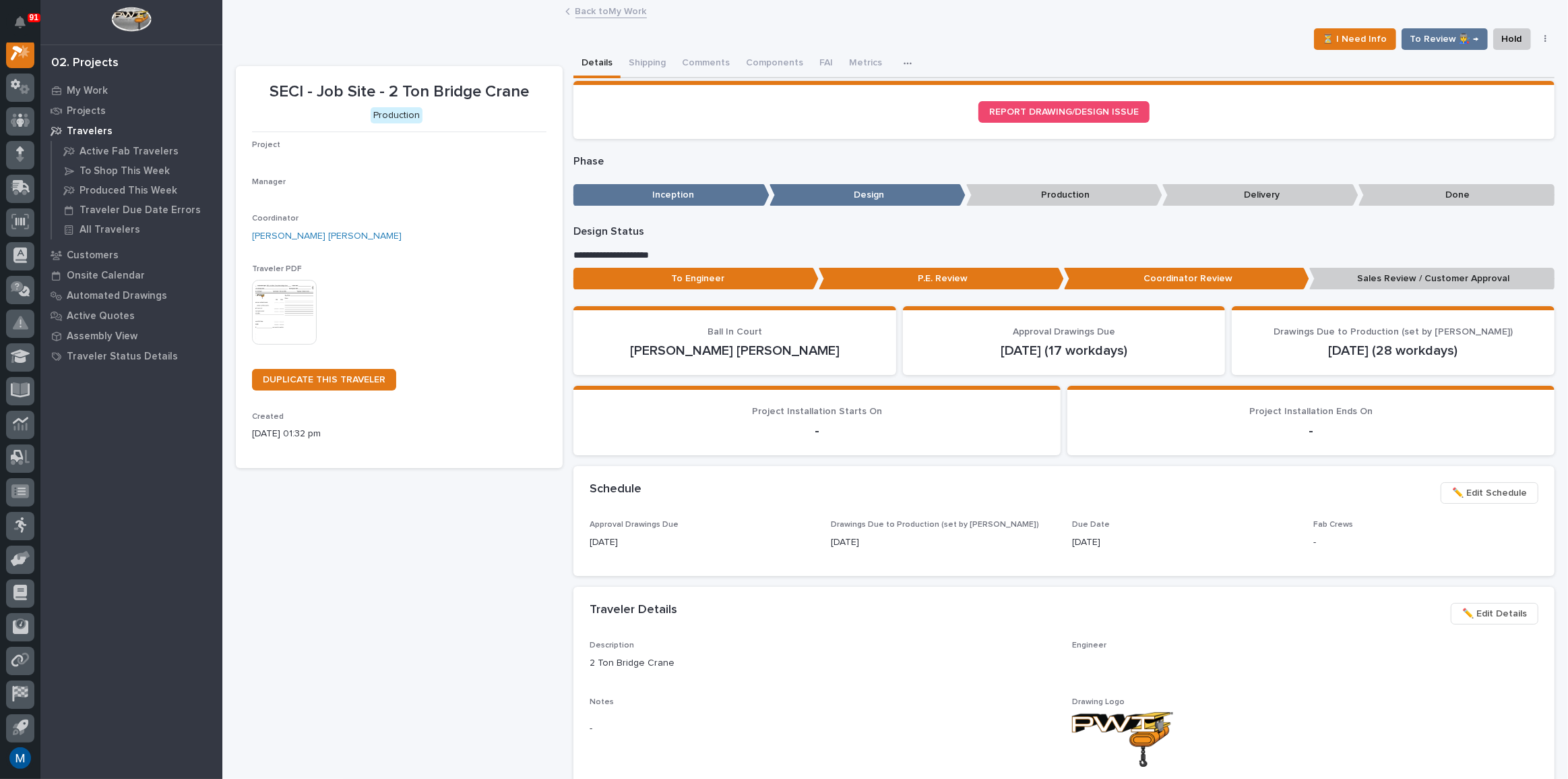
scroll to position [34, 0]
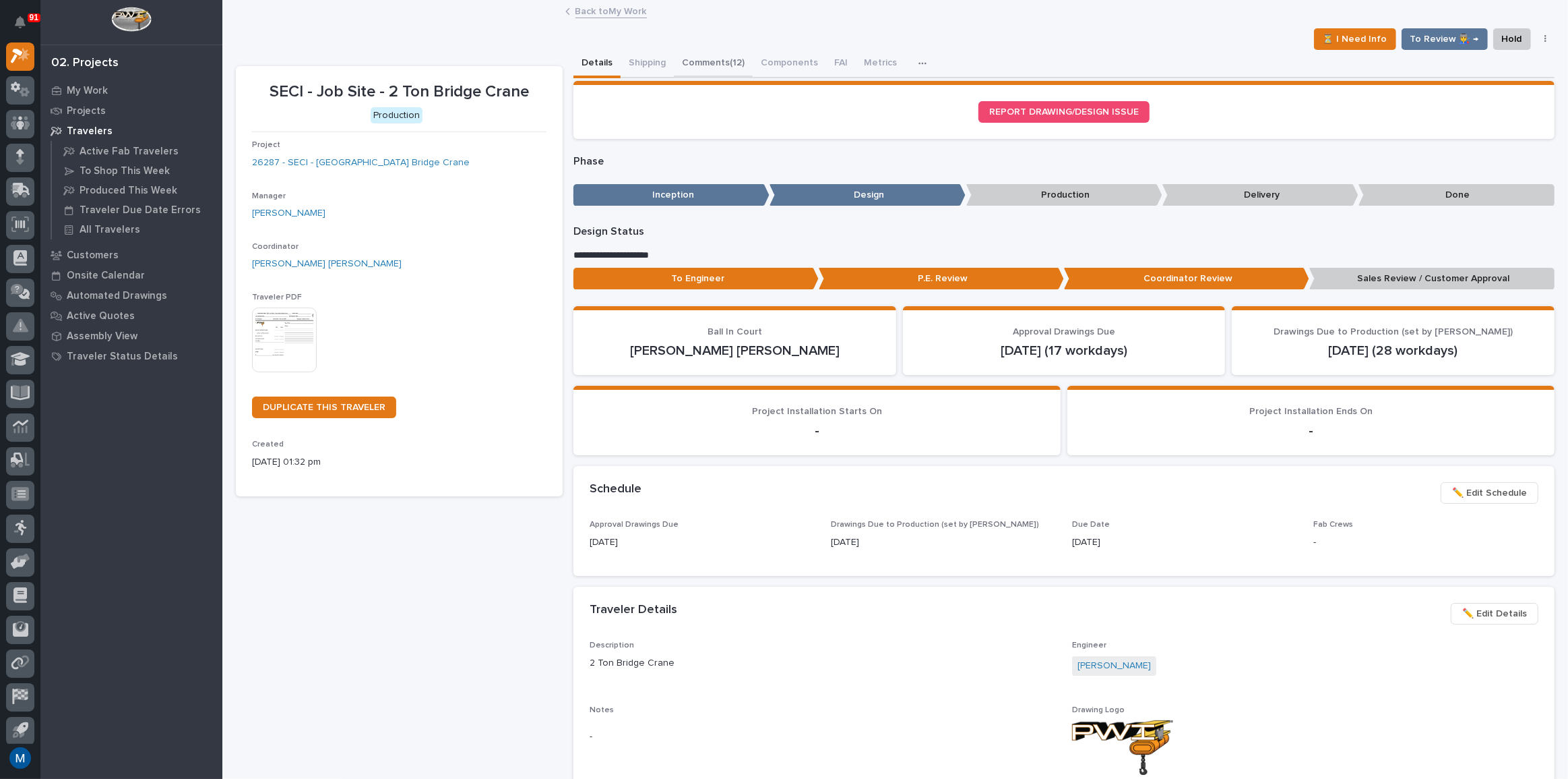
click at [717, 56] on button "Comments (12)" at bounding box center [713, 64] width 79 height 29
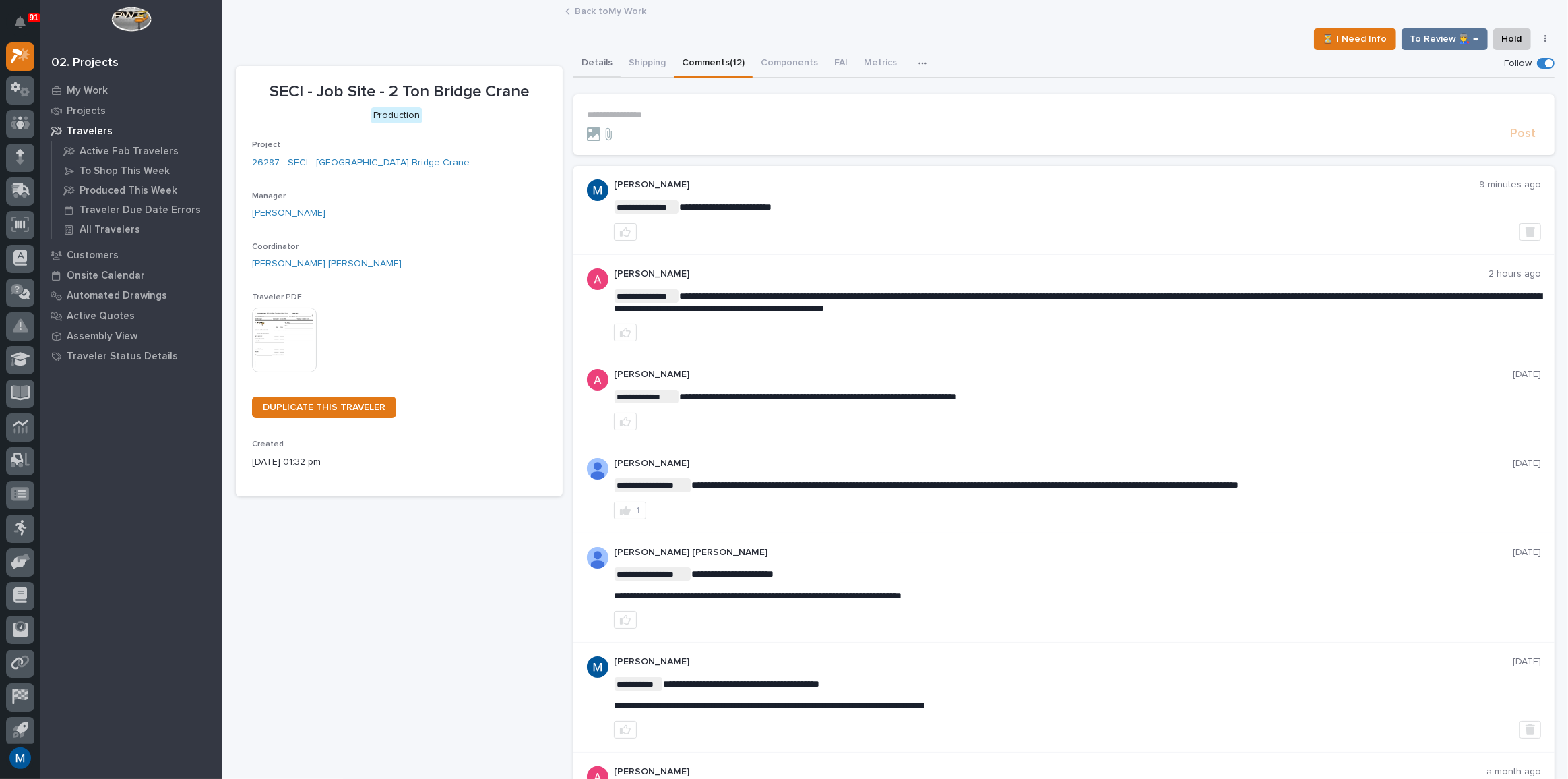
click at [587, 73] on button "Details" at bounding box center [597, 64] width 47 height 29
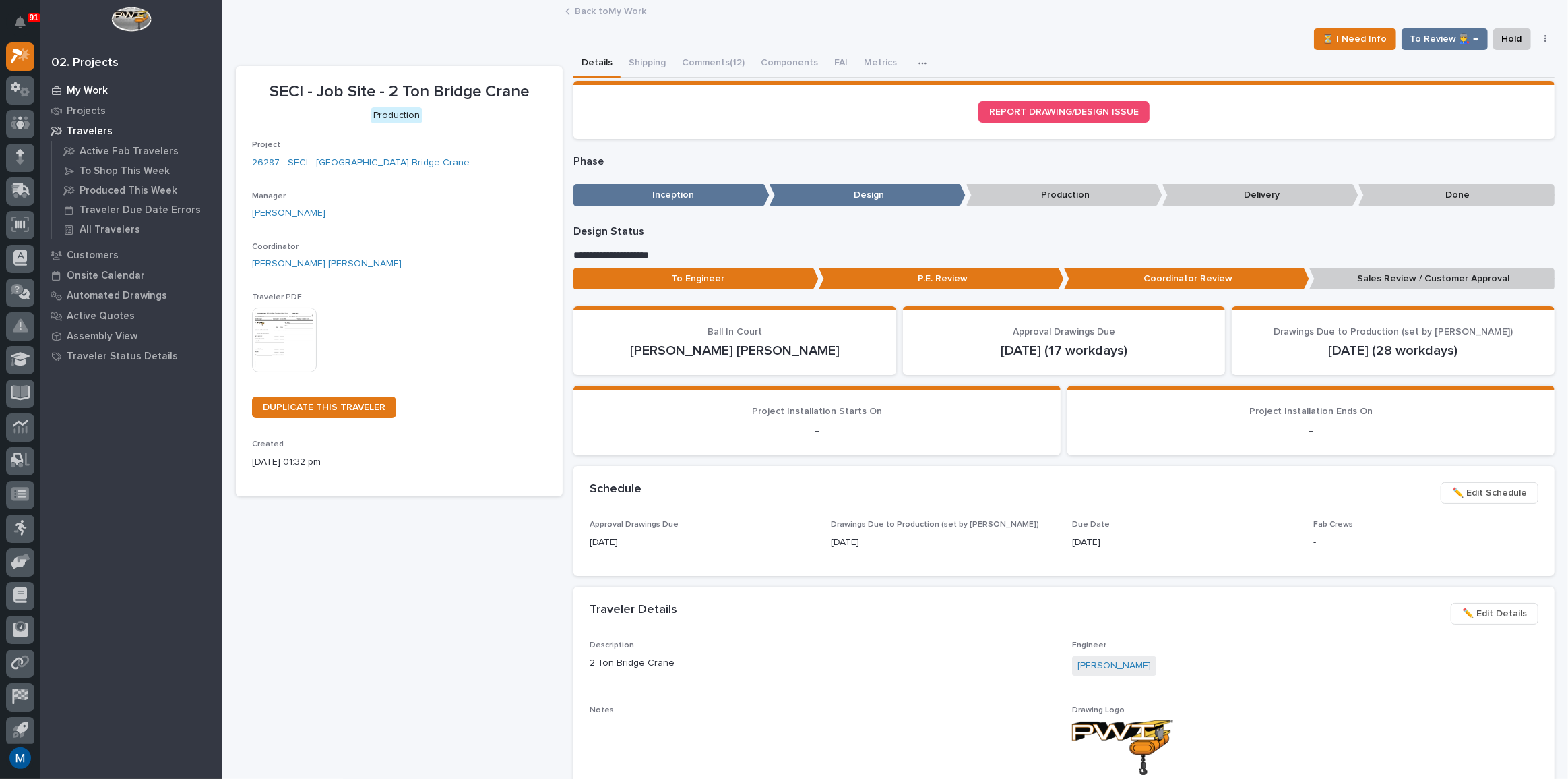
click at [92, 87] on p "My Work" at bounding box center [88, 91] width 41 height 13
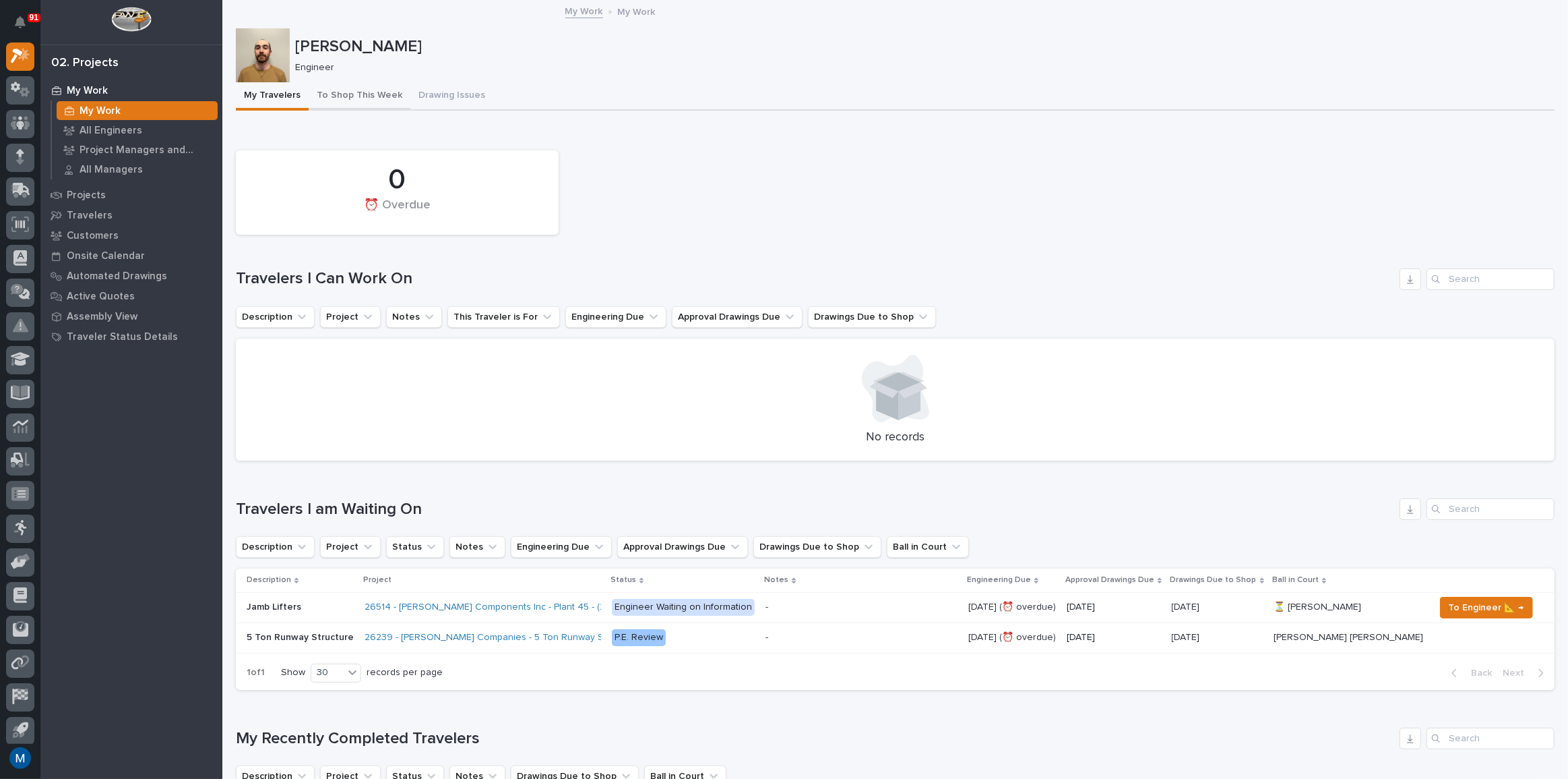
click at [340, 95] on button "To Shop This Week" at bounding box center [359, 97] width 102 height 29
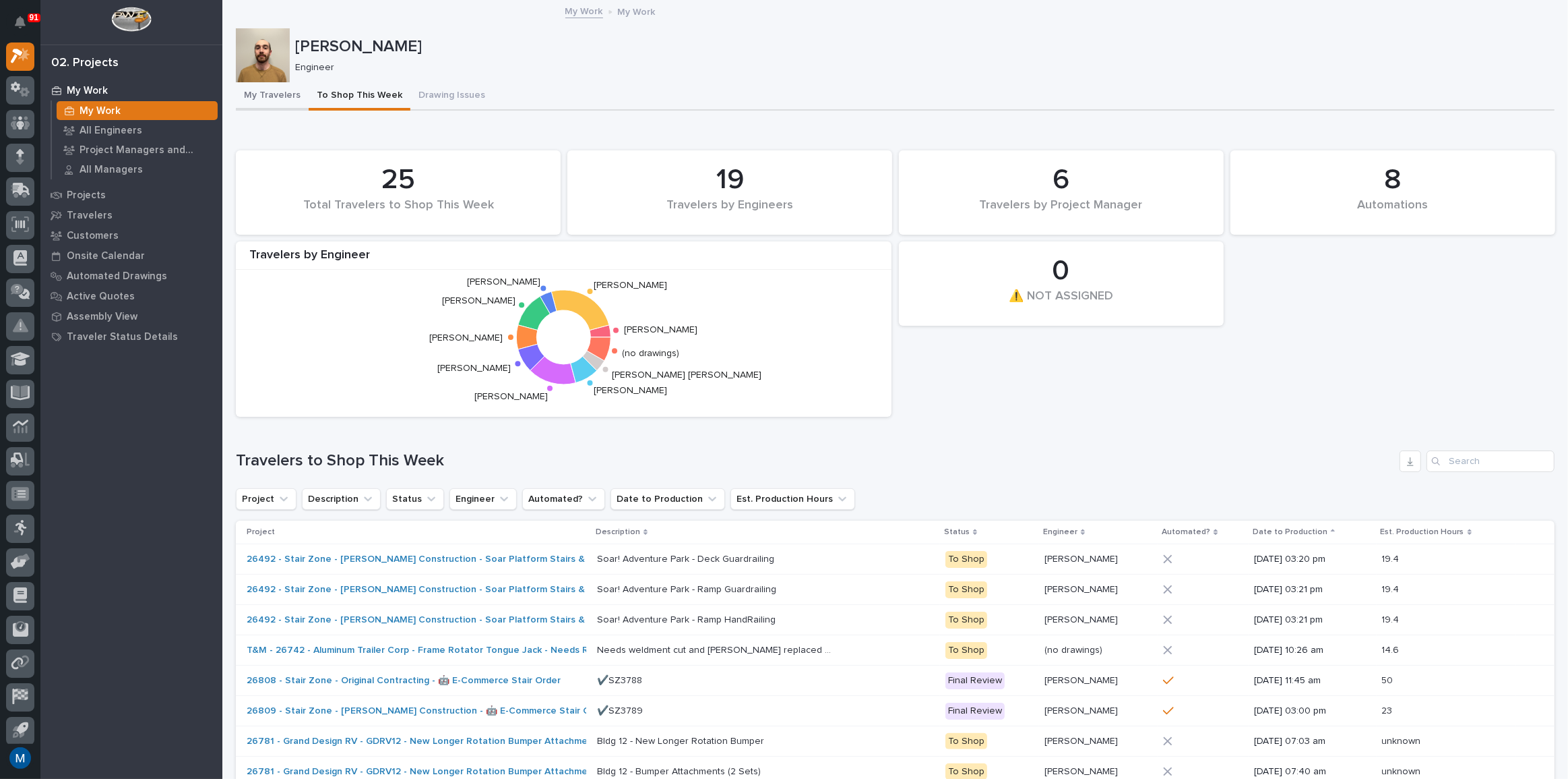
click at [273, 101] on button "My Travelers" at bounding box center [272, 97] width 72 height 29
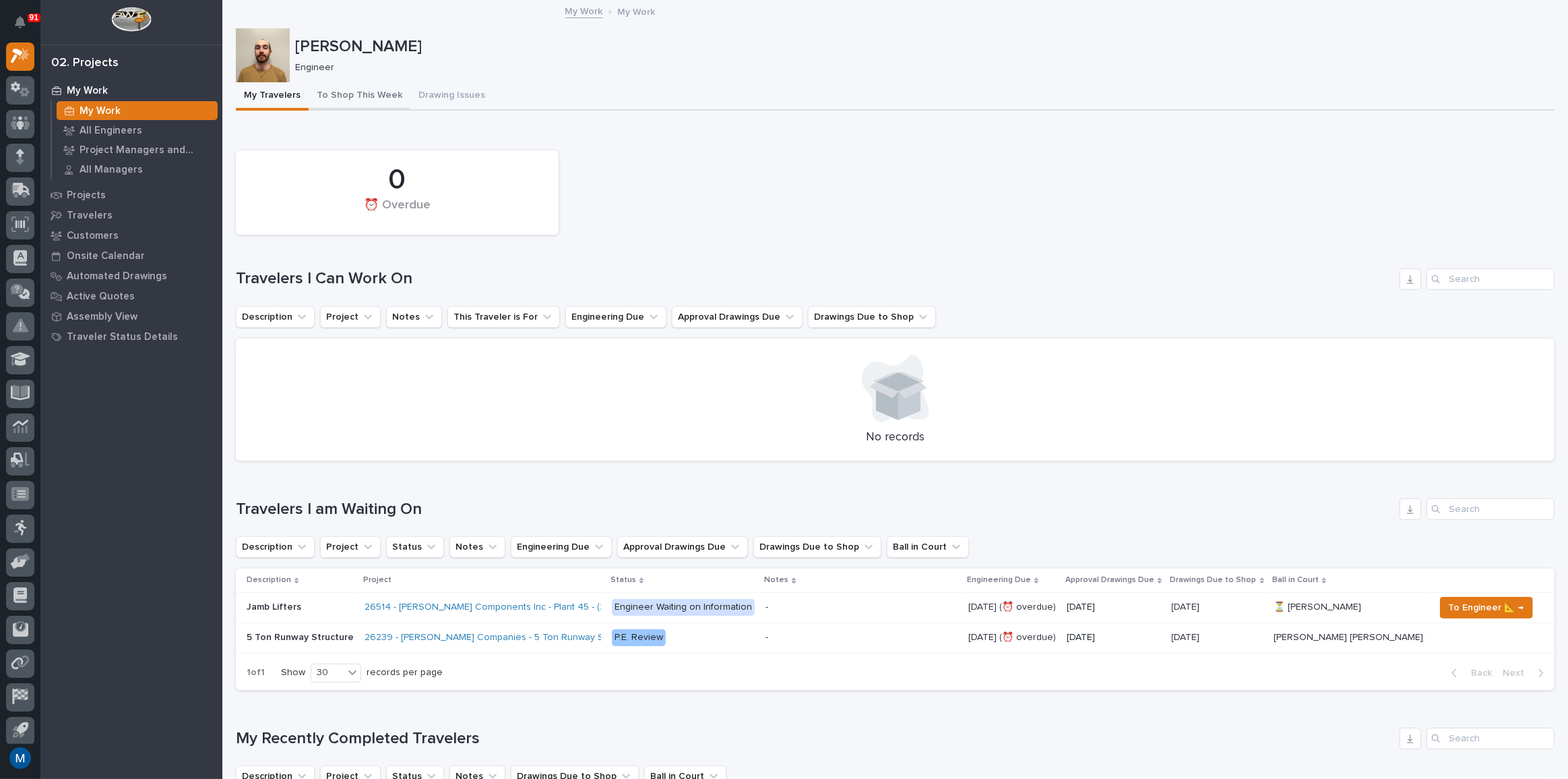
click at [390, 90] on button "To Shop This Week" at bounding box center [359, 97] width 102 height 29
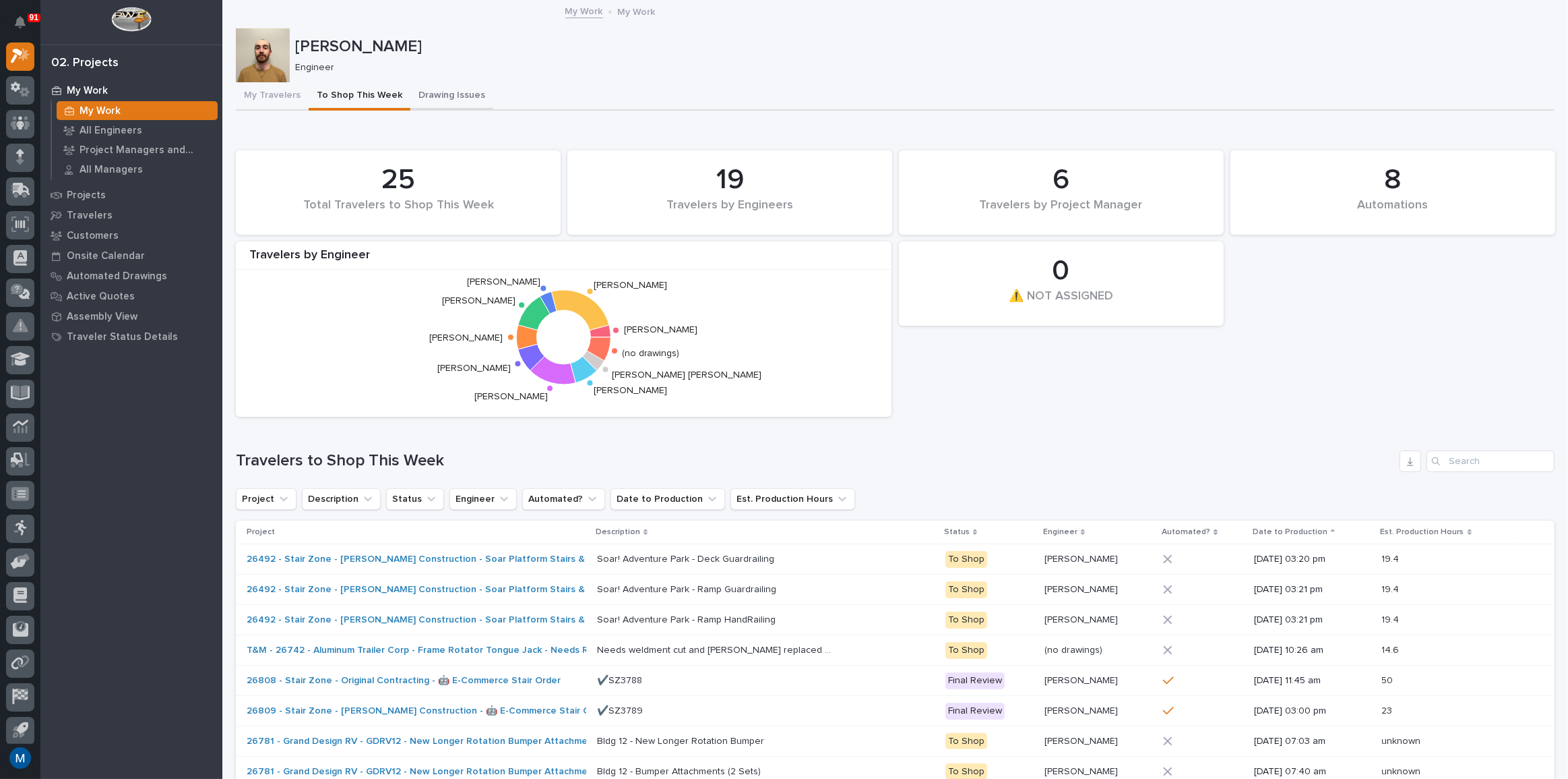
click at [410, 90] on button "Drawing Issues" at bounding box center [451, 97] width 83 height 29
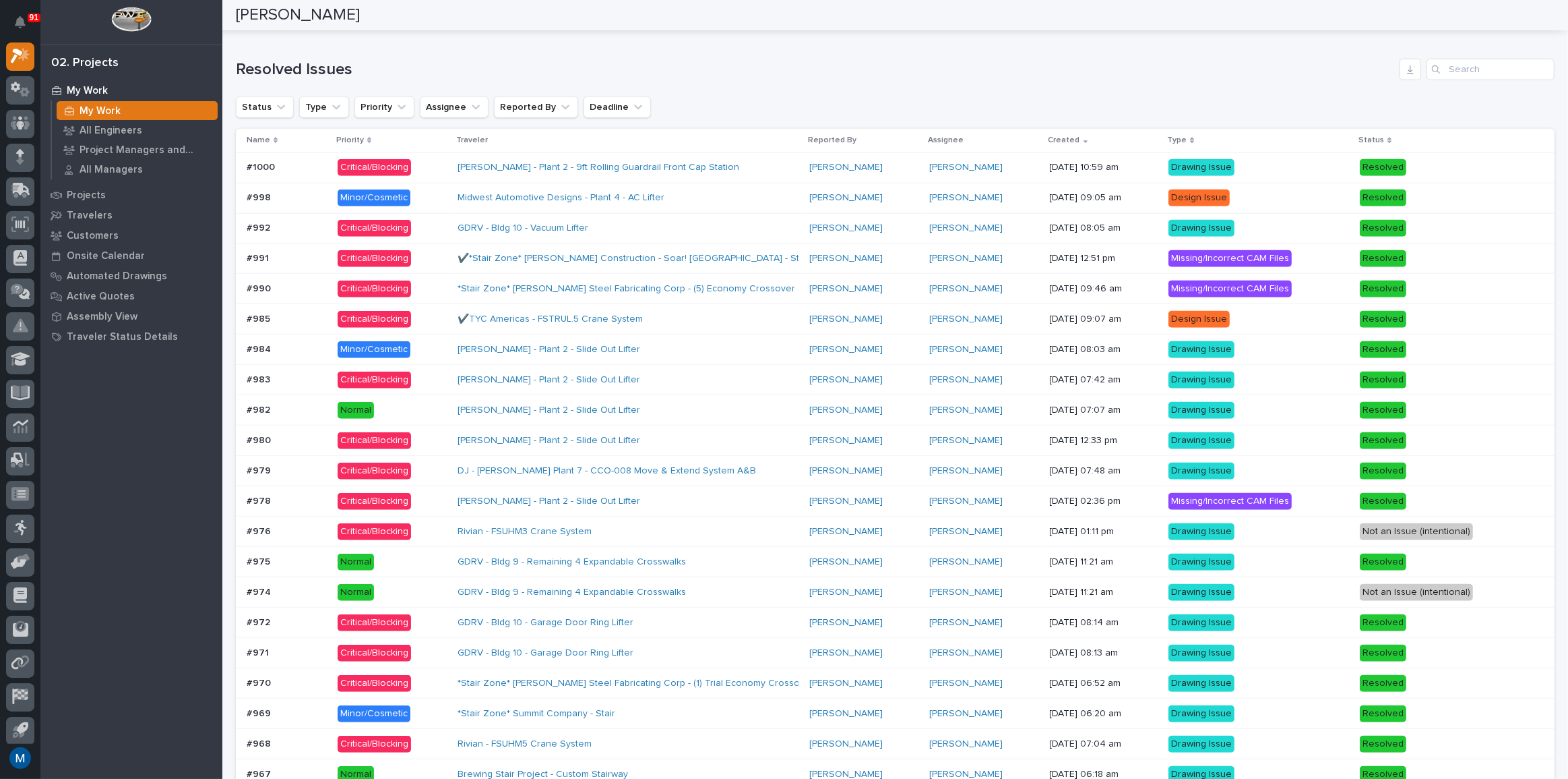
scroll to position [1042, 0]
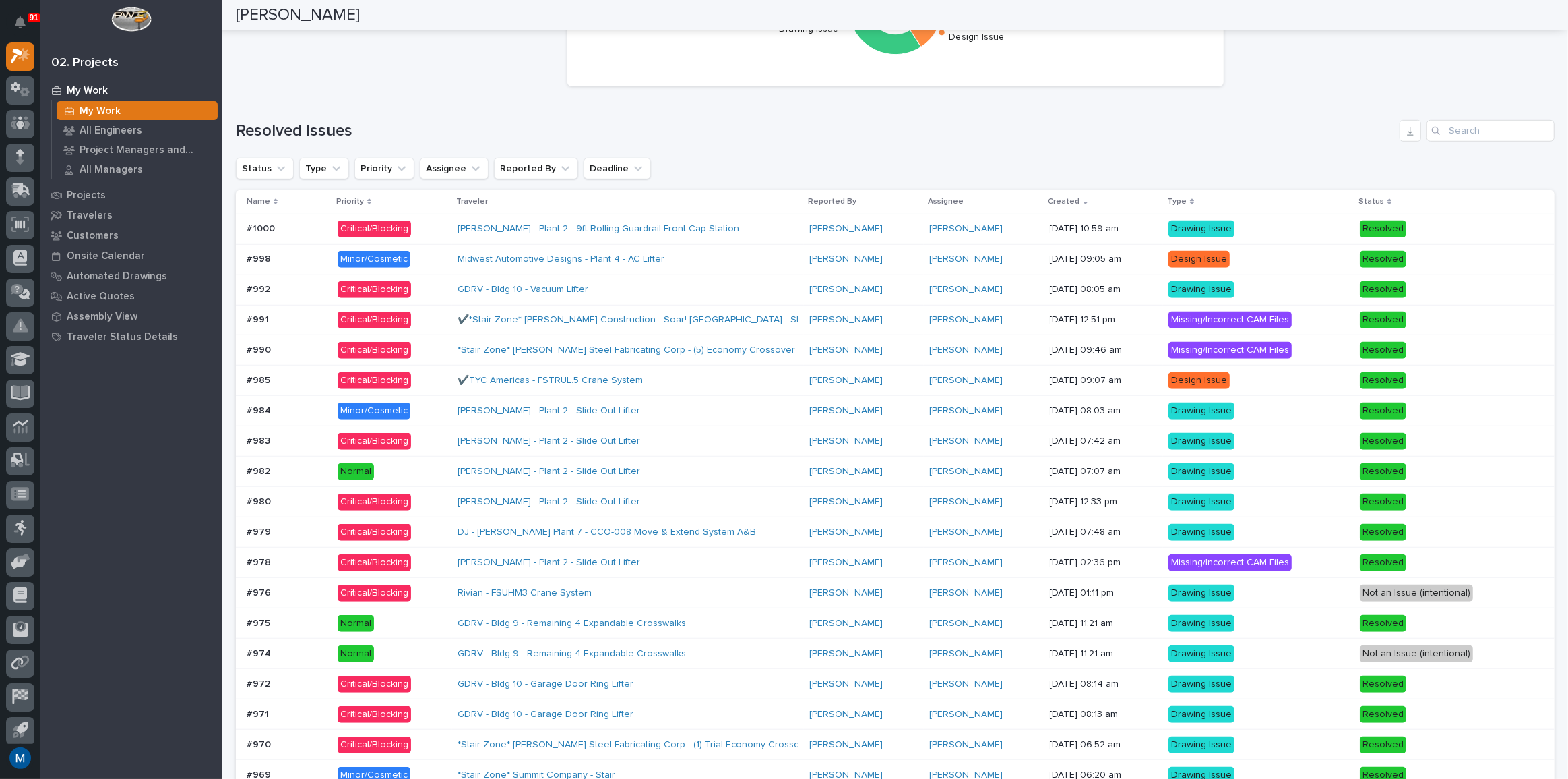
click at [708, 141] on div "Issue Types Standard Product Additional Info Missing/Incorrect CAM Files Incorr…" at bounding box center [895, 532] width 1319 height 1257
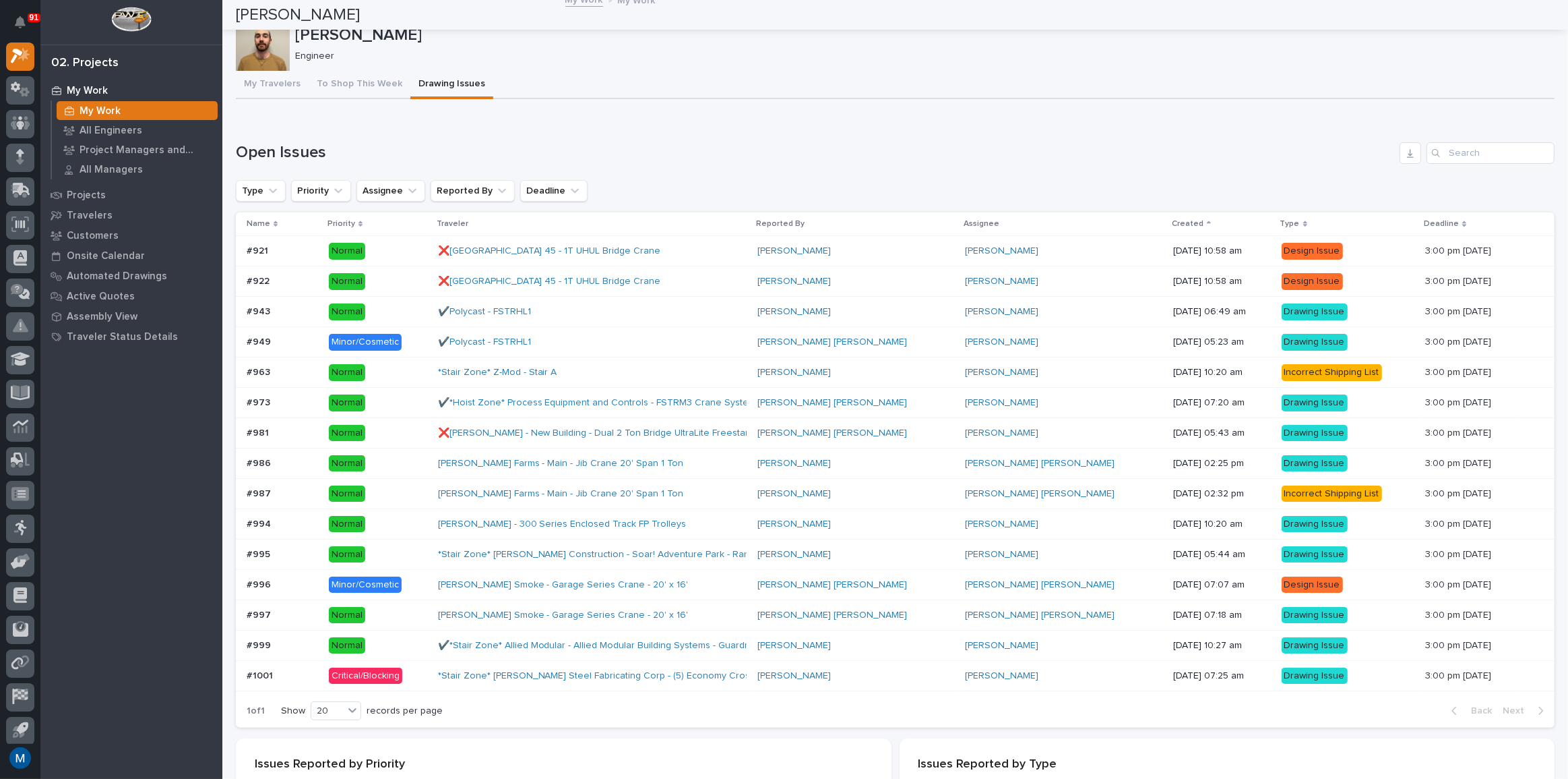
scroll to position [0, 0]
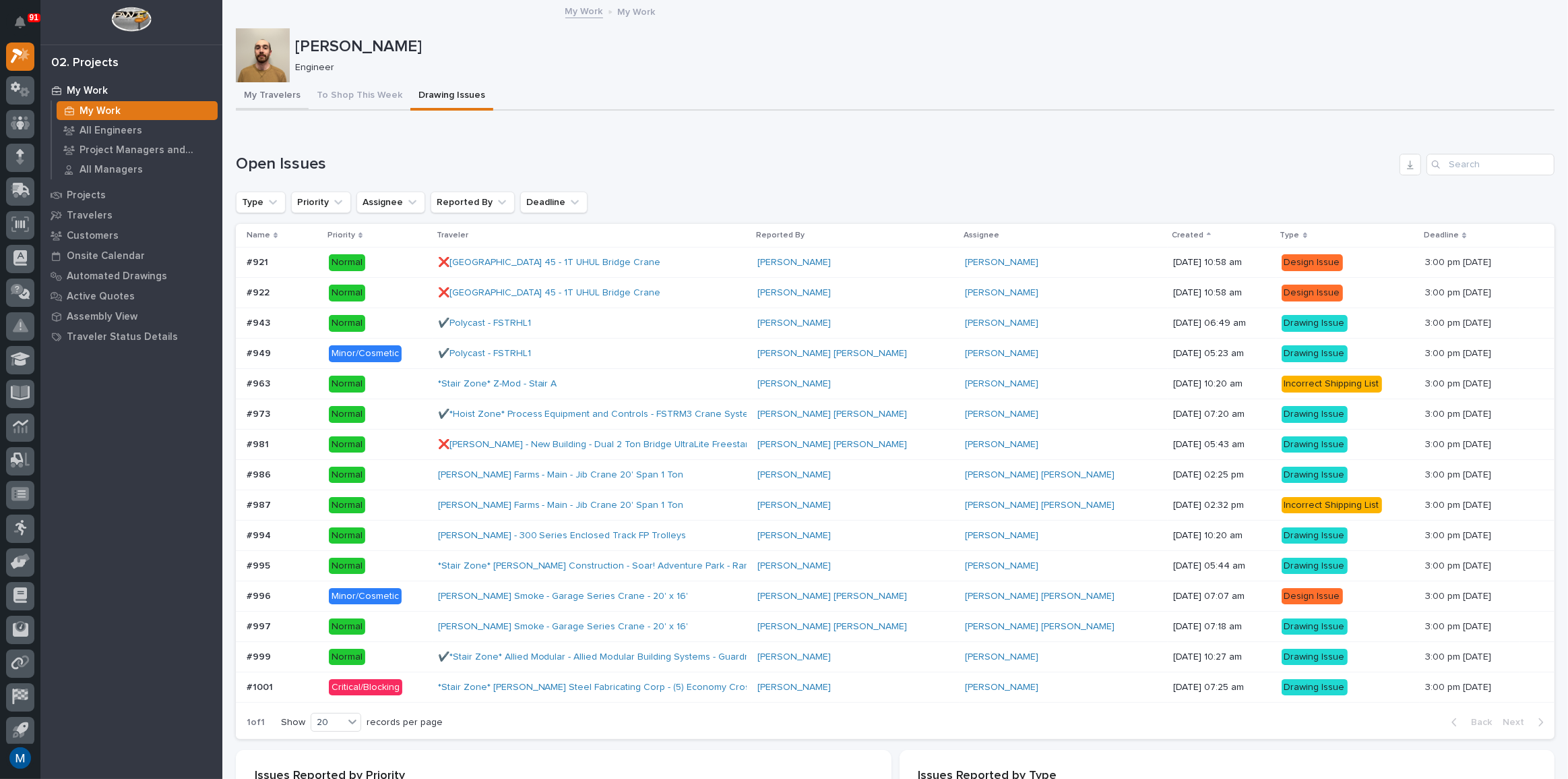
drag, startPoint x: 259, startPoint y: 97, endPoint x: 597, endPoint y: 101, distance: 338.0
click at [259, 97] on button "My Travelers" at bounding box center [272, 97] width 72 height 29
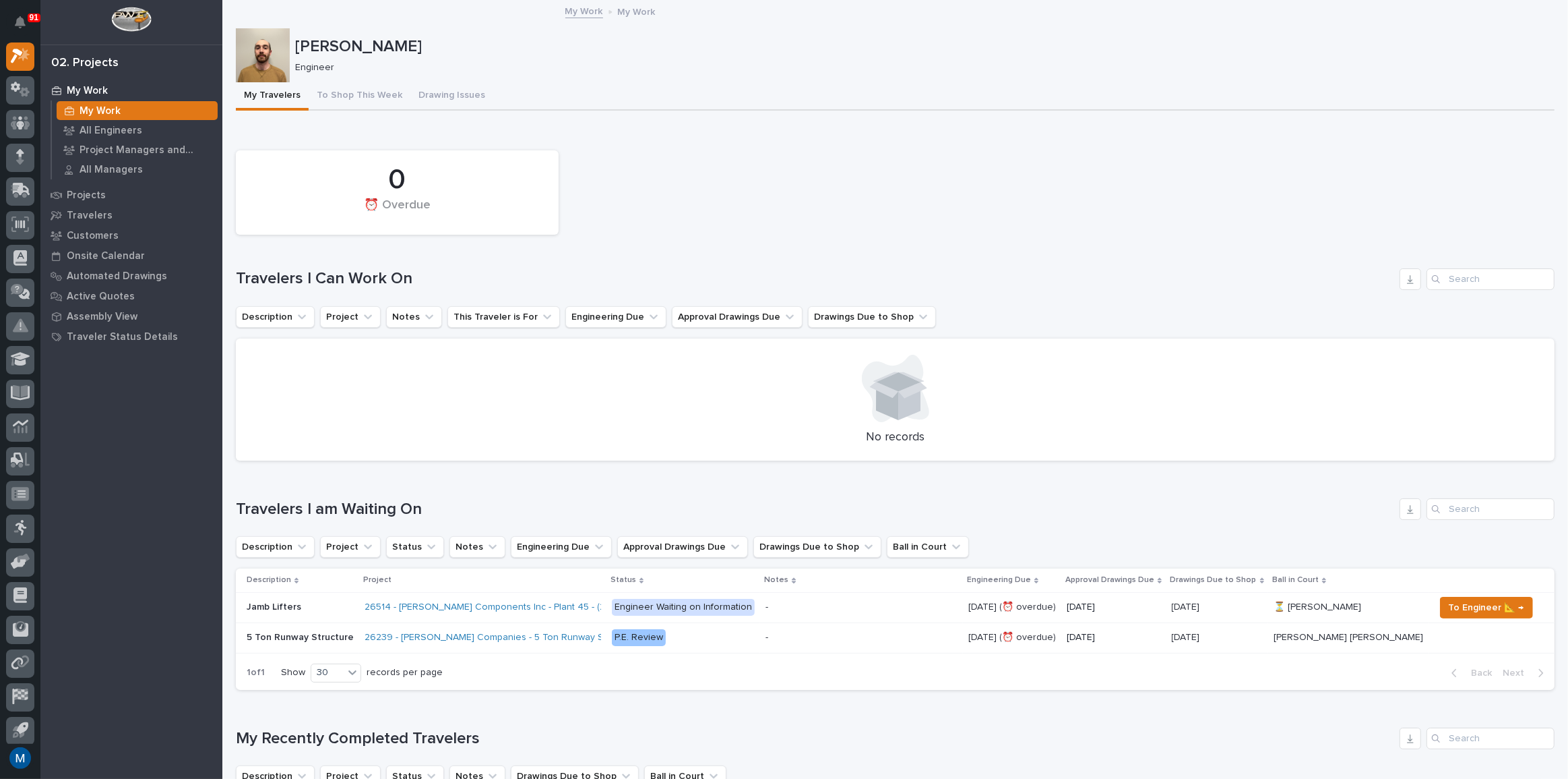
click at [1009, 227] on div "0 ⏰ Overdue" at bounding box center [895, 192] width 1332 height 97
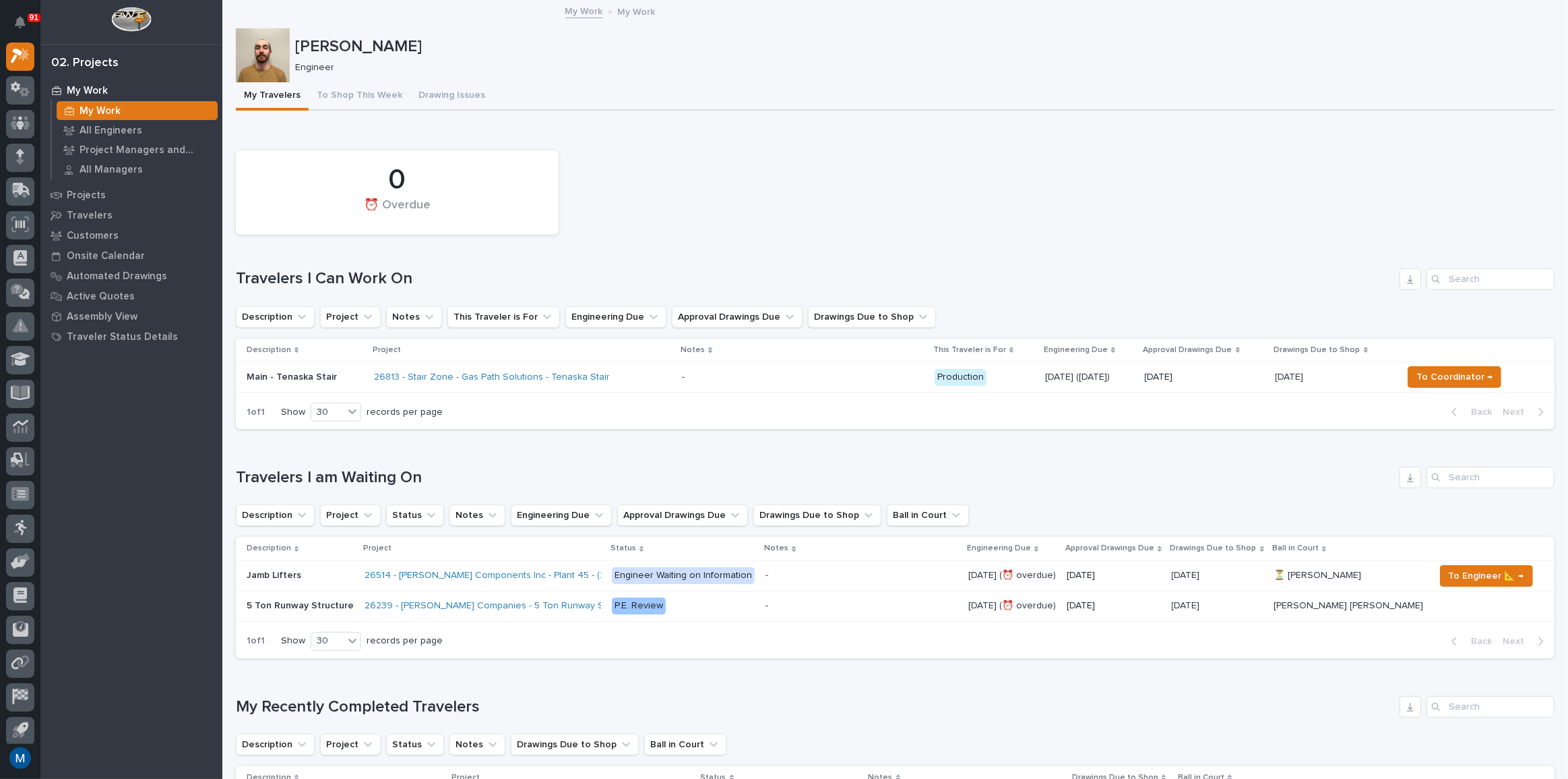
click at [750, 284] on h1 "Travelers I Can Work On" at bounding box center [815, 279] width 1159 height 20
click at [721, 385] on div "- -" at bounding box center [803, 377] width 242 height 22
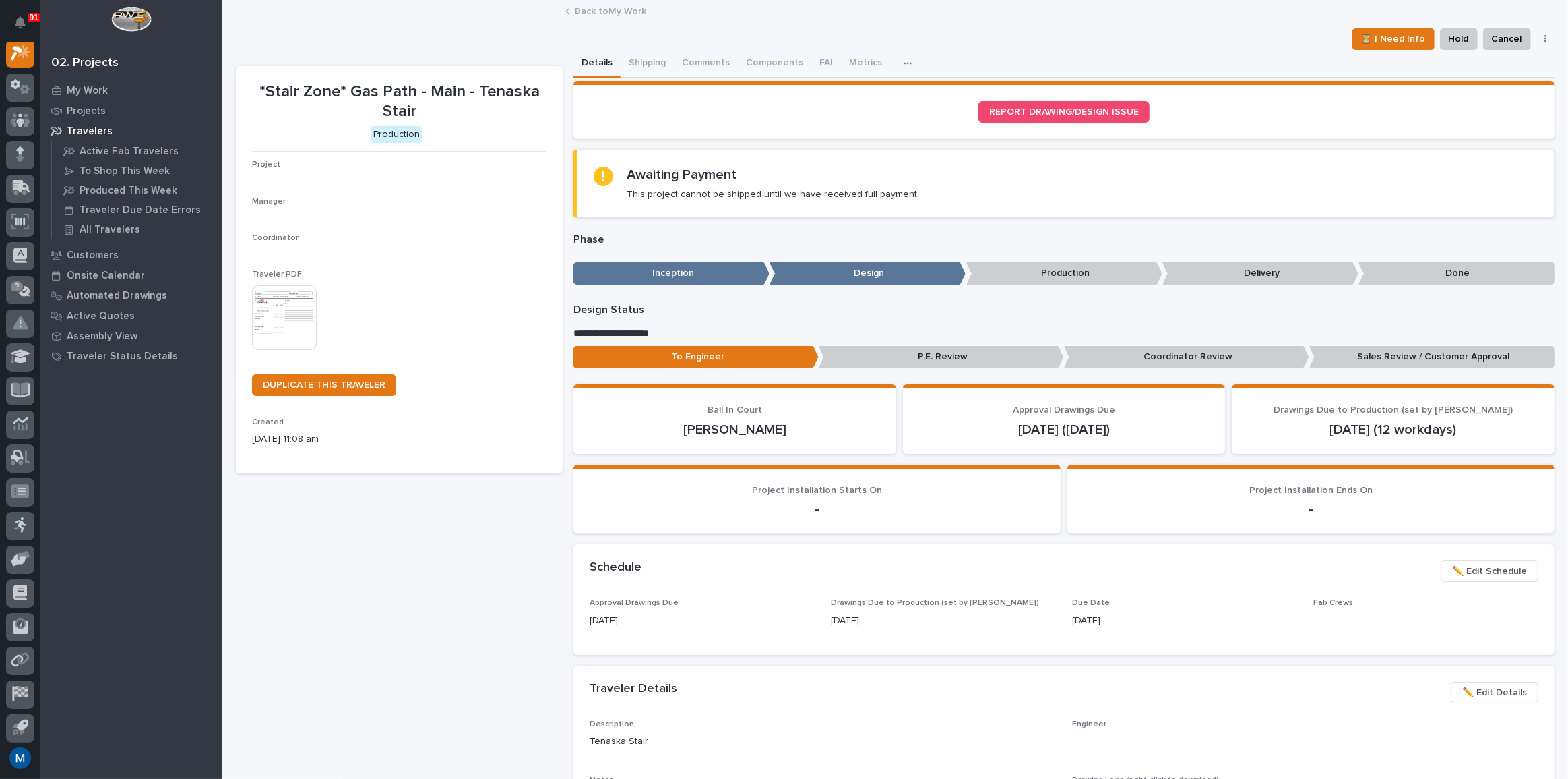
scroll to position [34, 0]
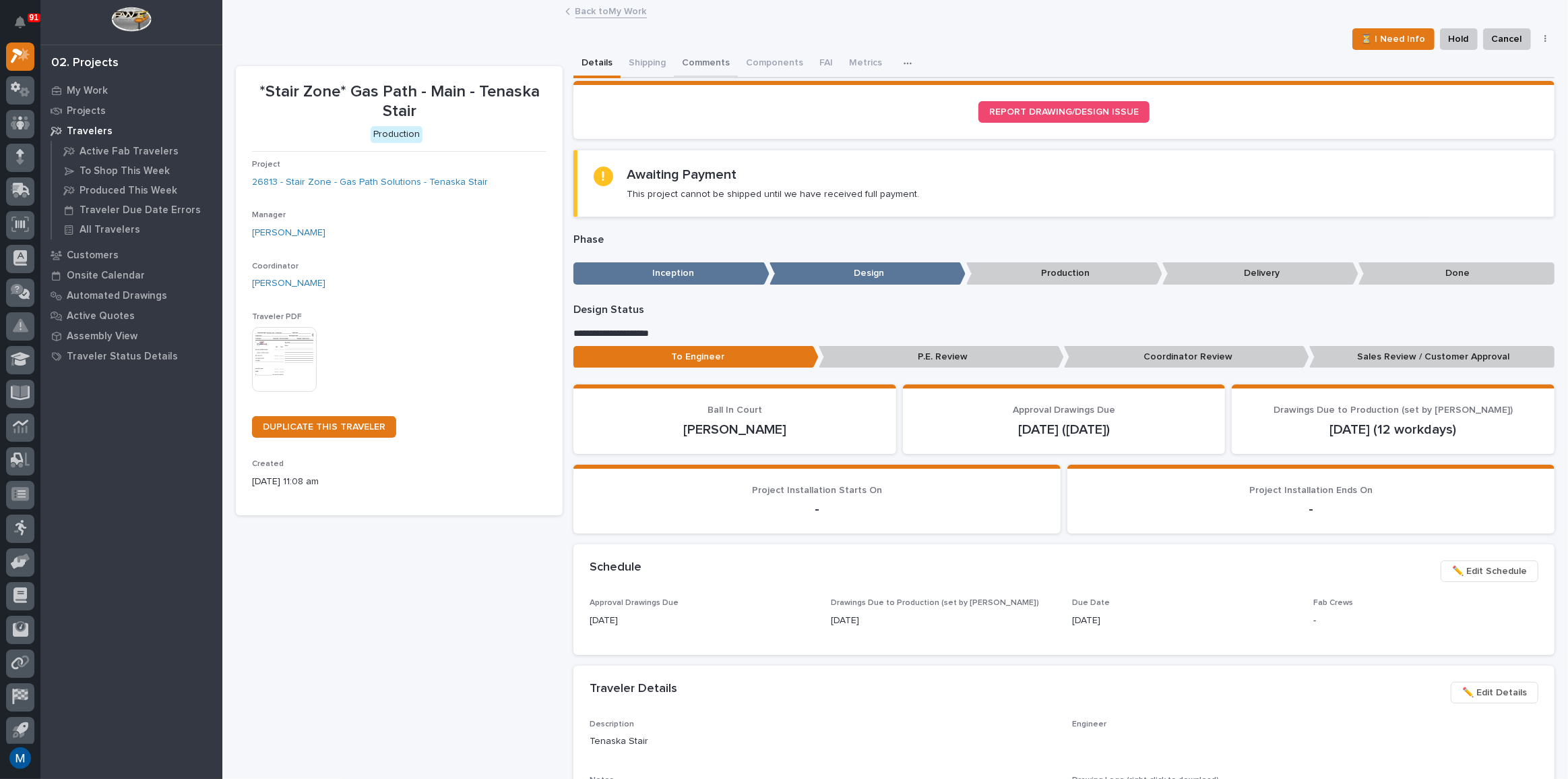
click at [683, 67] on button "Comments" at bounding box center [706, 64] width 64 height 29
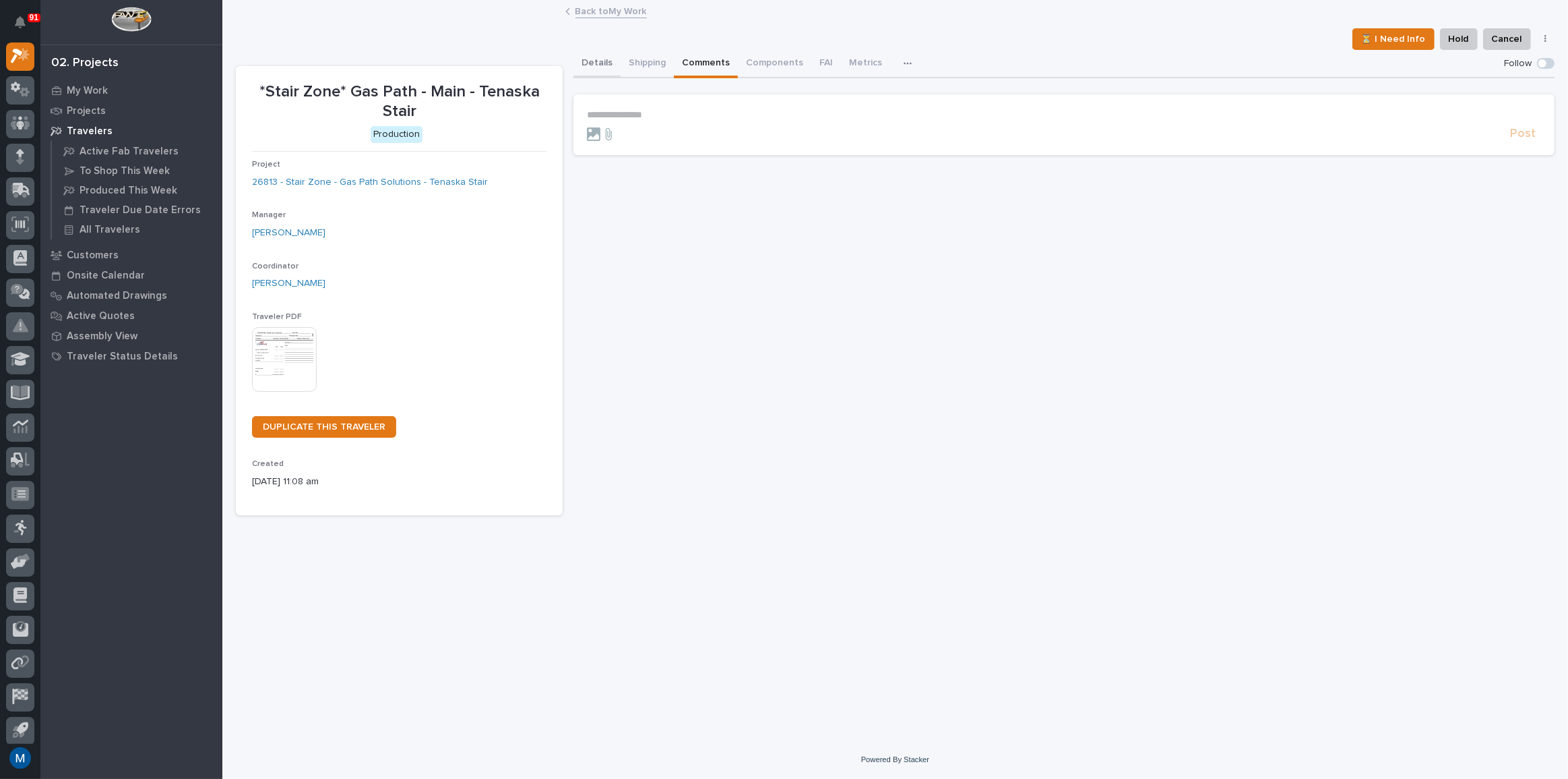
click at [584, 61] on button "Details" at bounding box center [597, 64] width 47 height 29
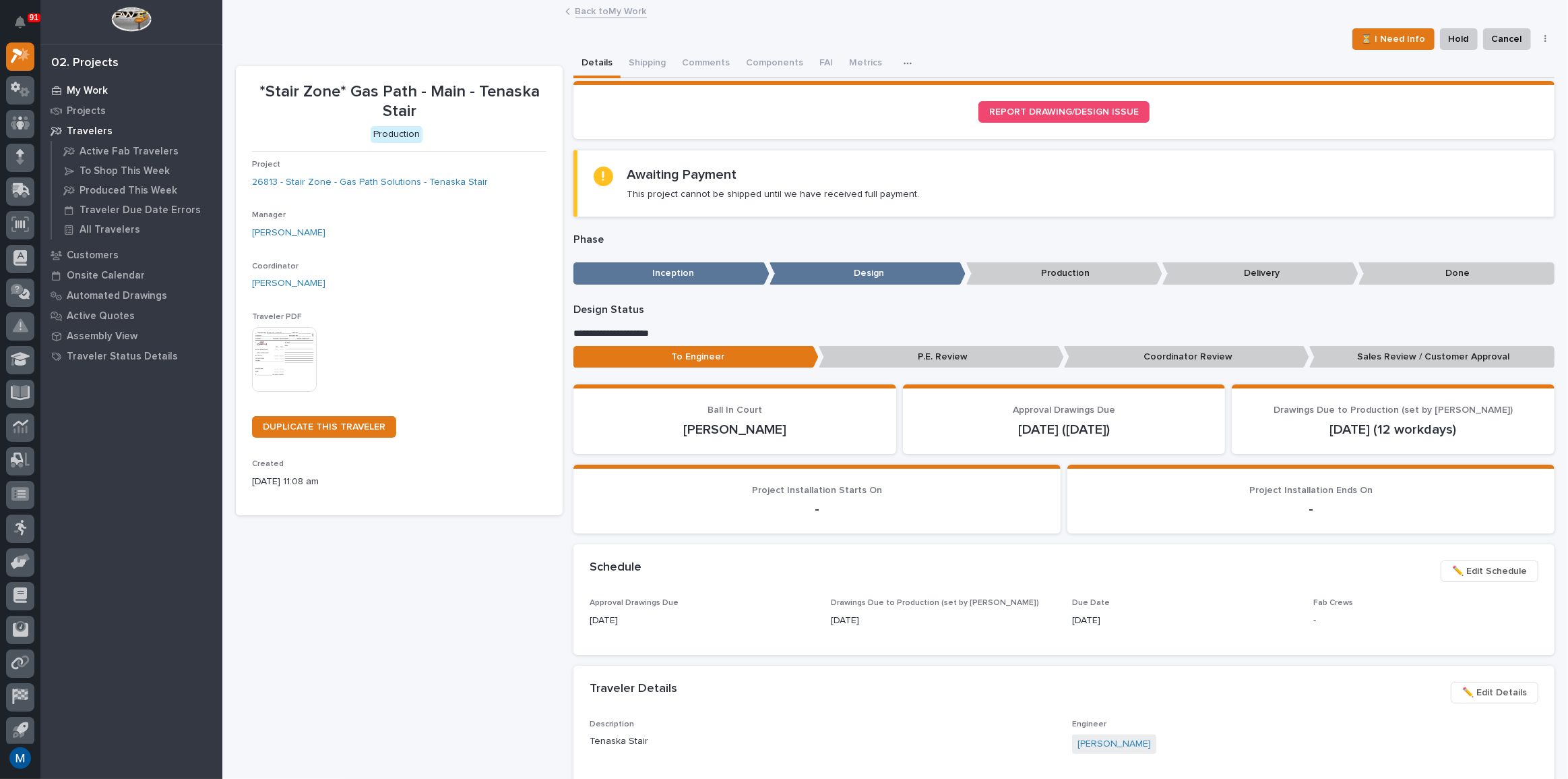
click at [54, 87] on icon at bounding box center [56, 91] width 10 height 10
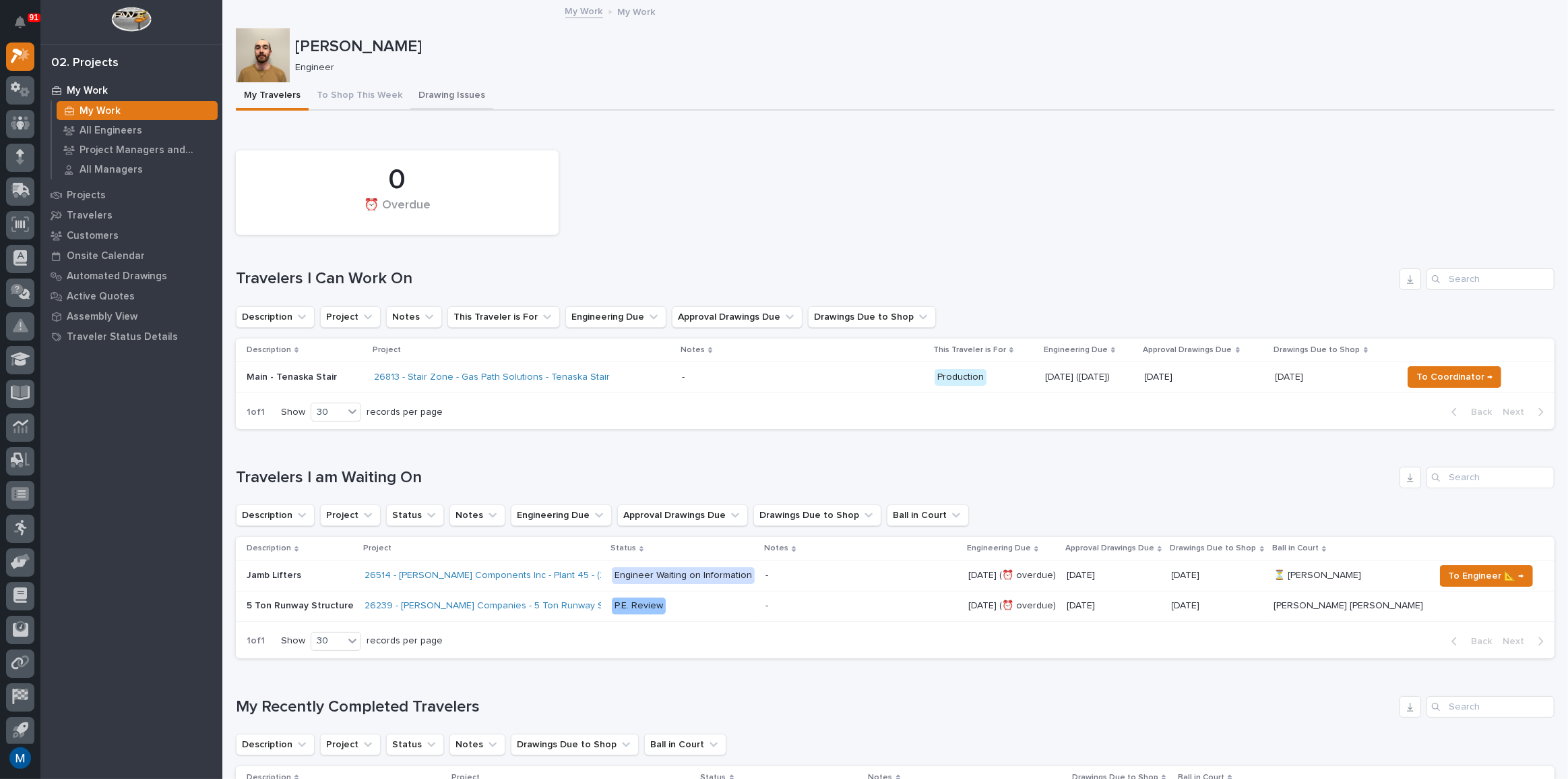
click at [425, 102] on button "Drawing Issues" at bounding box center [451, 97] width 83 height 29
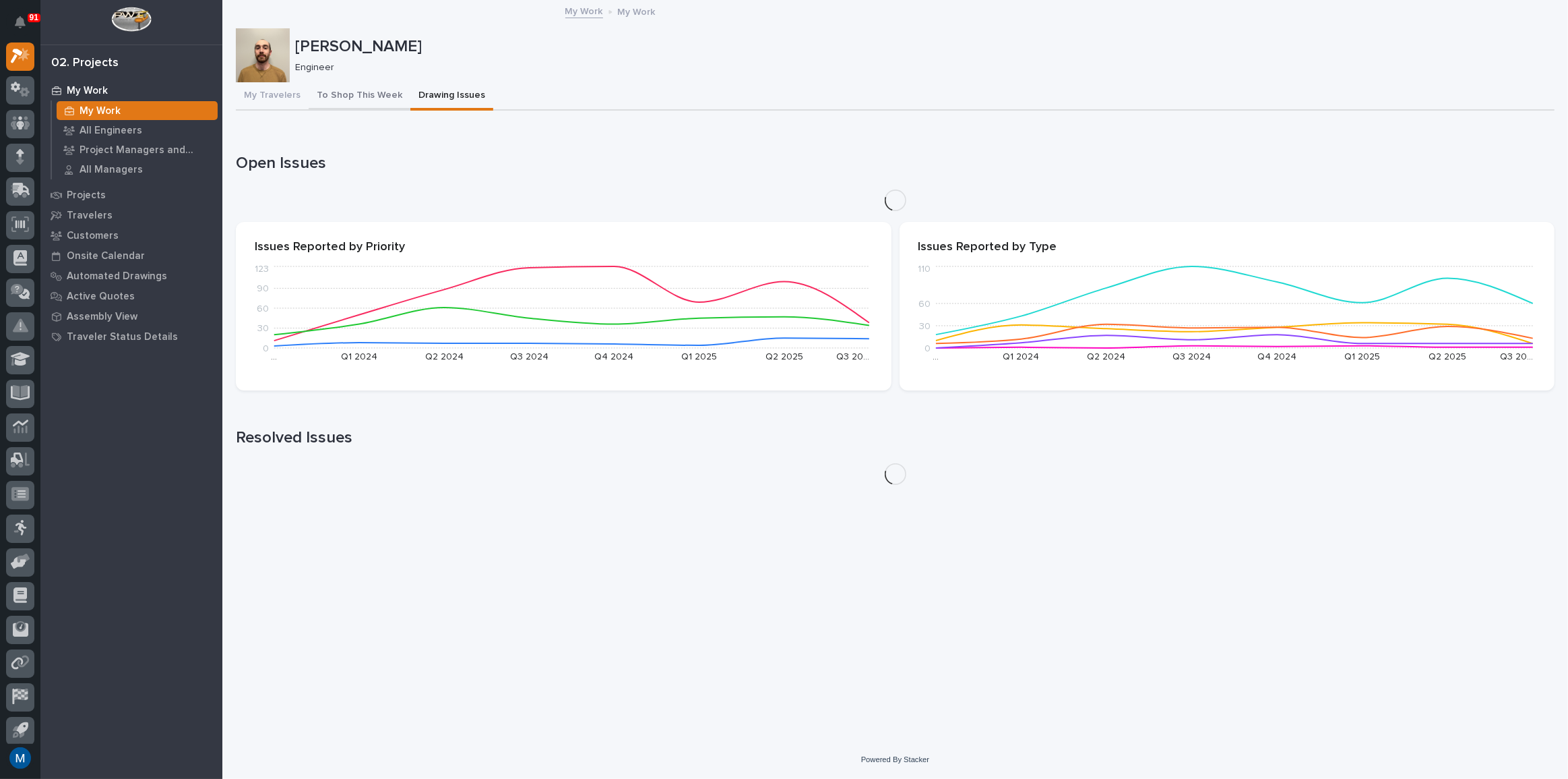
click at [375, 98] on button "To Shop This Week" at bounding box center [359, 97] width 102 height 29
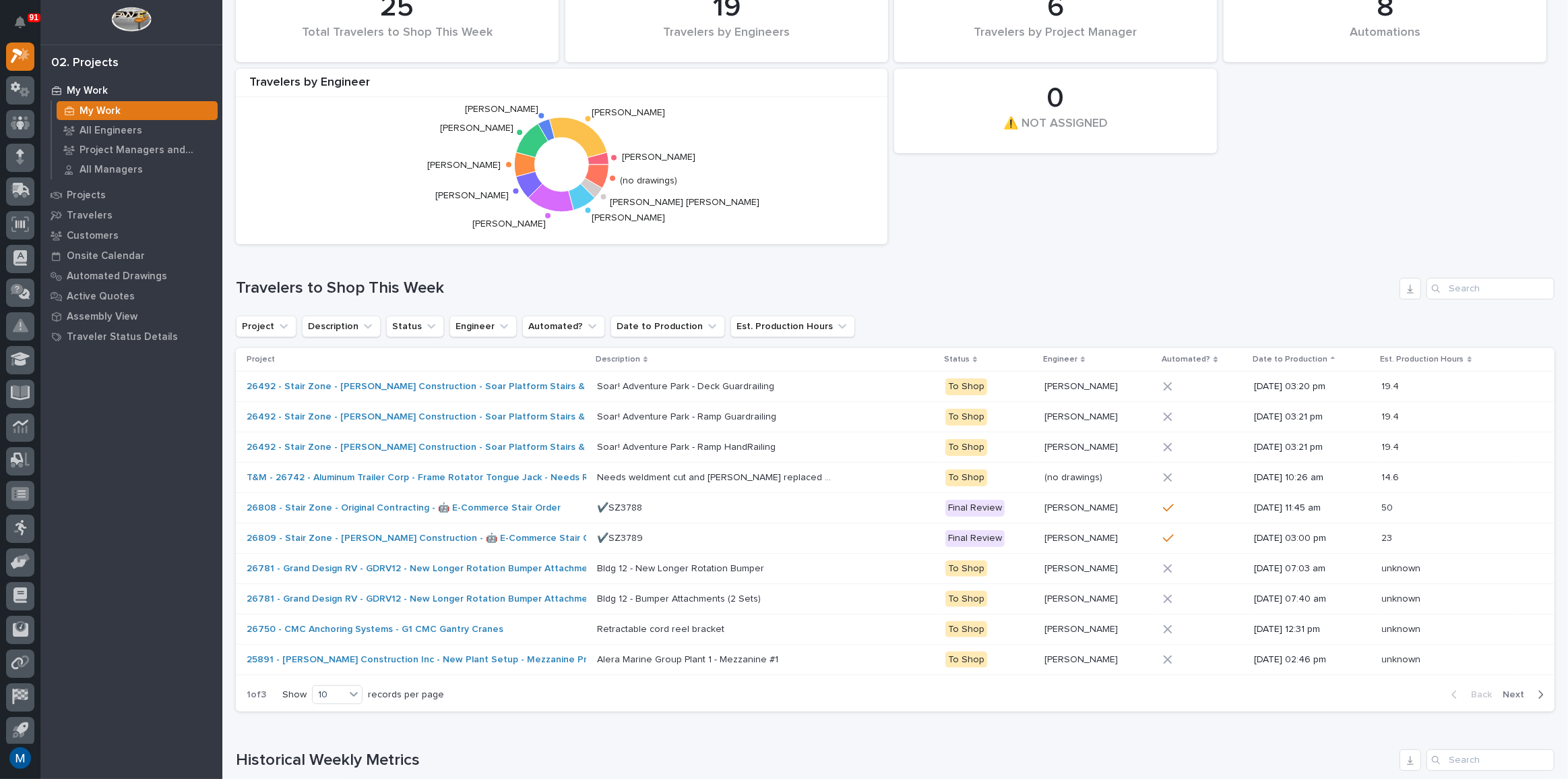
scroll to position [183, 0]
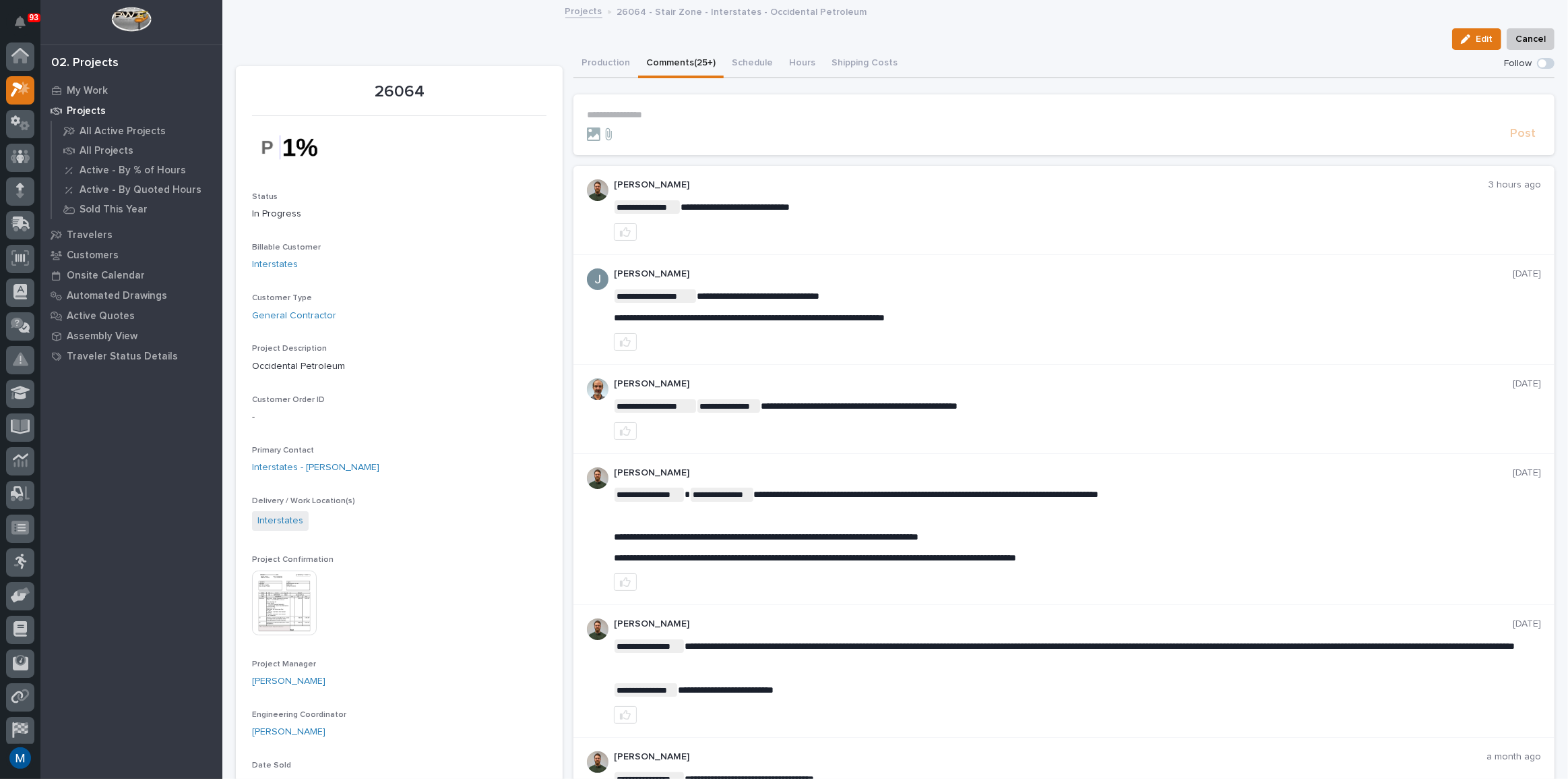
scroll to position [34, 0]
click at [90, 80] on link "My Work" at bounding box center [131, 90] width 182 height 21
